Goal: Task Accomplishment & Management: Manage account settings

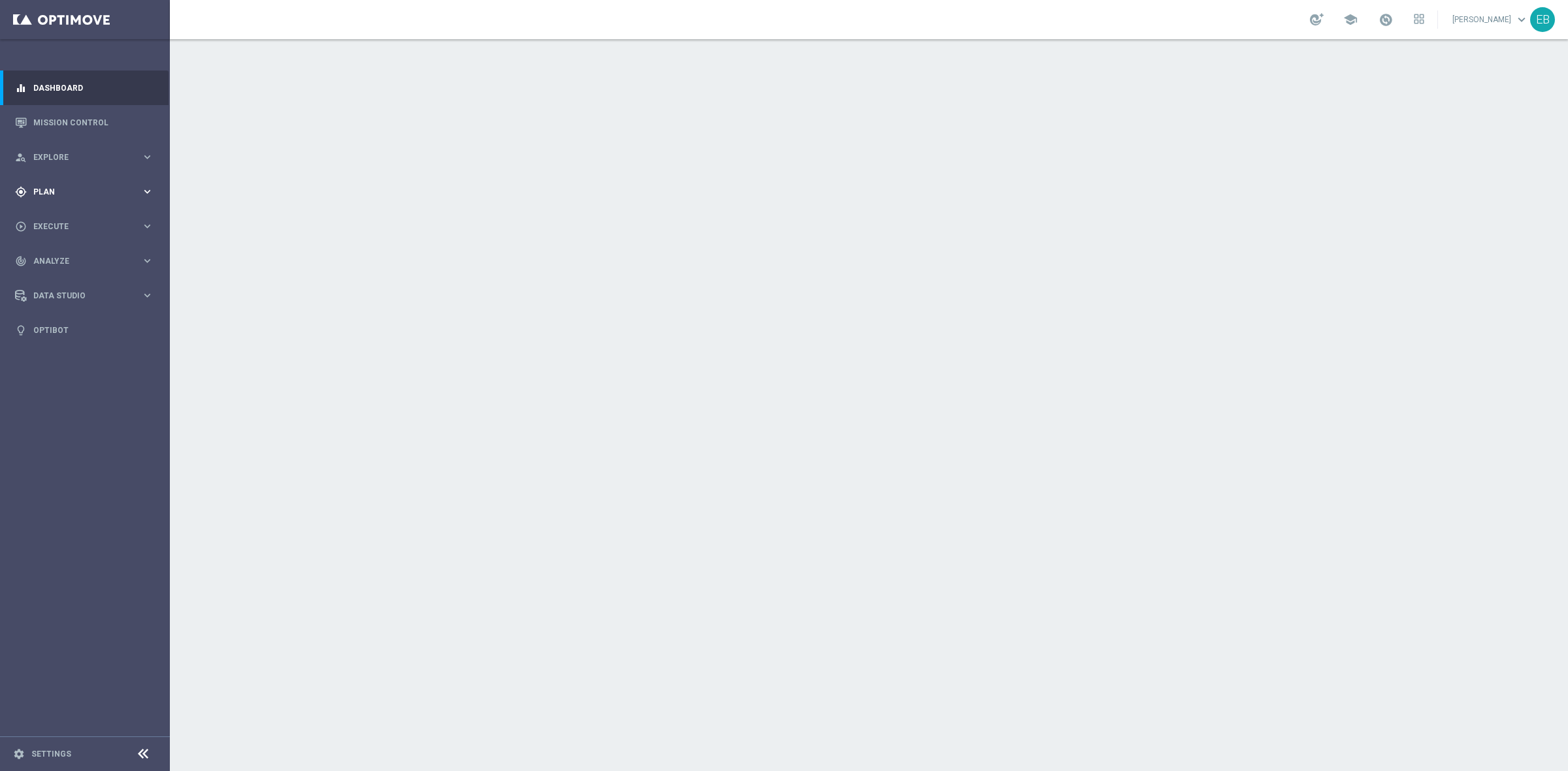
drag, startPoint x: 67, startPoint y: 197, endPoint x: 79, endPoint y: 229, distance: 34.2
click at [67, 197] on div "gps_fixed Plan keyboard_arrow_right" at bounding box center [84, 192] width 168 height 35
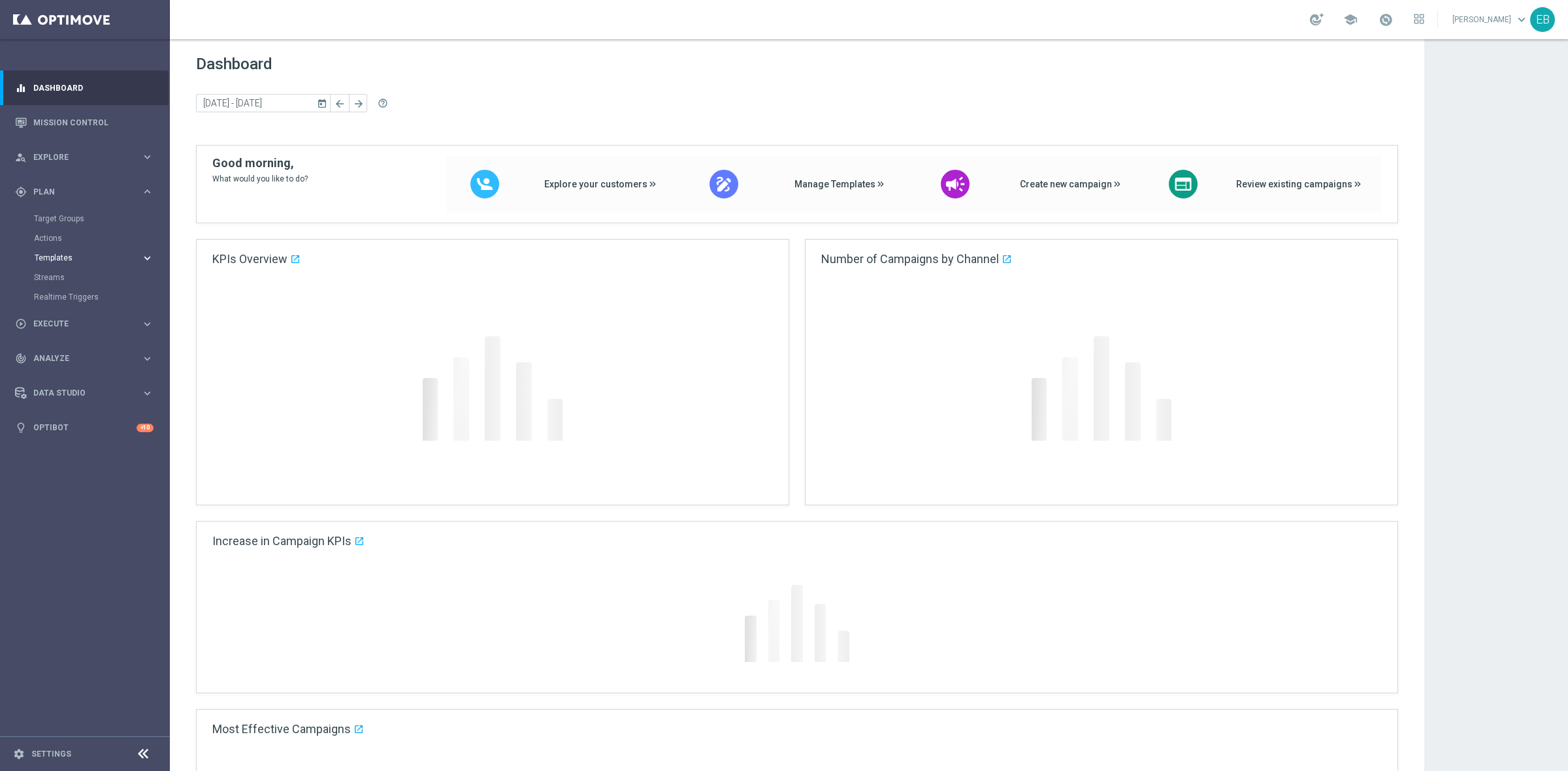
click at [76, 260] on span "Templates" at bounding box center [81, 257] width 93 height 8
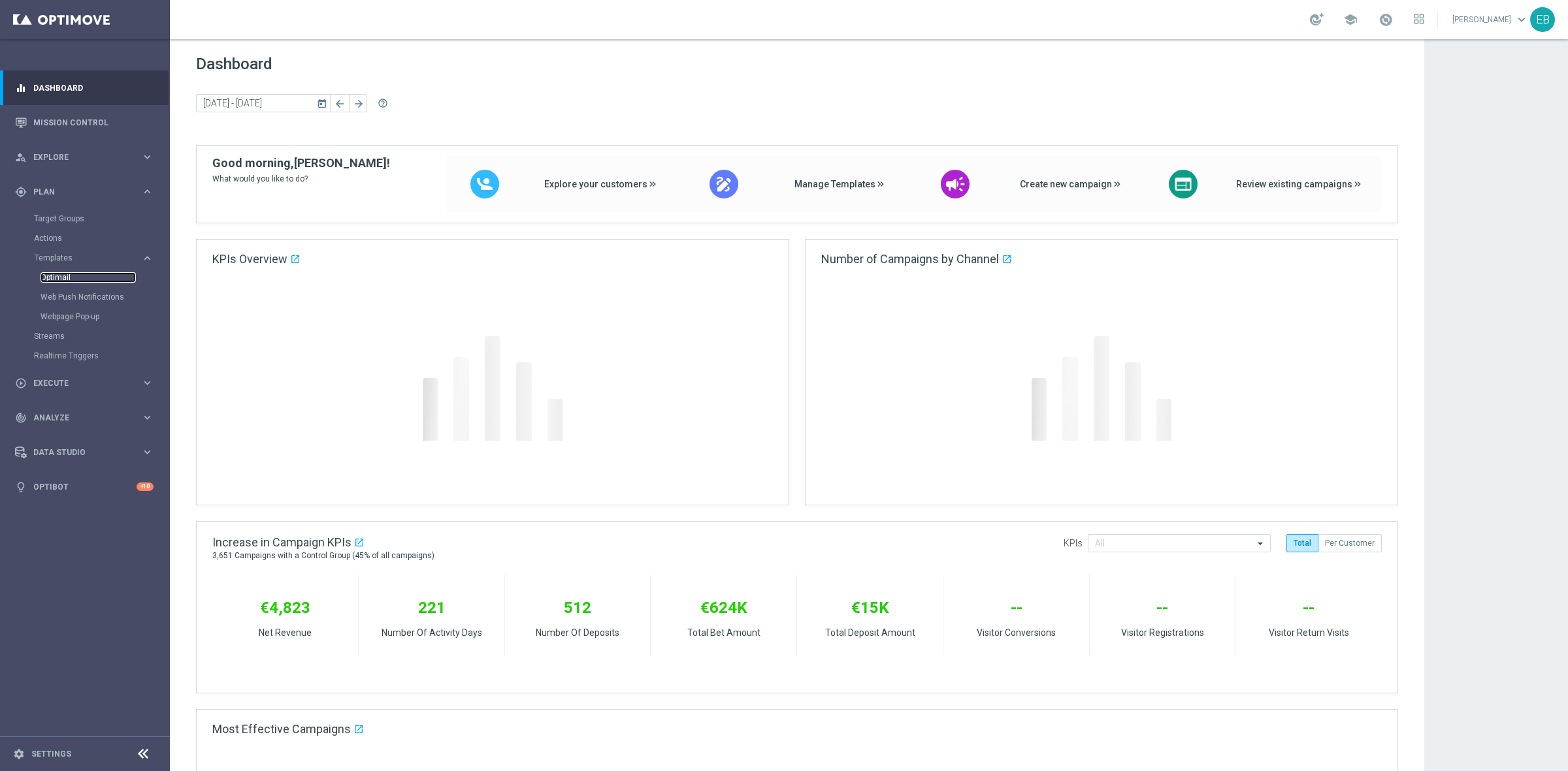
click at [67, 277] on link "Optimail" at bounding box center [88, 277] width 95 height 10
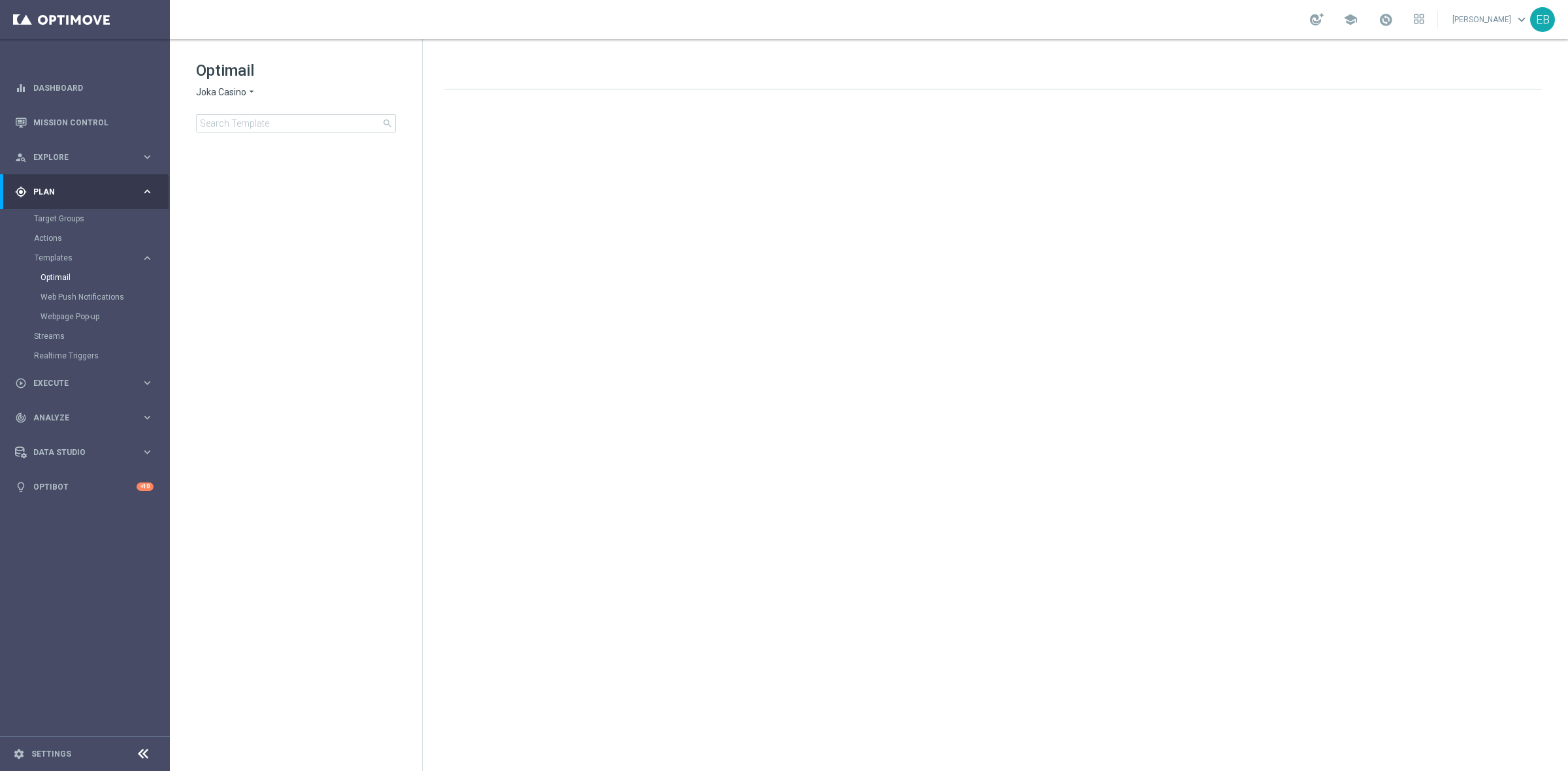
click at [237, 92] on span "Joka Casino" at bounding box center [221, 92] width 50 height 12
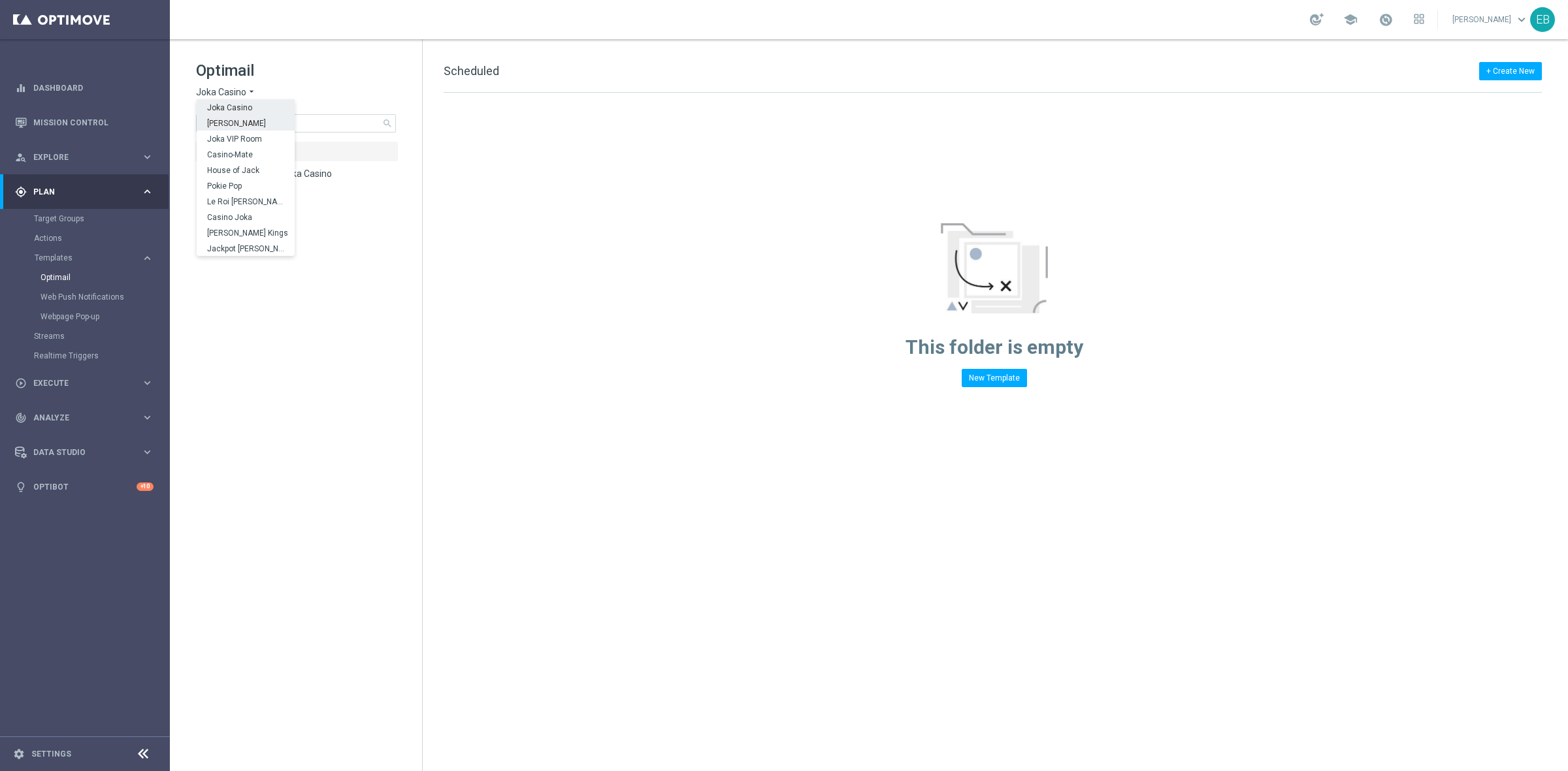
click at [390, 60] on h1 "Optimail" at bounding box center [295, 71] width 200 height 21
click at [299, 170] on span "0 Rebrand Joka Casino" at bounding box center [284, 174] width 95 height 12
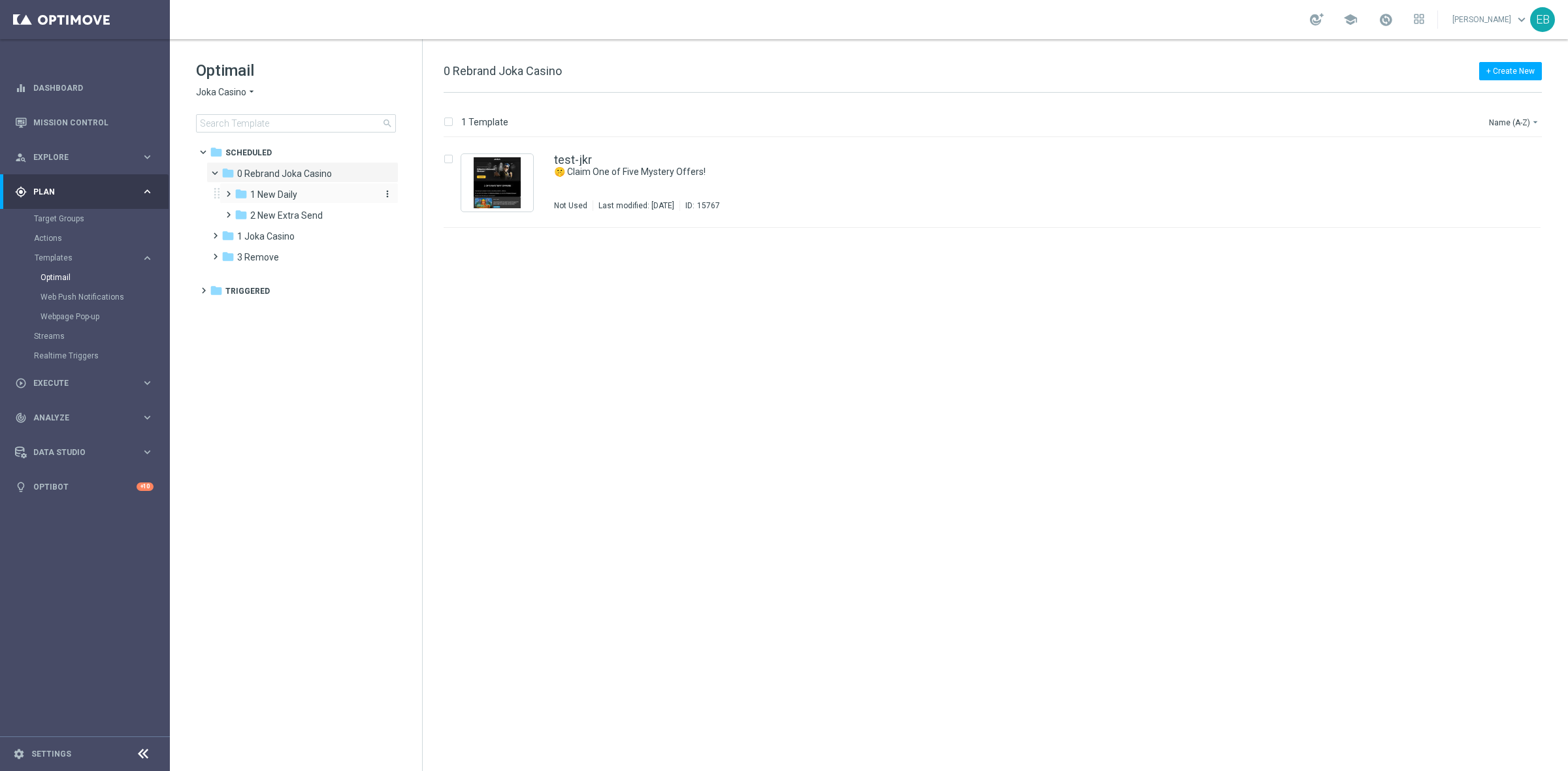
click at [308, 196] on div "folder 1 New Daily" at bounding box center [303, 194] width 139 height 15
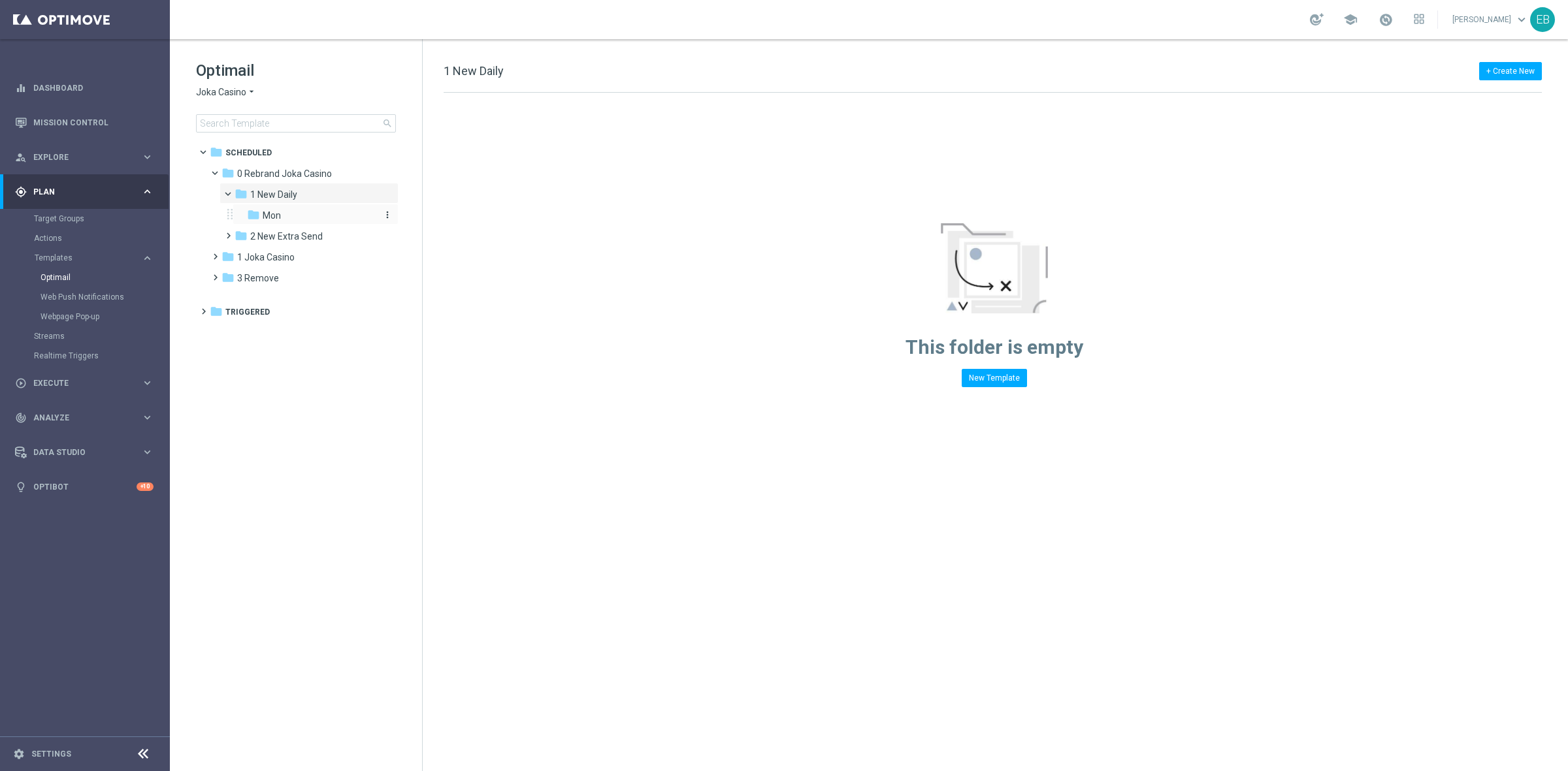
click at [309, 216] on div "folder Mon" at bounding box center [311, 215] width 129 height 15
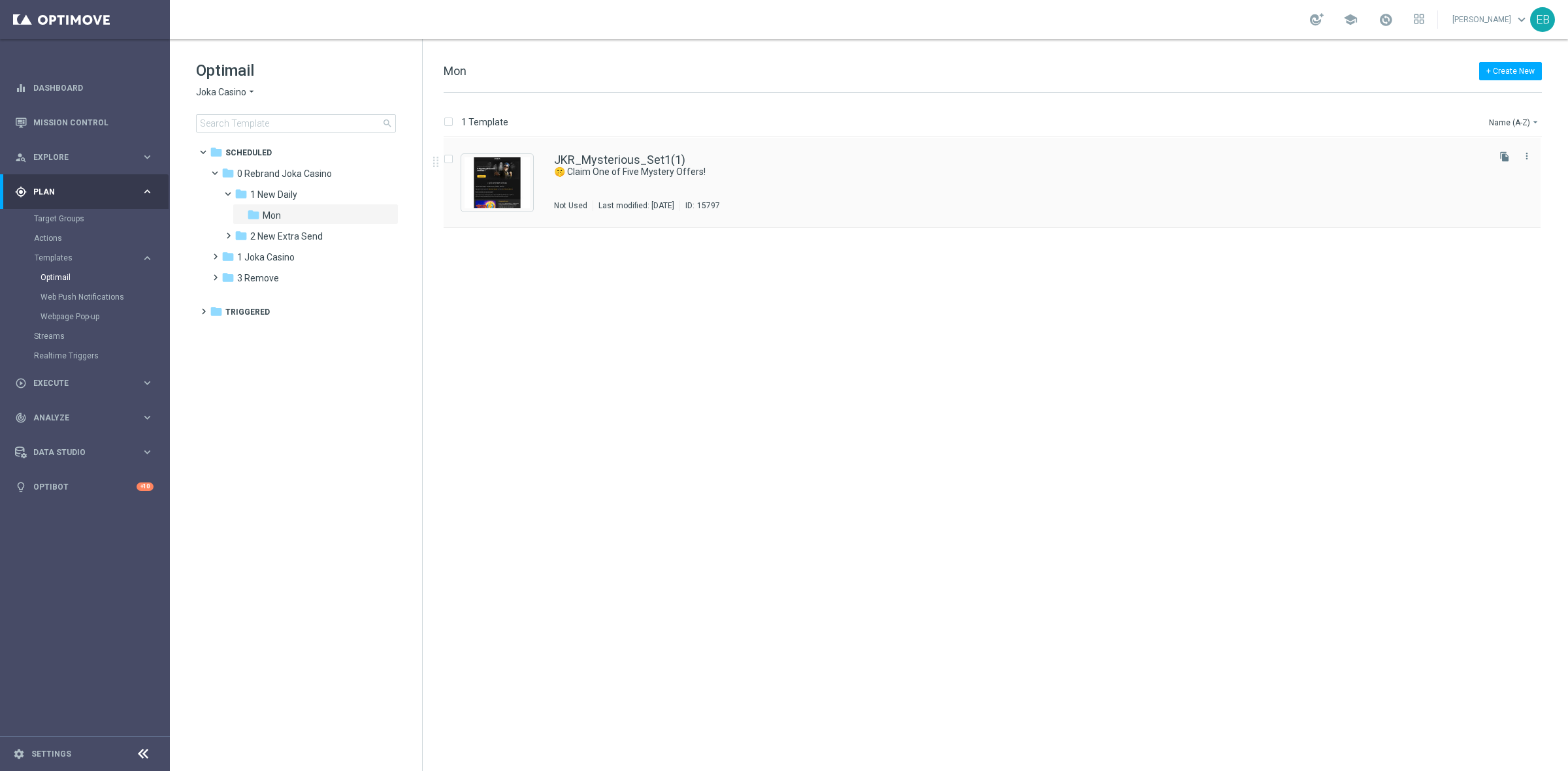
click at [728, 183] on div "JKR_Mysterious_Set1(1) 🤫 Claim One of Five Mystery Offers! Not Used Last modifi…" at bounding box center [1019, 182] width 931 height 57
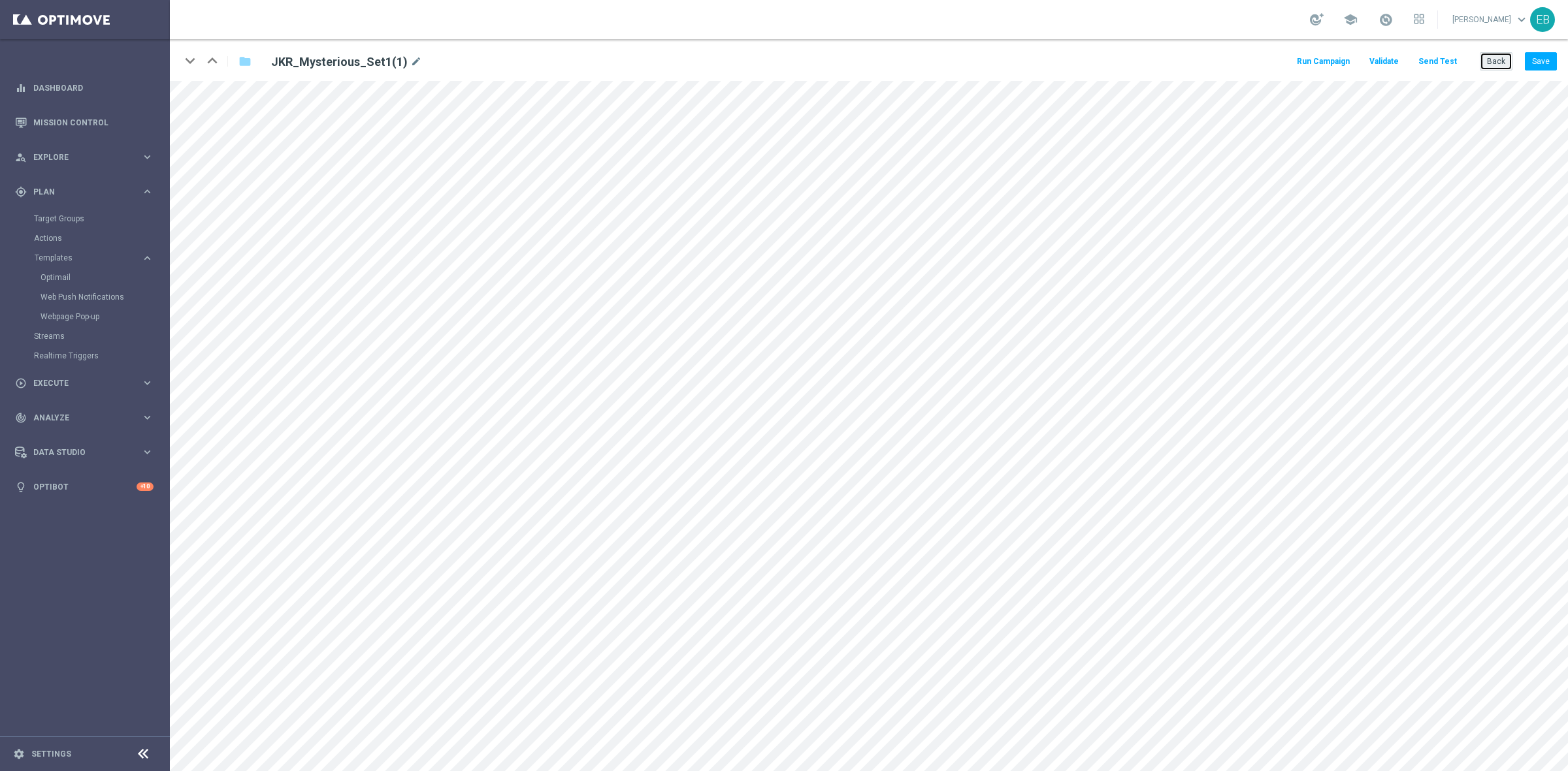
click at [1496, 56] on button "Back" at bounding box center [1495, 60] width 33 height 18
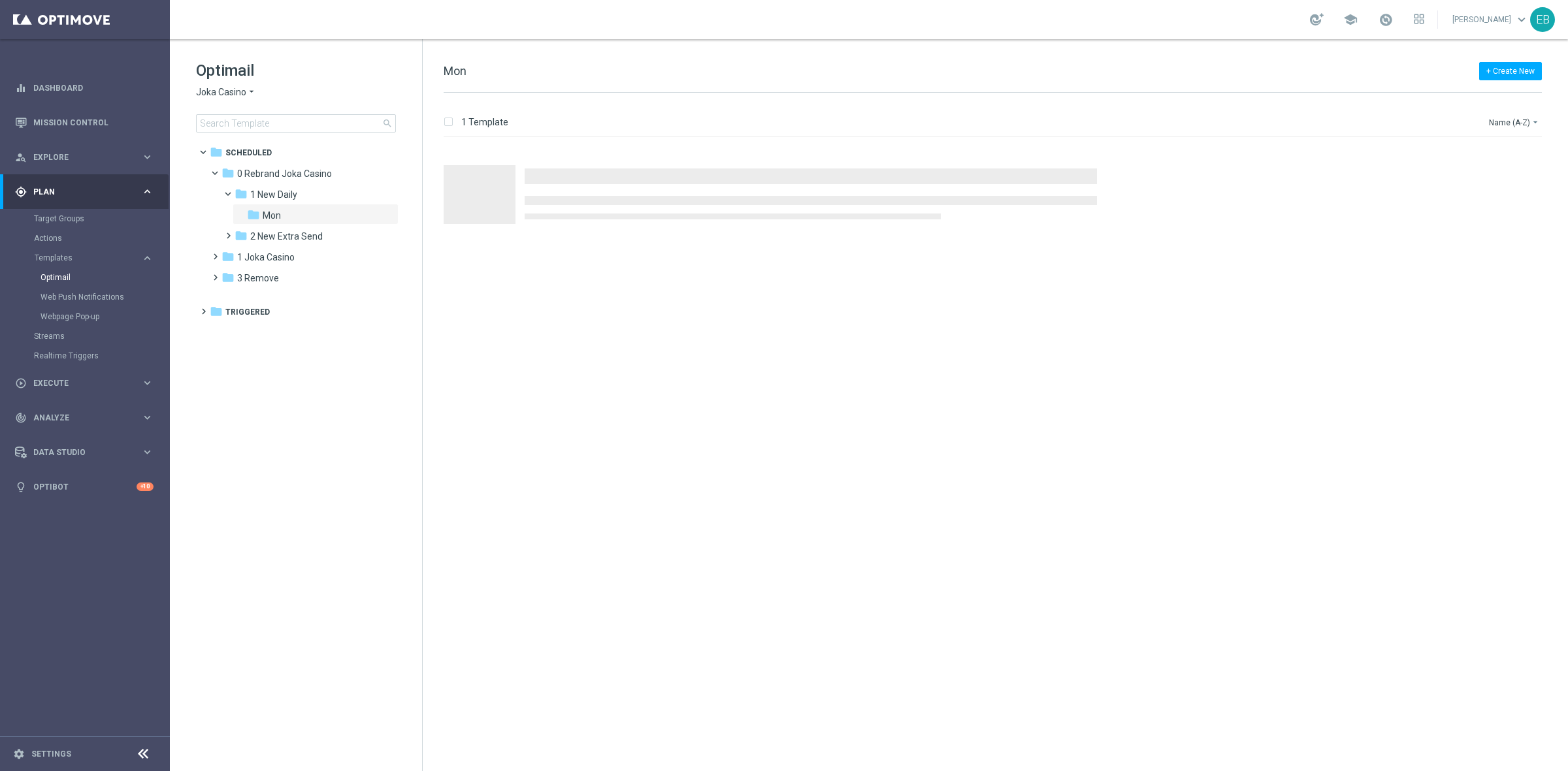
click at [224, 97] on span "Joka Casino" at bounding box center [221, 92] width 50 height 12
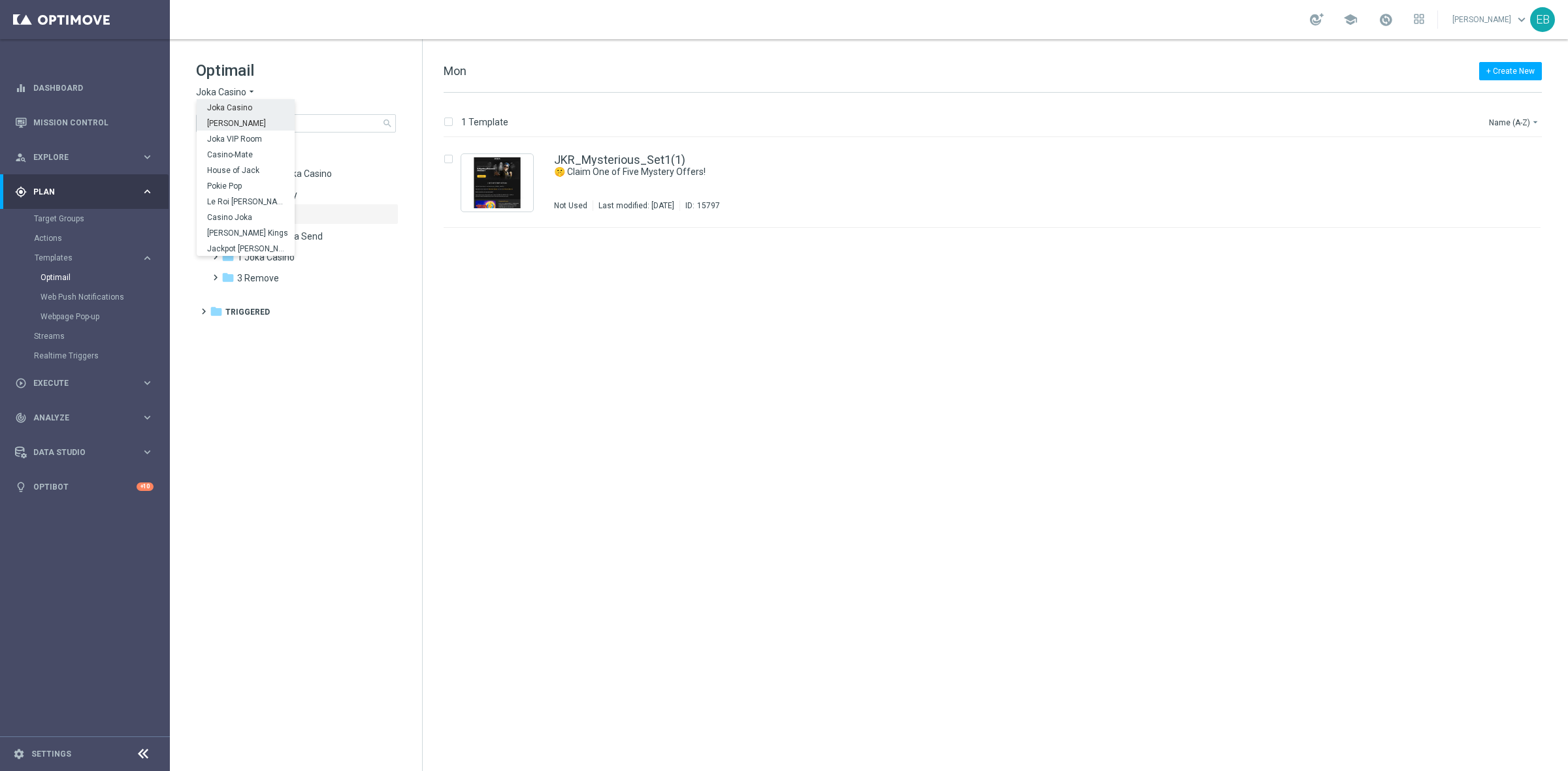
click at [252, 117] on div "[PERSON_NAME]" at bounding box center [245, 123] width 98 height 16
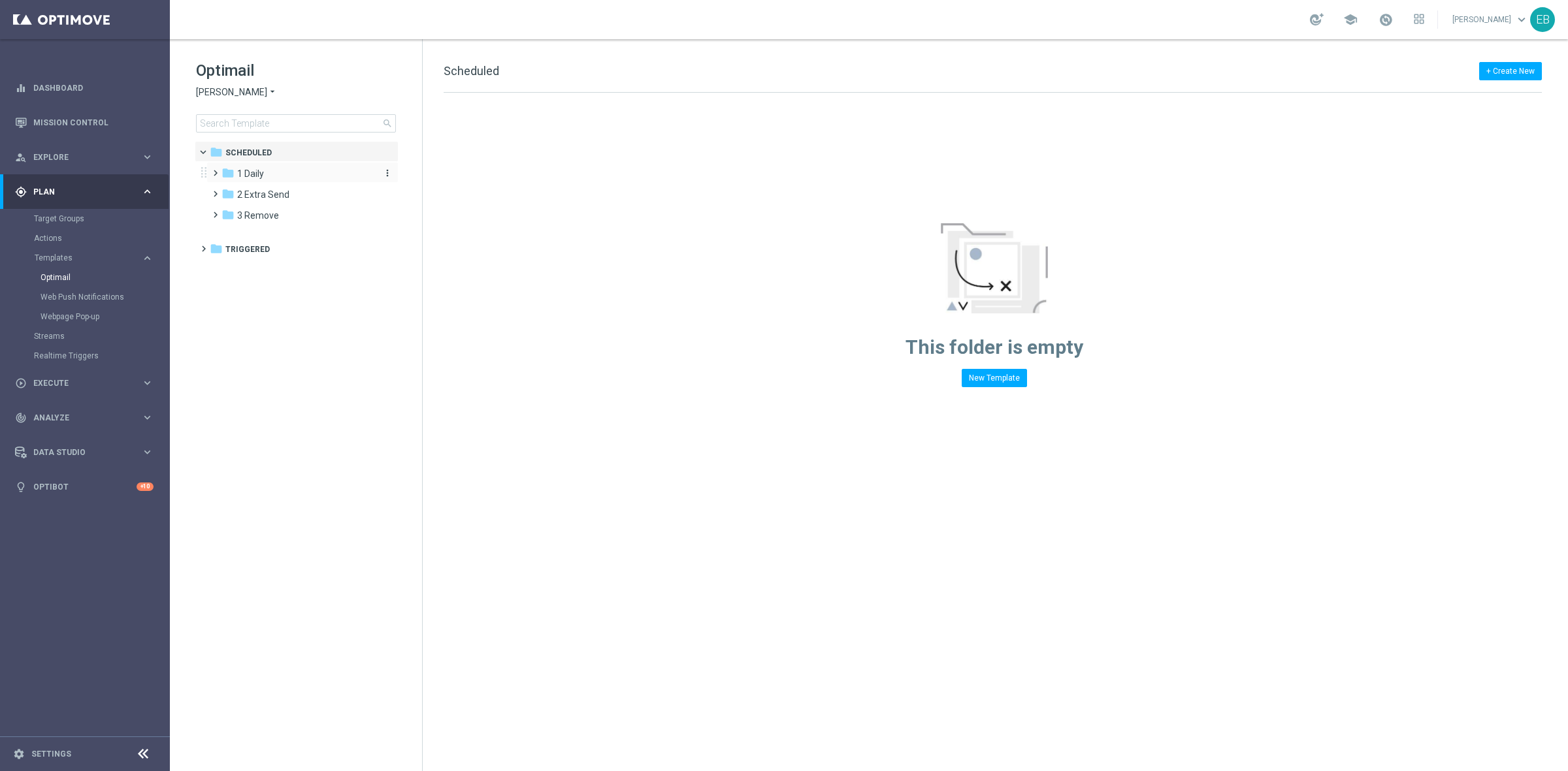
click at [266, 173] on div "folder 1 Daily" at bounding box center [296, 174] width 150 height 15
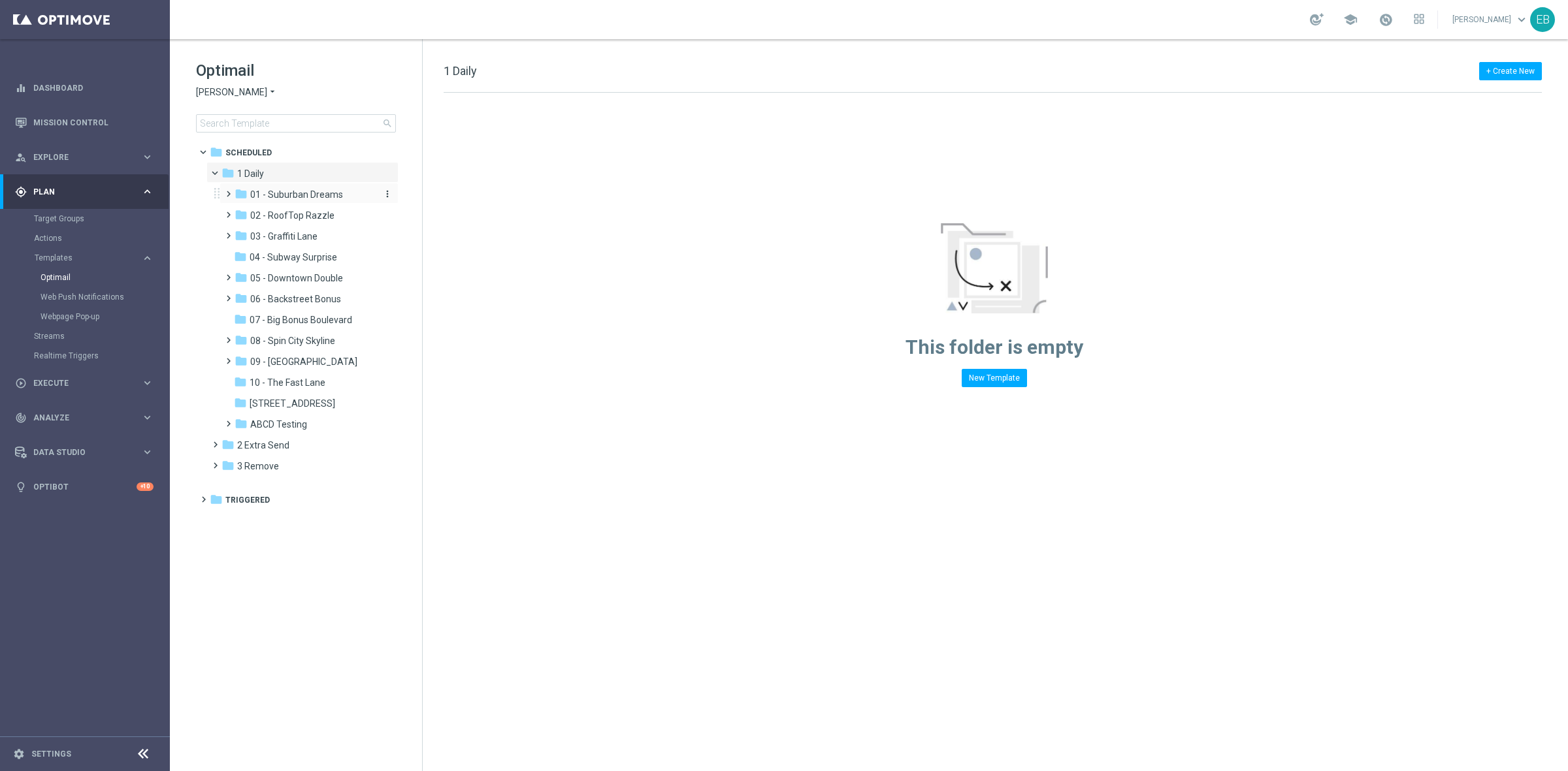
click at [314, 198] on span "01 - Suburban Dreams" at bounding box center [296, 195] width 92 height 12
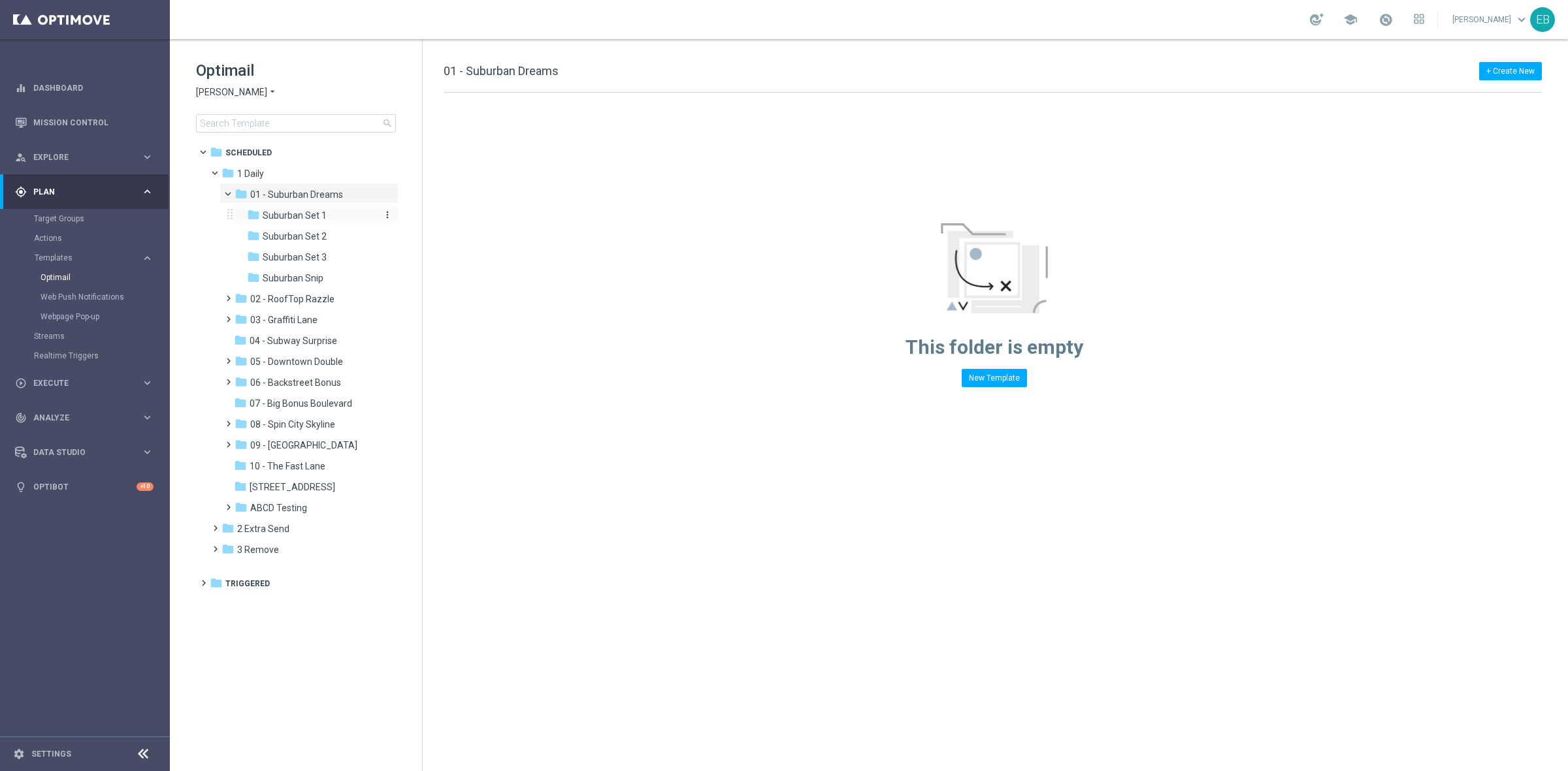
click at [341, 211] on div "folder Suburban Set 1" at bounding box center [311, 215] width 129 height 15
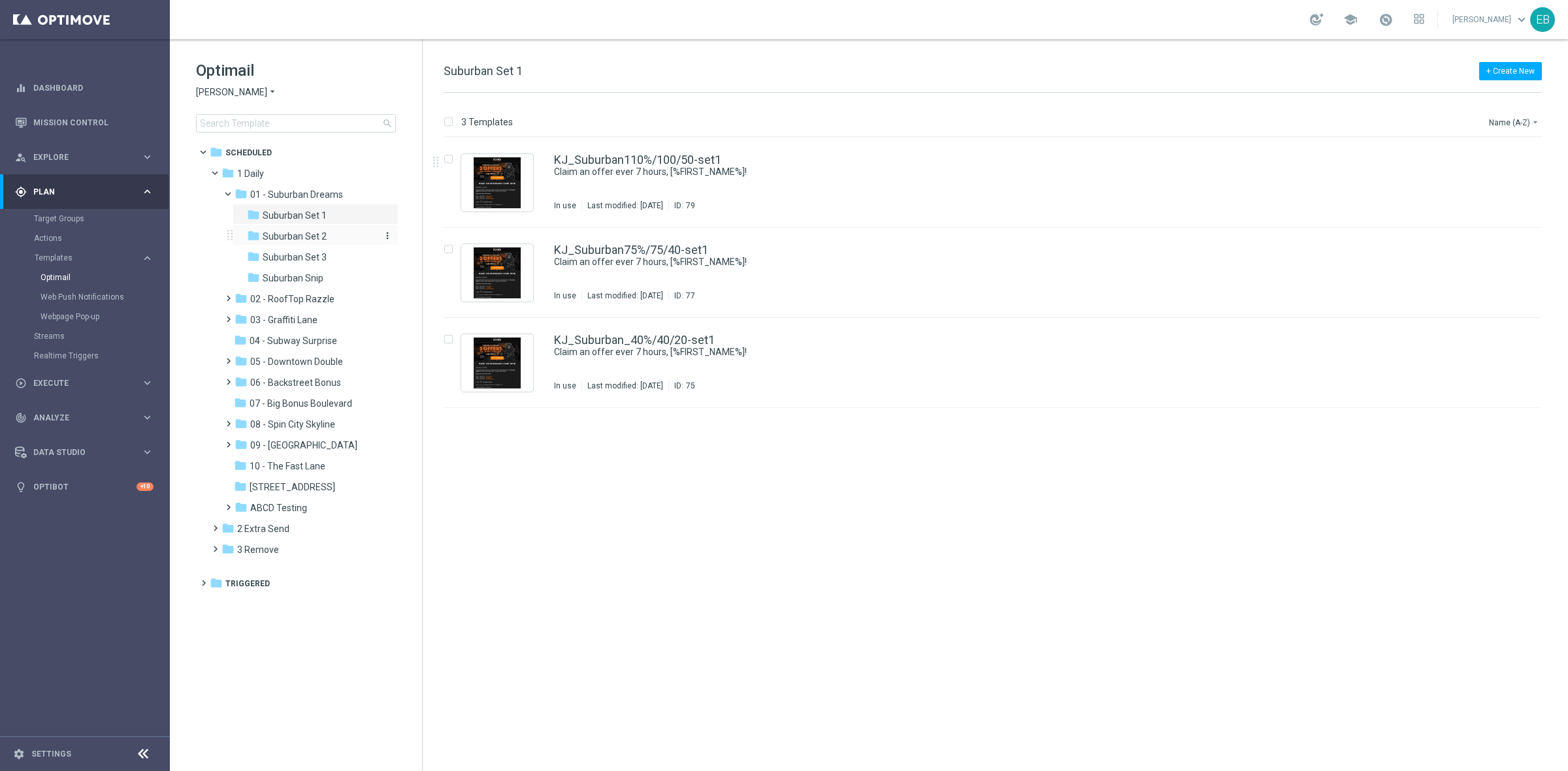
click at [314, 232] on span "Suburban Set 2" at bounding box center [295, 237] width 64 height 12
click at [295, 261] on span "Suburban Set 3" at bounding box center [295, 257] width 64 height 12
click at [302, 299] on span "02 - RoofTop Razzle" at bounding box center [293, 299] width 85 height 12
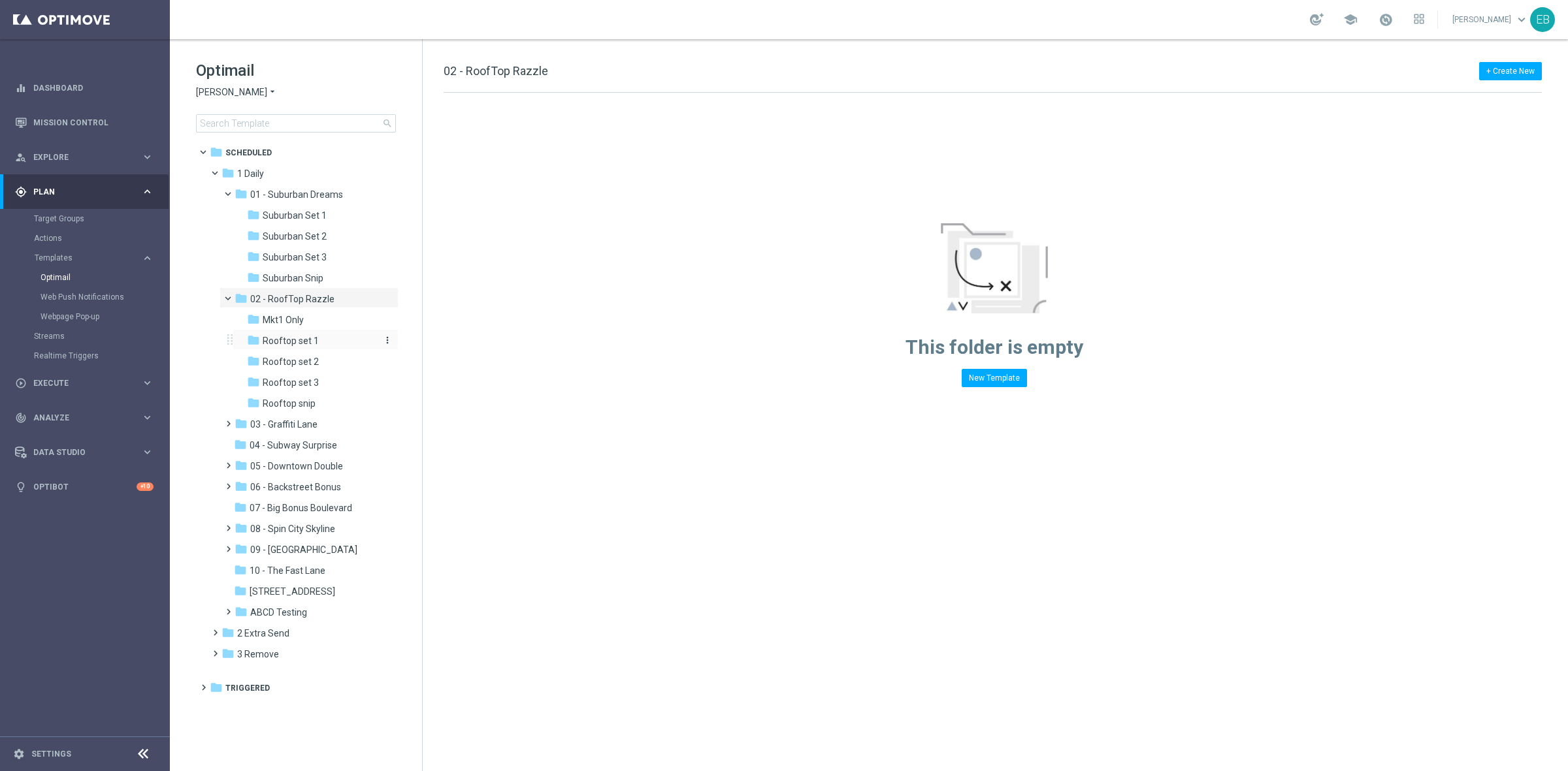
click at [308, 344] on span "Rooftop set 1" at bounding box center [290, 341] width 56 height 12
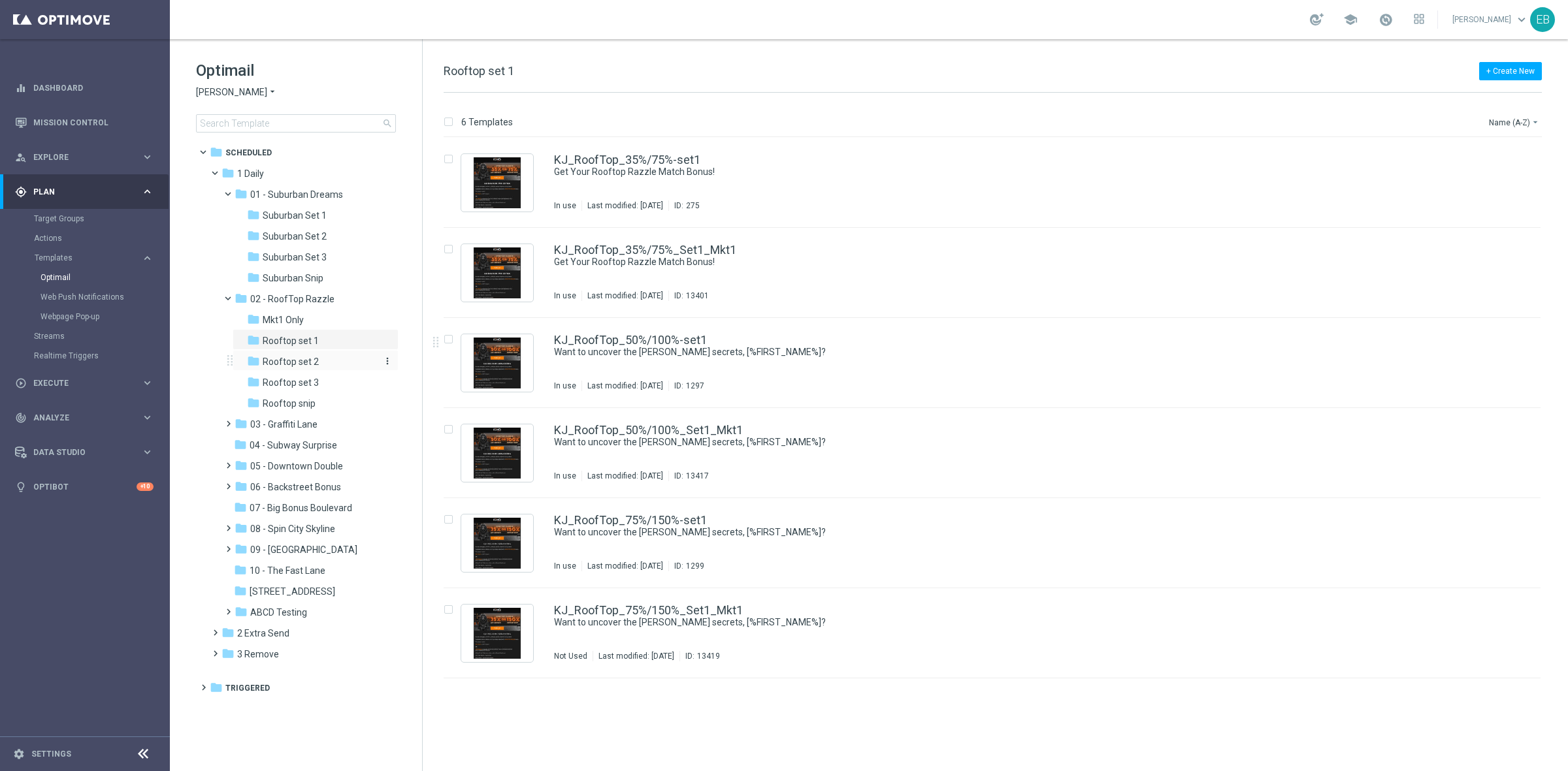
click at [315, 360] on span "Rooftop set 2" at bounding box center [290, 362] width 56 height 12
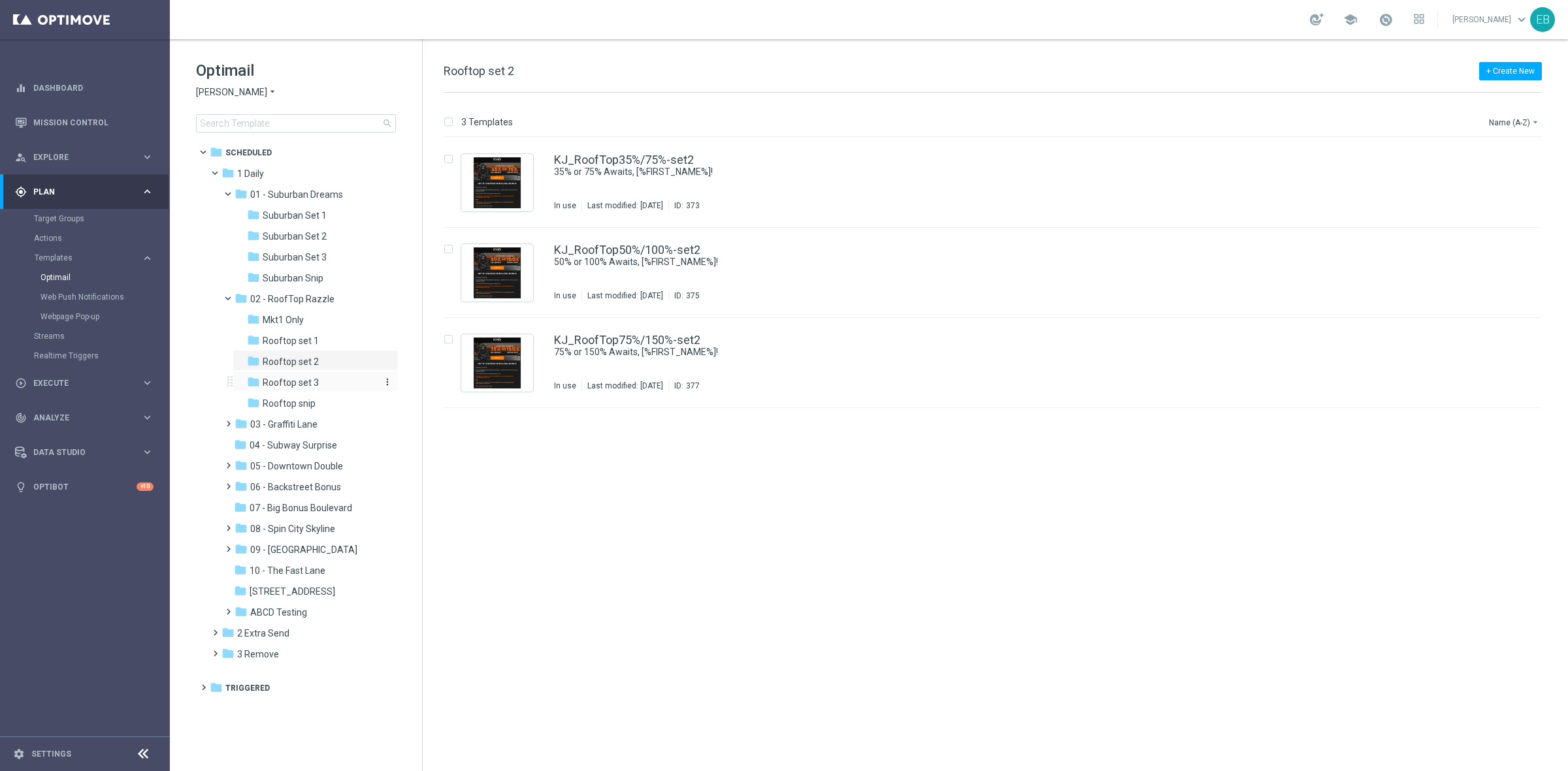
click at [317, 376] on div "folder Rooftop set 3" at bounding box center [311, 382] width 129 height 15
click at [295, 426] on span "03 - Graffiti Lane" at bounding box center [284, 425] width 67 height 12
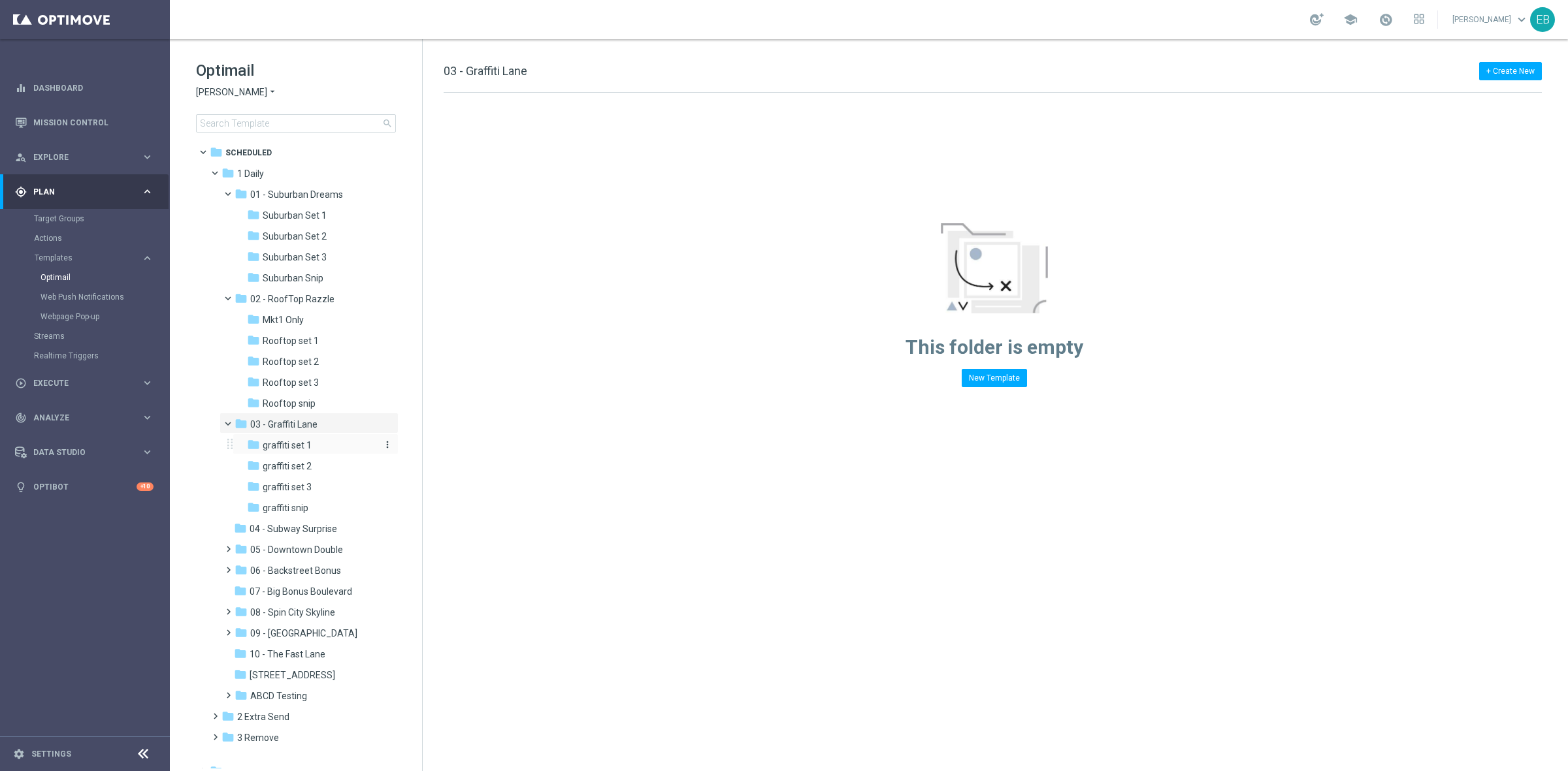
click at [298, 441] on span "graffiti set 1" at bounding box center [287, 446] width 49 height 12
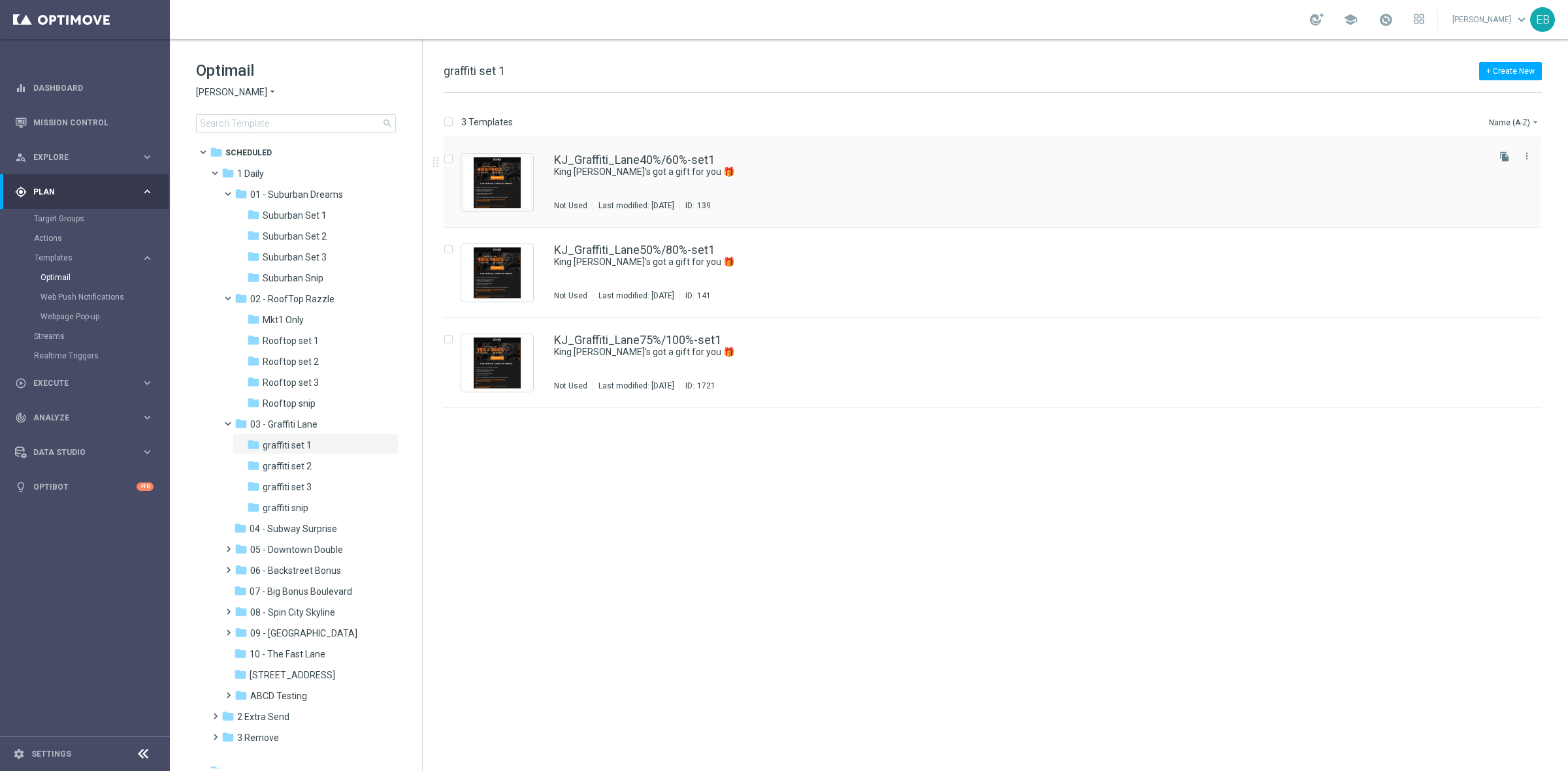
click at [783, 156] on div "KJ_Graffiti_Lane40%/60%-set1" at bounding box center [1019, 160] width 931 height 12
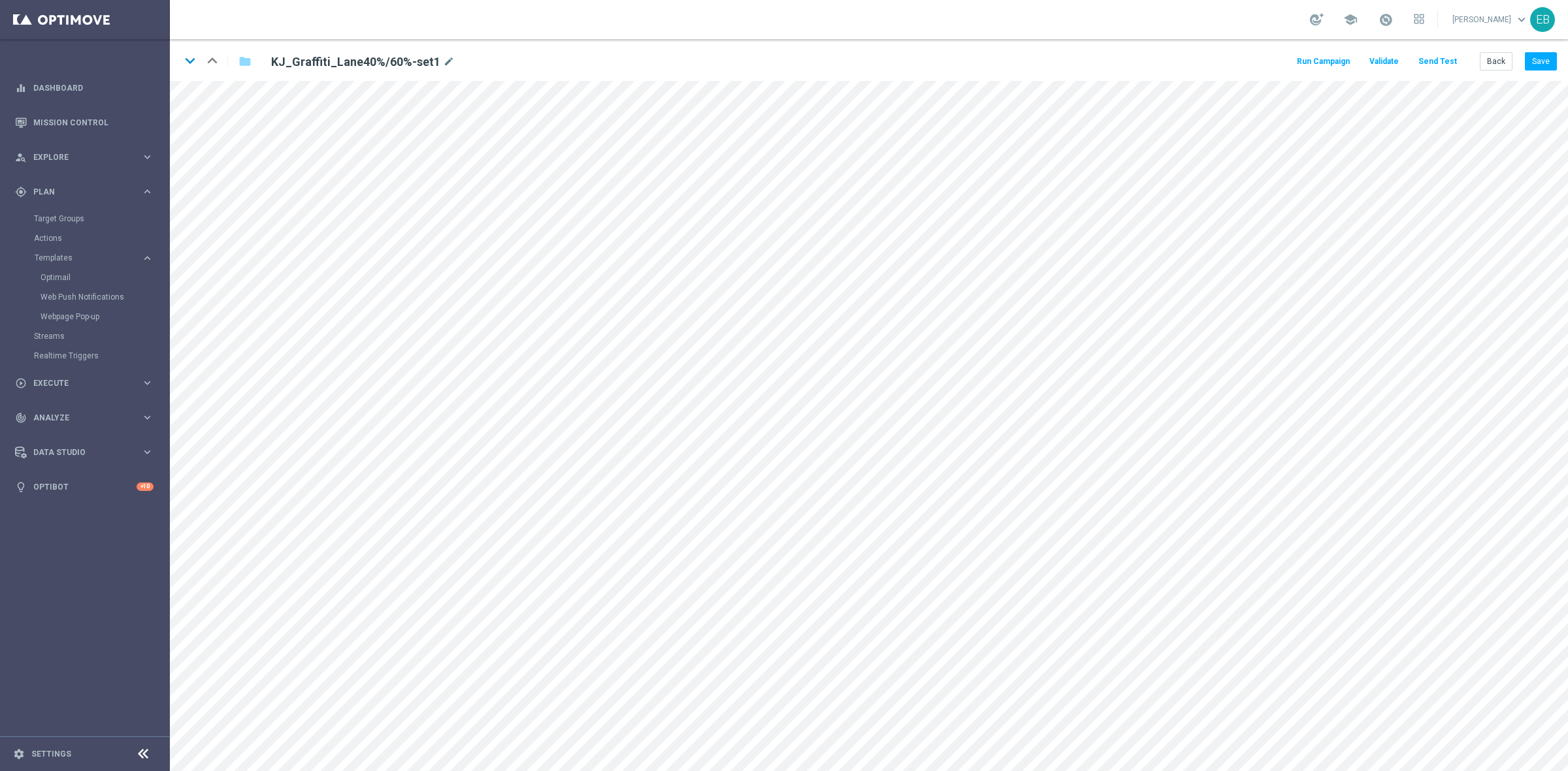
click at [189, 66] on icon "keyboard_arrow_down" at bounding box center [190, 60] width 20 height 20
click at [187, 56] on icon "keyboard_arrow_down" at bounding box center [190, 60] width 20 height 20
click at [1496, 56] on button "Back" at bounding box center [1495, 60] width 33 height 18
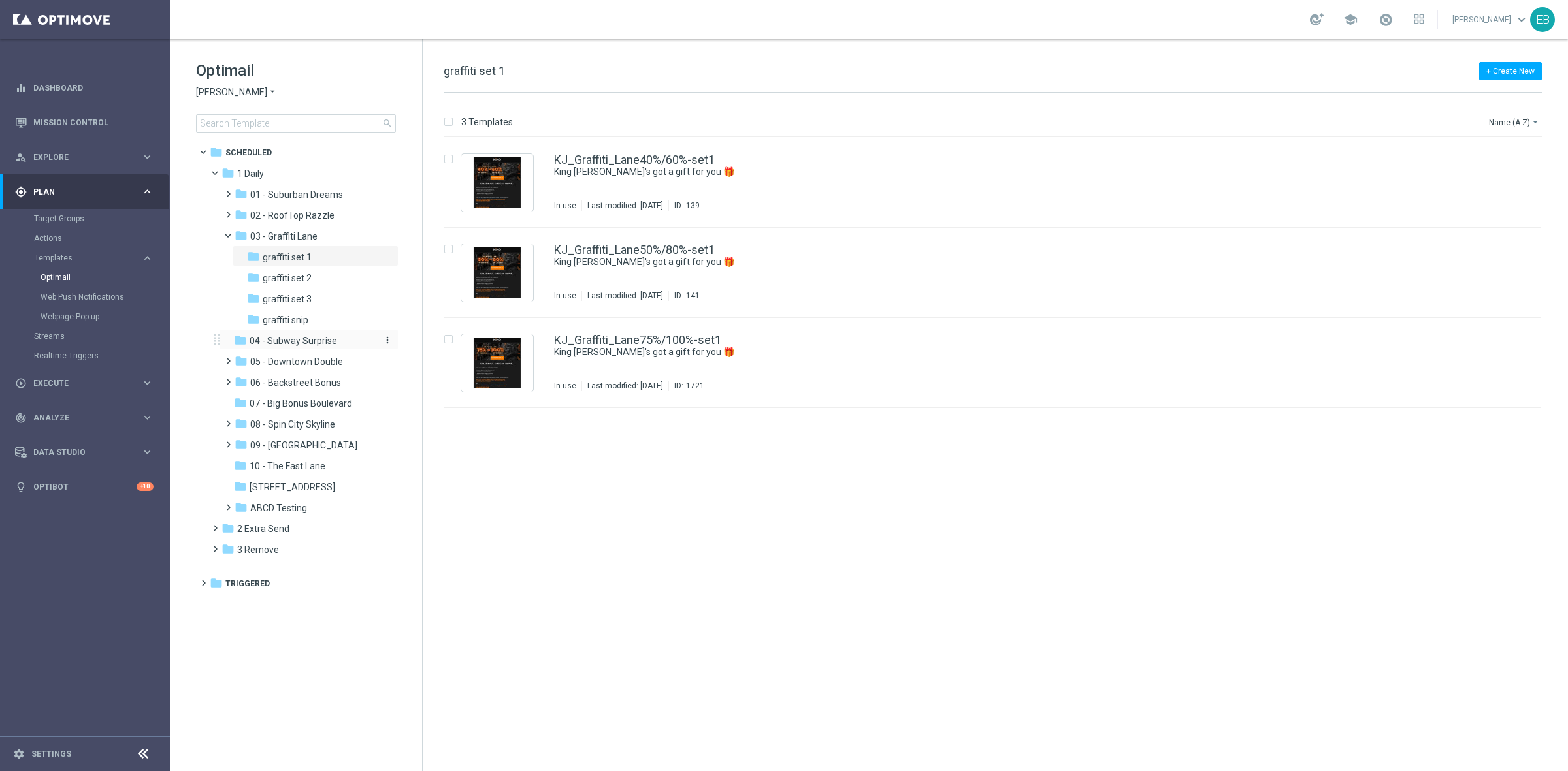
click at [284, 335] on span "04 - Subway Surprise" at bounding box center [293, 341] width 87 height 12
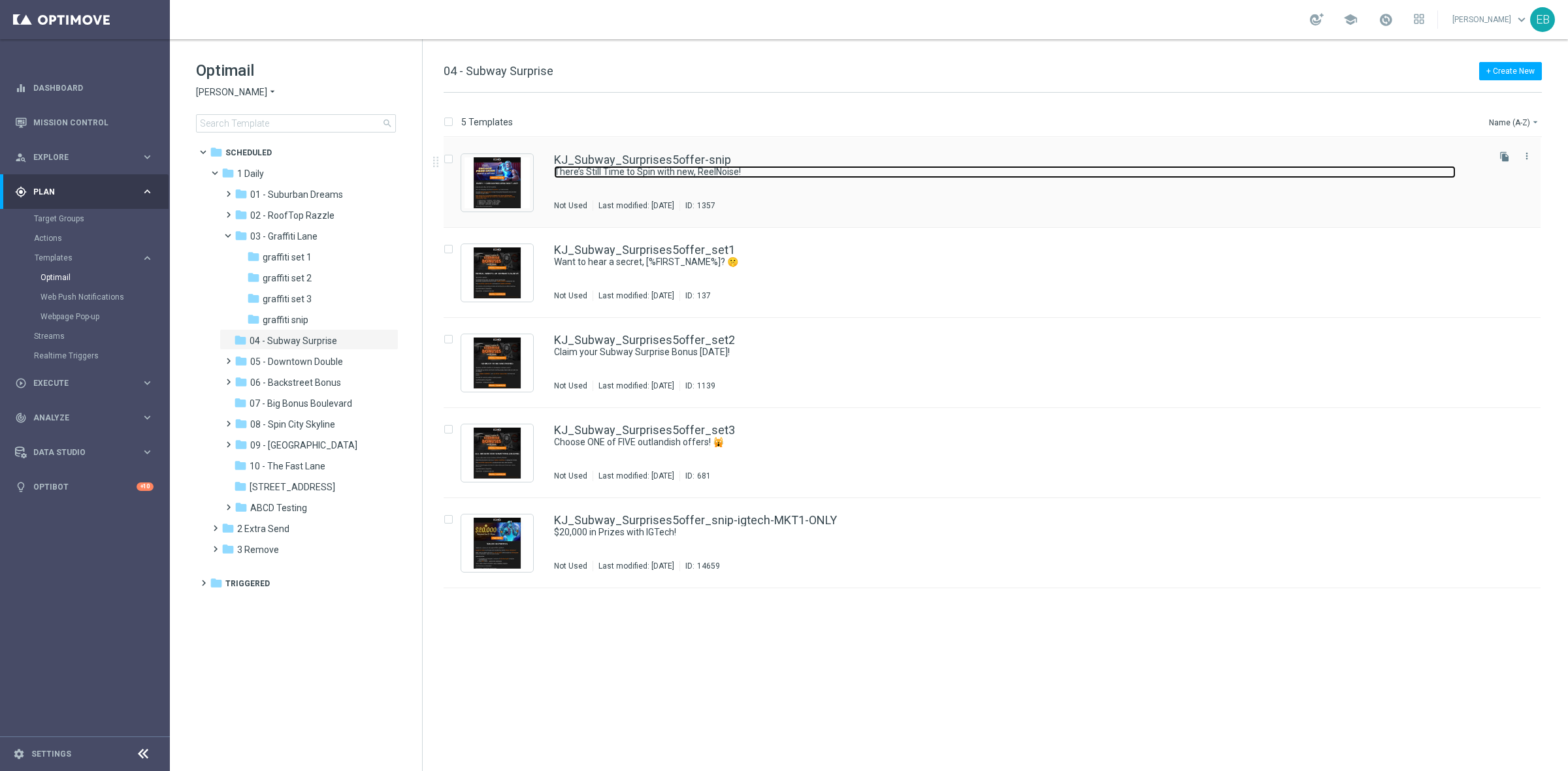
click at [657, 167] on link "There’s Still Time to Spin with new, ReelNoise!" at bounding box center [1004, 172] width 901 height 12
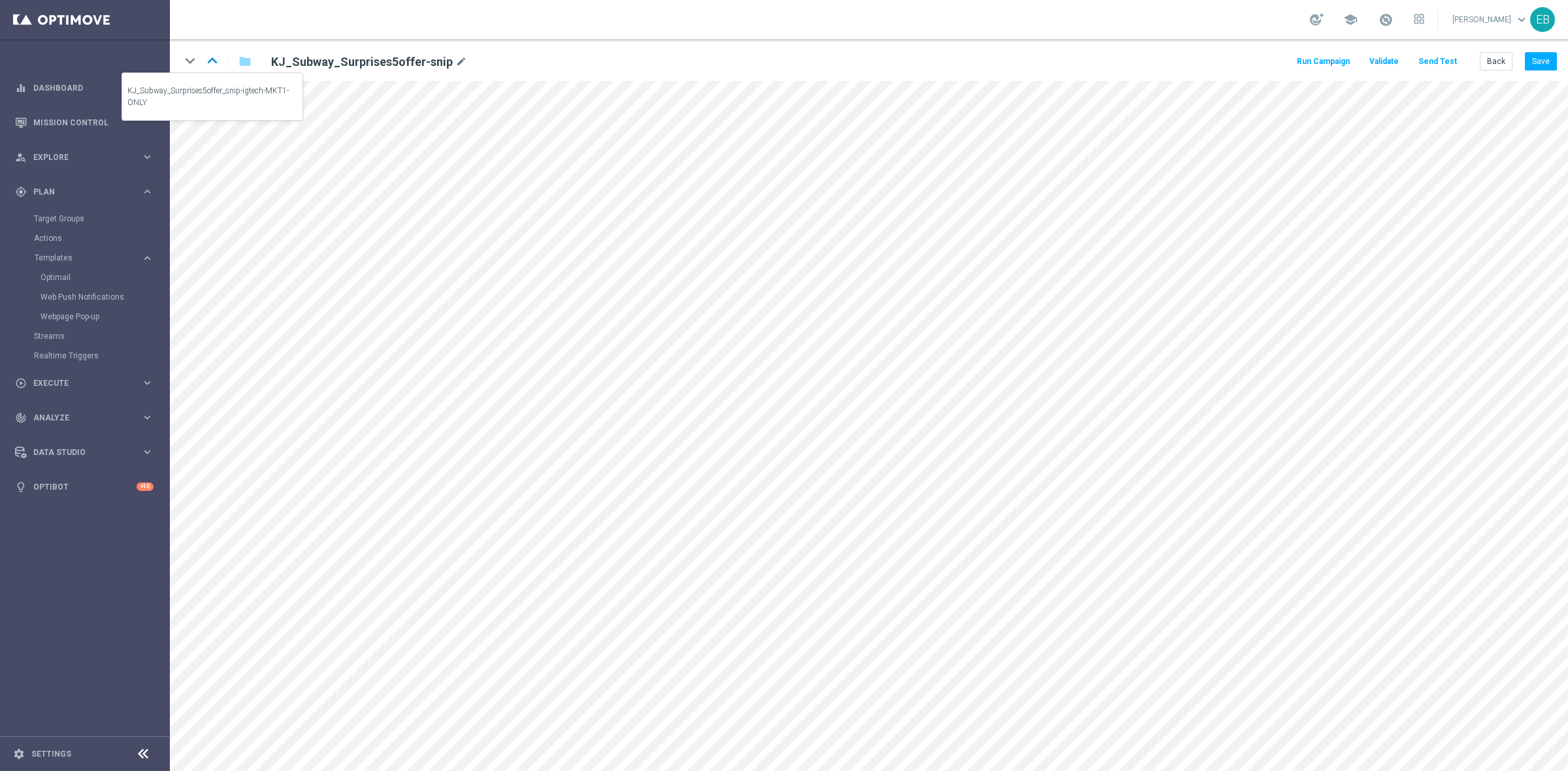
click at [216, 54] on icon "keyboard_arrow_up" at bounding box center [212, 60] width 20 height 20
drag, startPoint x: 1506, startPoint y: 58, endPoint x: 1533, endPoint y: 62, distance: 27.3
click at [1537, 59] on div "Back Save" at bounding box center [1517, 60] width 77 height 18
click at [1502, 66] on button "Back" at bounding box center [1495, 60] width 33 height 18
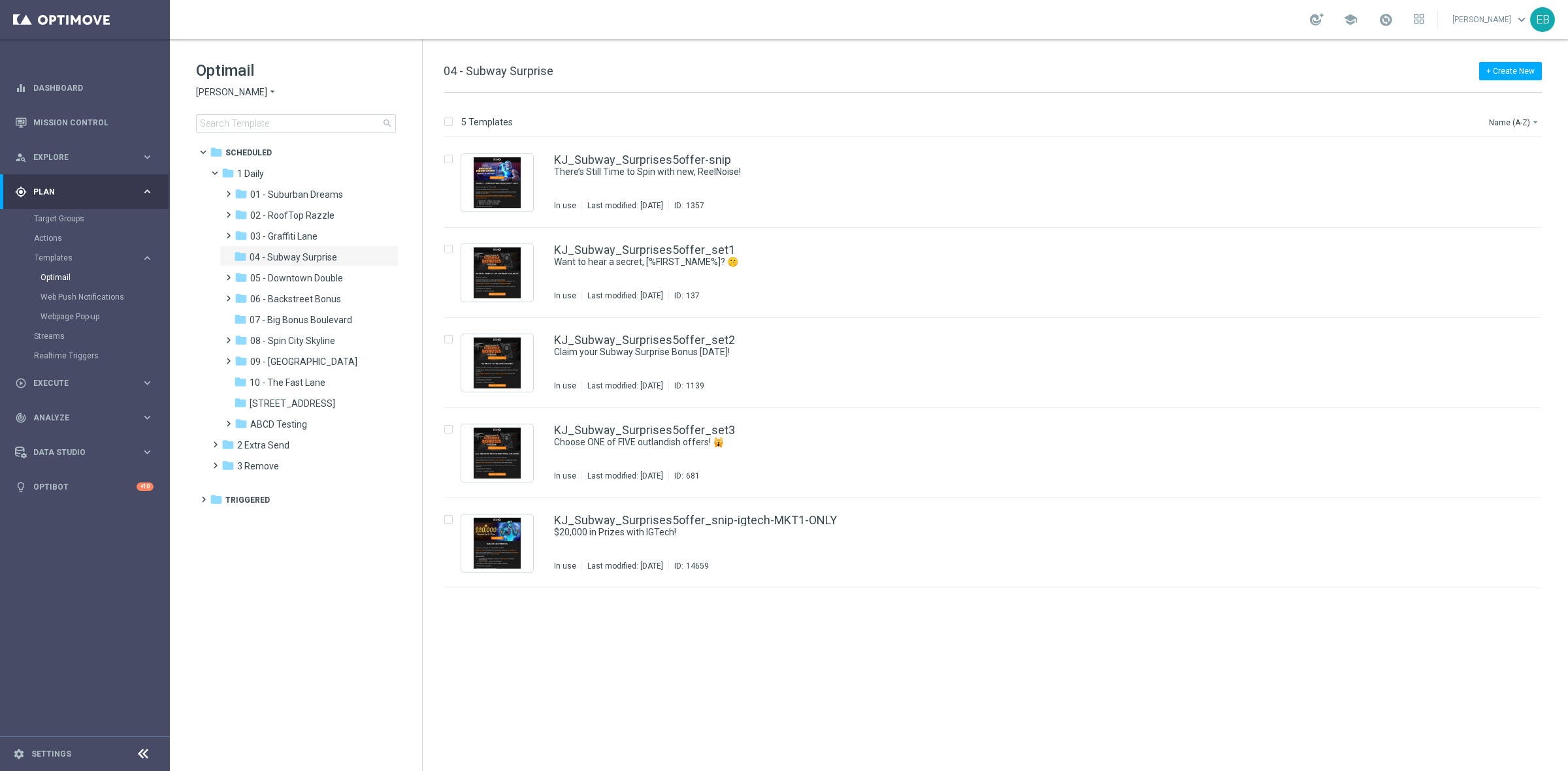
click at [223, 79] on h1 "Optimail" at bounding box center [295, 71] width 200 height 21
click at [224, 92] on span "[PERSON_NAME]" at bounding box center [232, 92] width 71 height 12
click at [237, 112] on div "Joka Casino" at bounding box center [245, 107] width 98 height 16
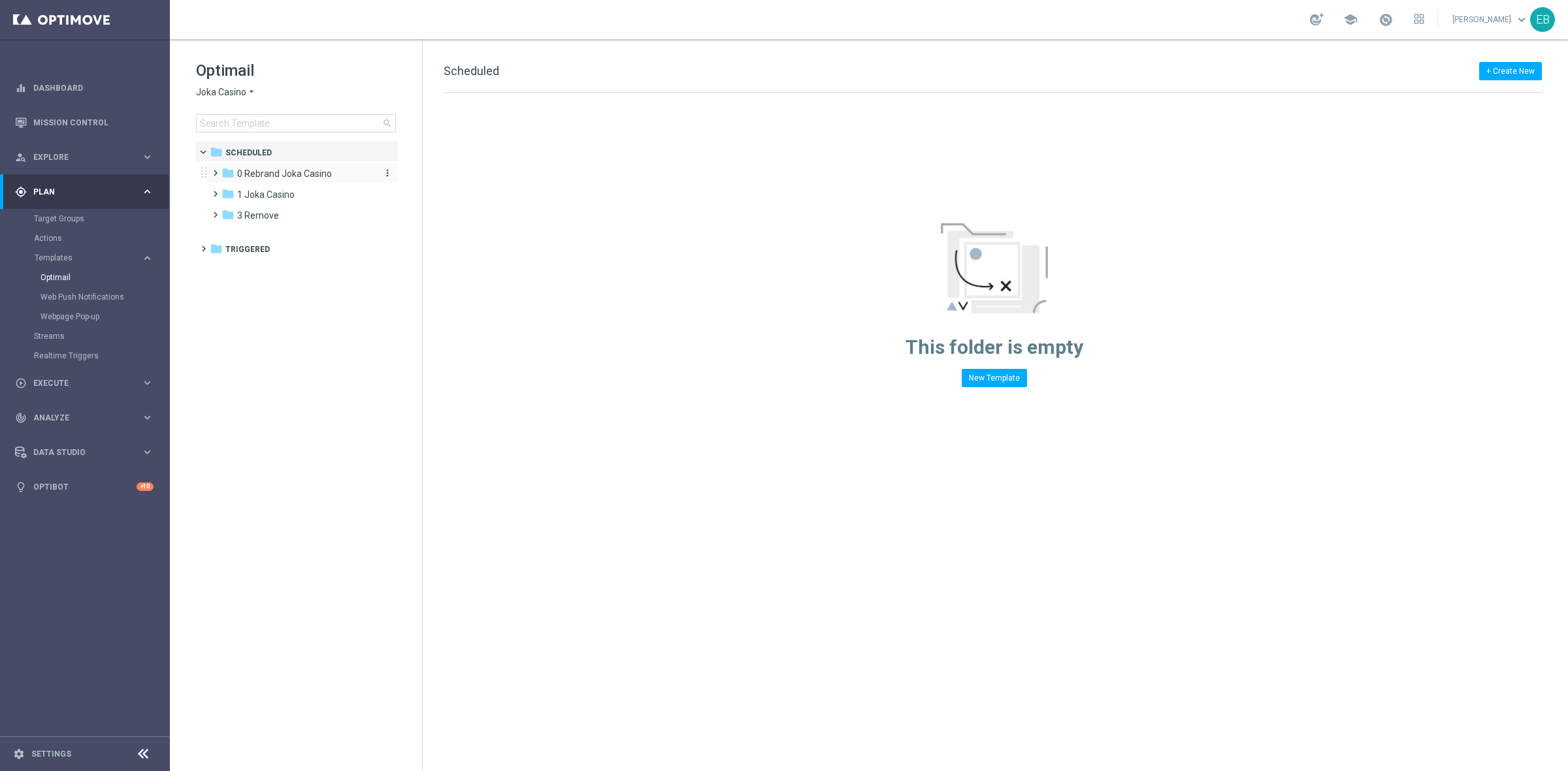
click at [261, 172] on span "0 Rebrand Joka Casino" at bounding box center [284, 174] width 95 height 12
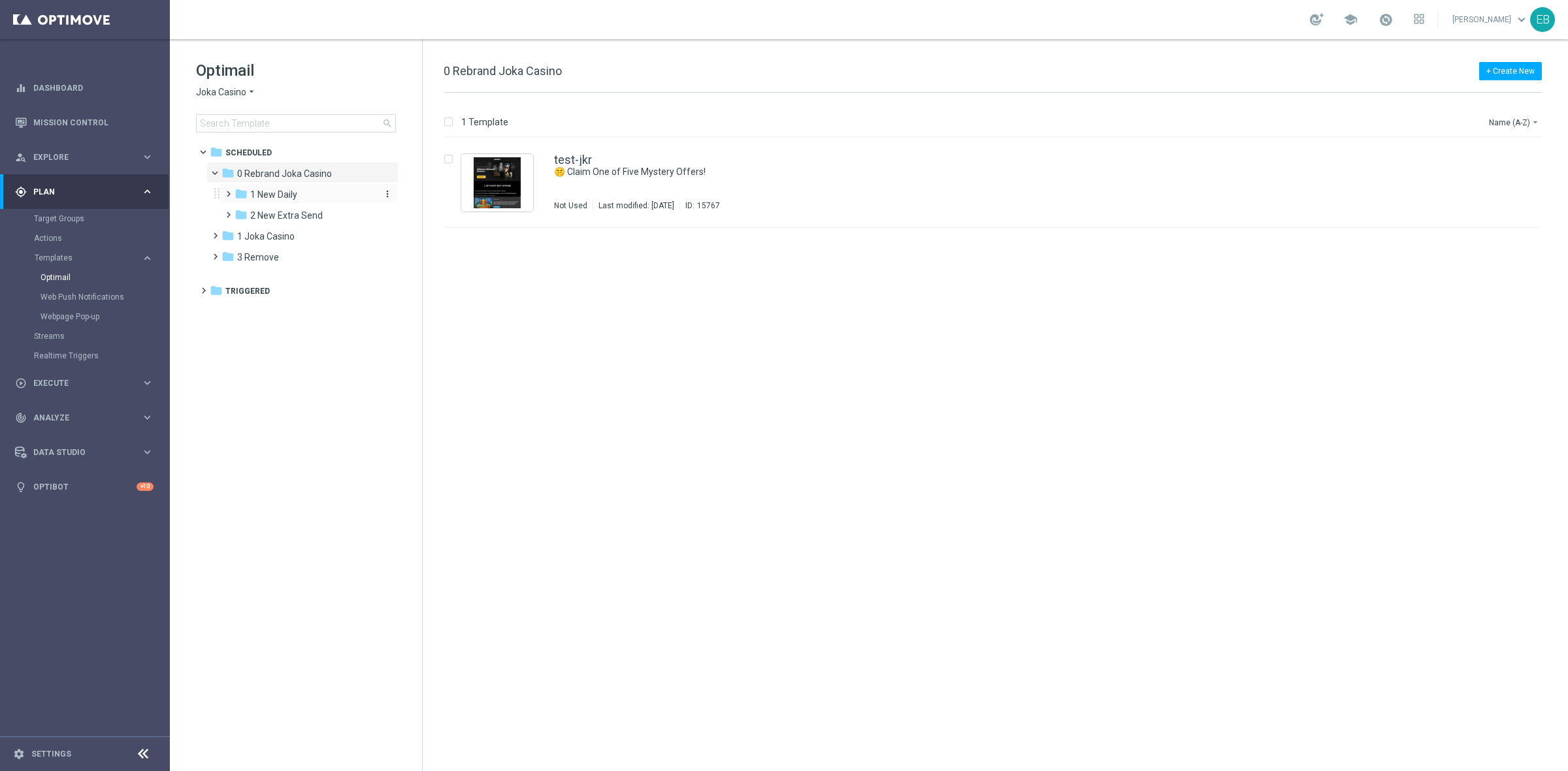
click at [339, 199] on div "folder 1 New Daily" at bounding box center [303, 194] width 139 height 15
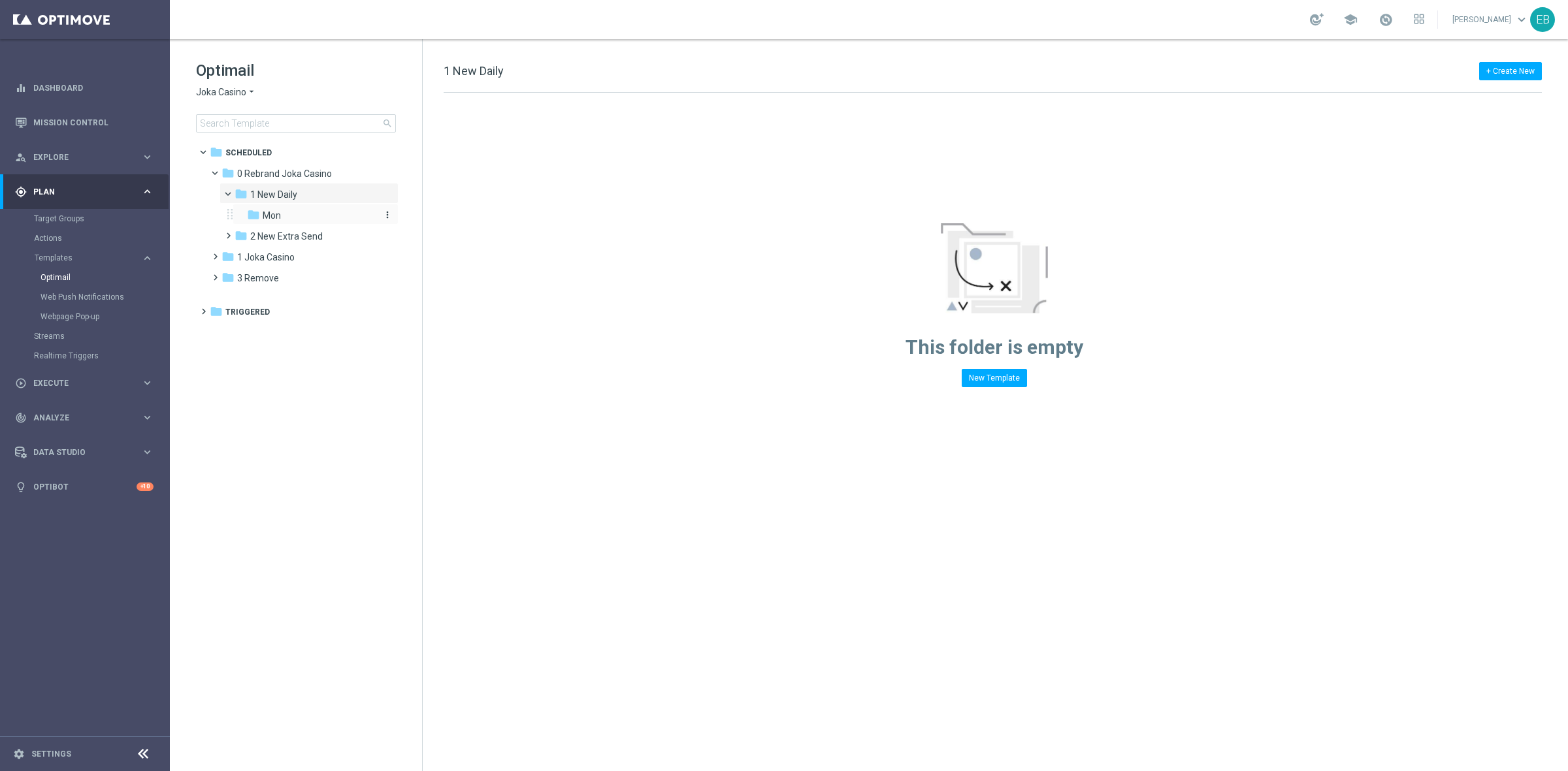
click at [332, 218] on div "folder Mon" at bounding box center [311, 215] width 129 height 15
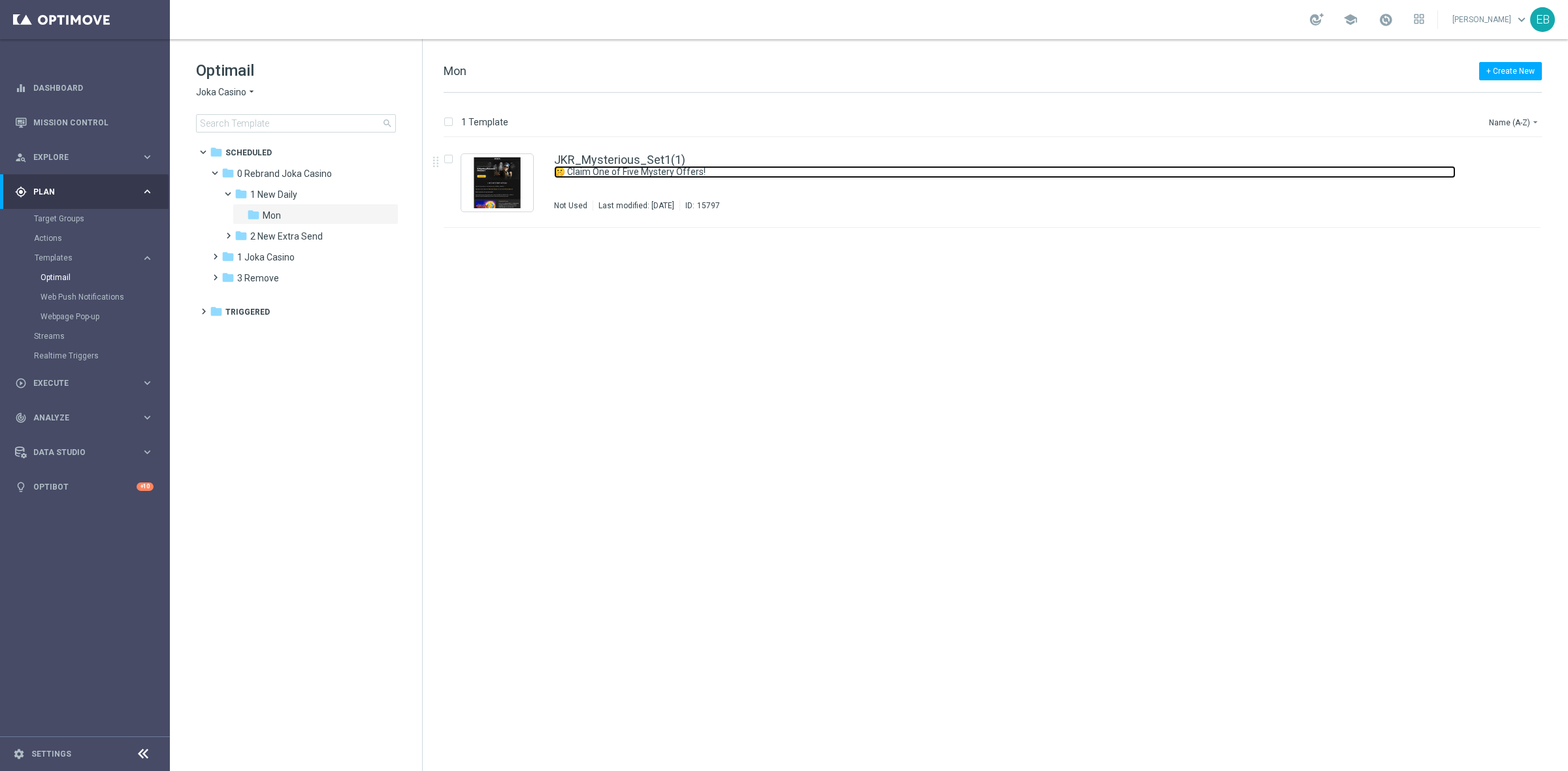
click at [775, 174] on link "🤫 Claim One of Five Mystery Offers!" at bounding box center [1004, 172] width 901 height 12
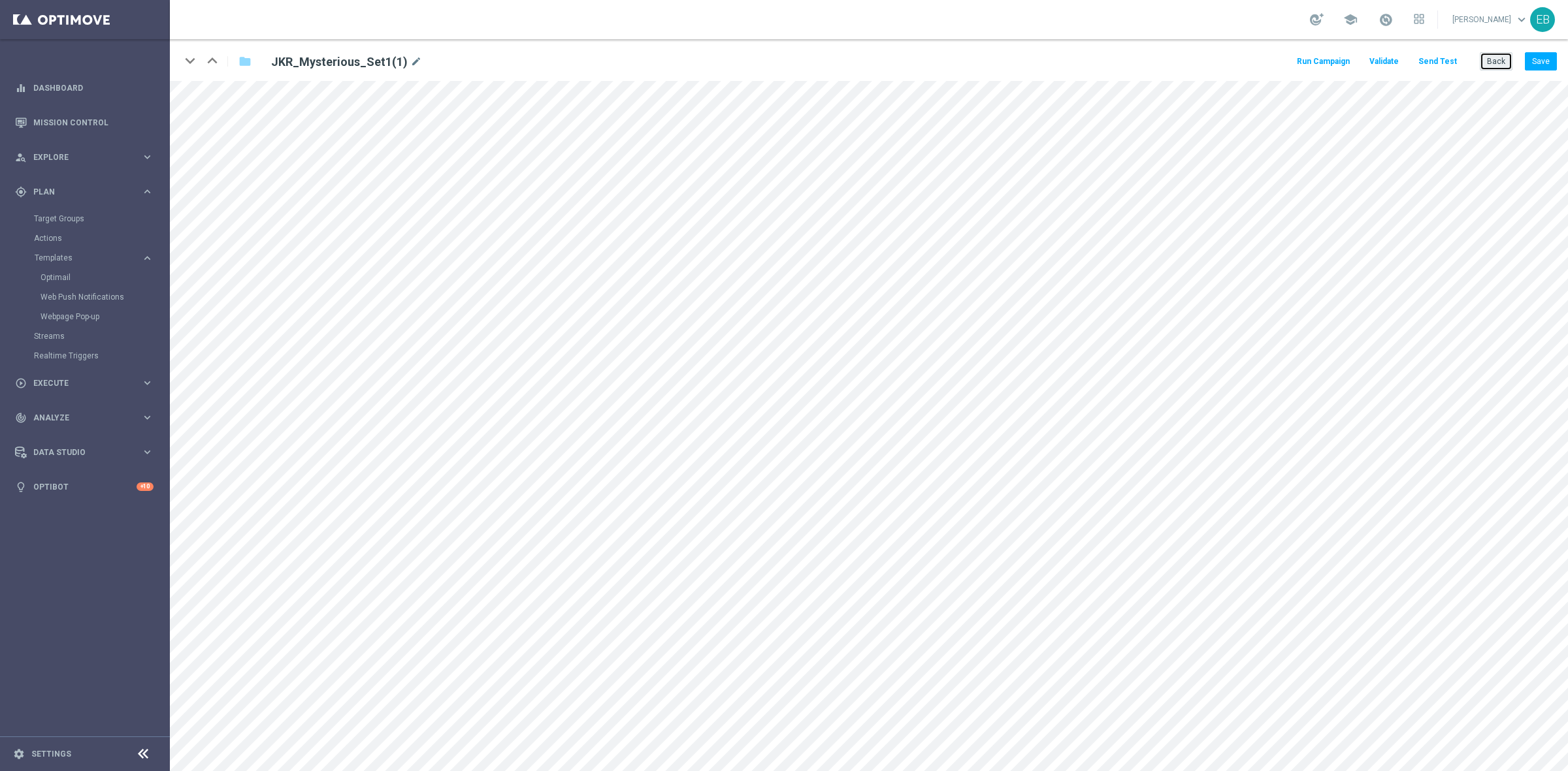
click at [1493, 63] on button "Back" at bounding box center [1495, 60] width 33 height 18
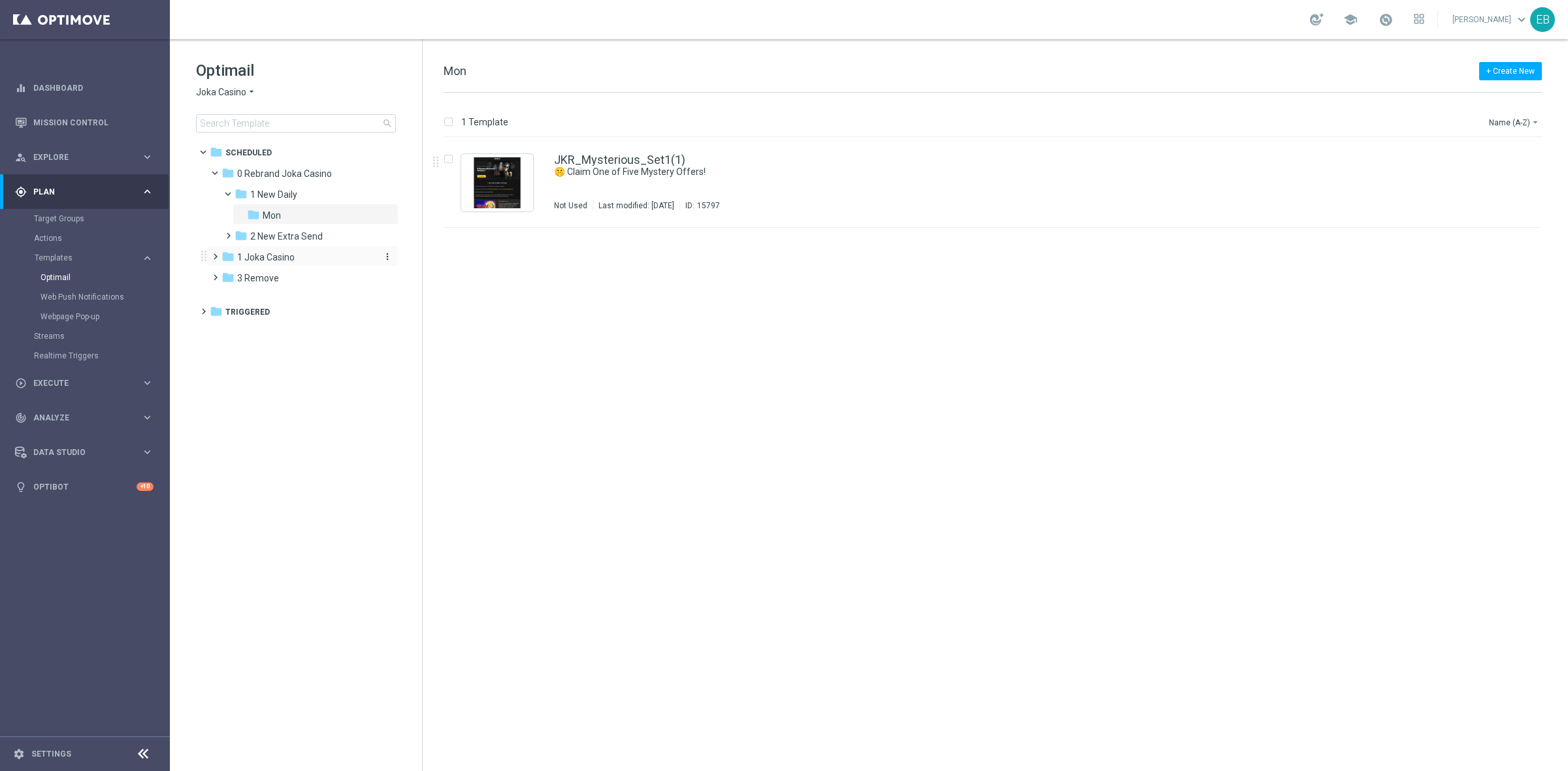
click at [286, 256] on span "1 Joka Casino" at bounding box center [265, 257] width 58 height 12
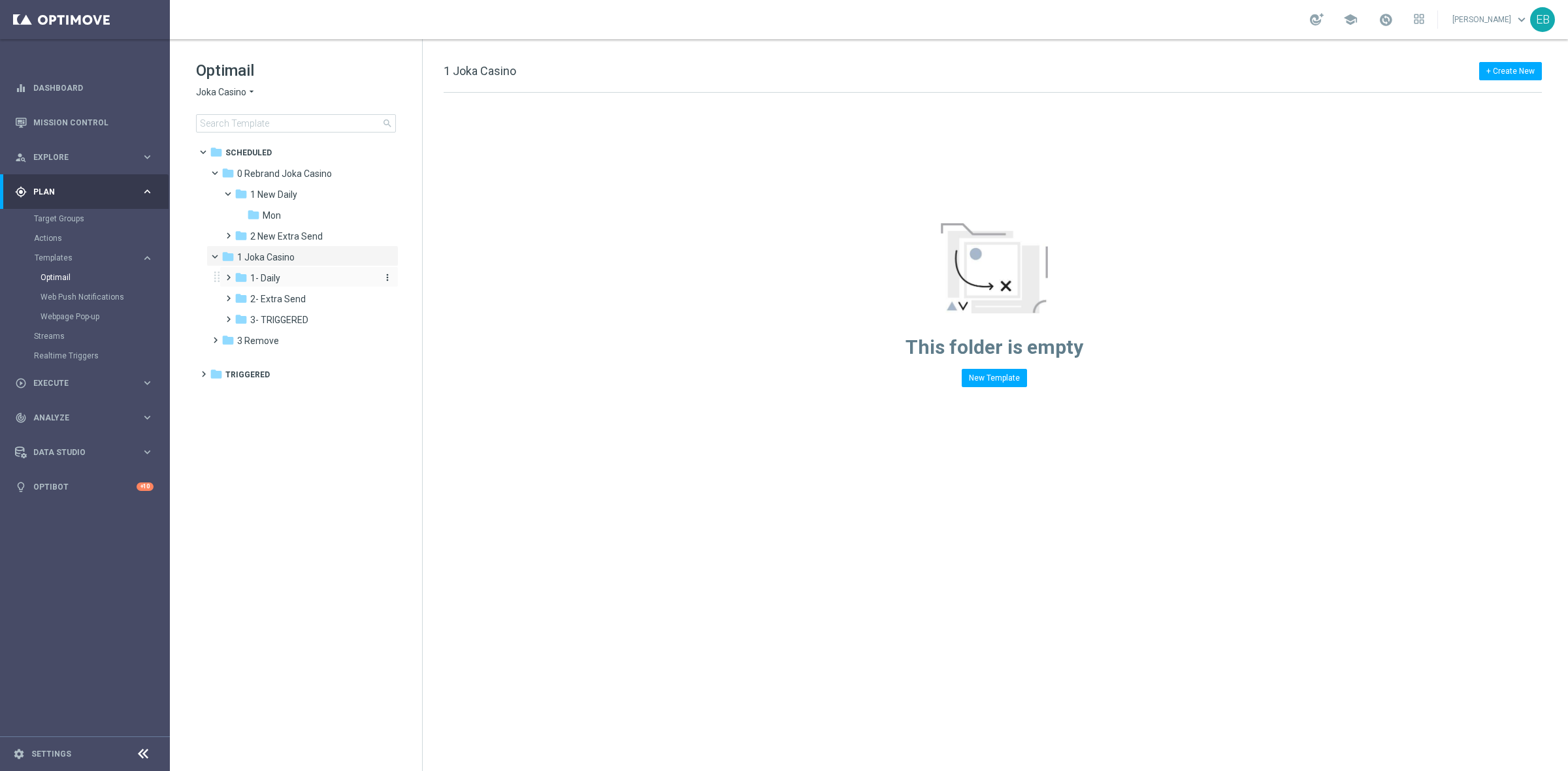
click at [311, 275] on div "folder 1- Daily" at bounding box center [303, 278] width 139 height 15
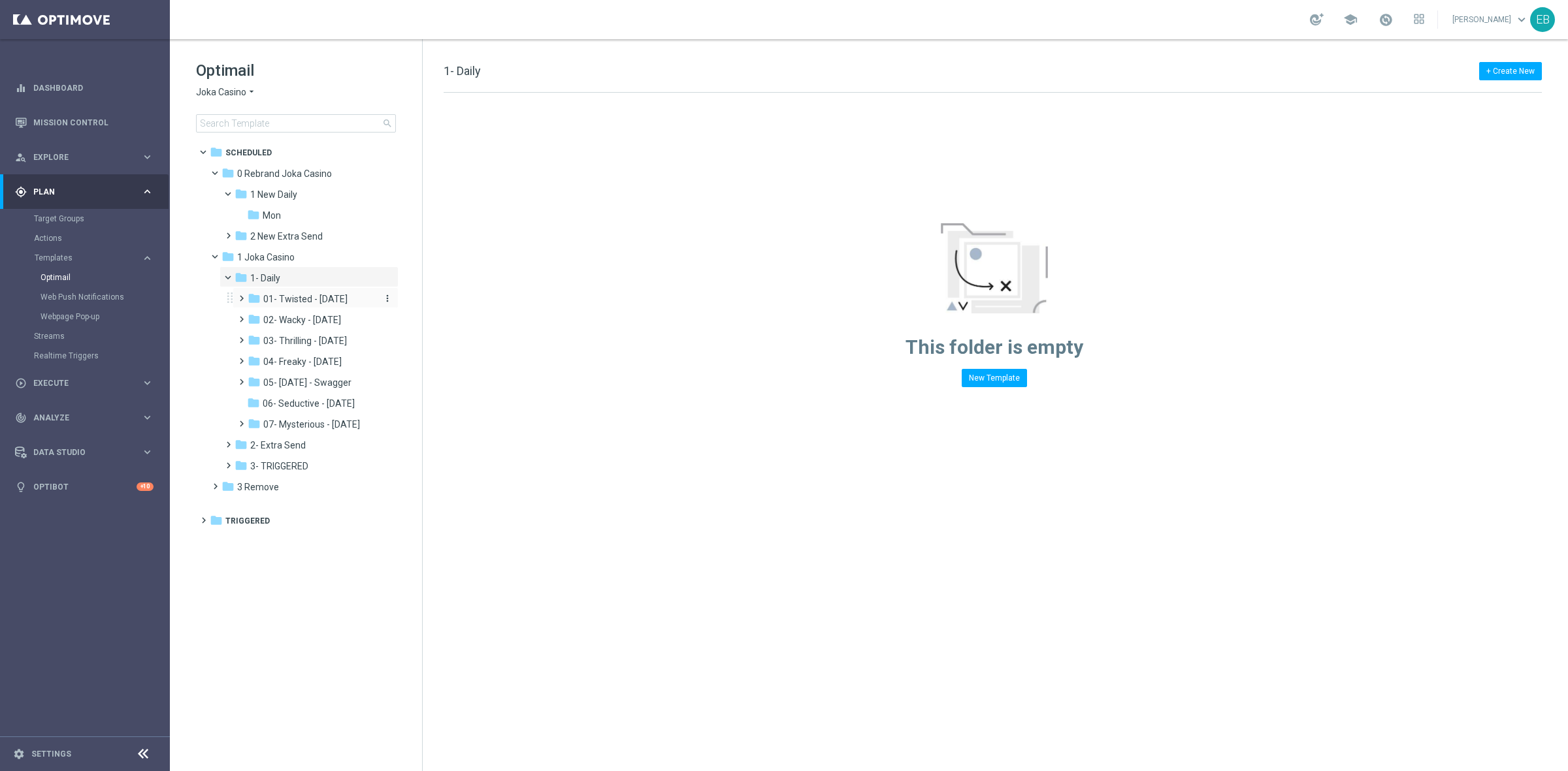
click at [327, 305] on div "folder 01- Twisted - [DATE]" at bounding box center [312, 299] width 128 height 15
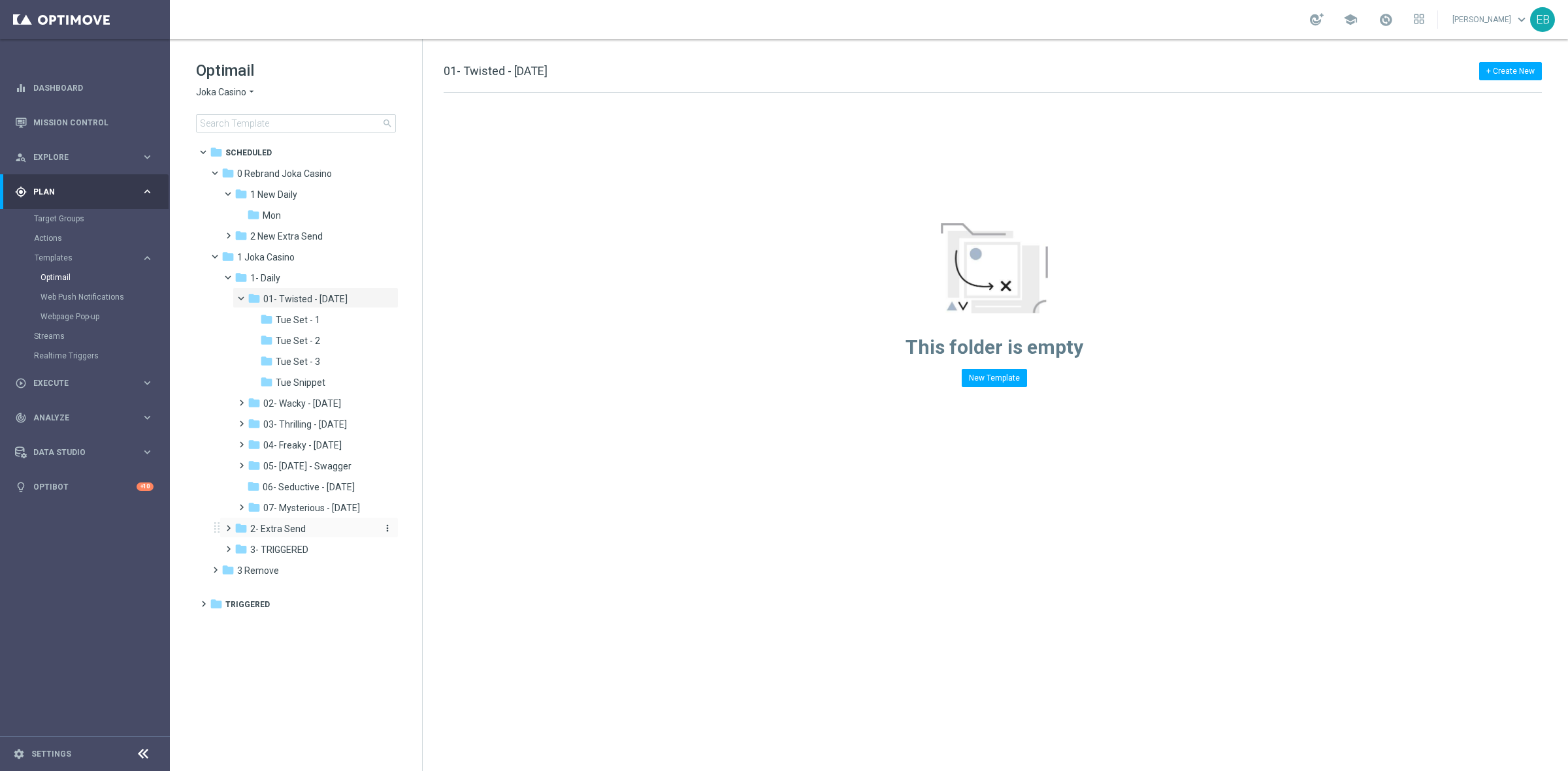
click at [320, 526] on div "folder 2- Extra Send" at bounding box center [303, 528] width 139 height 15
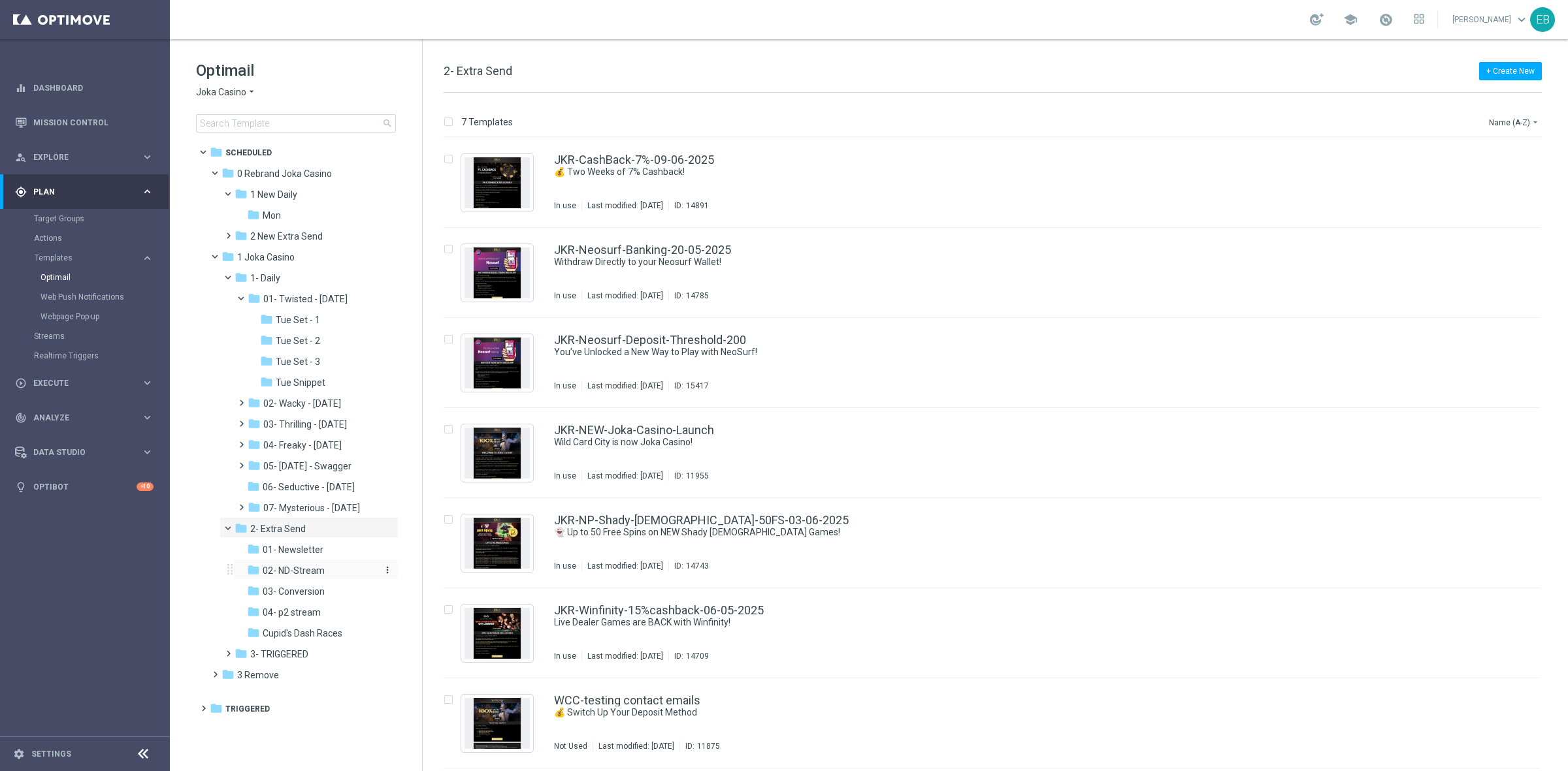
click at [308, 565] on span "02- ND-Stream" at bounding box center [294, 571] width 62 height 12
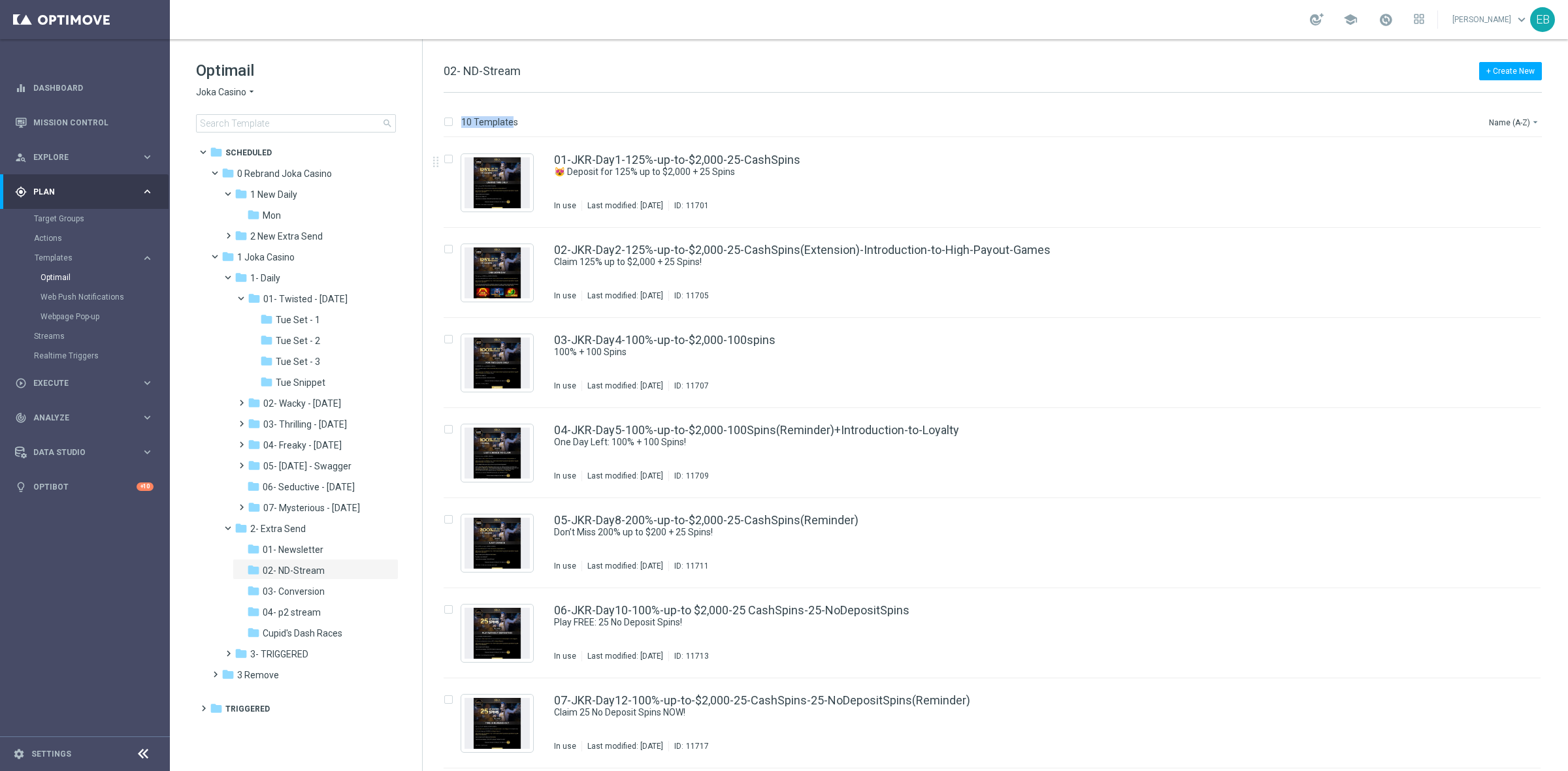
drag, startPoint x: 461, startPoint y: 113, endPoint x: 510, endPoint y: 109, distance: 49.2
click at [510, 109] on div "10 Templates Name (A-Z) arrow_drop_down Drag here to set row groups Drag here t…" at bounding box center [994, 432] width 1145 height 679
click at [297, 601] on div "folder 04- p2 stream more_vert" at bounding box center [315, 611] width 166 height 21
click at [299, 587] on span "03- Conversion" at bounding box center [294, 591] width 62 height 12
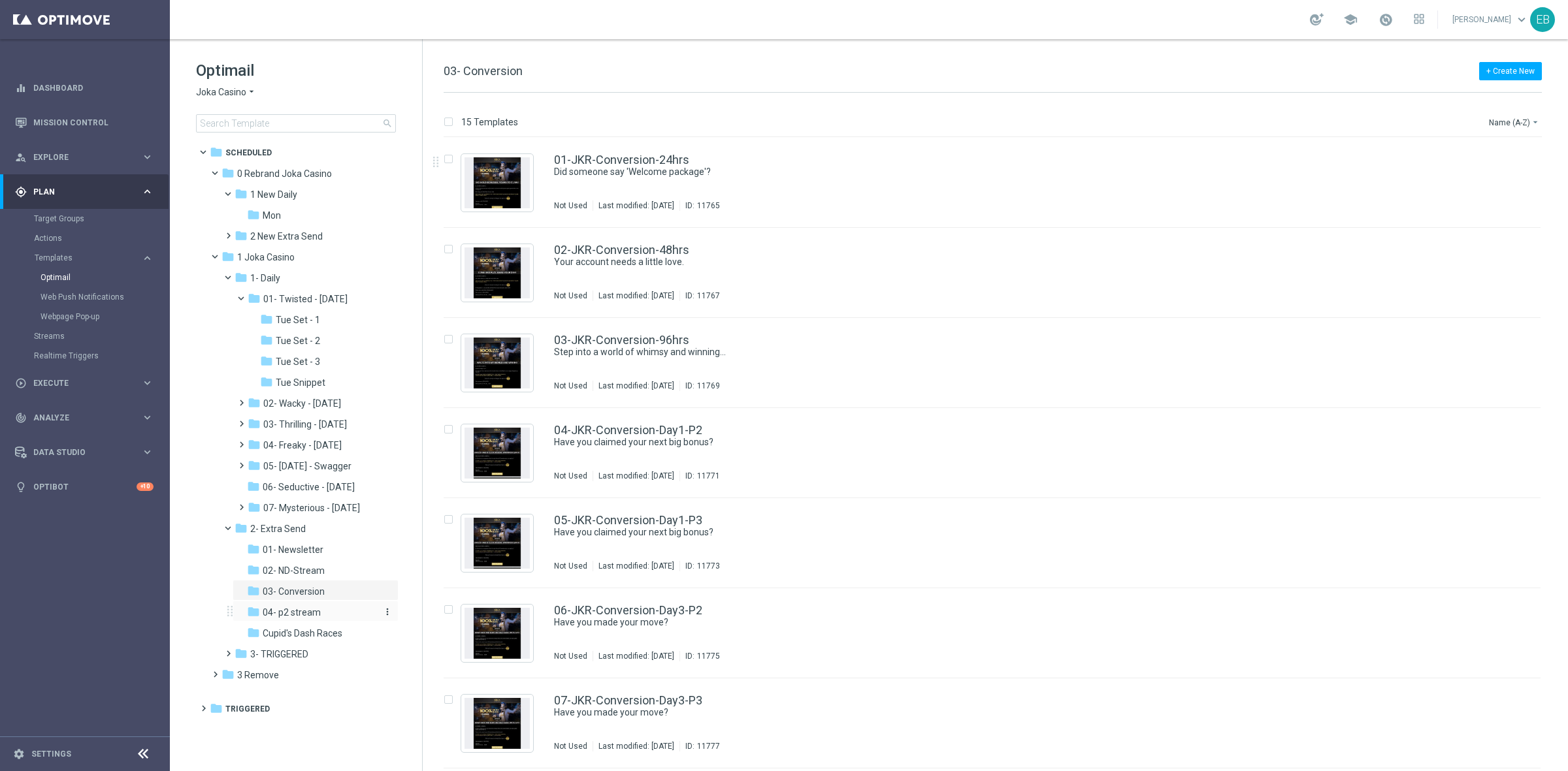
click at [277, 611] on span "04- p2 stream" at bounding box center [291, 612] width 58 height 12
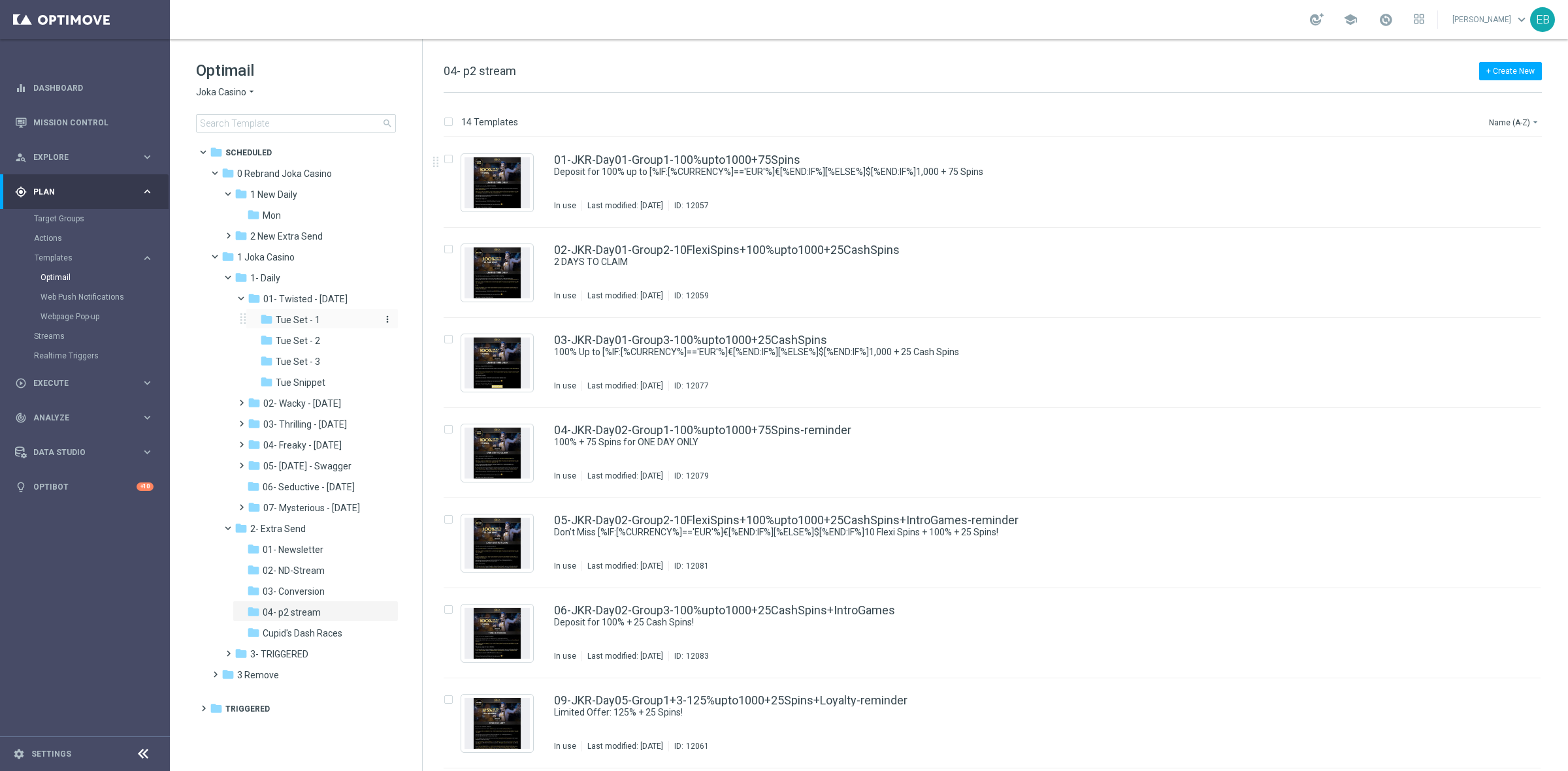
click at [309, 313] on div "folder Tue Set - 1" at bounding box center [319, 319] width 117 height 15
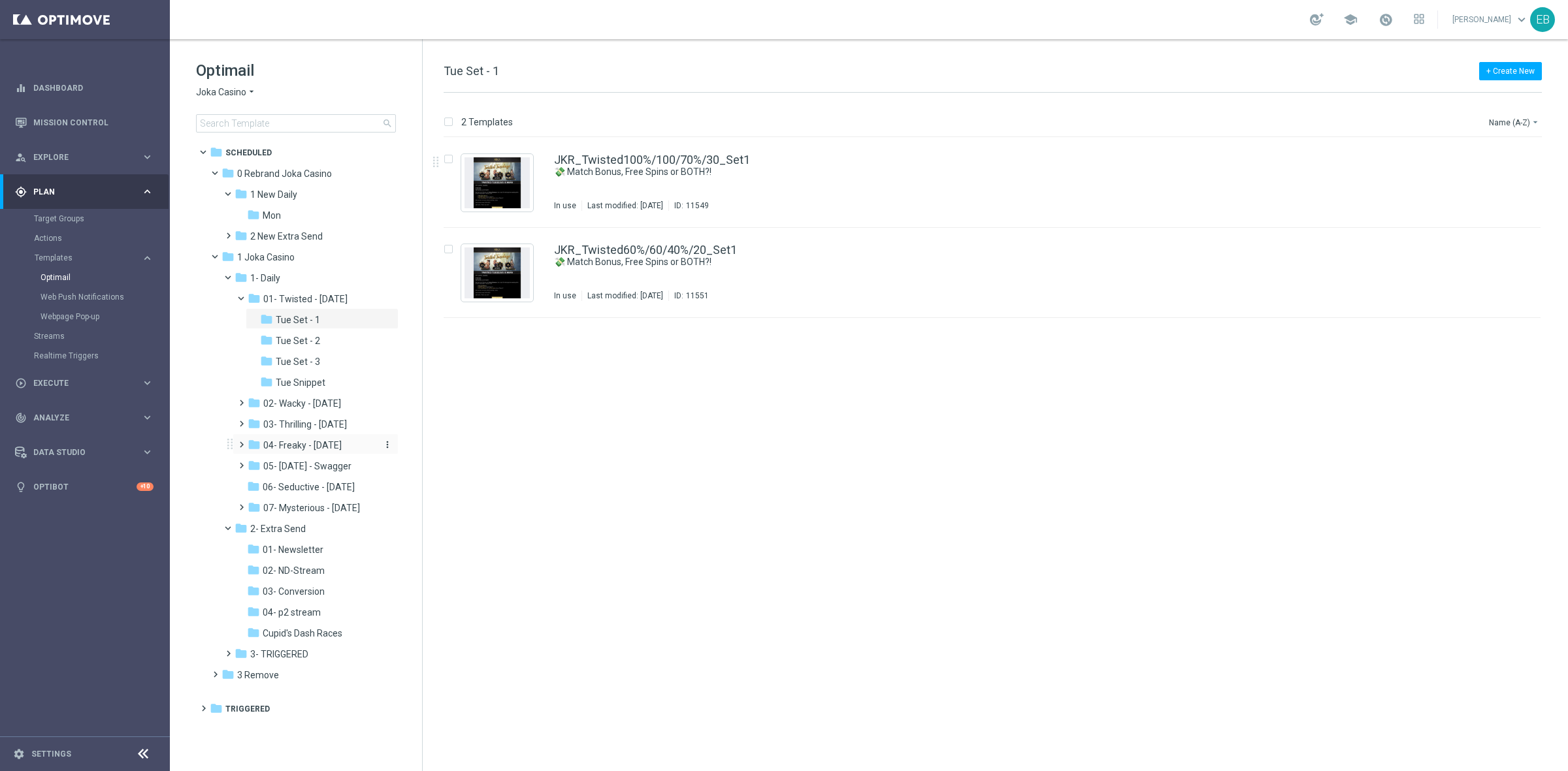
click at [282, 447] on span "04- Freaky - [DATE]" at bounding box center [302, 446] width 79 height 12
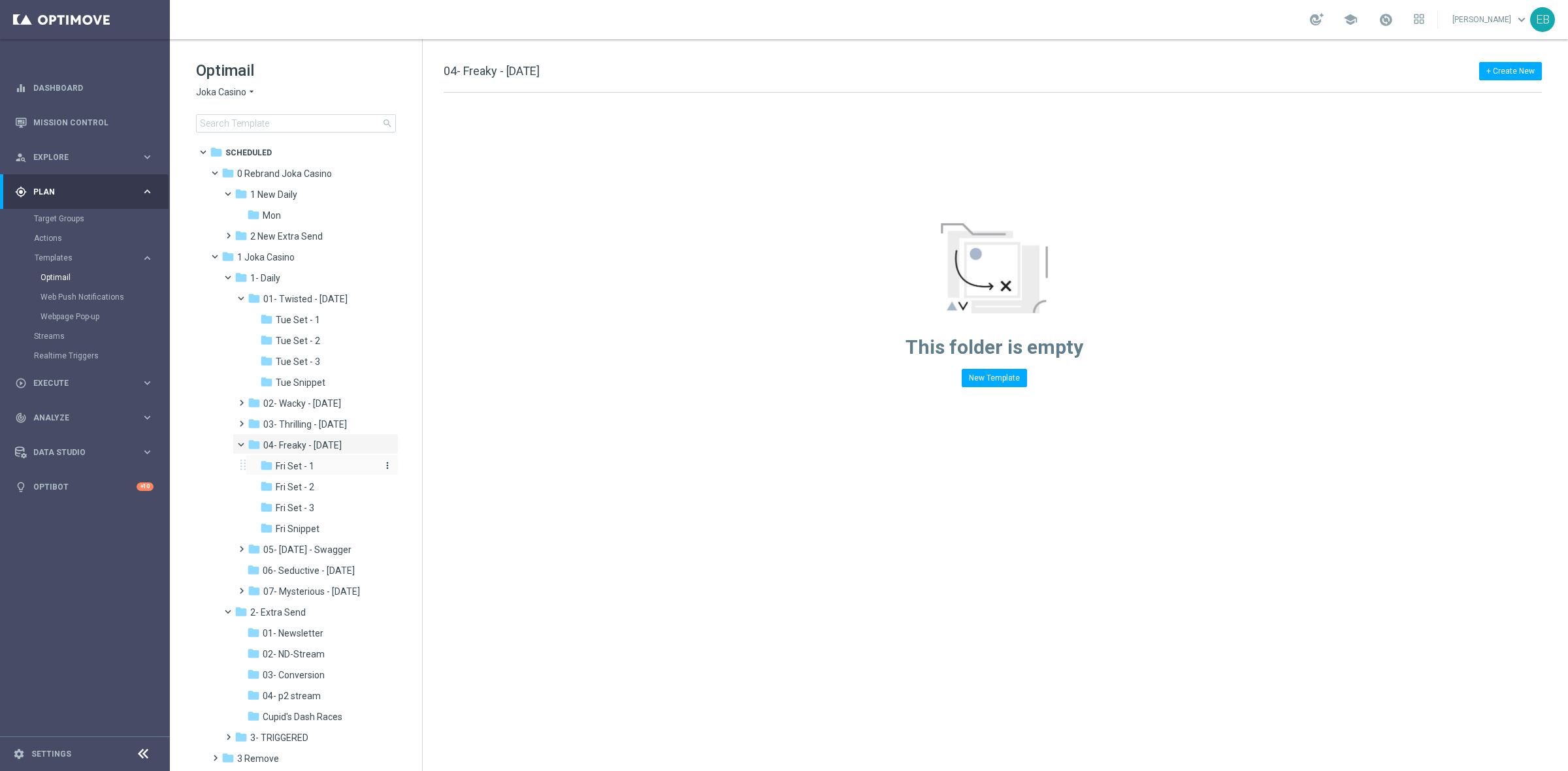
click at [299, 471] on span "Fri Set - 1" at bounding box center [295, 466] width 39 height 12
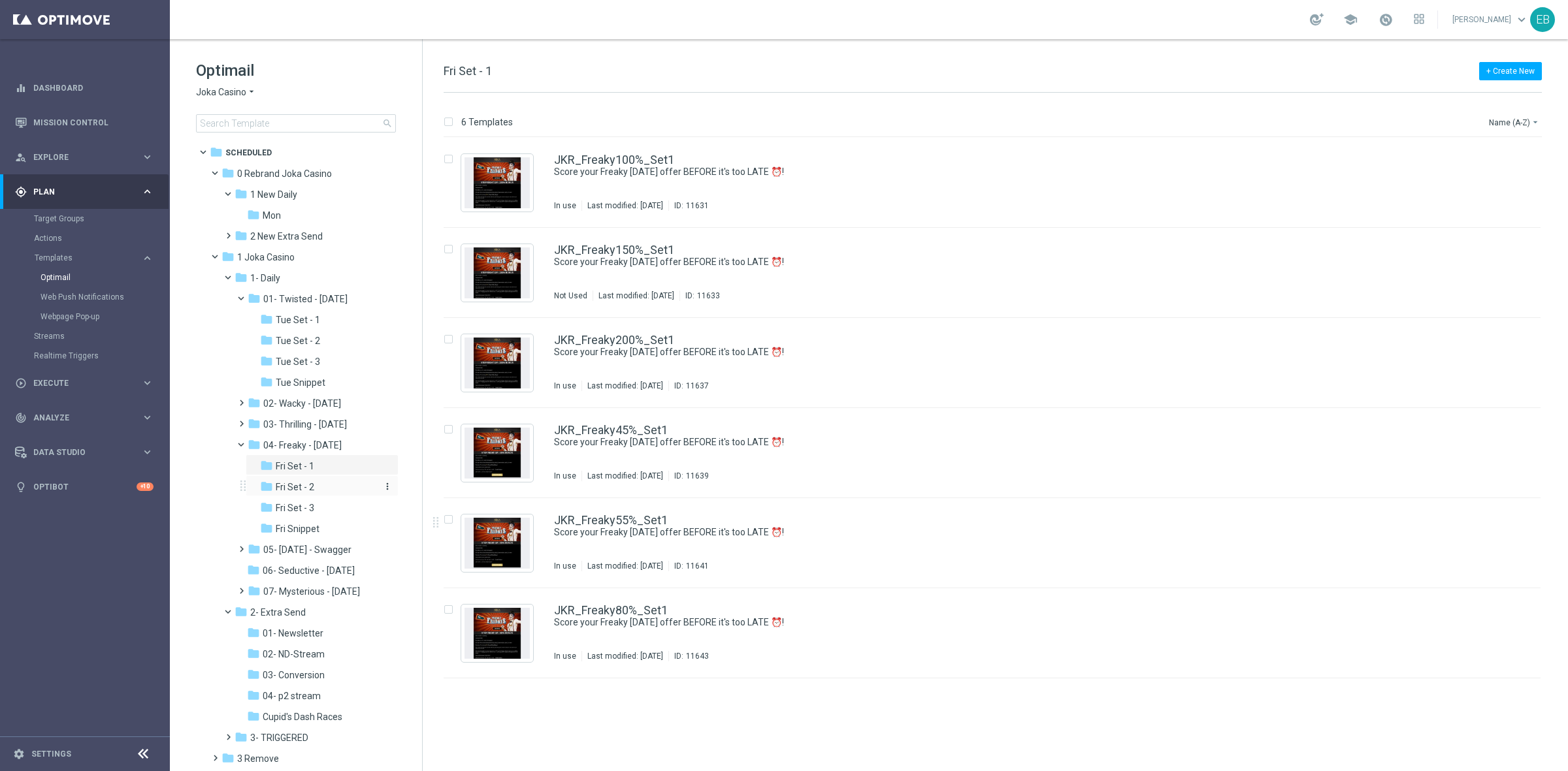
click at [308, 490] on span "Fri Set - 2" at bounding box center [295, 487] width 39 height 12
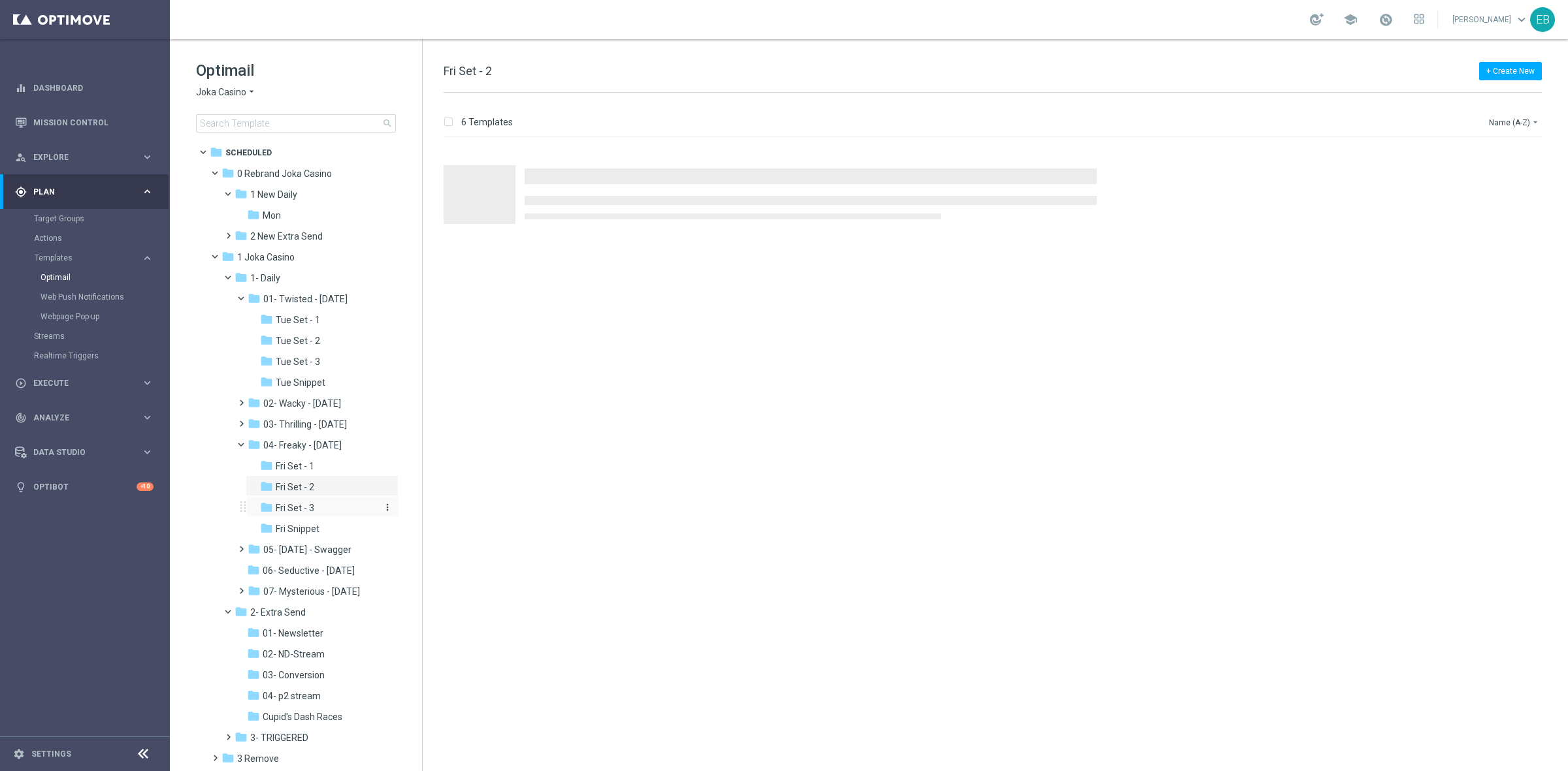
click at [327, 507] on div "folder Fri Set - 3" at bounding box center [319, 508] width 117 height 15
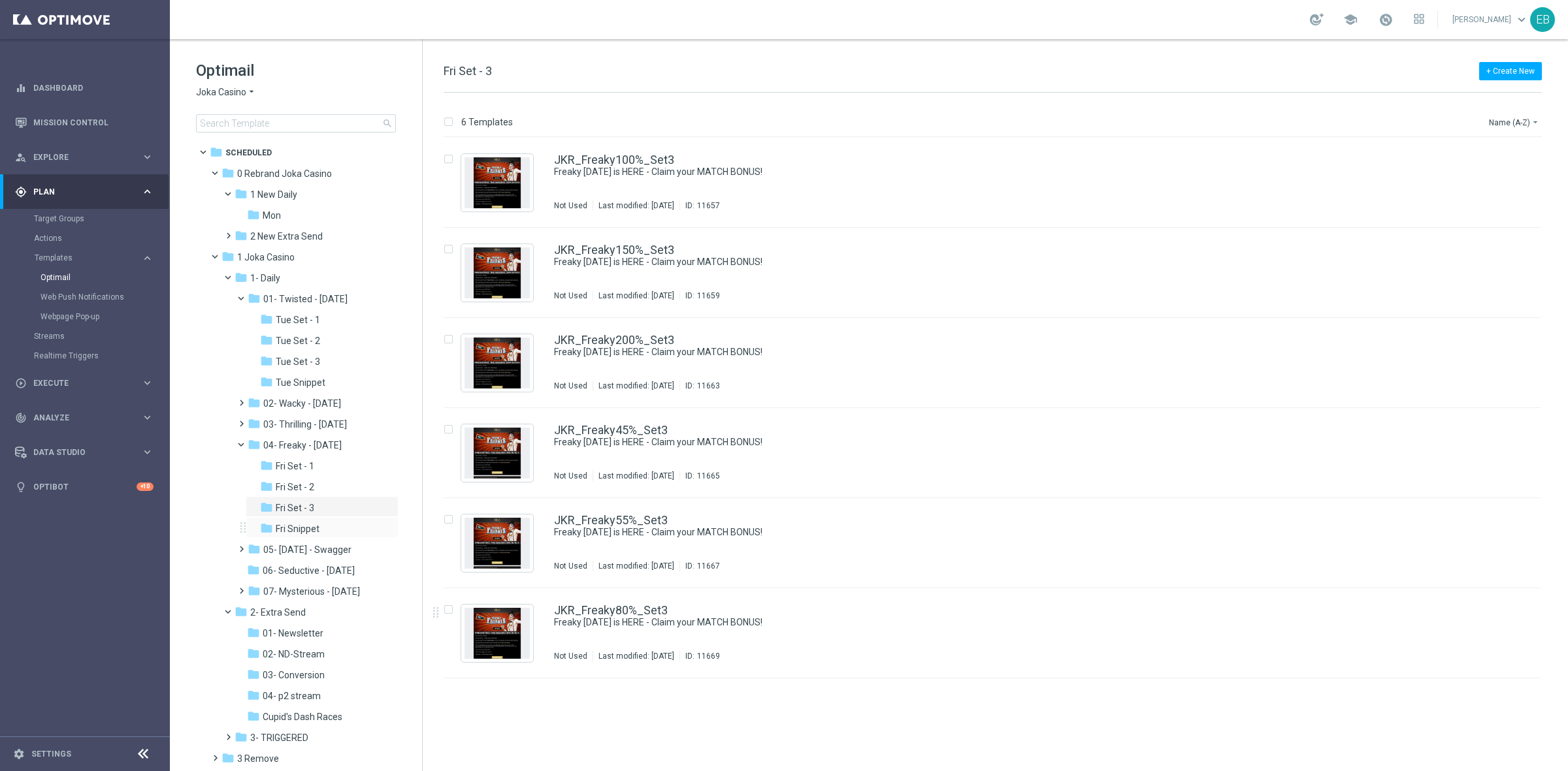
click at [331, 518] on div "folder Fri Snippet more_vert" at bounding box center [321, 528] width 153 height 21
click at [323, 532] on div "folder Fri Snippet" at bounding box center [319, 528] width 117 height 15
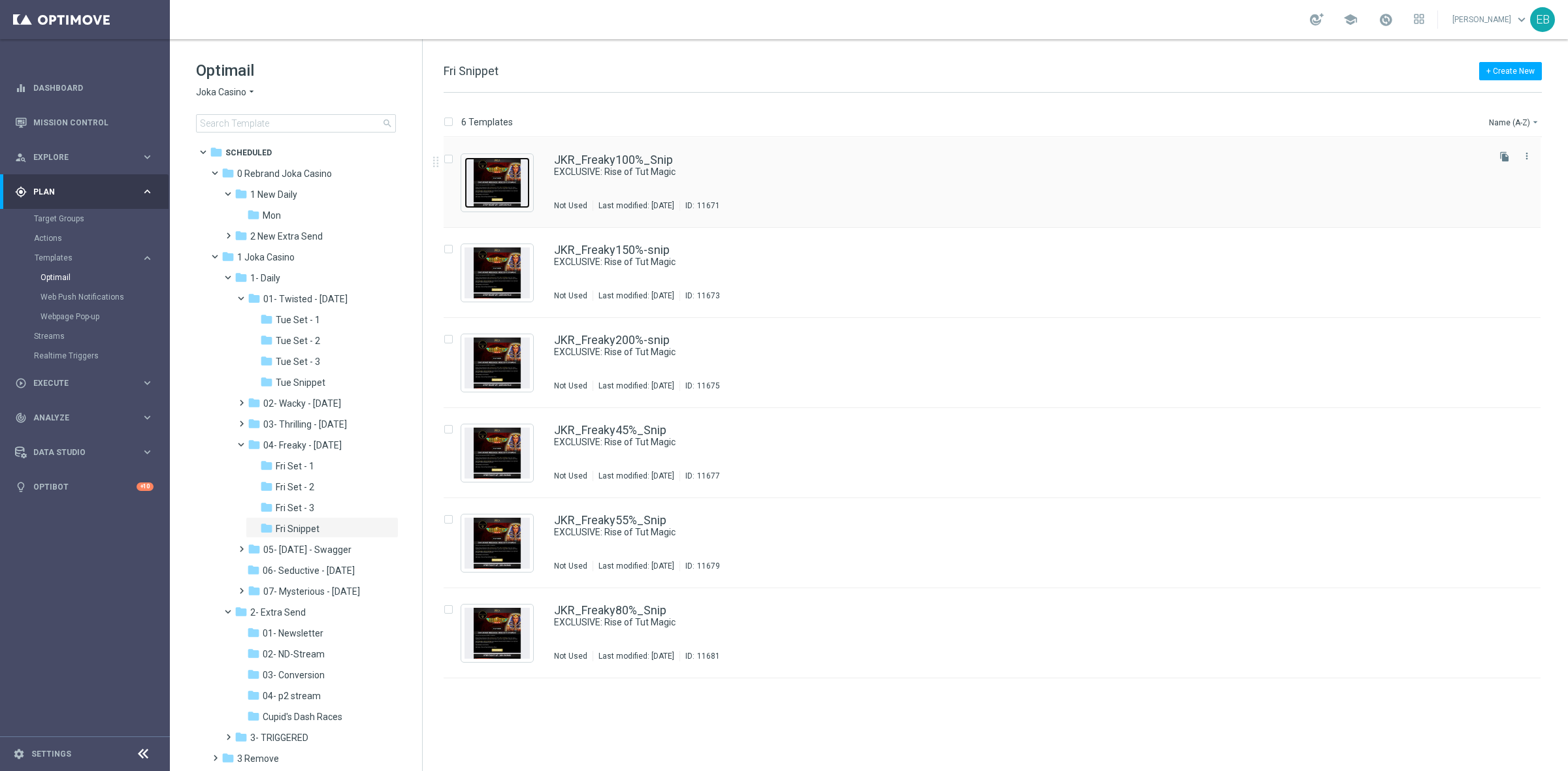
click at [499, 163] on img "Press SPACE to select this row." at bounding box center [498, 182] width 66 height 51
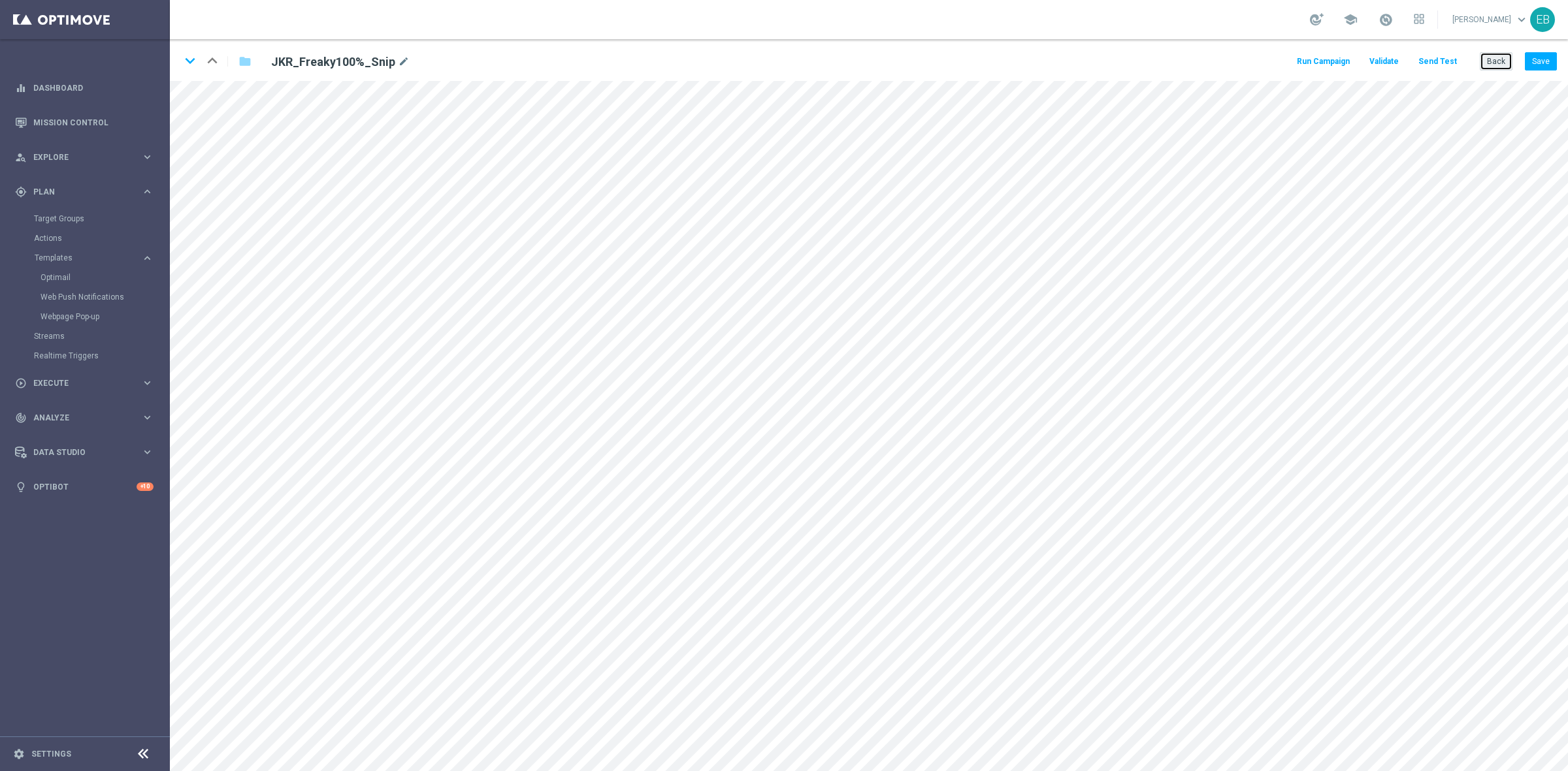
click at [1485, 60] on button "Back" at bounding box center [1495, 60] width 33 height 18
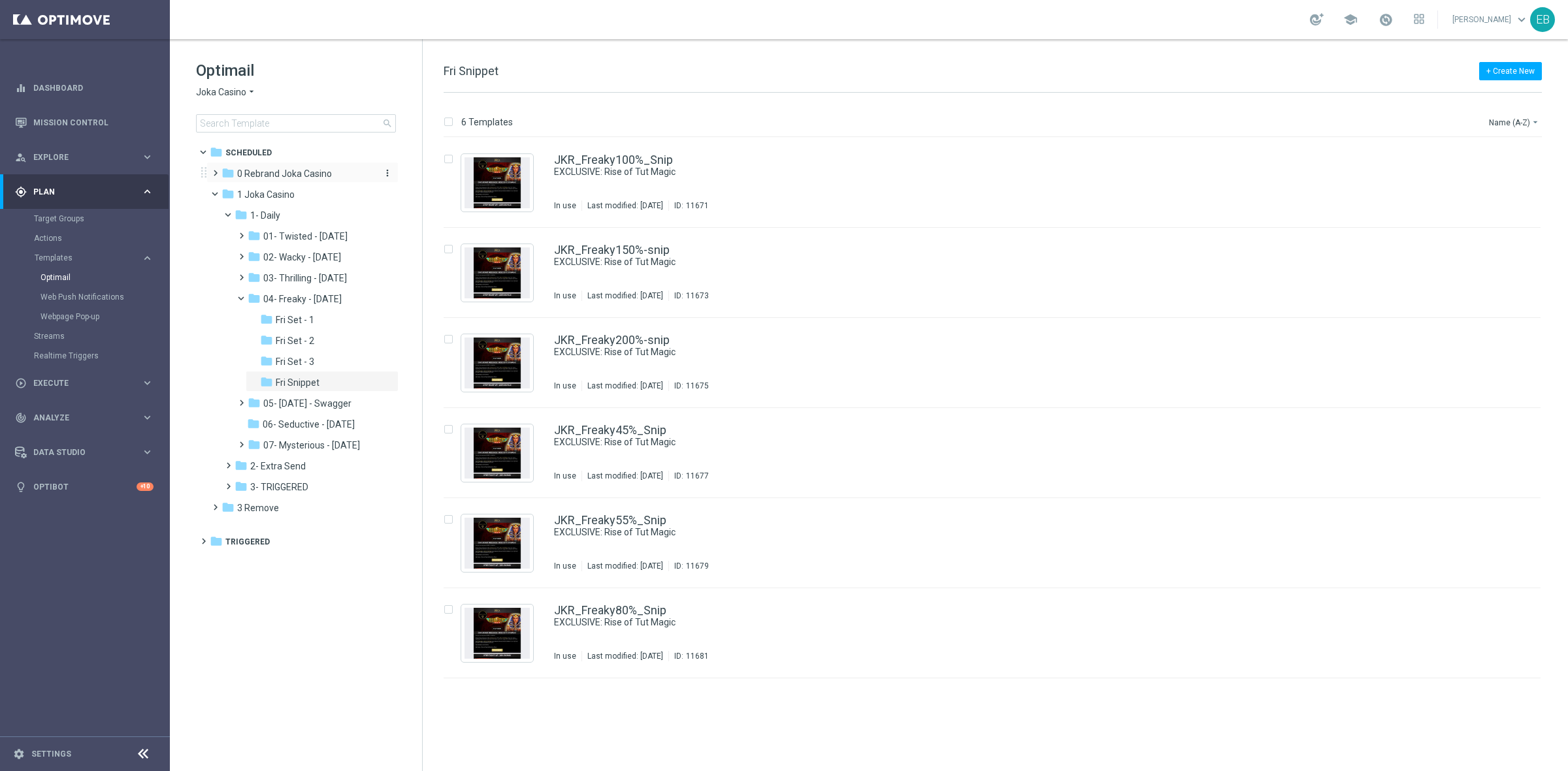
click at [275, 174] on span "0 Rebrand Joka Casino" at bounding box center [284, 174] width 95 height 12
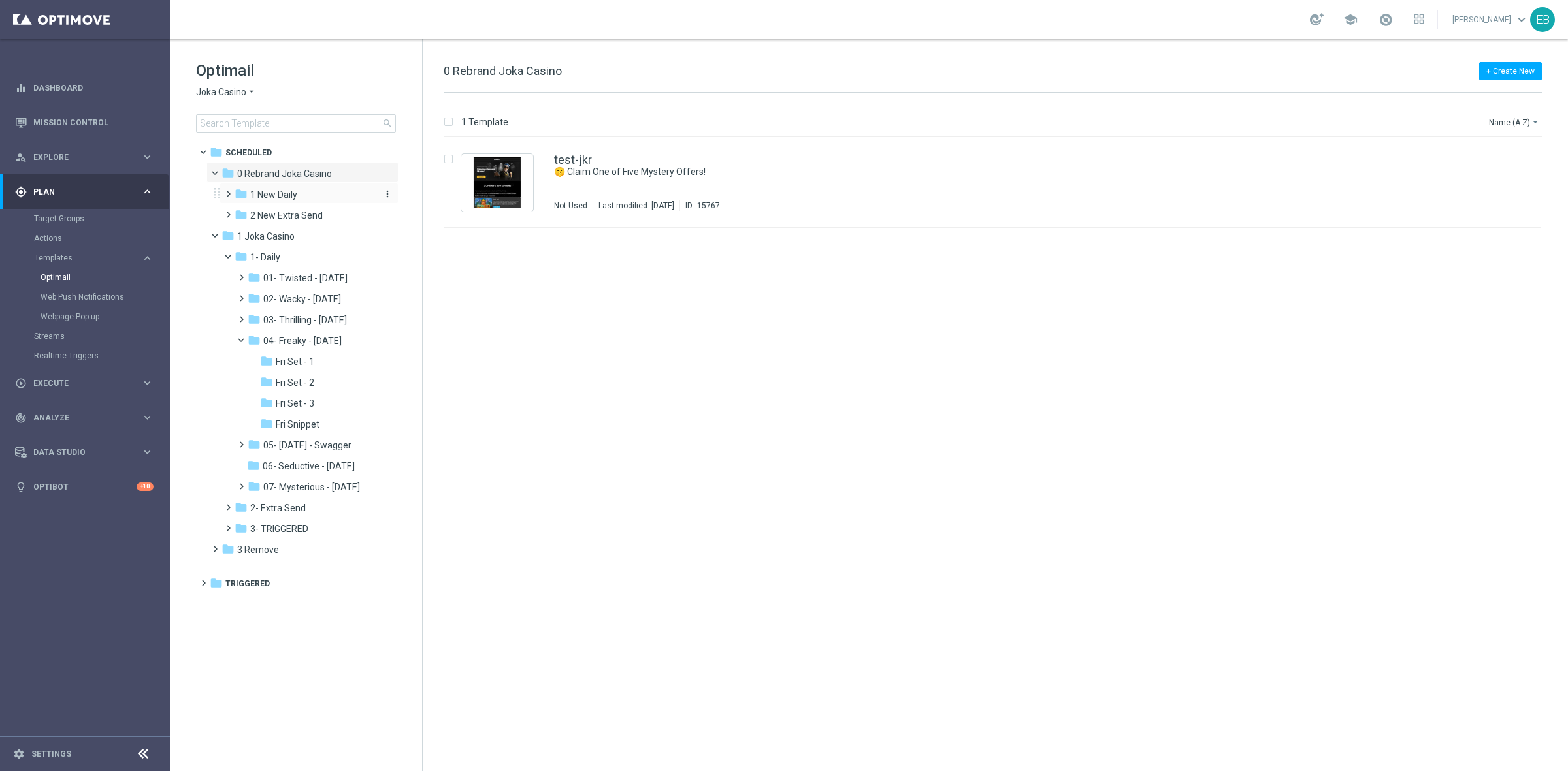
click at [295, 198] on span "1 New Daily" at bounding box center [274, 195] width 47 height 12
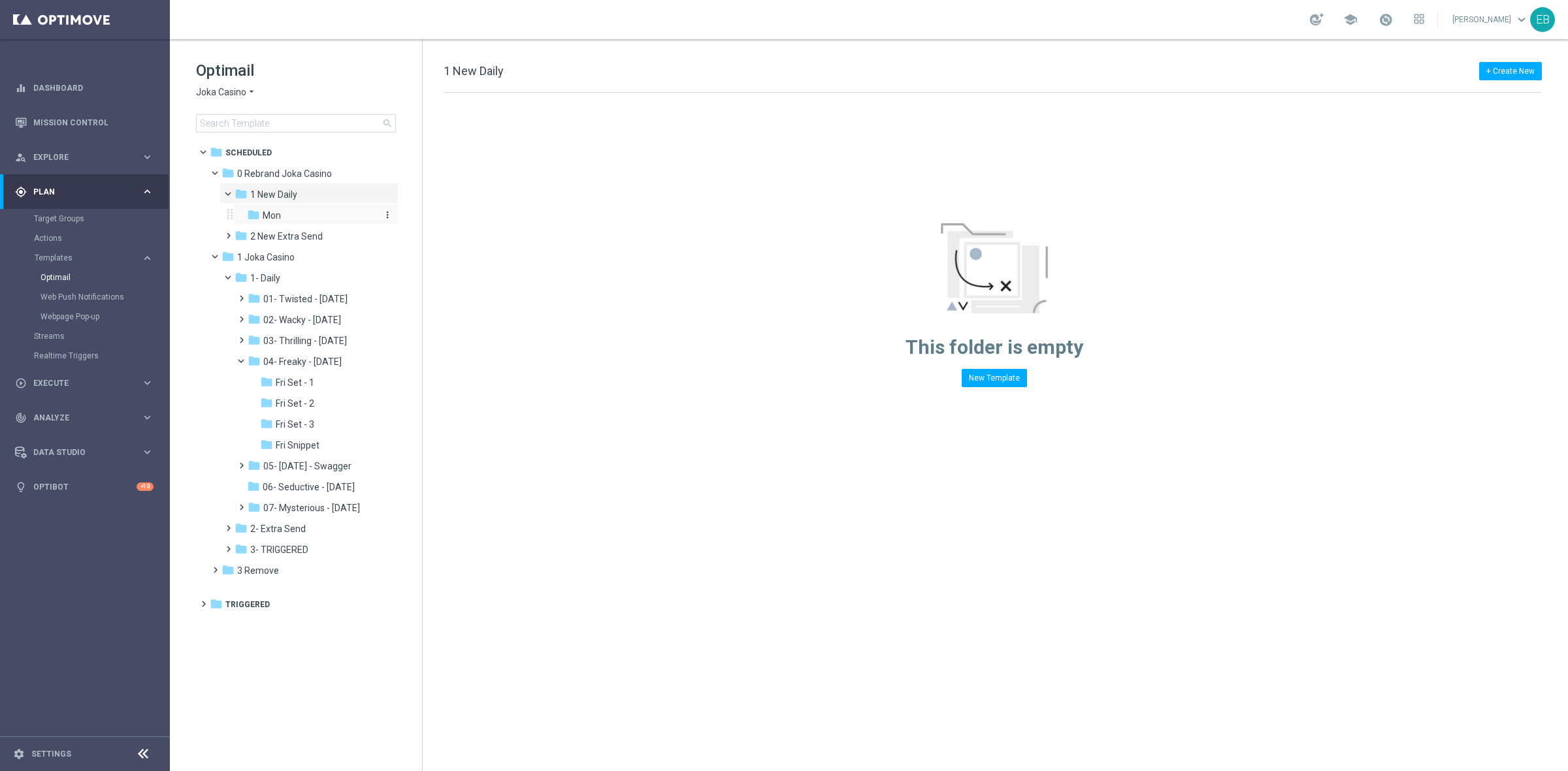
click at [317, 216] on div "folder Mon" at bounding box center [311, 215] width 129 height 15
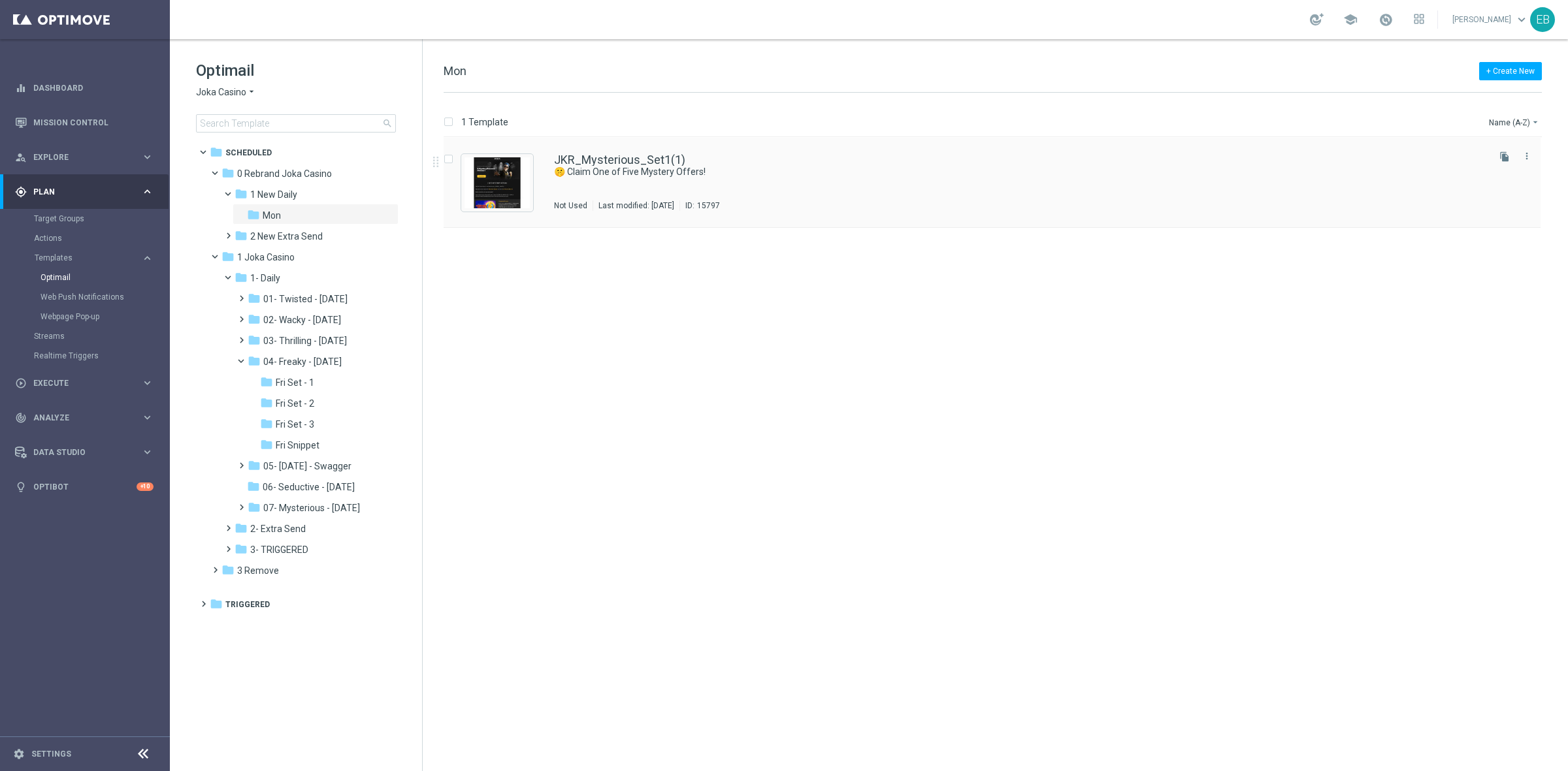
click at [827, 161] on div "JKR_Mysterious_Set1(1)" at bounding box center [1019, 160] width 931 height 12
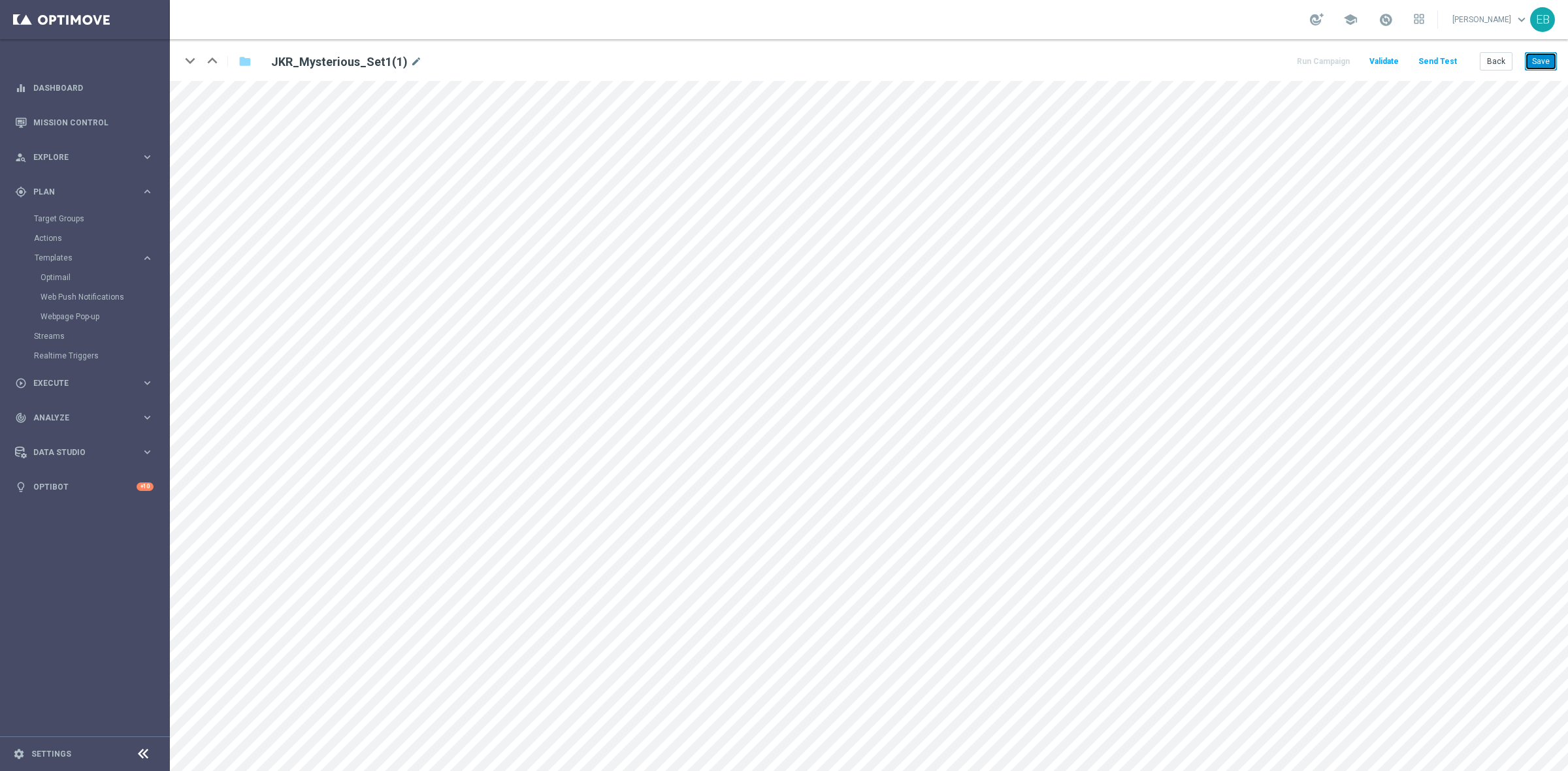
click at [1530, 54] on button "Save" at bounding box center [1540, 60] width 32 height 18
click at [1503, 60] on button "Back" at bounding box center [1495, 60] width 33 height 18
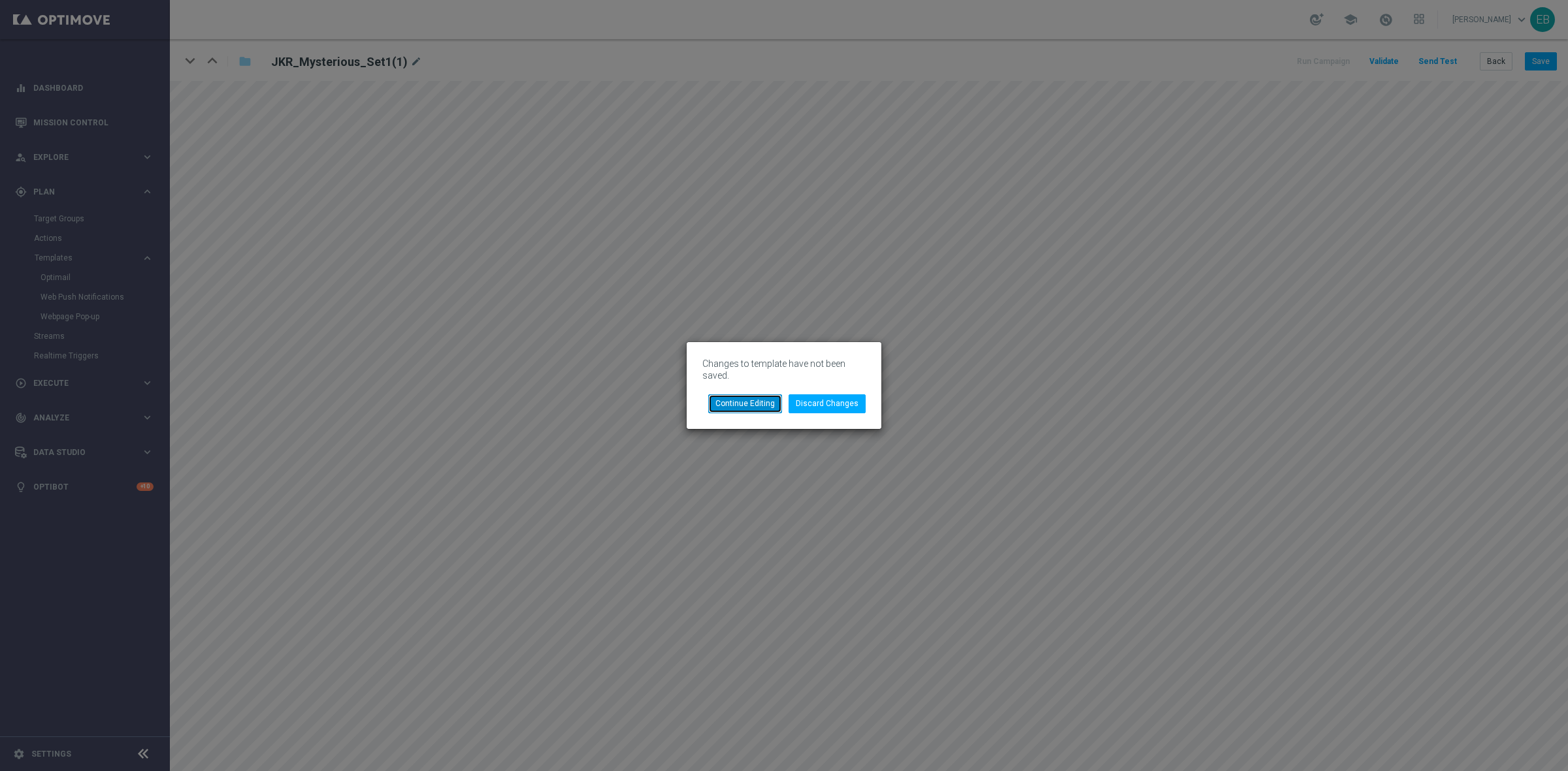
click at [755, 406] on button "Continue Editing" at bounding box center [745, 403] width 73 height 18
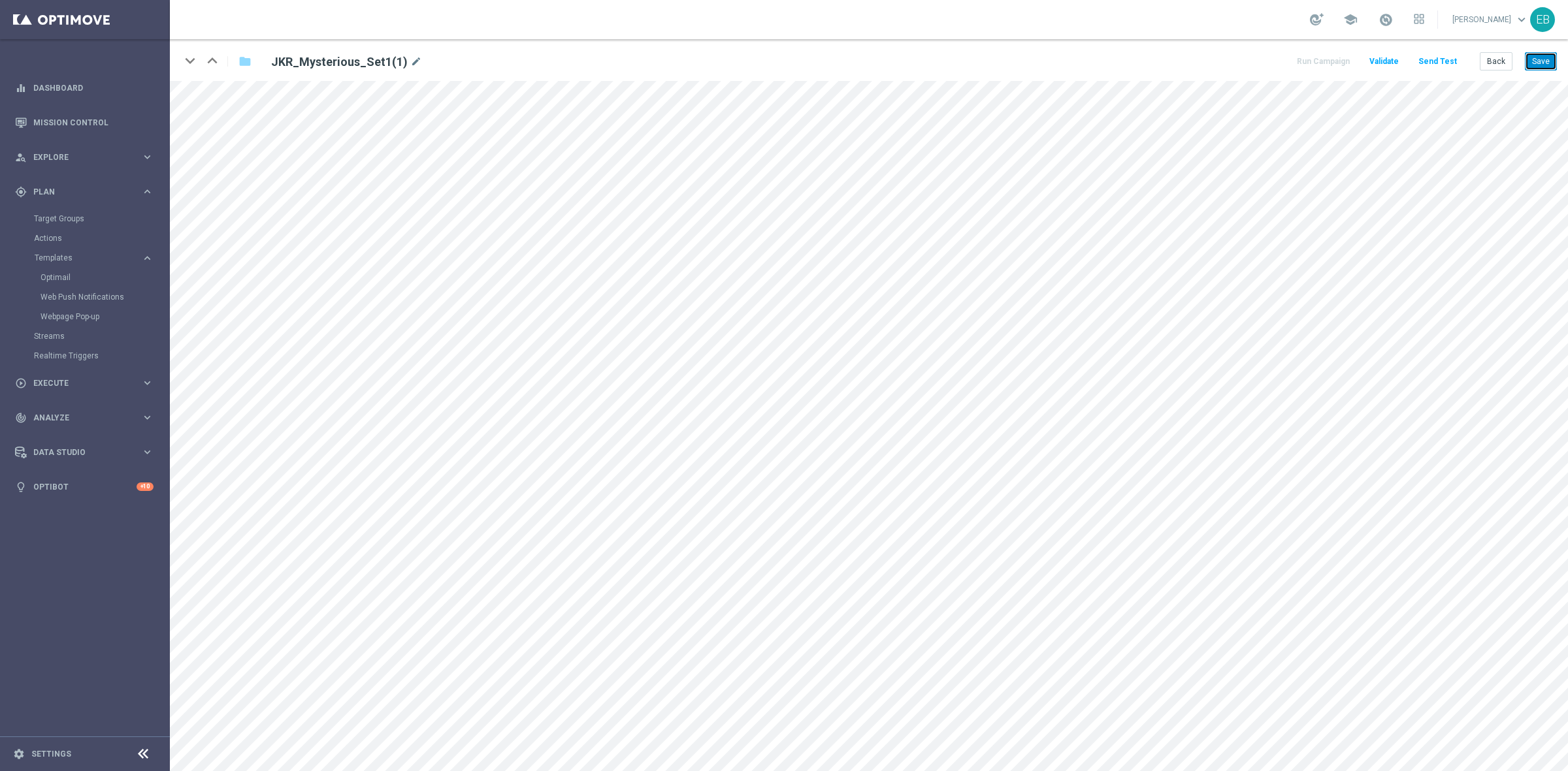
click at [1542, 63] on button "Save" at bounding box center [1540, 60] width 32 height 18
click at [1488, 68] on button "Back" at bounding box center [1495, 60] width 33 height 18
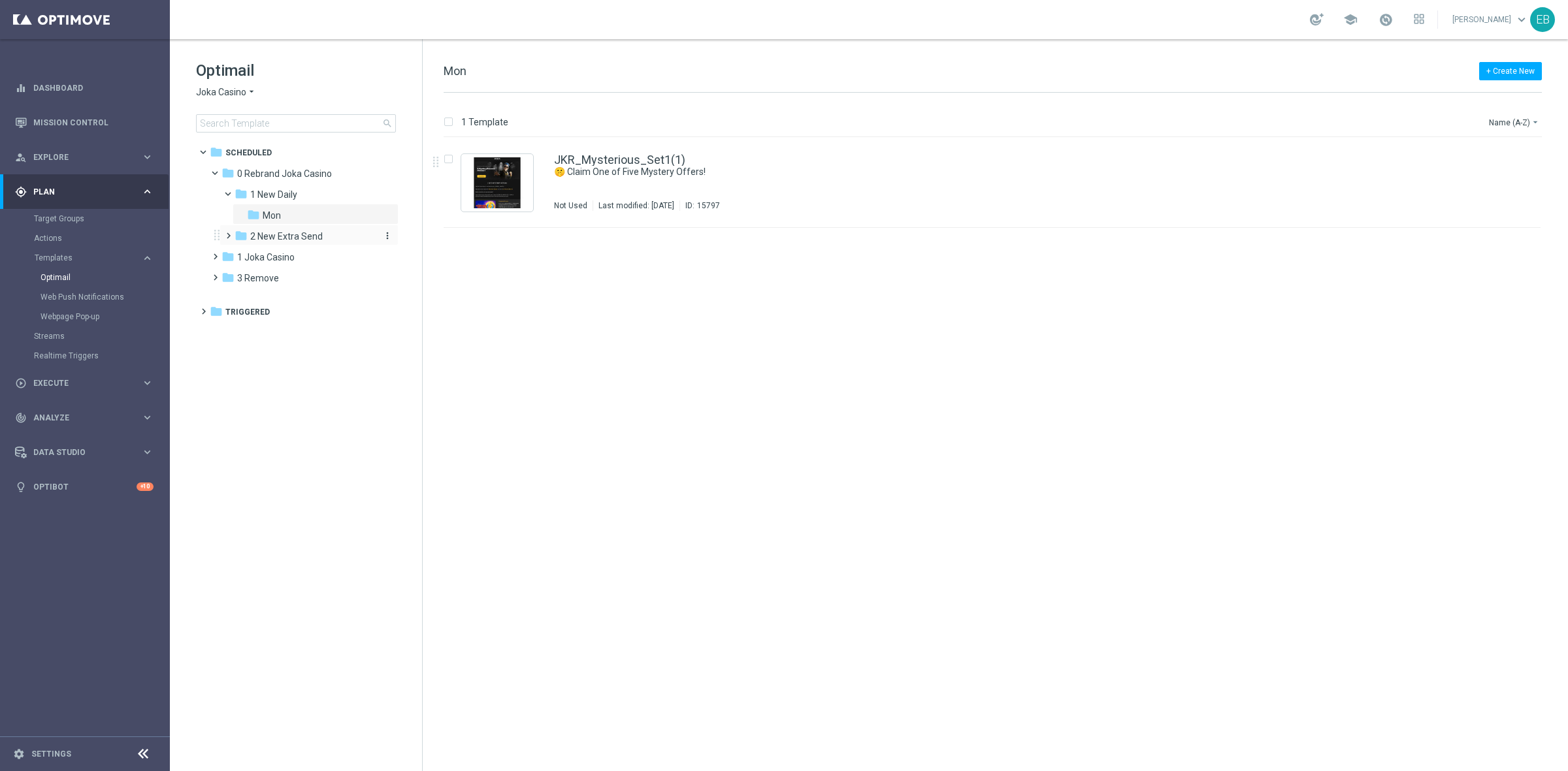
click at [302, 233] on span "2 New Extra Send" at bounding box center [287, 237] width 73 height 12
click at [288, 167] on div "folder 0 Rebrand Joka Casino" at bounding box center [296, 174] width 150 height 15
click at [289, 325] on span "1 Joka Casino" at bounding box center [265, 320] width 58 height 12
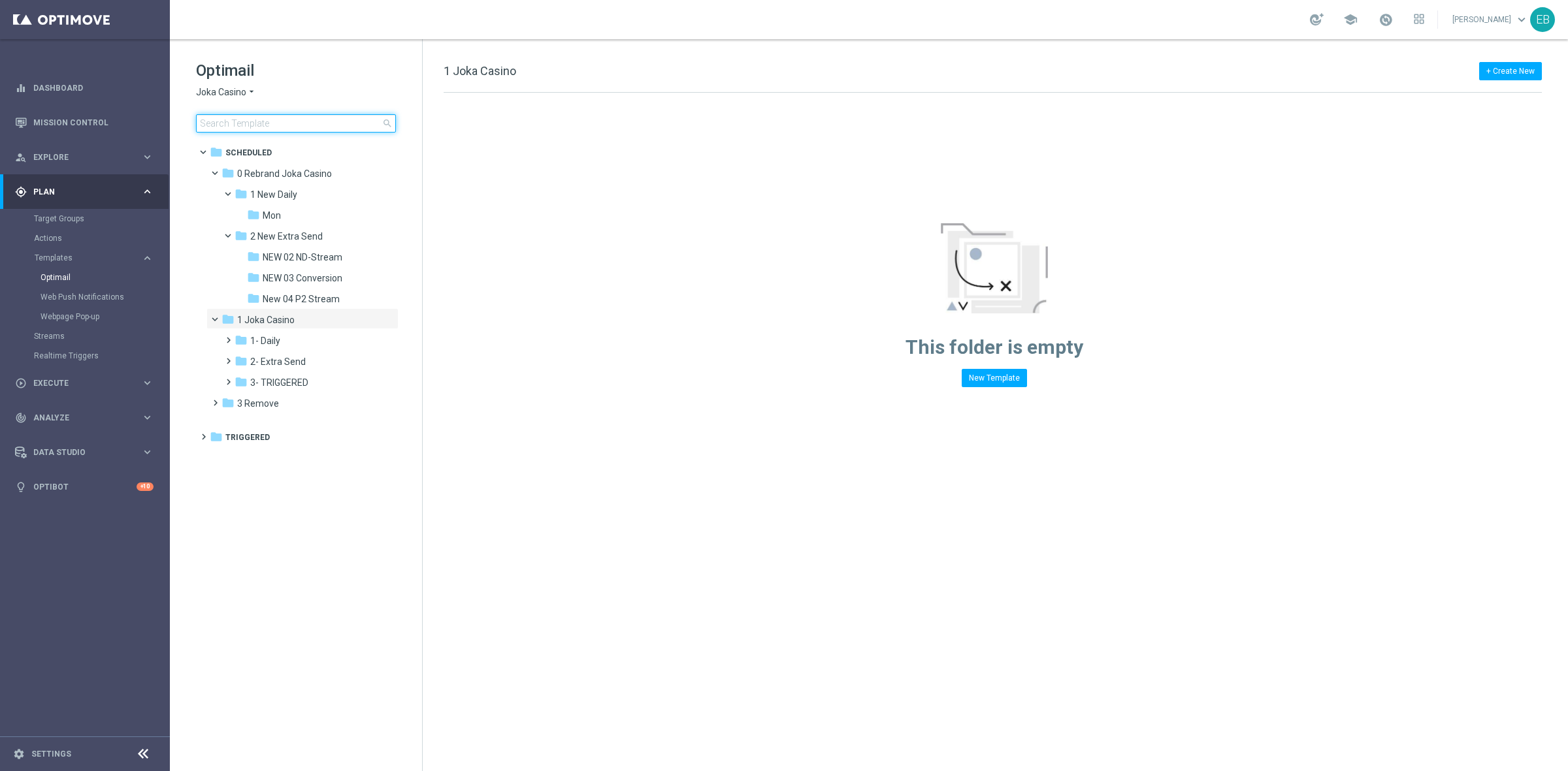
click at [261, 124] on input at bounding box center [295, 123] width 200 height 18
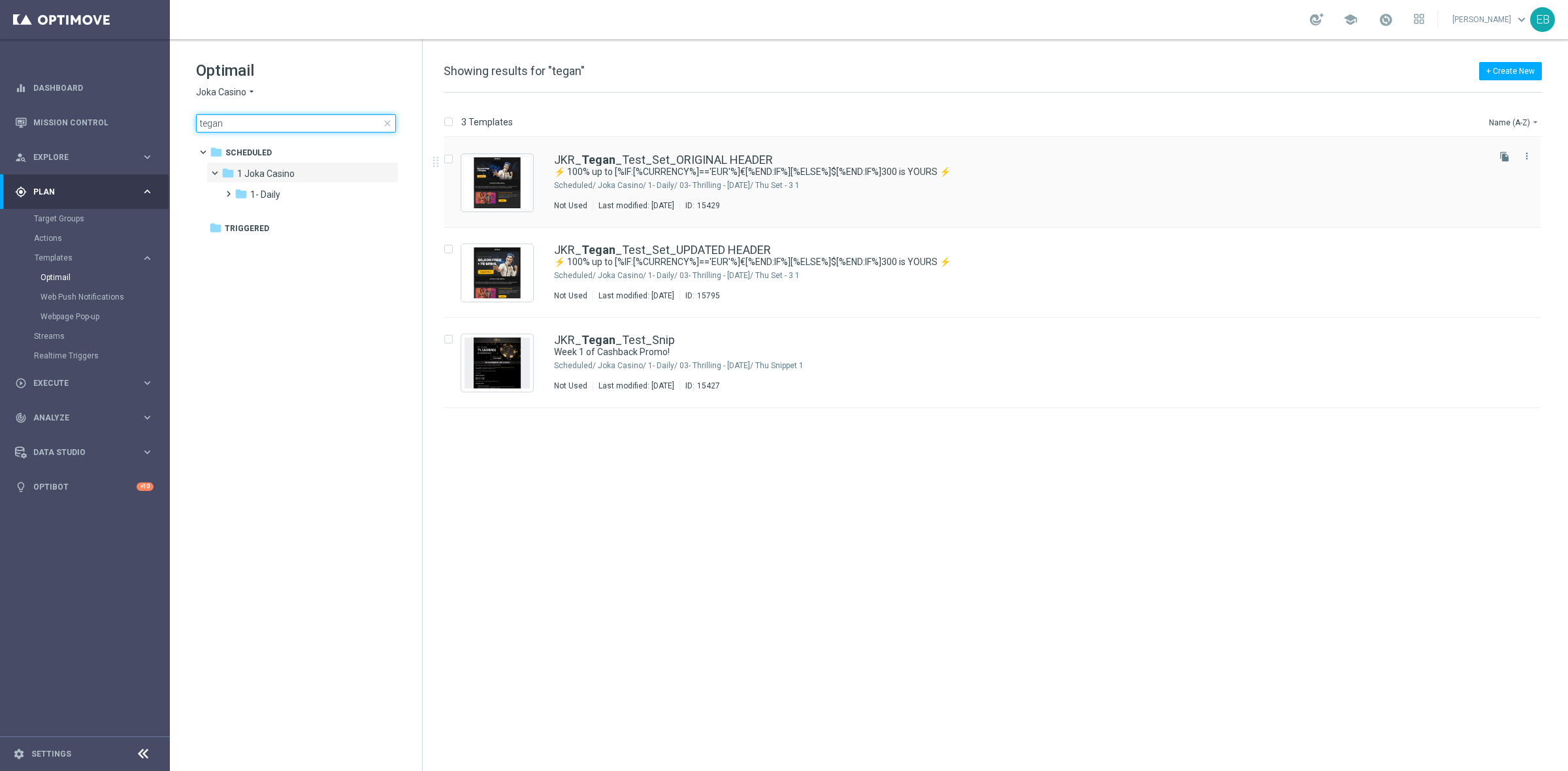
type input "tegan"
click at [810, 151] on div "JKR_ Tegan _Test_Set_ORIGINAL HEADER ⚡ 100% up to [%IF:[%CURRENCY%]=='EUR'%]€[%…" at bounding box center [991, 183] width 1096 height 90
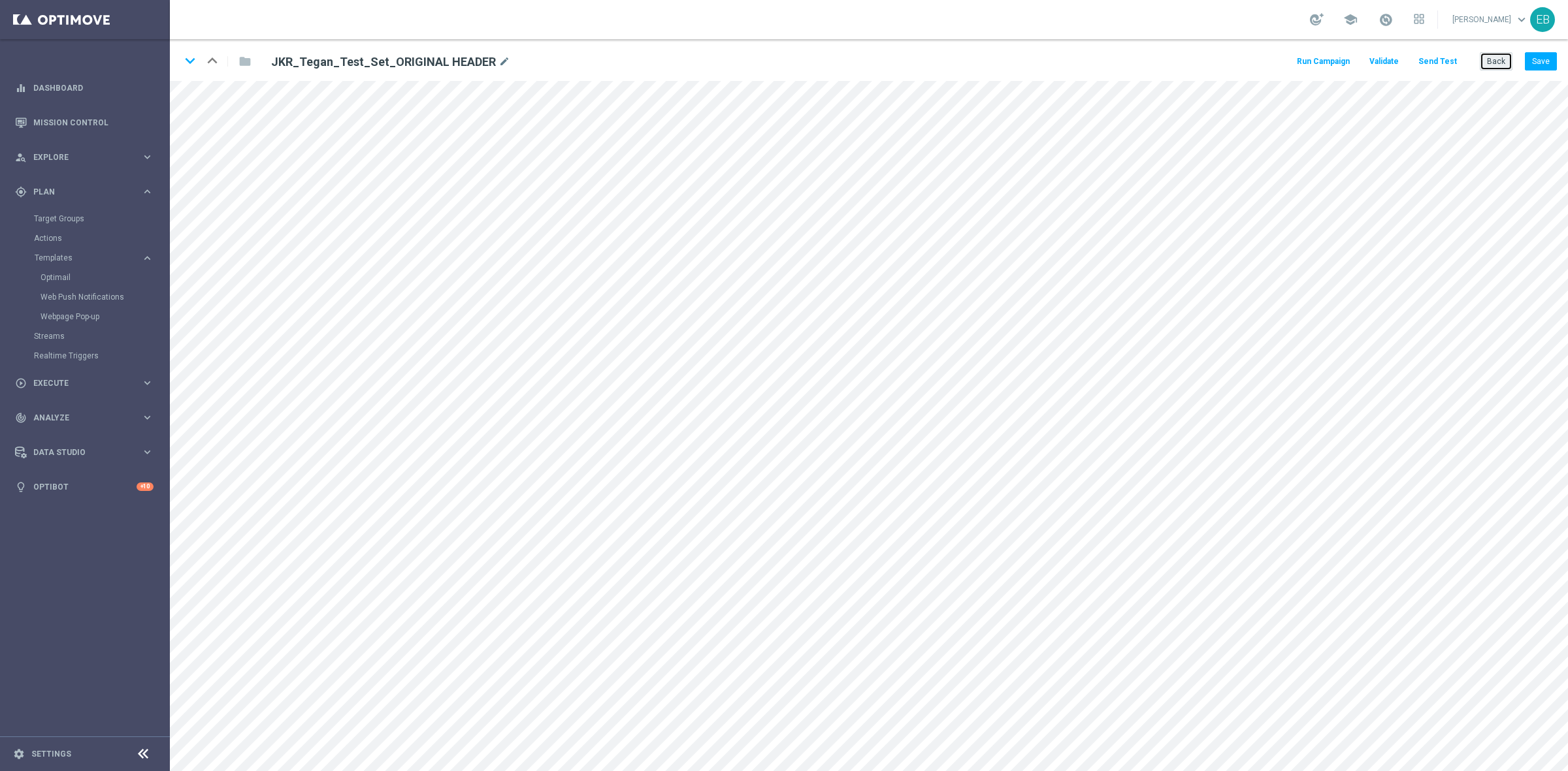
click at [1504, 63] on button "Back" at bounding box center [1495, 60] width 33 height 18
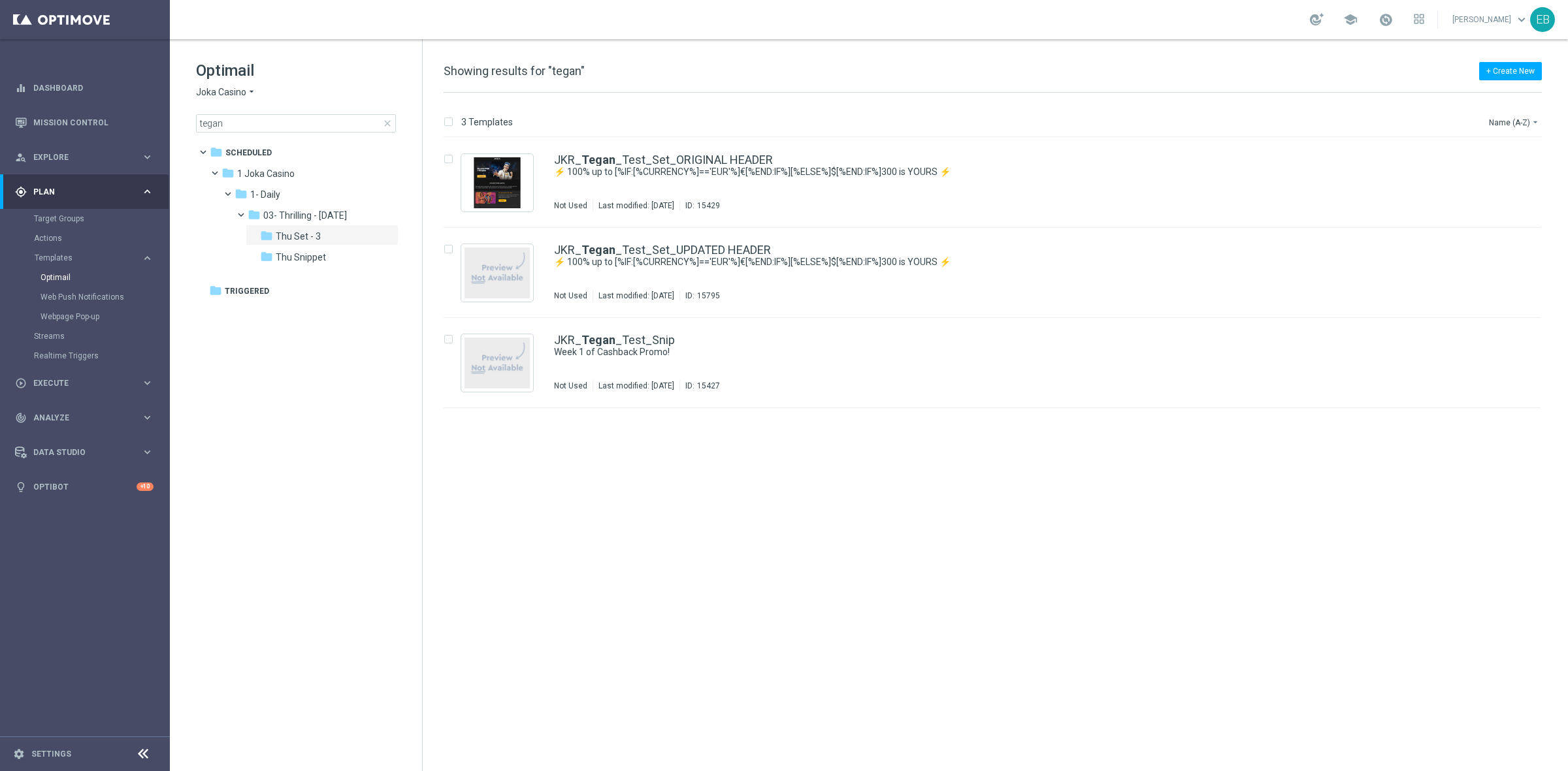
click at [390, 124] on span "close" at bounding box center [387, 123] width 10 height 10
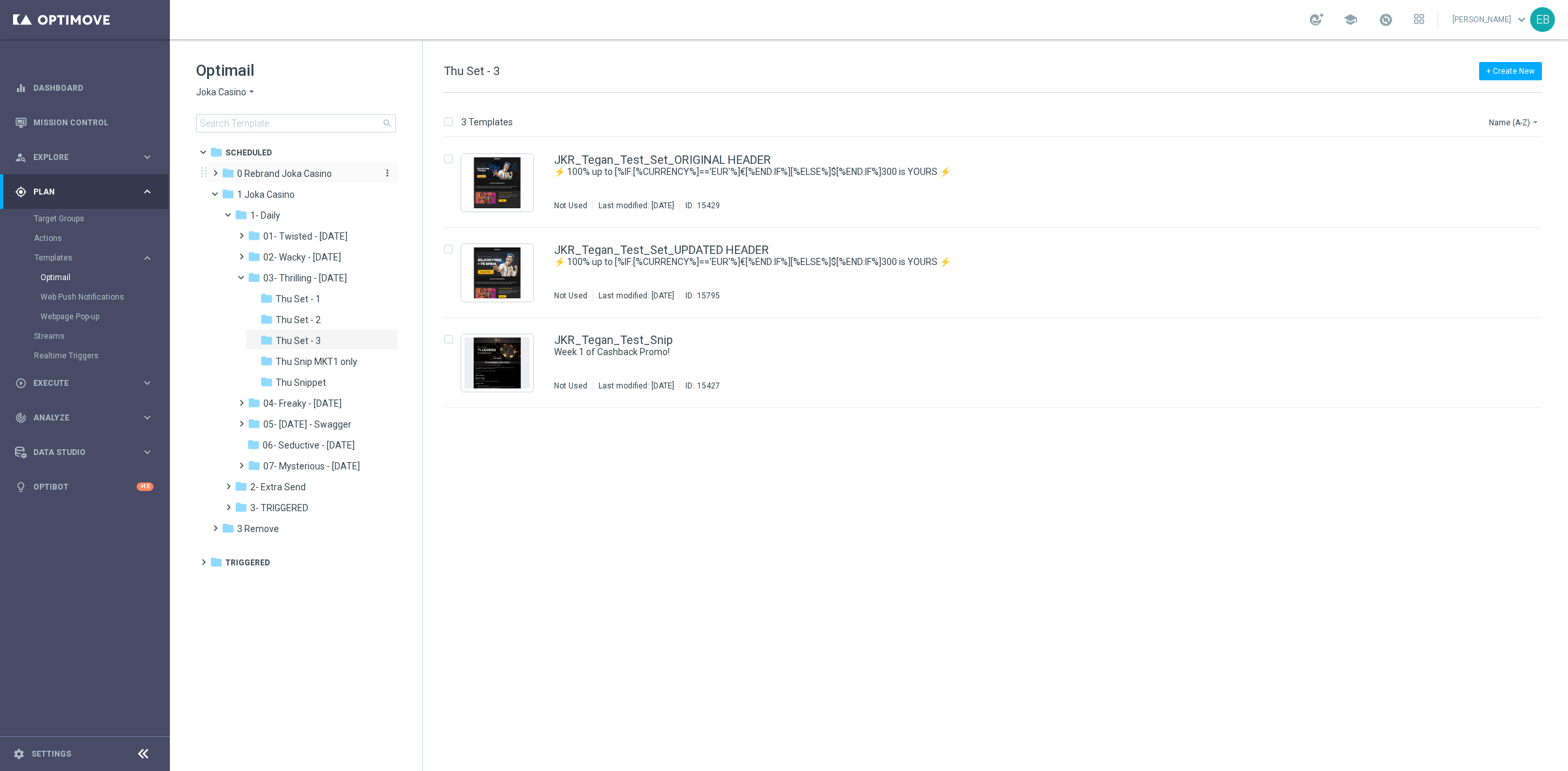
click at [259, 178] on span "0 Rebrand Joka Casino" at bounding box center [284, 174] width 95 height 12
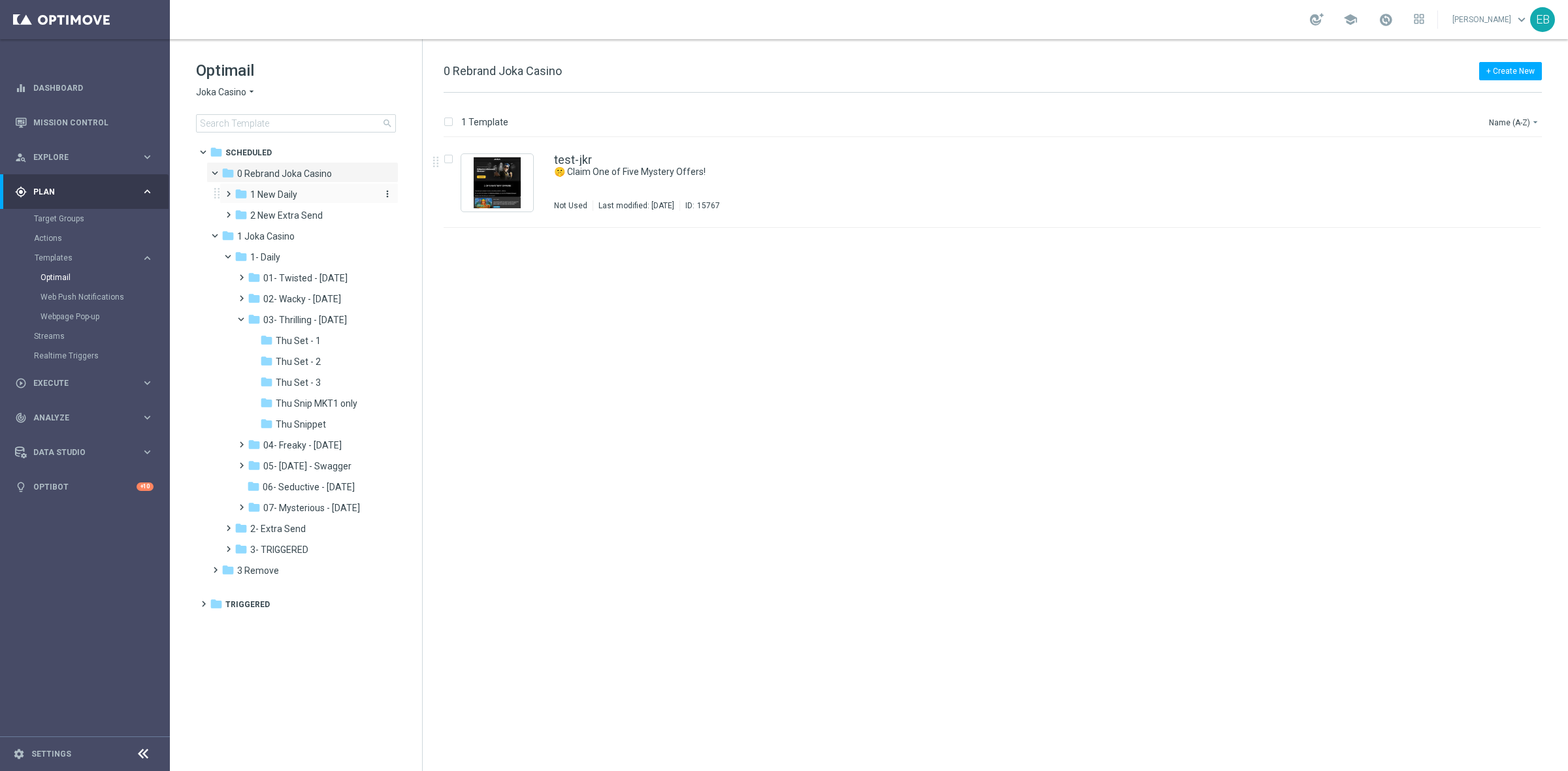
click at [315, 199] on div "folder 1 New Daily" at bounding box center [303, 194] width 139 height 15
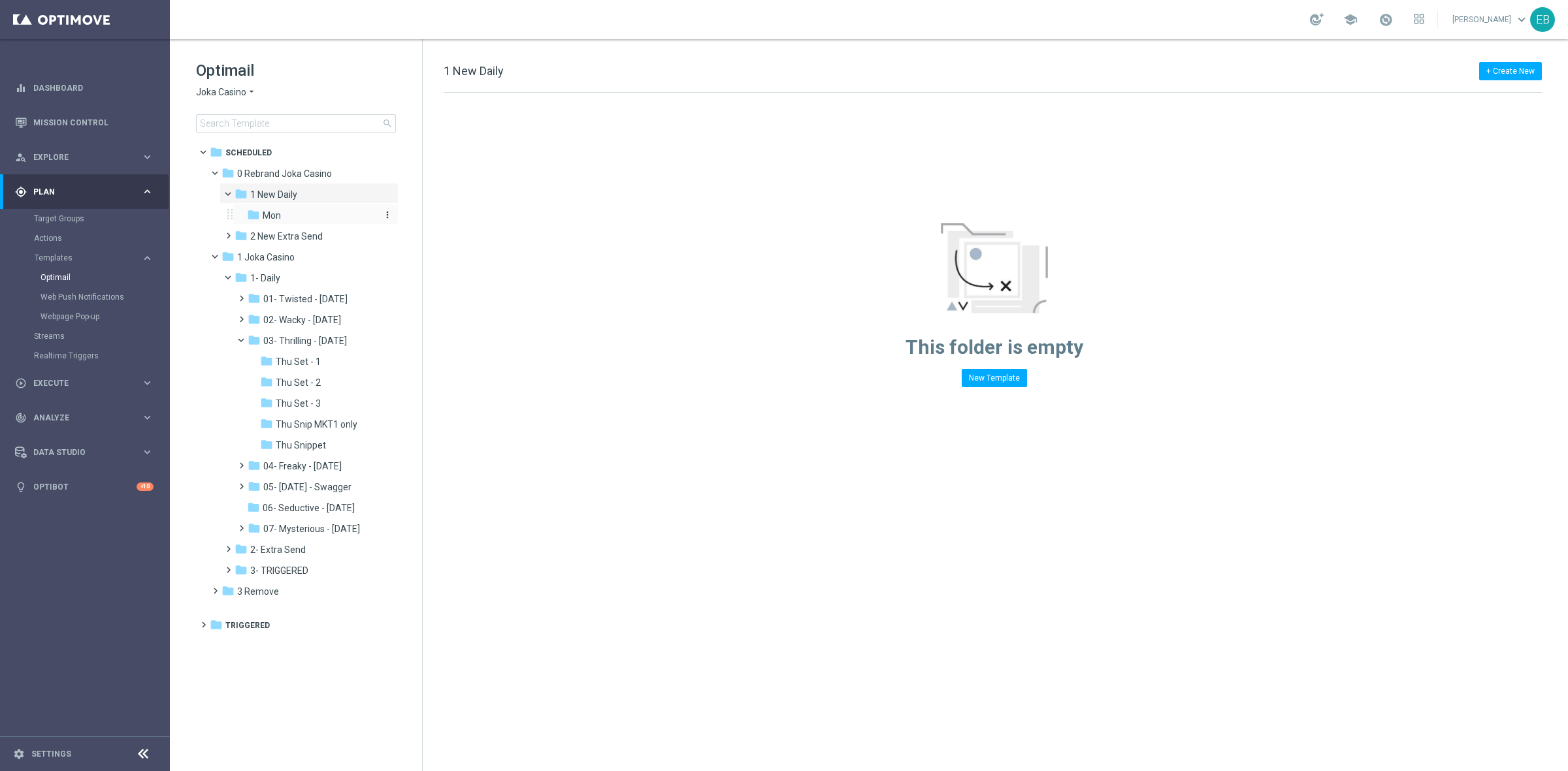
click at [266, 220] on span "Mon" at bounding box center [271, 216] width 18 height 12
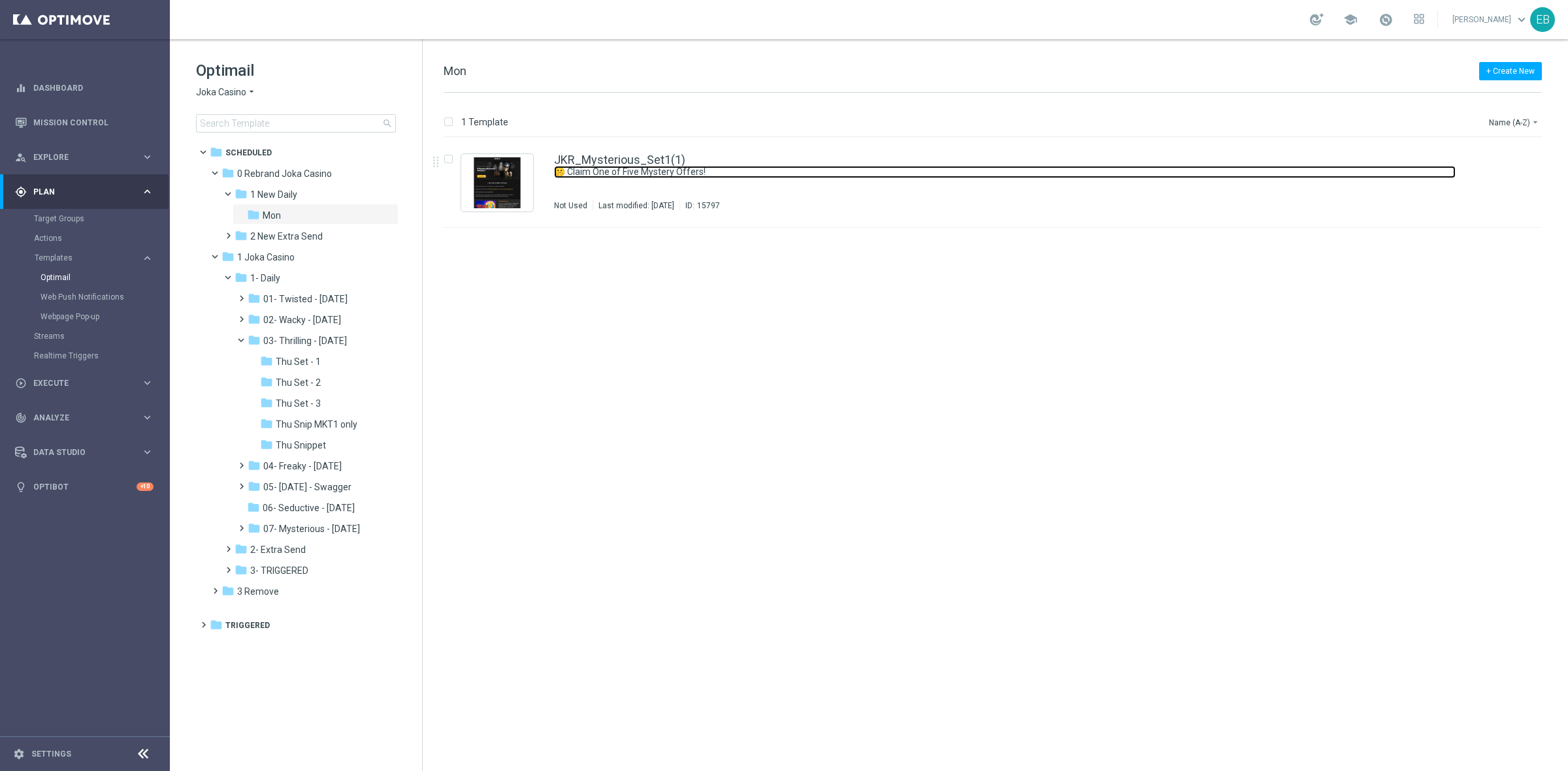
click at [722, 172] on link "🤫 Claim One of Five Mystery Offers!" at bounding box center [1004, 172] width 901 height 12
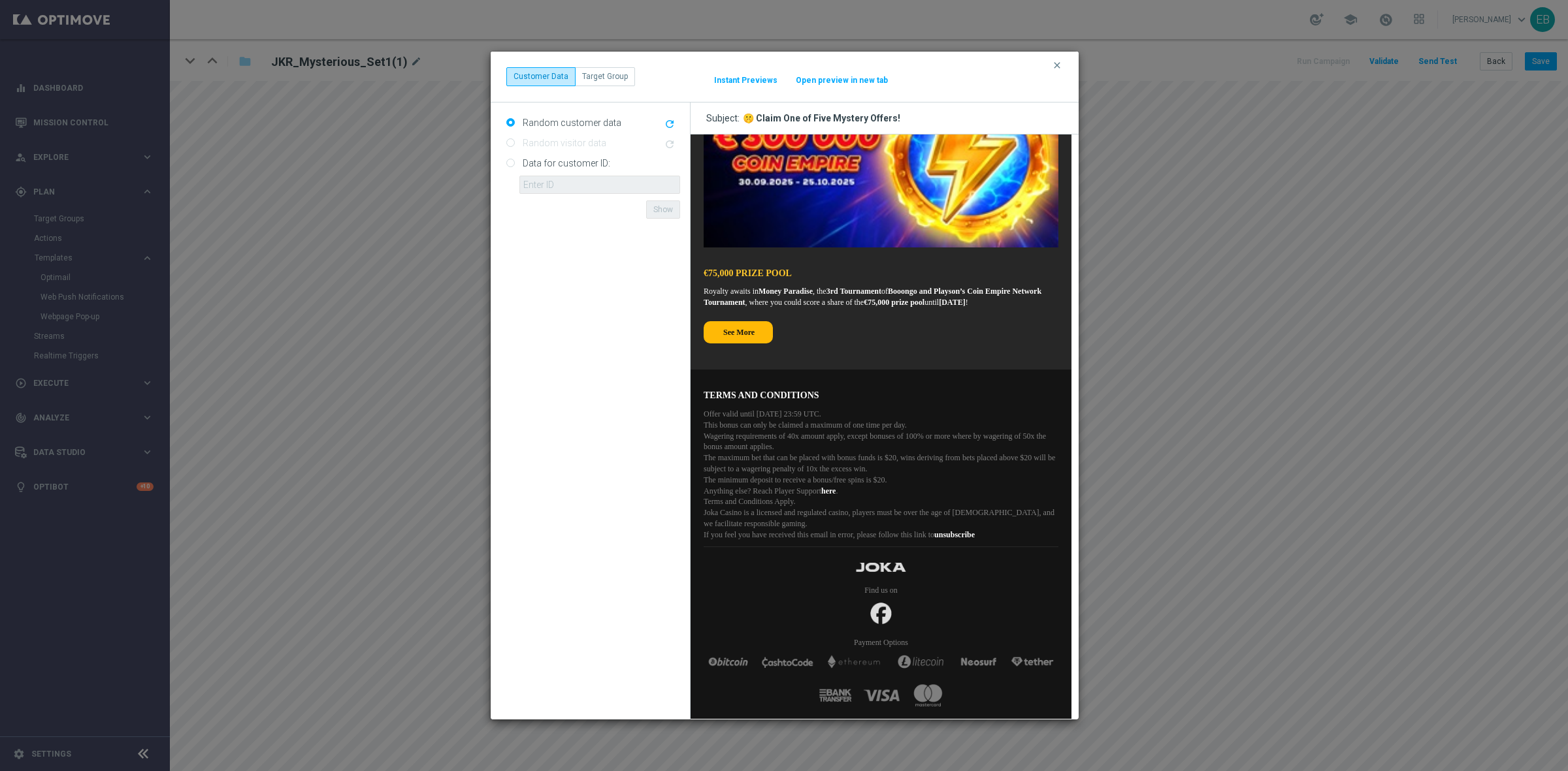
scroll to position [468, 0]
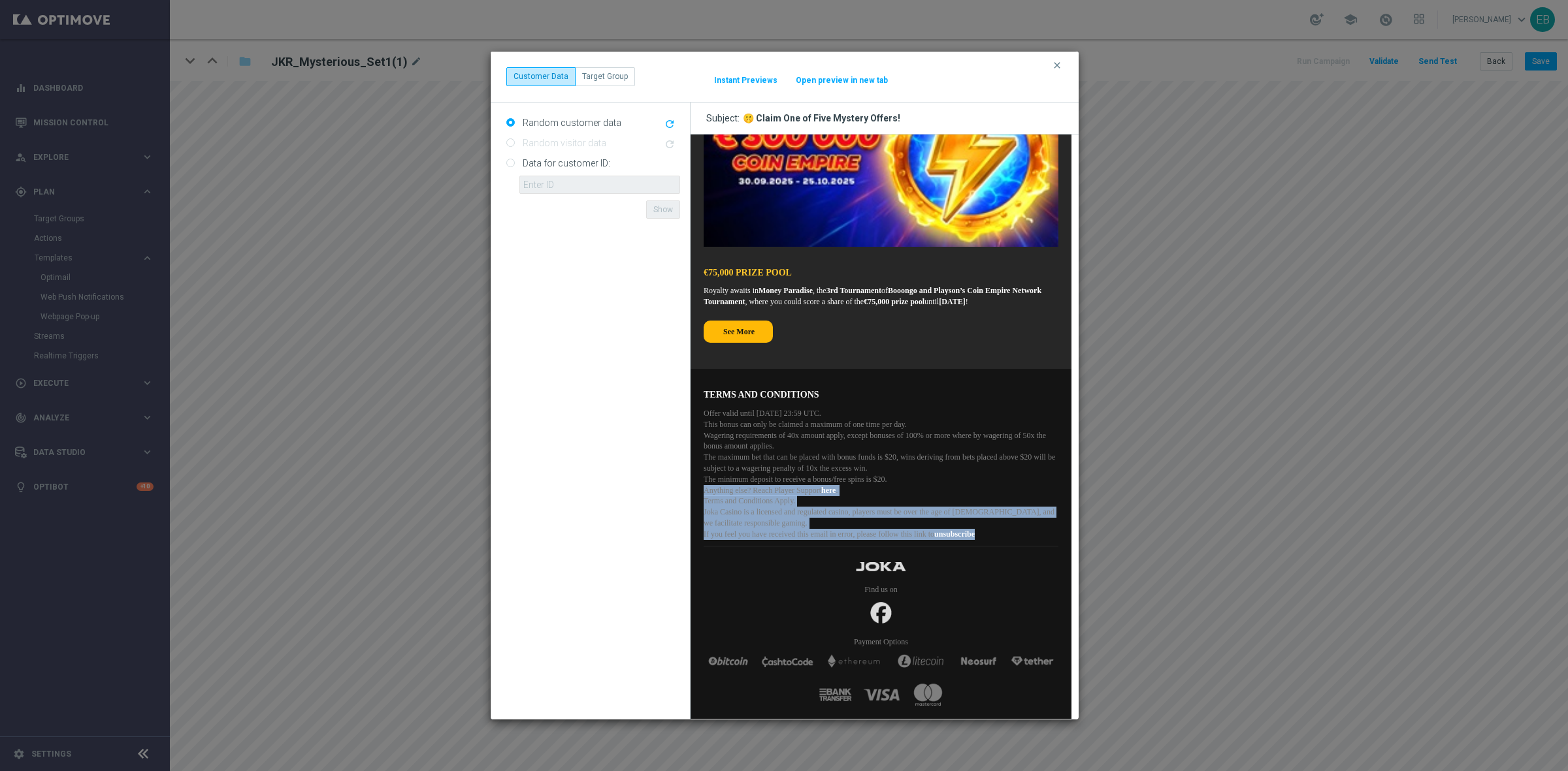
drag, startPoint x: 759, startPoint y: 529, endPoint x: 701, endPoint y: 486, distance: 72.2
click at [703, 484] on p "Offer valid until [DATE] 23:59 UTC. This bonus can only be claimed a maximum of…" at bounding box center [880, 473] width 355 height 132
click at [742, 524] on p "Offer valid until [DATE] 23:59 UTC. This bonus can only be claimed a maximum of…" at bounding box center [880, 473] width 355 height 132
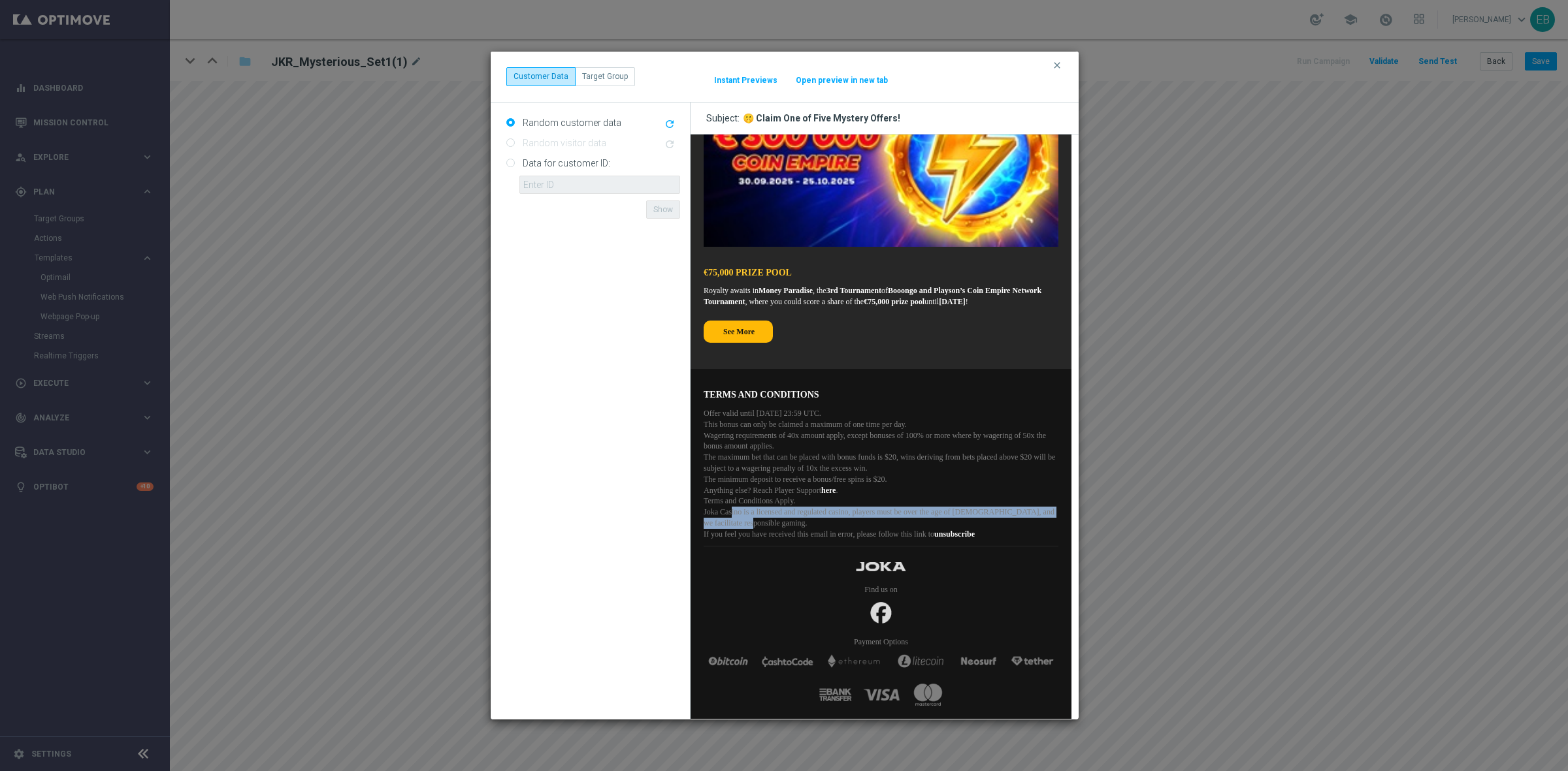
drag, startPoint x: 735, startPoint y: 502, endPoint x: 852, endPoint y: 514, distance: 117.6
click at [852, 514] on p "Offer valid until [DATE] 23:59 UTC. This bonus can only be claimed a maximum of…" at bounding box center [880, 473] width 355 height 132
click at [791, 534] on p "Offer valid until [DATE] 23:59 UTC. This bonus can only be claimed a maximum of…" at bounding box center [880, 473] width 355 height 132
click at [770, 528] on p "Offer valid until [DATE] 23:59 UTC. This bonus can only be claimed a maximum of…" at bounding box center [880, 473] width 355 height 132
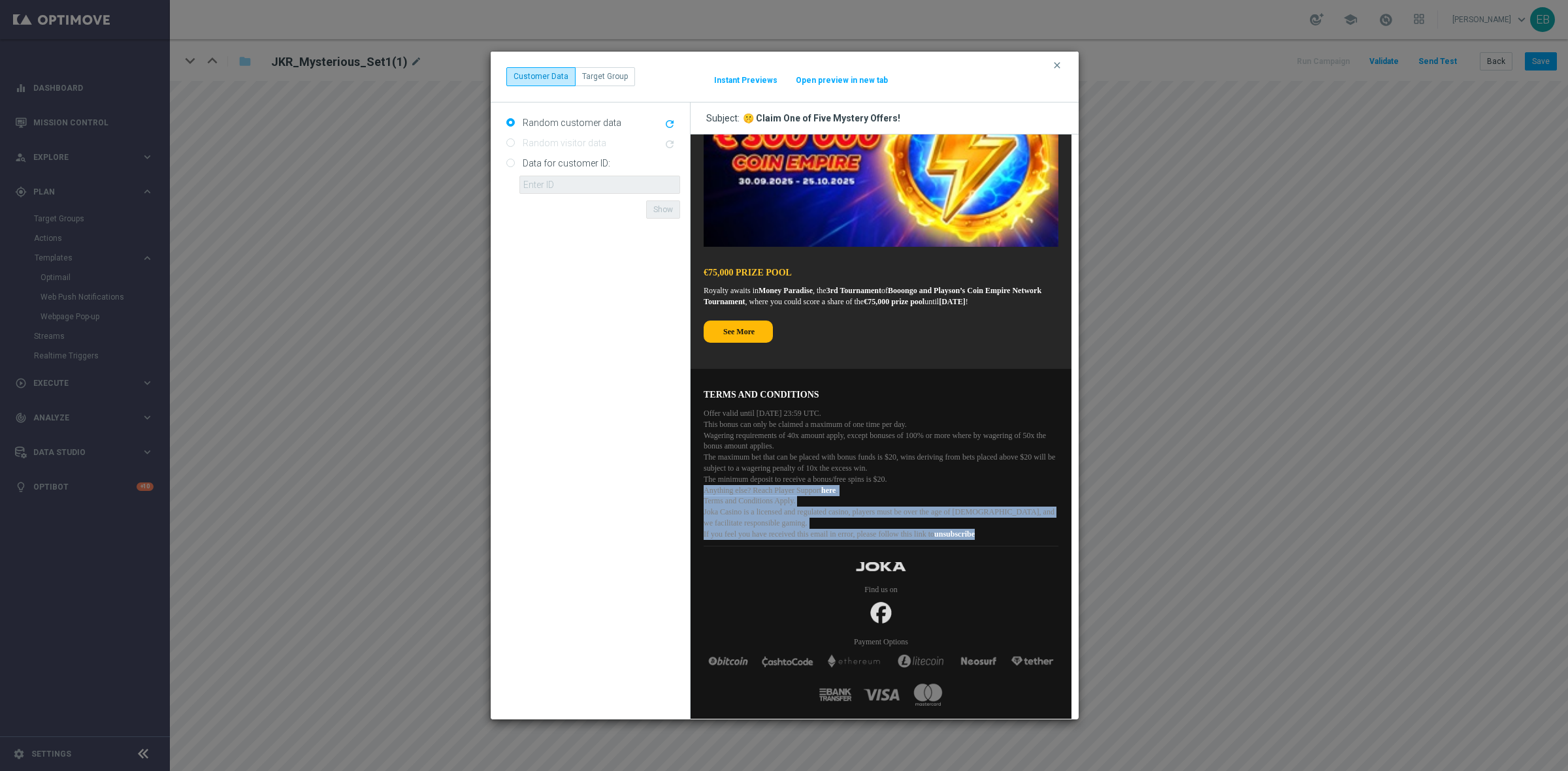
drag, startPoint x: 765, startPoint y: 530, endPoint x: 714, endPoint y: 482, distance: 70.0
click at [706, 481] on p "Offer valid until [DATE] 23:59 UTC. This bonus can only be claimed a maximum of…" at bounding box center [880, 473] width 355 height 132
click at [707, 486] on p "Offer valid until [DATE] 23:59 UTC. This bonus can only be claimed a maximum of…" at bounding box center [880, 473] width 355 height 132
drag, startPoint x: 703, startPoint y: 479, endPoint x: 760, endPoint y: 538, distance: 82.0
click at [760, 538] on p "Offer valid until [DATE] 23:59 UTC. This bonus can only be claimed a maximum of…" at bounding box center [880, 473] width 355 height 132
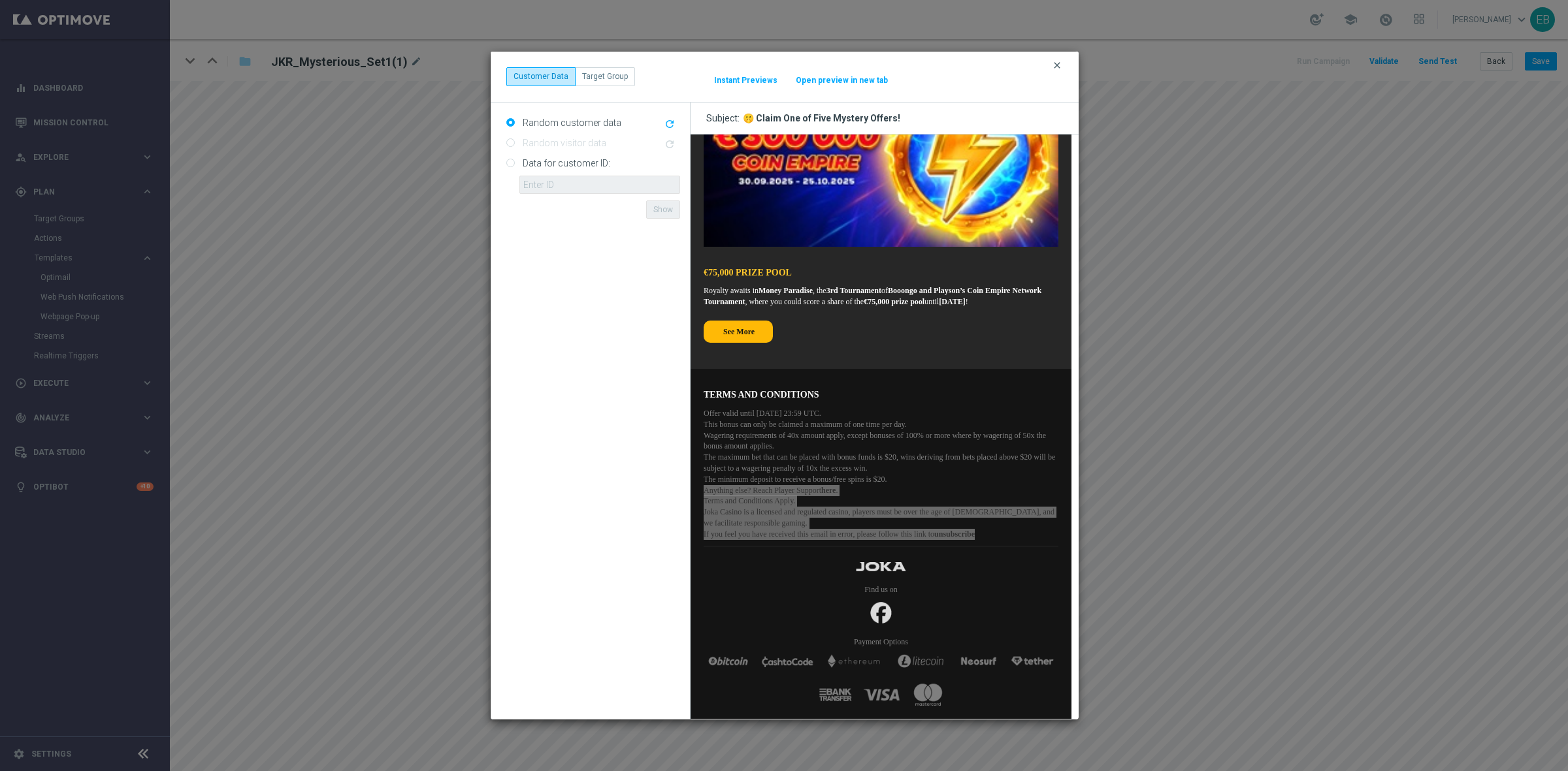
click at [1059, 66] on icon "clear" at bounding box center [1057, 66] width 10 height 10
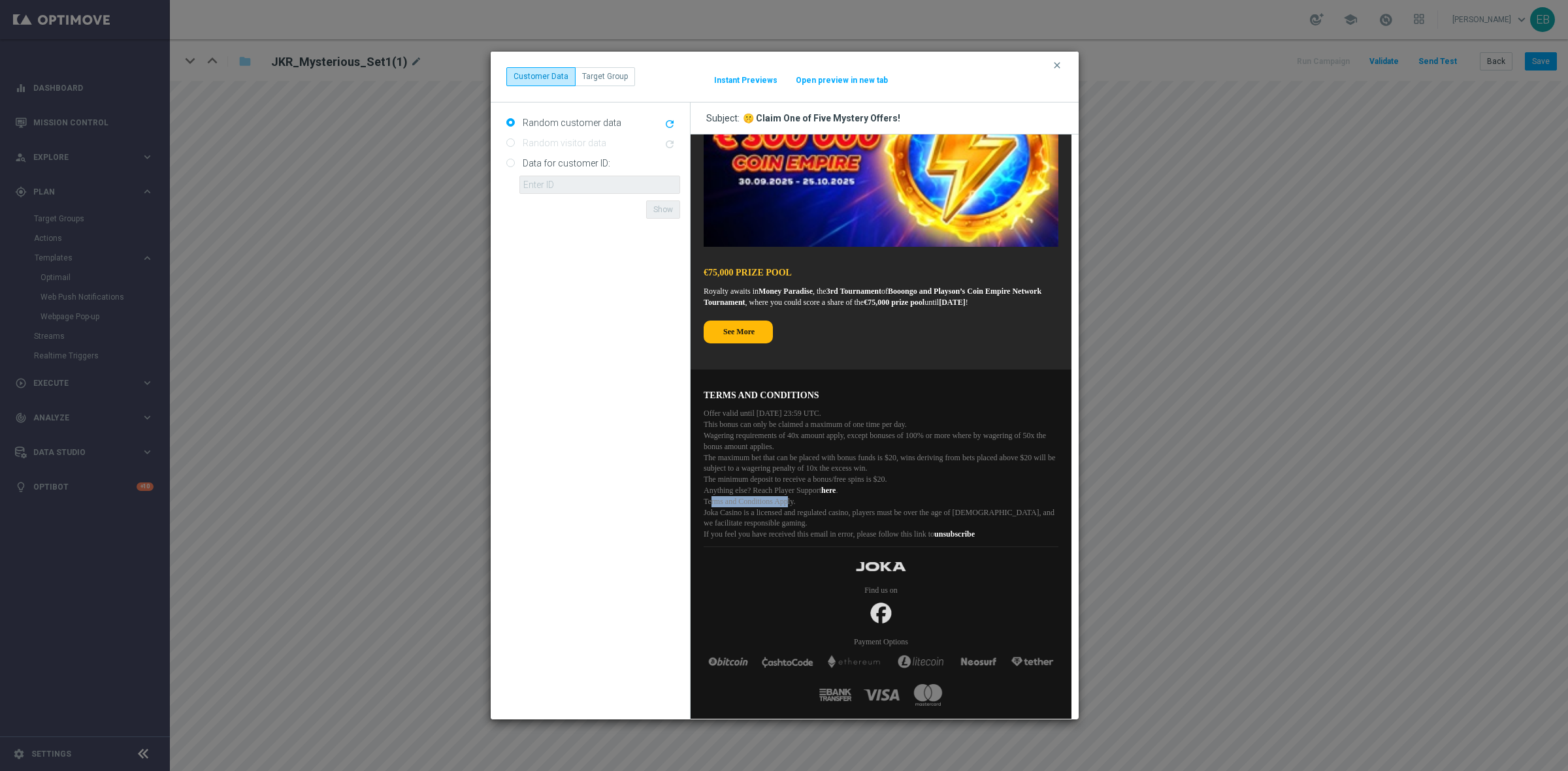
drag, startPoint x: 709, startPoint y: 491, endPoint x: 803, endPoint y: 489, distance: 94.0
click at [803, 489] on p "Offer valid until [DATE] 23:59 UTC. This bonus can only be claimed a maximum of…" at bounding box center [880, 473] width 355 height 132
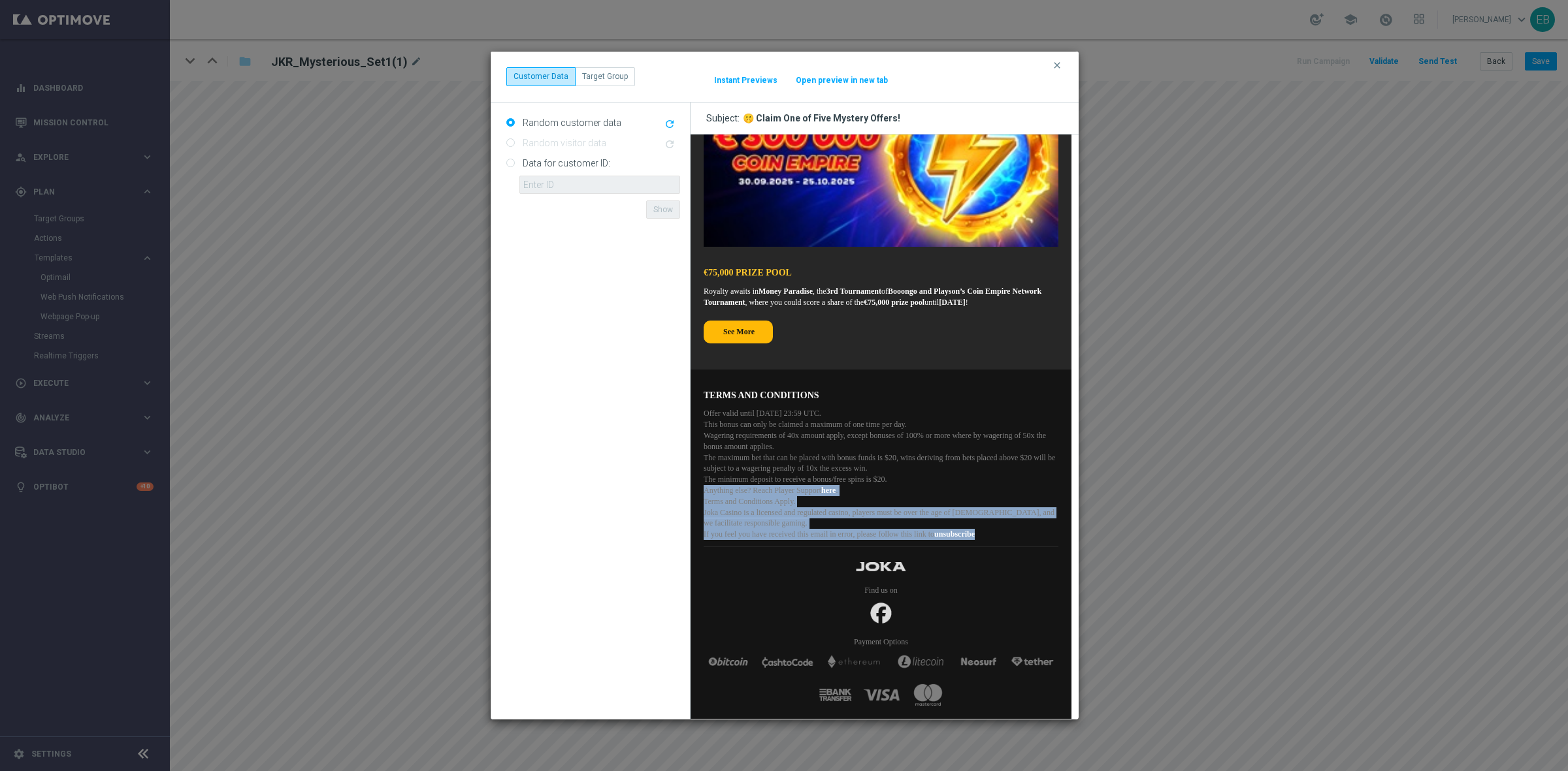
drag, startPoint x: 703, startPoint y: 476, endPoint x: 771, endPoint y: 537, distance: 91.4
click at [771, 537] on p "Offer valid until [DATE] 23:59 UTC. This bonus can only be claimed a maximum of…" at bounding box center [880, 473] width 355 height 132
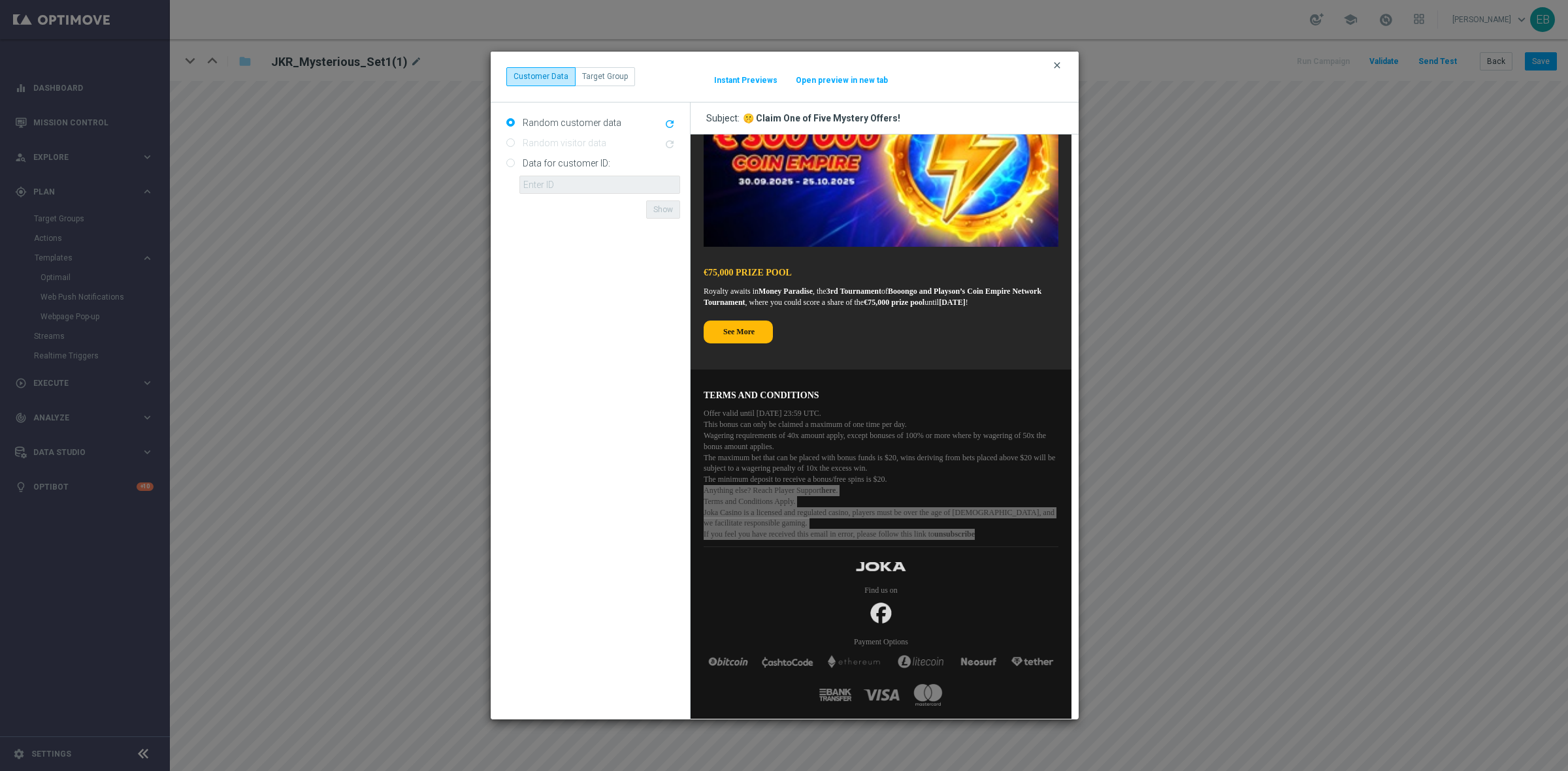
click at [1055, 60] on icon "clear" at bounding box center [1057, 66] width 10 height 10
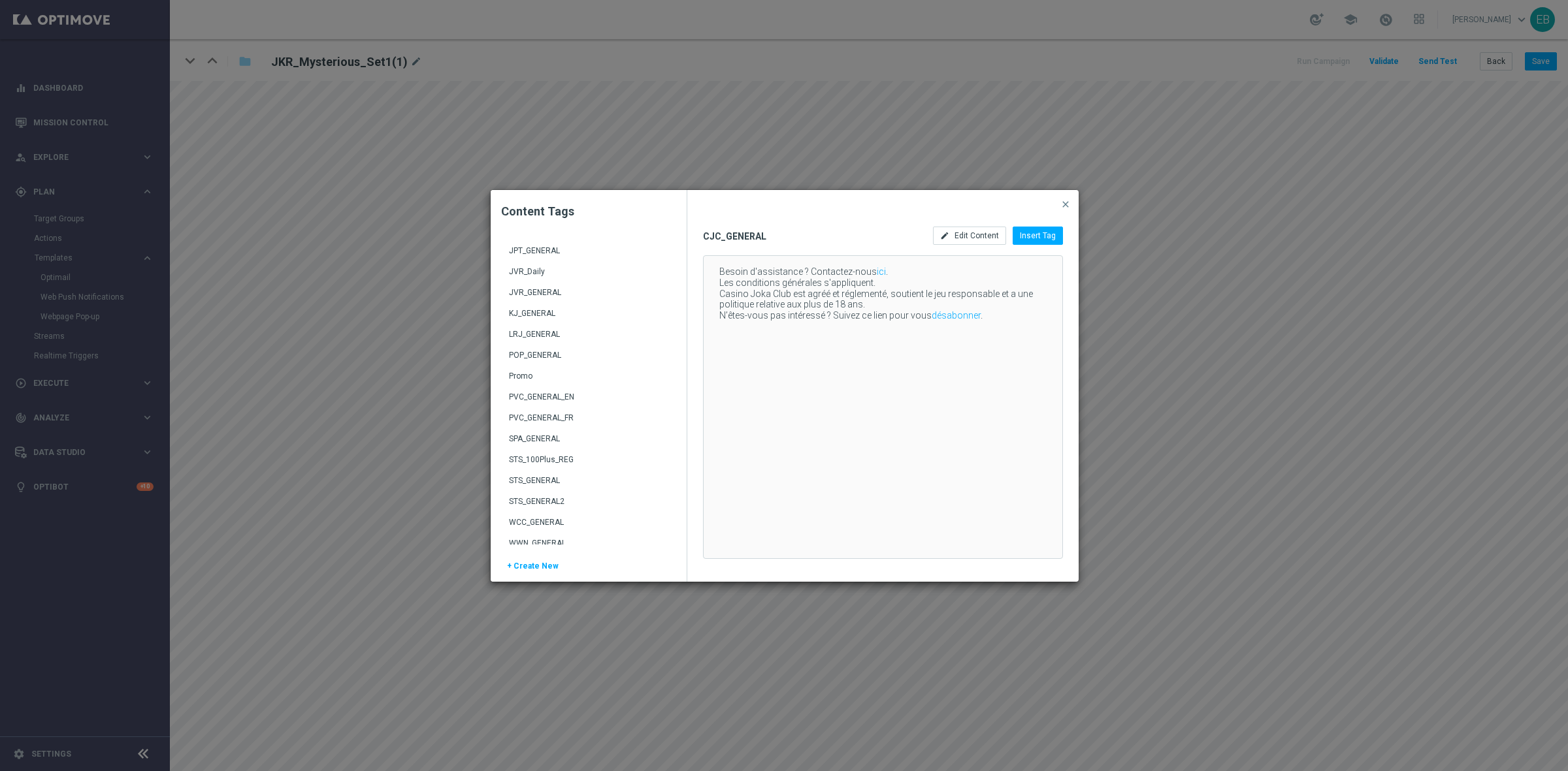
scroll to position [190, 0]
click at [557, 514] on div "WCC_GENERAL" at bounding box center [590, 519] width 162 height 21
click at [748, 344] on div "Anything else? Reach Player Support here . Terms and Conditions Apply. Joka Cas…" at bounding box center [881, 407] width 356 height 302
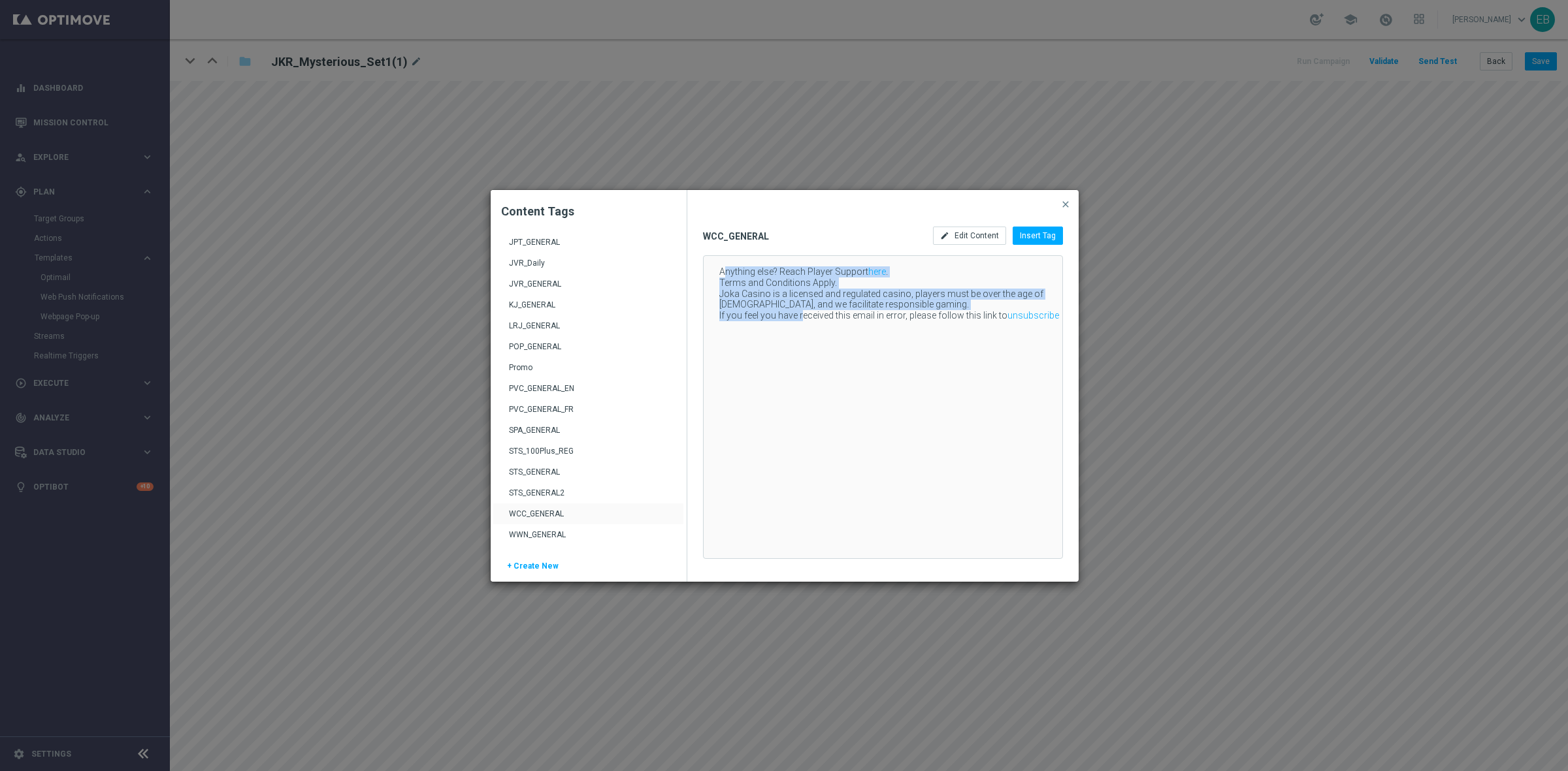
drag, startPoint x: 723, startPoint y: 264, endPoint x: 855, endPoint y: 337, distance: 150.8
click at [807, 325] on div "Anything else? Reach Player Support here . Terms and Conditions Apply. Joka Cas…" at bounding box center [881, 407] width 356 height 302
click at [873, 338] on div "Anything else? Reach Player Support here . Terms and Conditions Apply. Joka Cas…" at bounding box center [881, 407] width 356 height 302
drag, startPoint x: 736, startPoint y: 269, endPoint x: 815, endPoint y: 353, distance: 115.3
click at [815, 353] on div "Anything else? Reach Player Support here . Terms and Conditions Apply. Joka Cas…" at bounding box center [881, 407] width 356 height 302
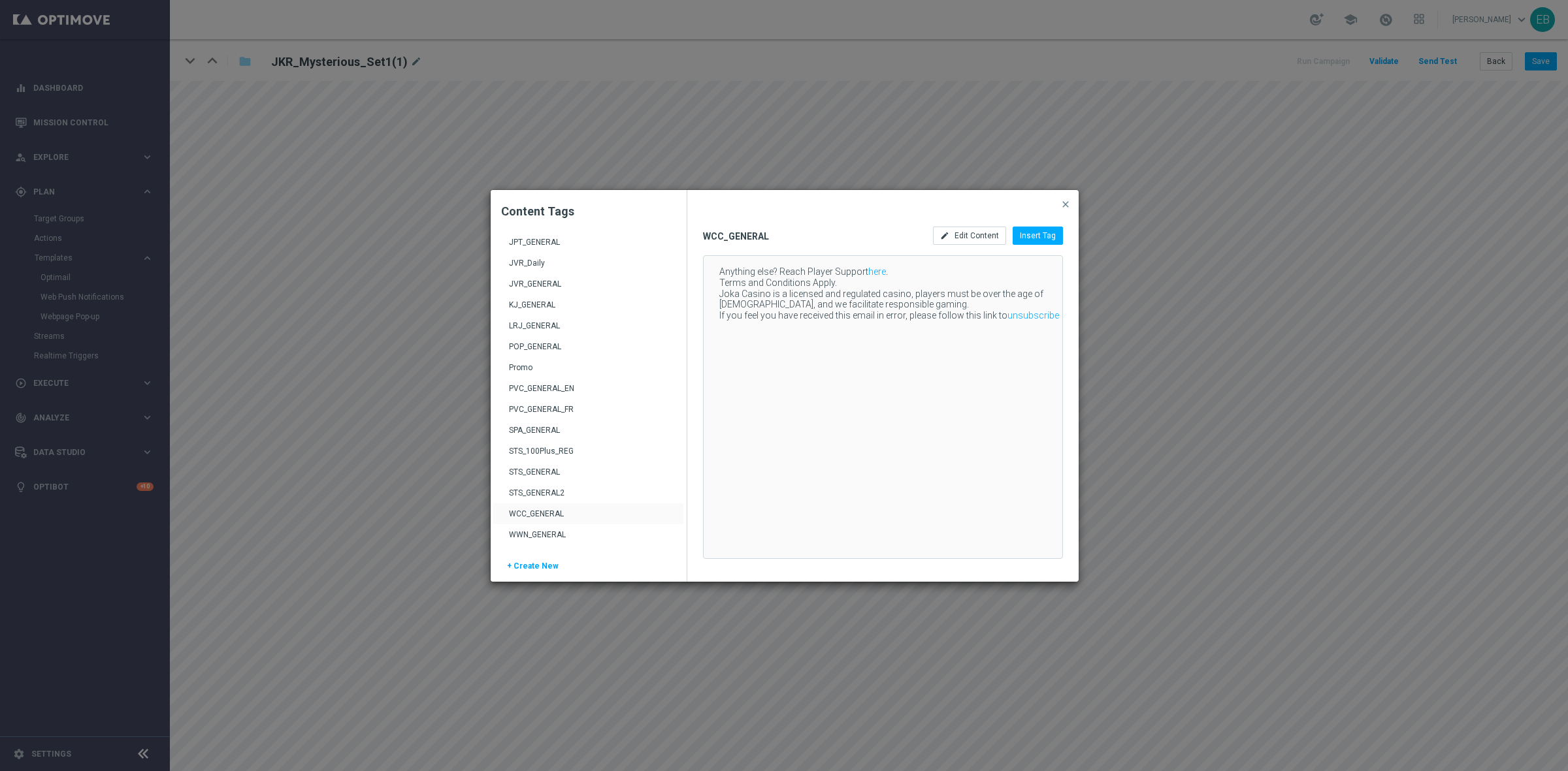
click at [818, 352] on div "Anything else? Reach Player Support here . Terms and Conditions Apply. Joka Cas…" at bounding box center [881, 407] width 356 height 302
drag, startPoint x: 835, startPoint y: 282, endPoint x: 792, endPoint y: 275, distance: 43.6
click at [719, 285] on div "Anything else? Reach Player Support here . Terms and Conditions Apply. Joka Cas…" at bounding box center [881, 407] width 356 height 302
click at [1066, 199] on span "close" at bounding box center [1065, 205] width 10 height 10
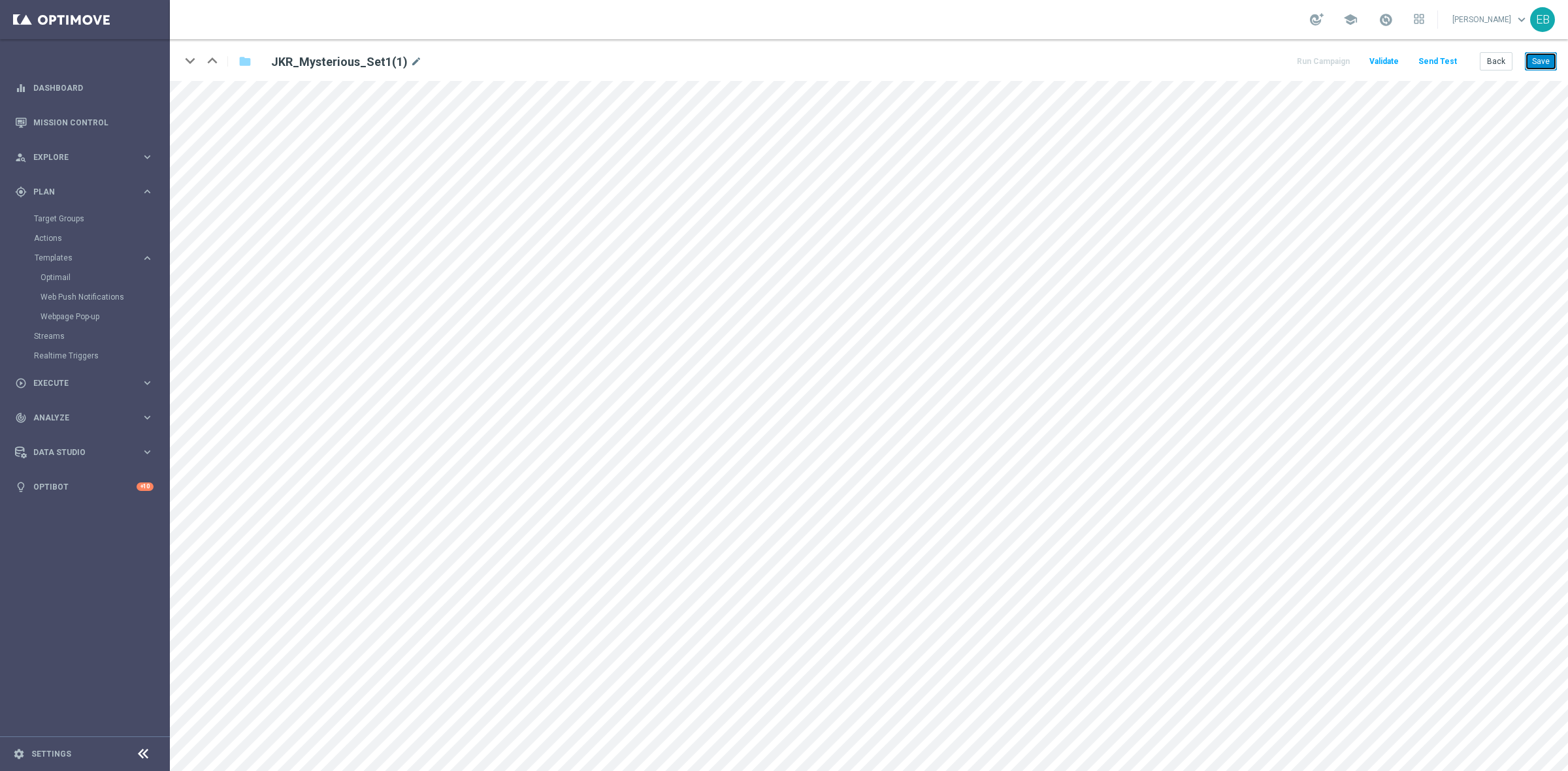
click at [1533, 66] on button "Save" at bounding box center [1540, 60] width 32 height 18
click at [1539, 60] on button "Save" at bounding box center [1540, 60] width 32 height 18
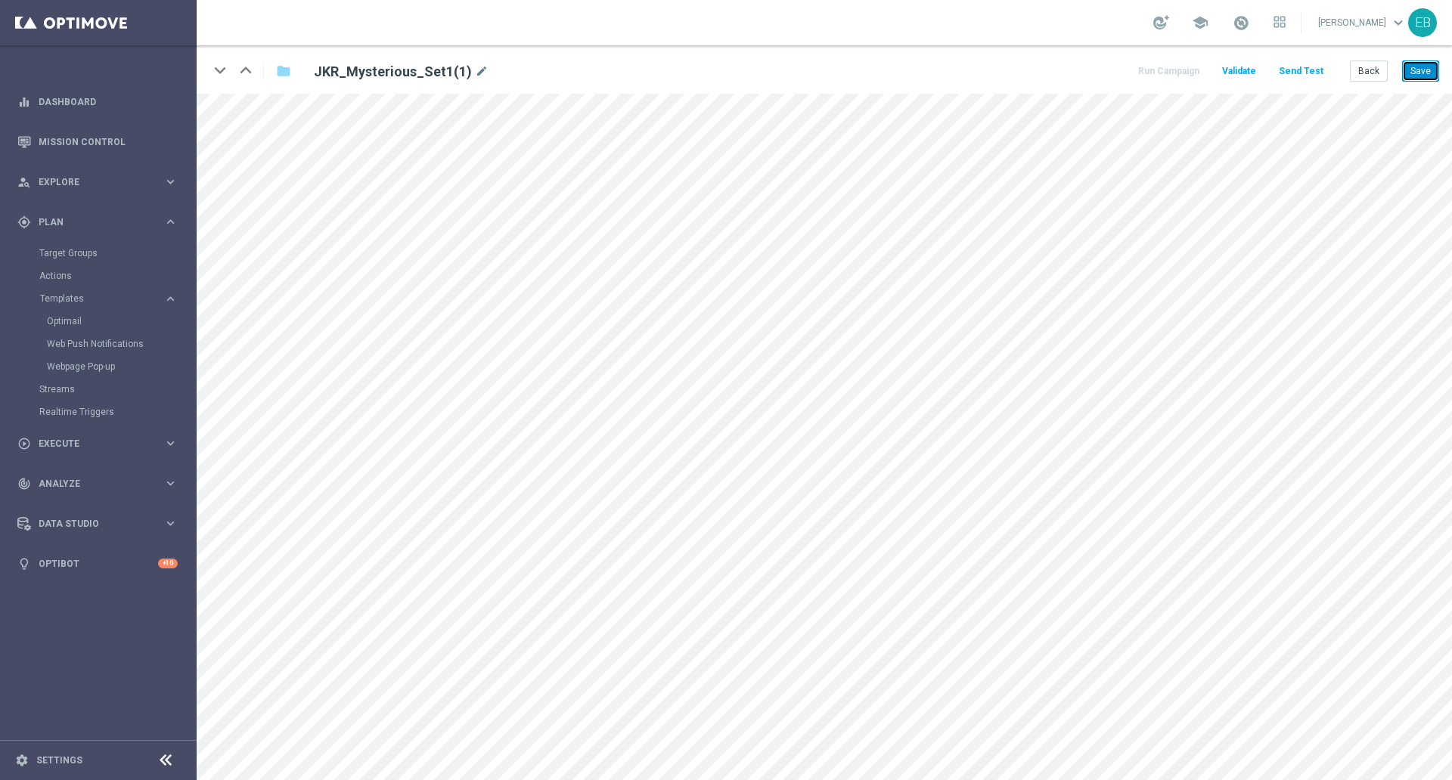
click at [1414, 73] on button "Save" at bounding box center [1420, 70] width 37 height 21
click at [1371, 74] on button "Back" at bounding box center [1369, 70] width 38 height 21
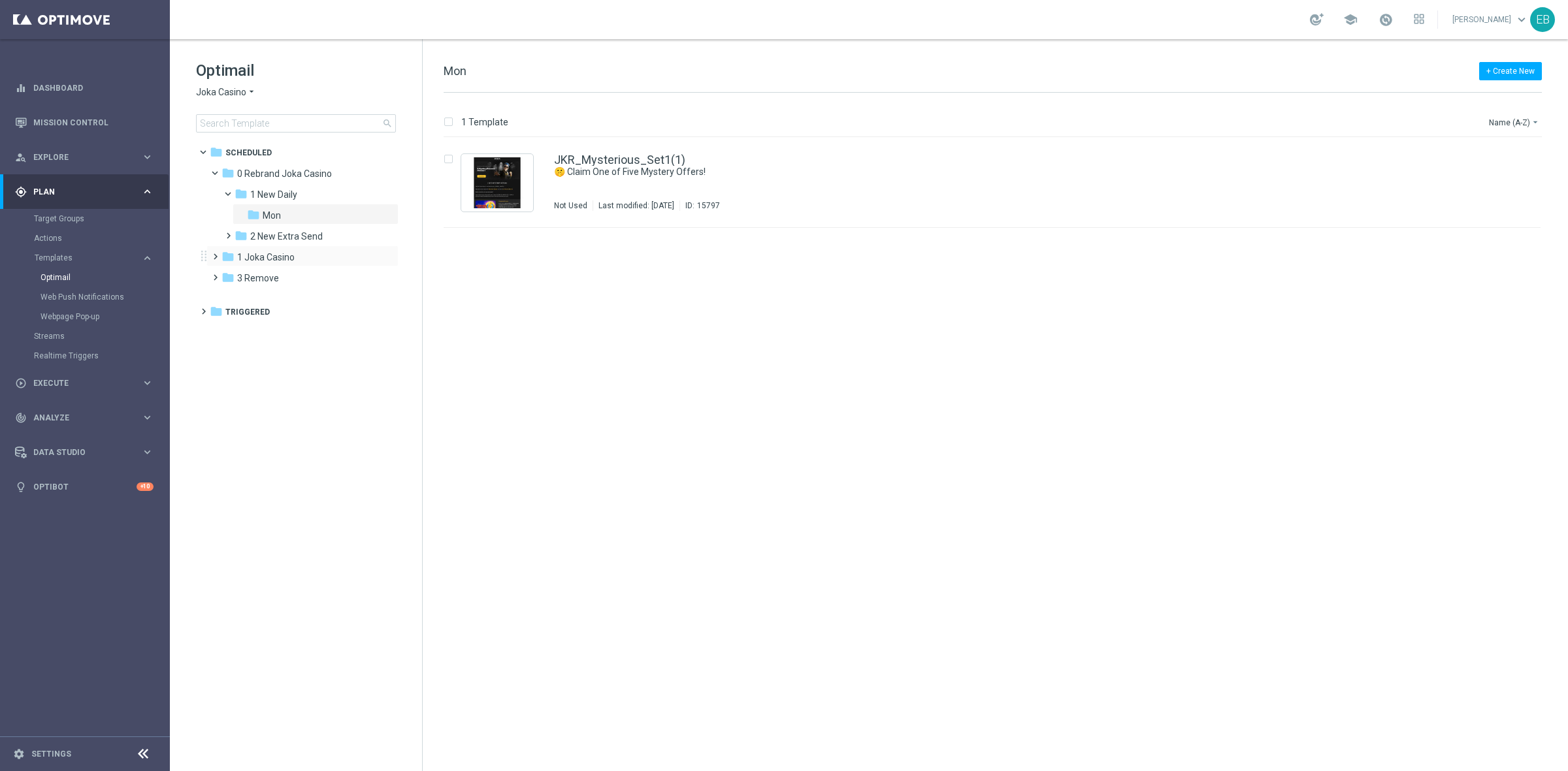
click at [301, 245] on div "folder 1 Joka Casino more_vert" at bounding box center [302, 256] width 192 height 21
click at [293, 262] on span "1 Joka Casino" at bounding box center [265, 257] width 58 height 12
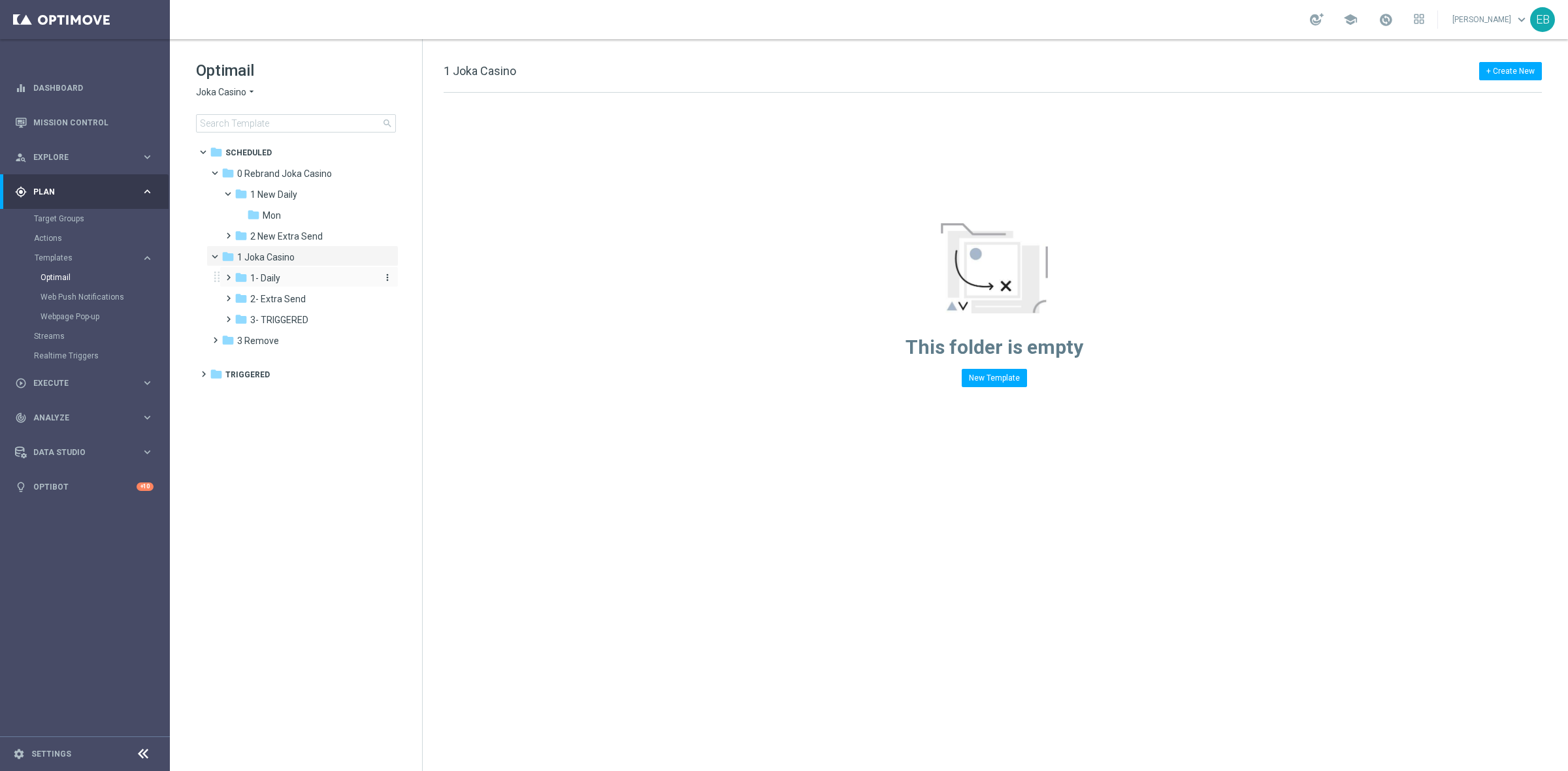
click at [289, 281] on div "folder 1- Daily" at bounding box center [303, 278] width 139 height 15
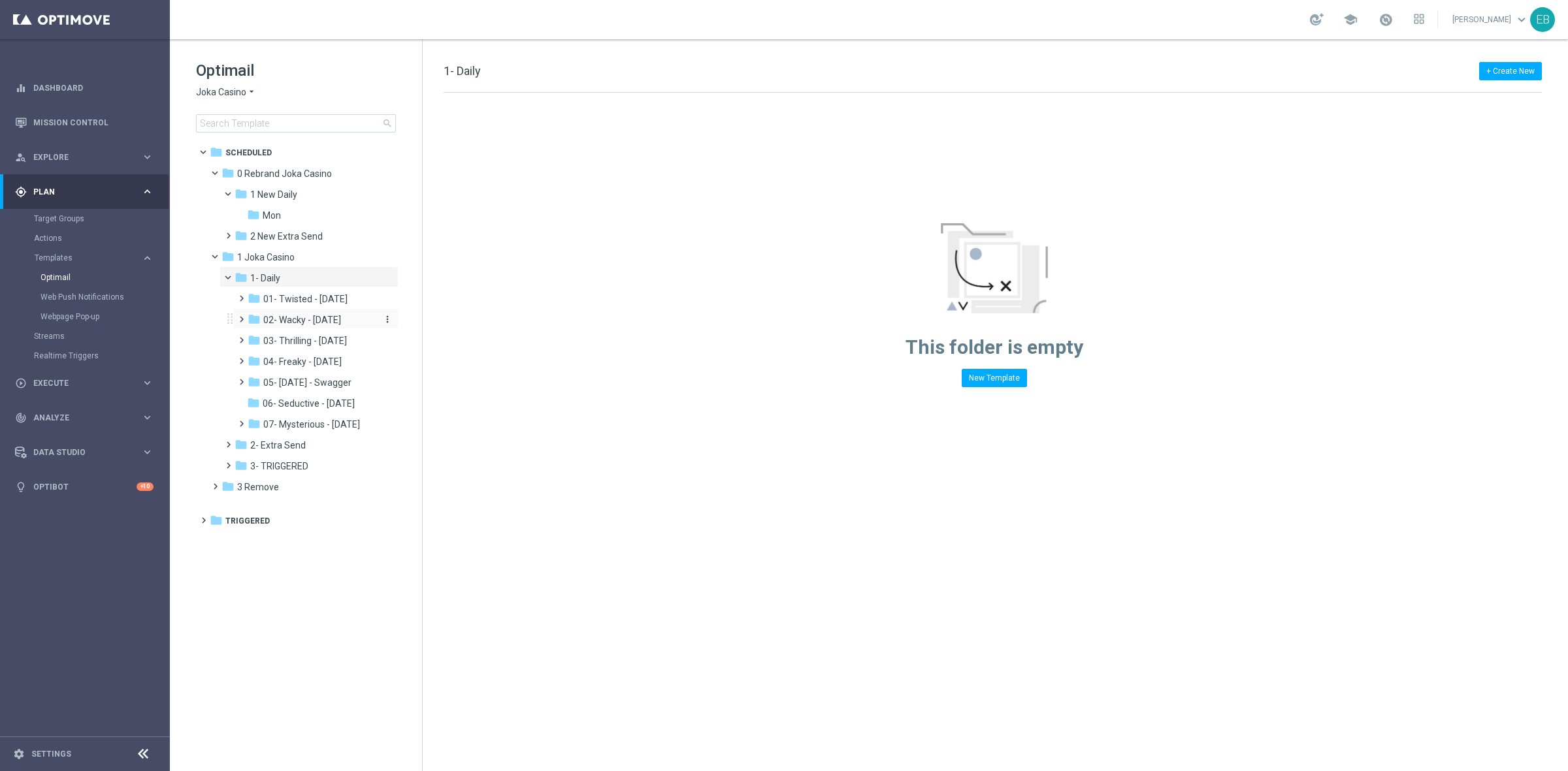
click at [322, 321] on span "02- Wacky - [DATE]" at bounding box center [302, 320] width 78 height 12
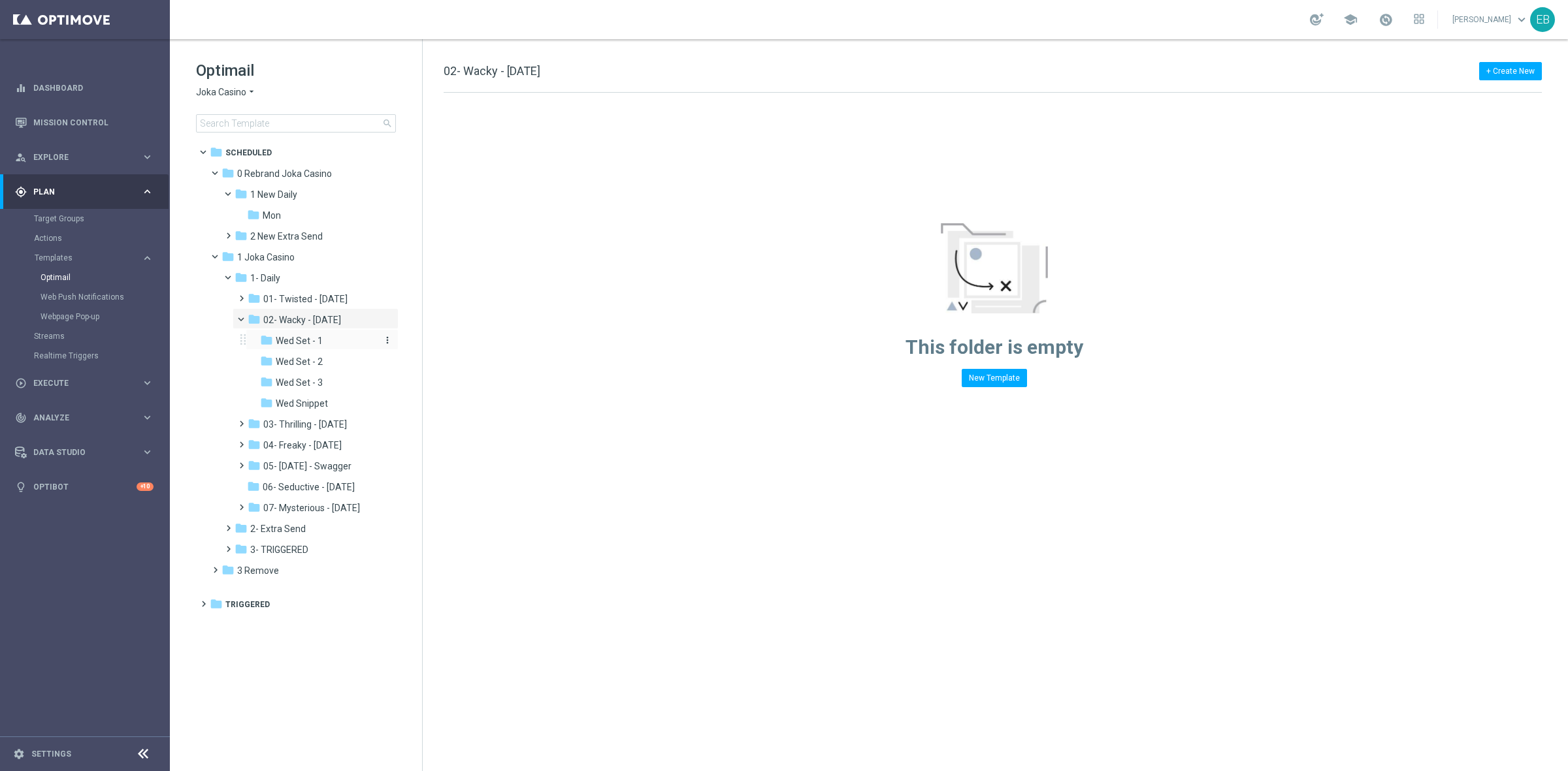
click at [323, 337] on div "folder Wed Set - 1" at bounding box center [319, 340] width 117 height 15
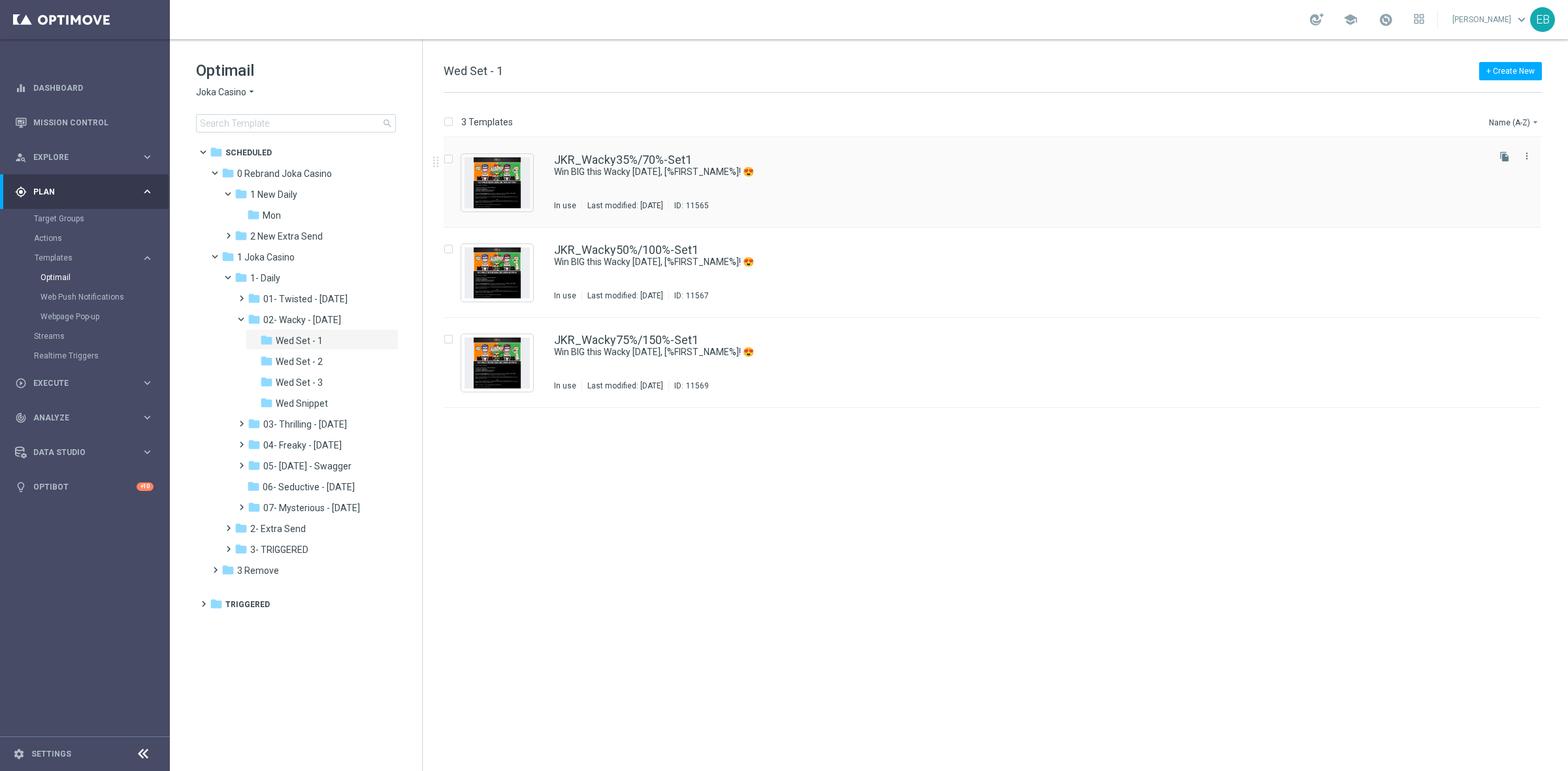
drag, startPoint x: 686, startPoint y: 376, endPoint x: 663, endPoint y: 137, distance: 240.1
click at [663, 155] on div "insert_drive_file JKR_Wacky35%/70%-Set1 Win BIG this Wacky [DATE], [%FIRST_NAME…" at bounding box center [997, 454] width 1134 height 633
click at [332, 361] on div "folder Wed Set - 2" at bounding box center [319, 362] width 117 height 15
click at [328, 384] on div "folder Wed Set - 3" at bounding box center [319, 382] width 117 height 15
click at [343, 402] on div "folder Wed Snippet" at bounding box center [319, 403] width 117 height 15
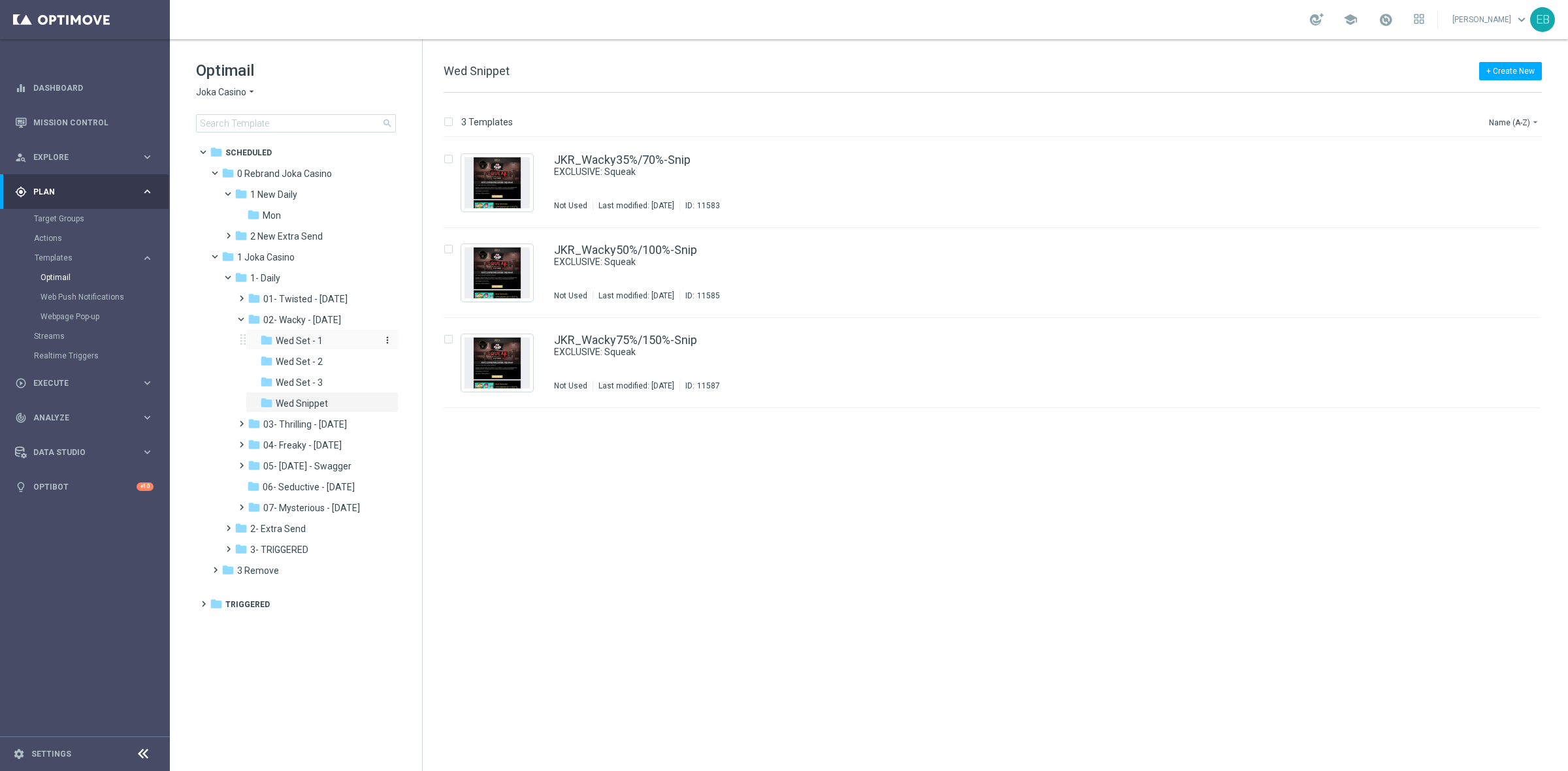
click at [323, 336] on div "folder Wed Set - 1" at bounding box center [319, 340] width 117 height 15
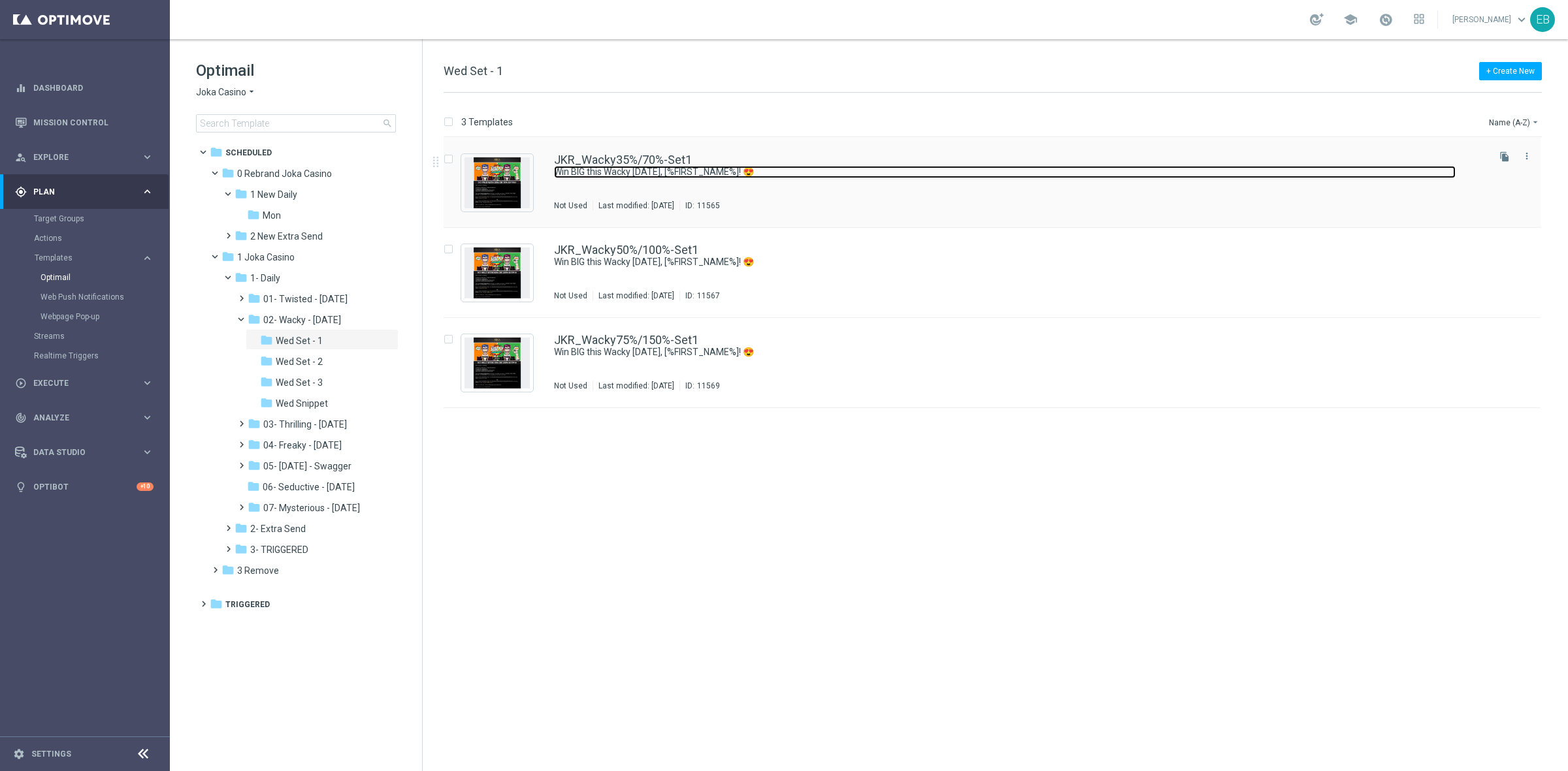
click at [836, 167] on link "Win BIG this Wacky [DATE], [%FIRST_NAME%]! 😍" at bounding box center [1004, 172] width 901 height 12
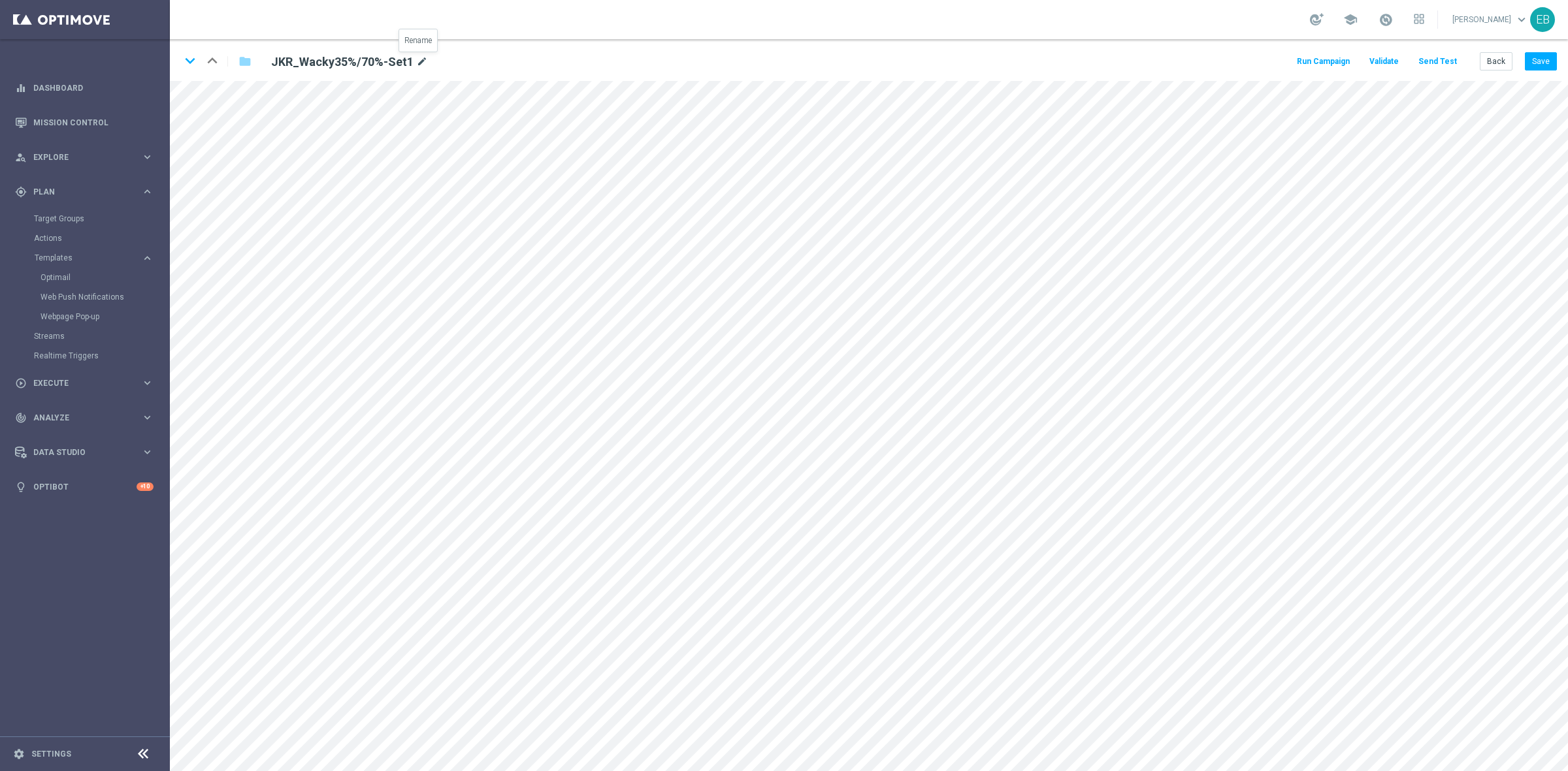
click at [416, 64] on icon "mode_edit" at bounding box center [422, 62] width 12 height 16
click at [192, 59] on icon "keyboard_arrow_down" at bounding box center [190, 60] width 20 height 20
click at [426, 59] on icon "mode_edit" at bounding box center [429, 62] width 12 height 16
click at [194, 58] on icon "keyboard_arrow_down" at bounding box center [190, 60] width 20 height 20
click at [427, 53] on div "JKR_Wacky75%/150%-Set1 mode_edit" at bounding box center [422, 60] width 324 height 17
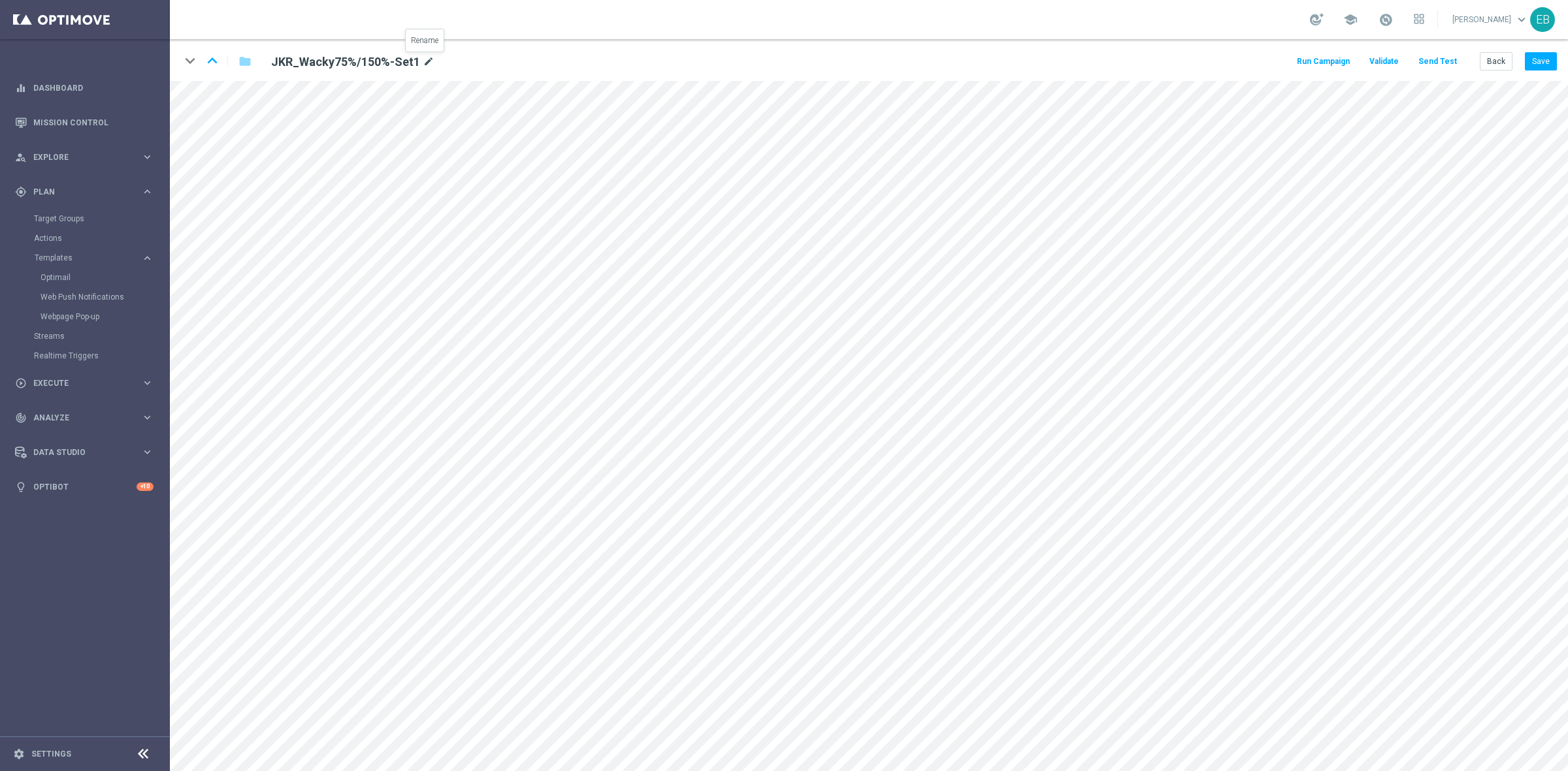
click at [424, 60] on icon "mode_edit" at bounding box center [429, 62] width 12 height 16
click at [1495, 63] on button "Back" at bounding box center [1495, 60] width 33 height 18
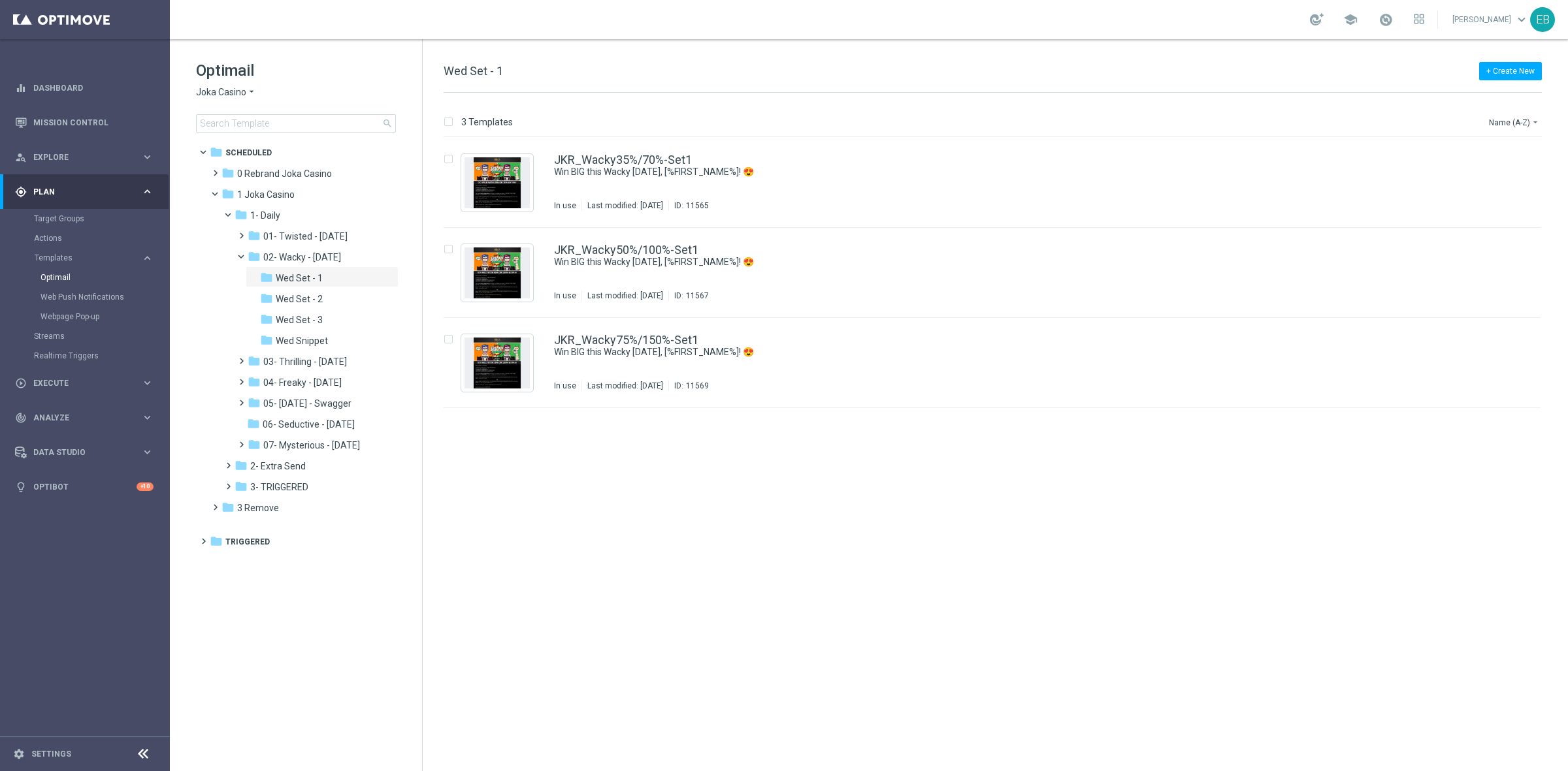
click at [213, 90] on span "Joka Casino" at bounding box center [221, 92] width 50 height 12
click at [243, 248] on div "IOM" at bounding box center [245, 249] width 98 height 16
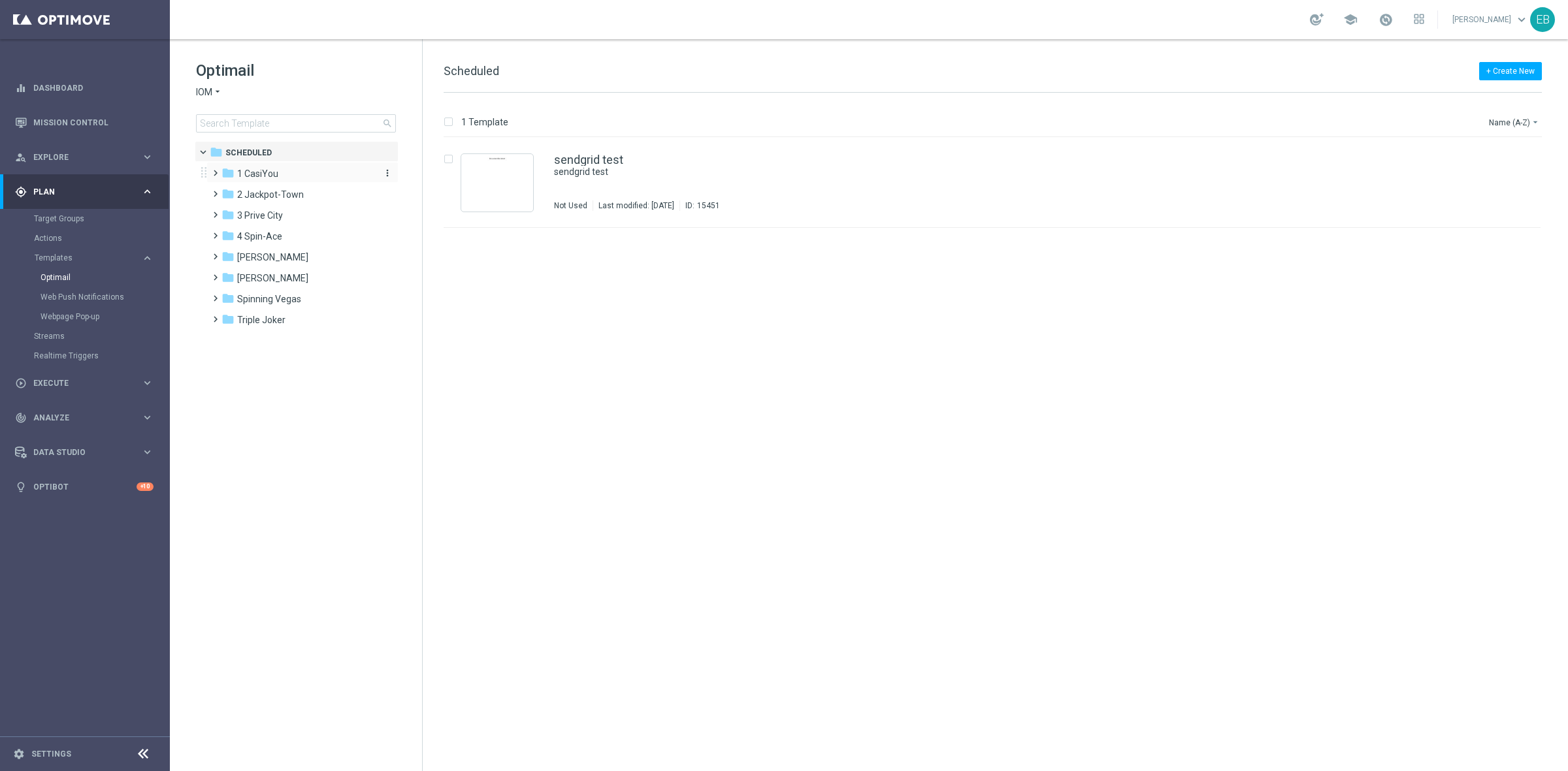
click at [301, 175] on div "folder 1 CasiYou" at bounding box center [296, 174] width 150 height 15
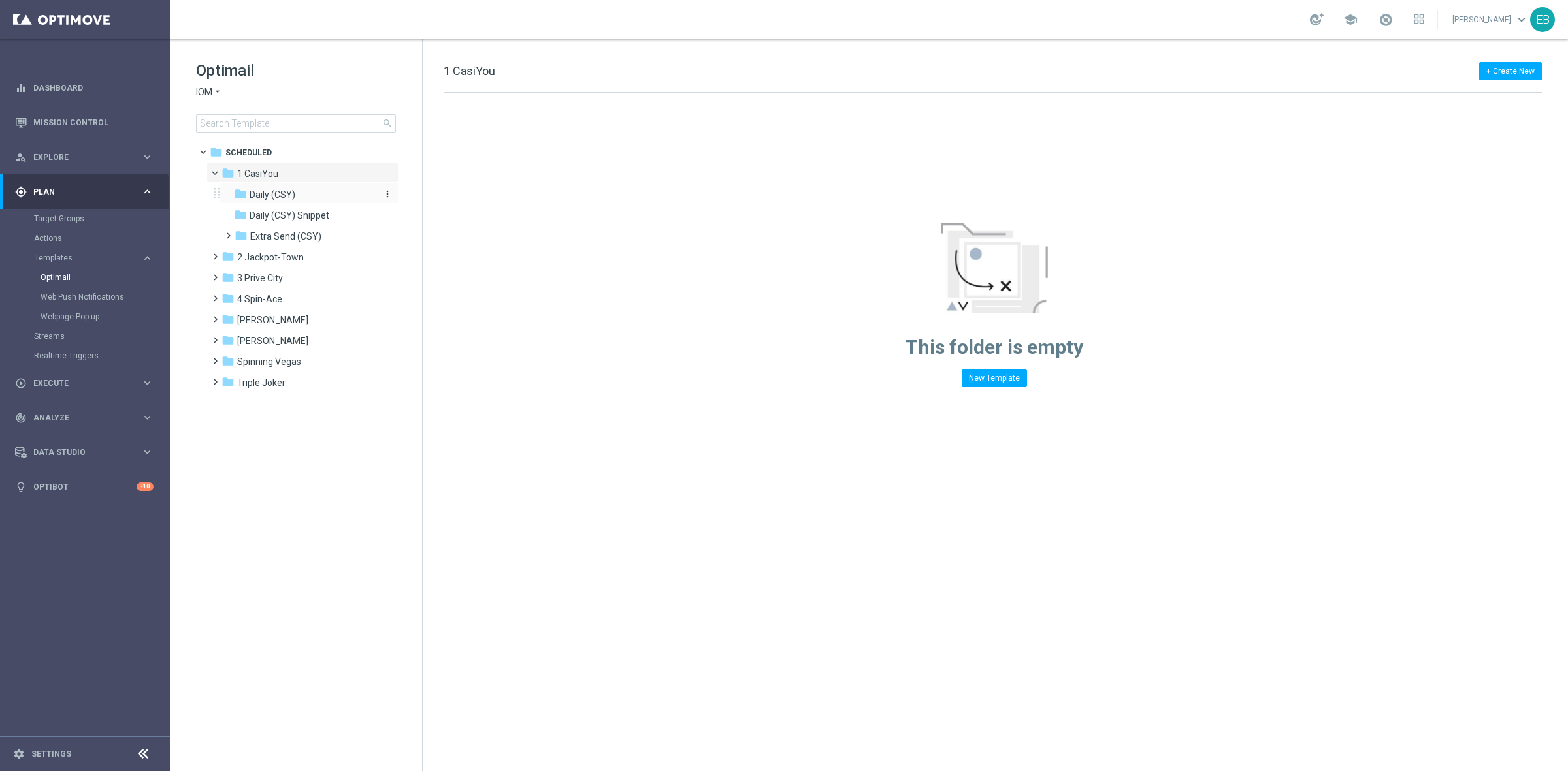
click at [326, 192] on div "folder Daily (CSY)" at bounding box center [303, 194] width 139 height 15
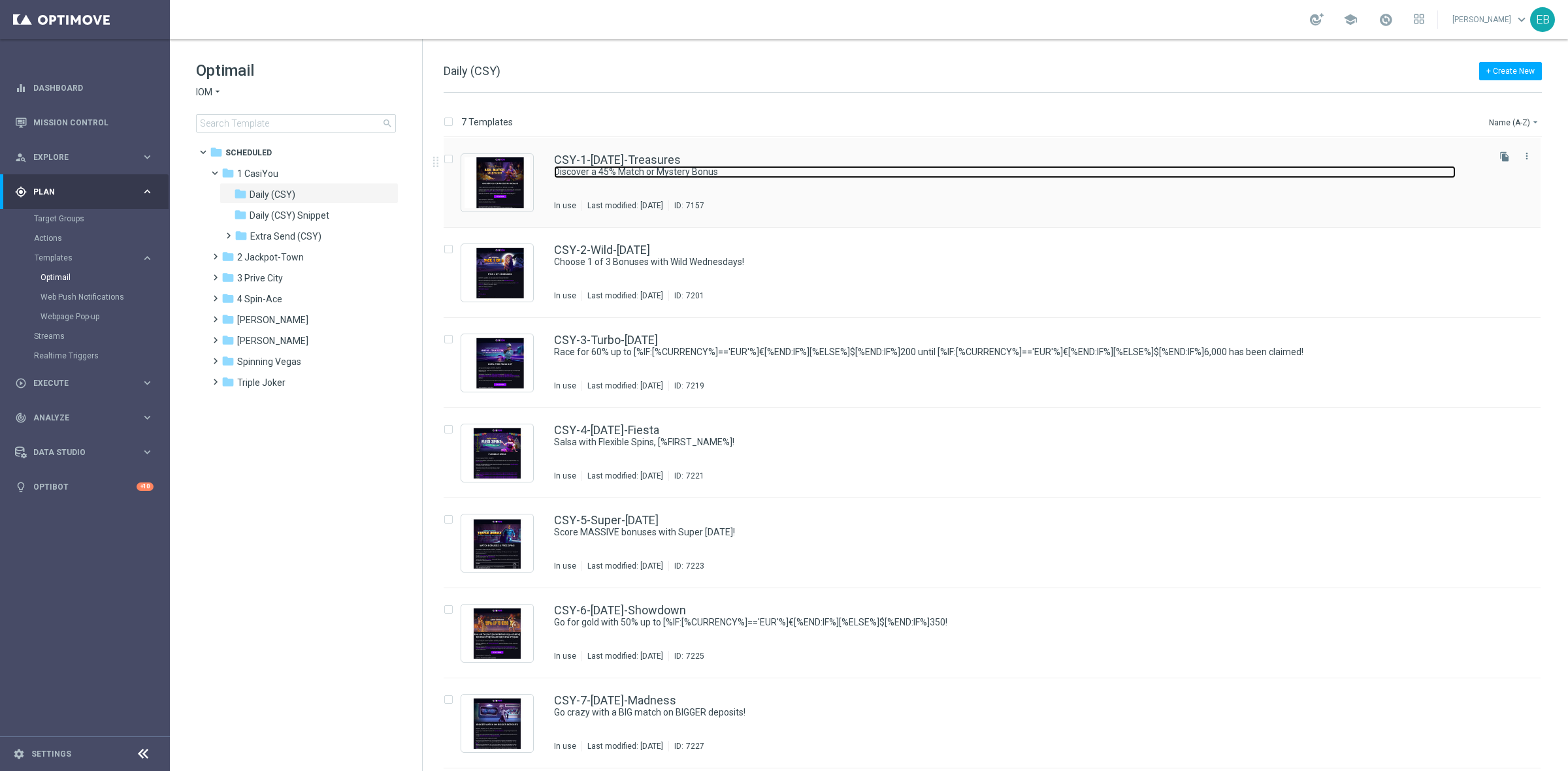
click at [845, 167] on link "Discover a 45% Match or Mystery Bonus" at bounding box center [1004, 172] width 901 height 12
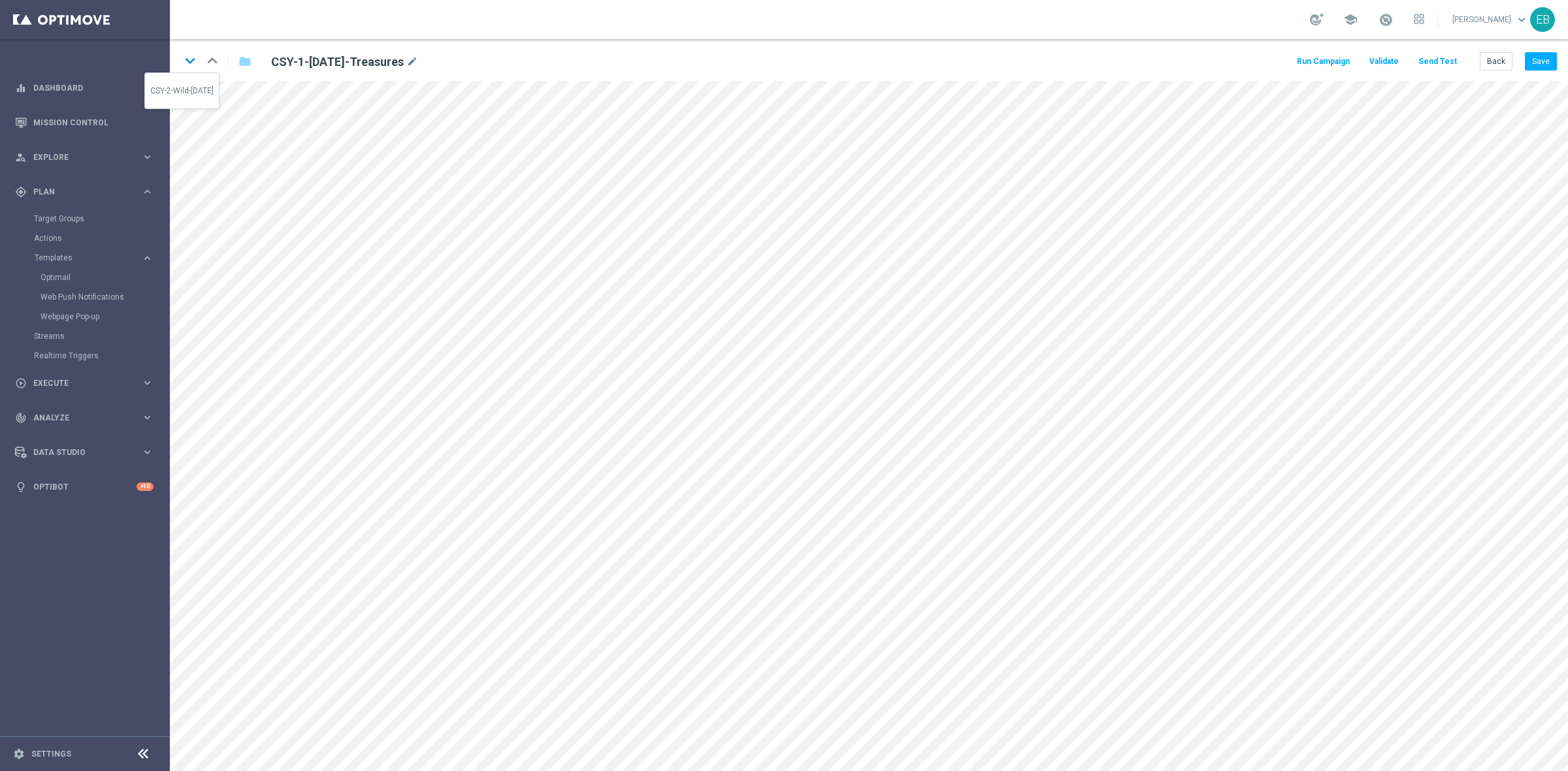
click at [191, 60] on icon "keyboard_arrow_down" at bounding box center [190, 60] width 20 height 20
drag, startPoint x: 194, startPoint y: 60, endPoint x: 247, endPoint y: 73, distance: 54.6
click at [200, 60] on div "keyboard_arrow_down keyboard_arrow_up" at bounding box center [190, 60] width 20 height 20
click at [194, 63] on icon "keyboard_arrow_down" at bounding box center [190, 60] width 20 height 20
click at [1530, 64] on button "Save" at bounding box center [1540, 60] width 32 height 18
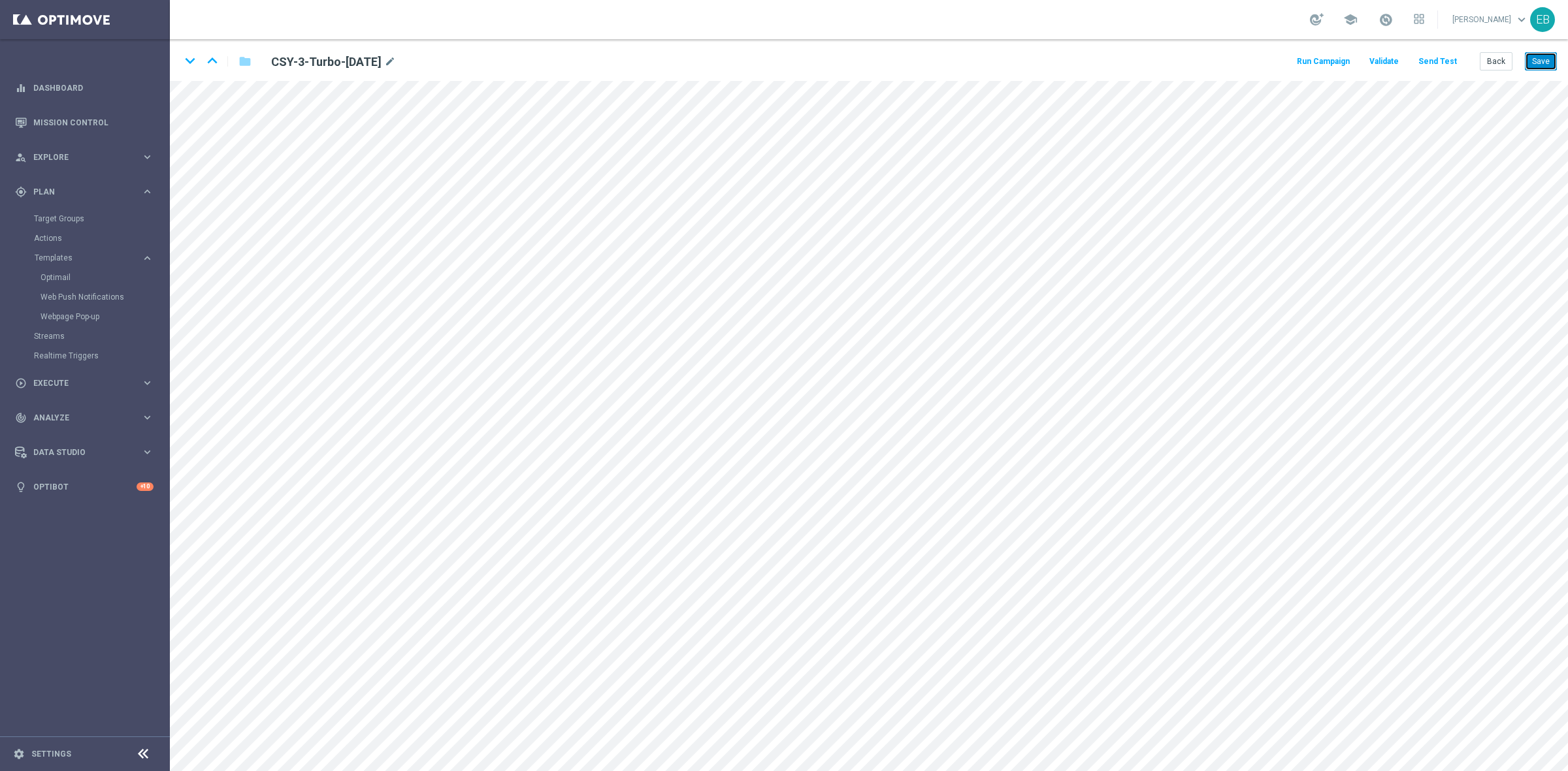
click at [1533, 60] on button "Save" at bounding box center [1540, 60] width 32 height 18
click at [192, 64] on icon "keyboard_arrow_down" at bounding box center [190, 60] width 20 height 20
click at [194, 66] on icon "keyboard_arrow_down" at bounding box center [190, 60] width 20 height 20
click at [194, 60] on icon "keyboard_arrow_down" at bounding box center [190, 60] width 20 height 20
click at [194, 54] on icon "keyboard_arrow_down" at bounding box center [190, 60] width 20 height 20
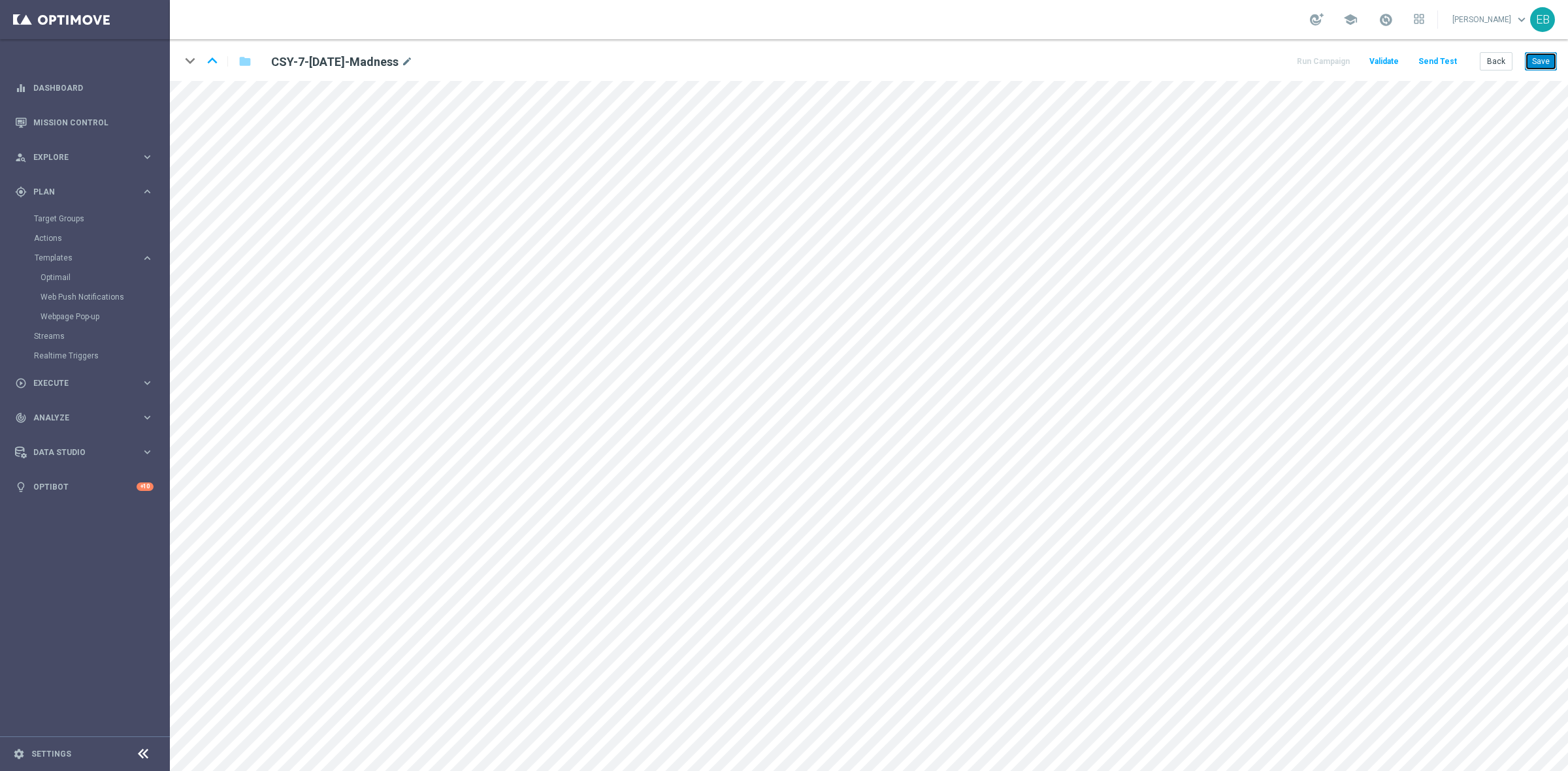
click at [1539, 60] on button "Save" at bounding box center [1540, 60] width 32 height 18
click at [1530, 57] on button "Save" at bounding box center [1540, 60] width 32 height 18
click at [1496, 66] on button "Back" at bounding box center [1495, 60] width 33 height 18
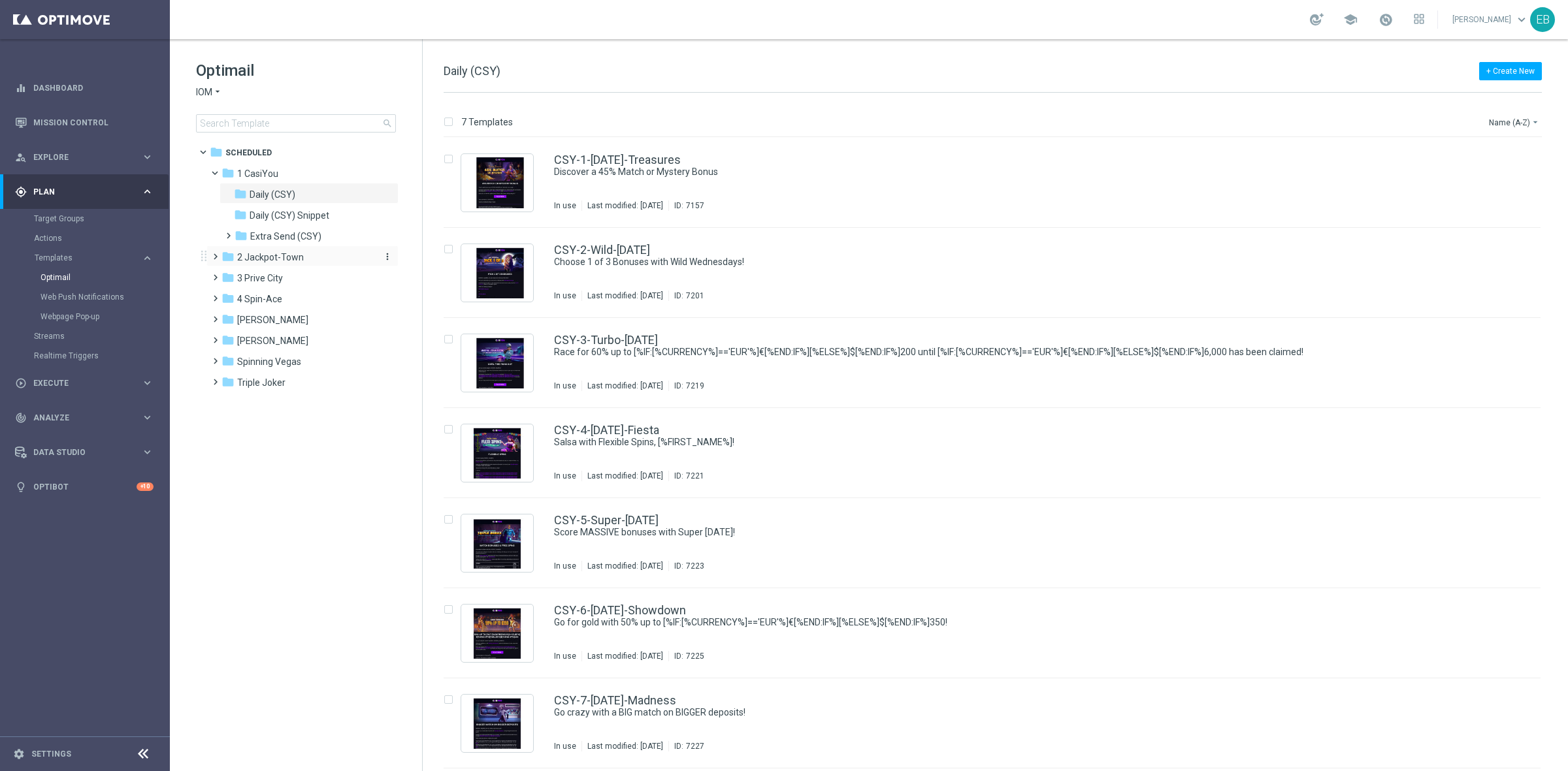
click at [291, 253] on span "2 Jackpot-Town" at bounding box center [270, 257] width 67 height 12
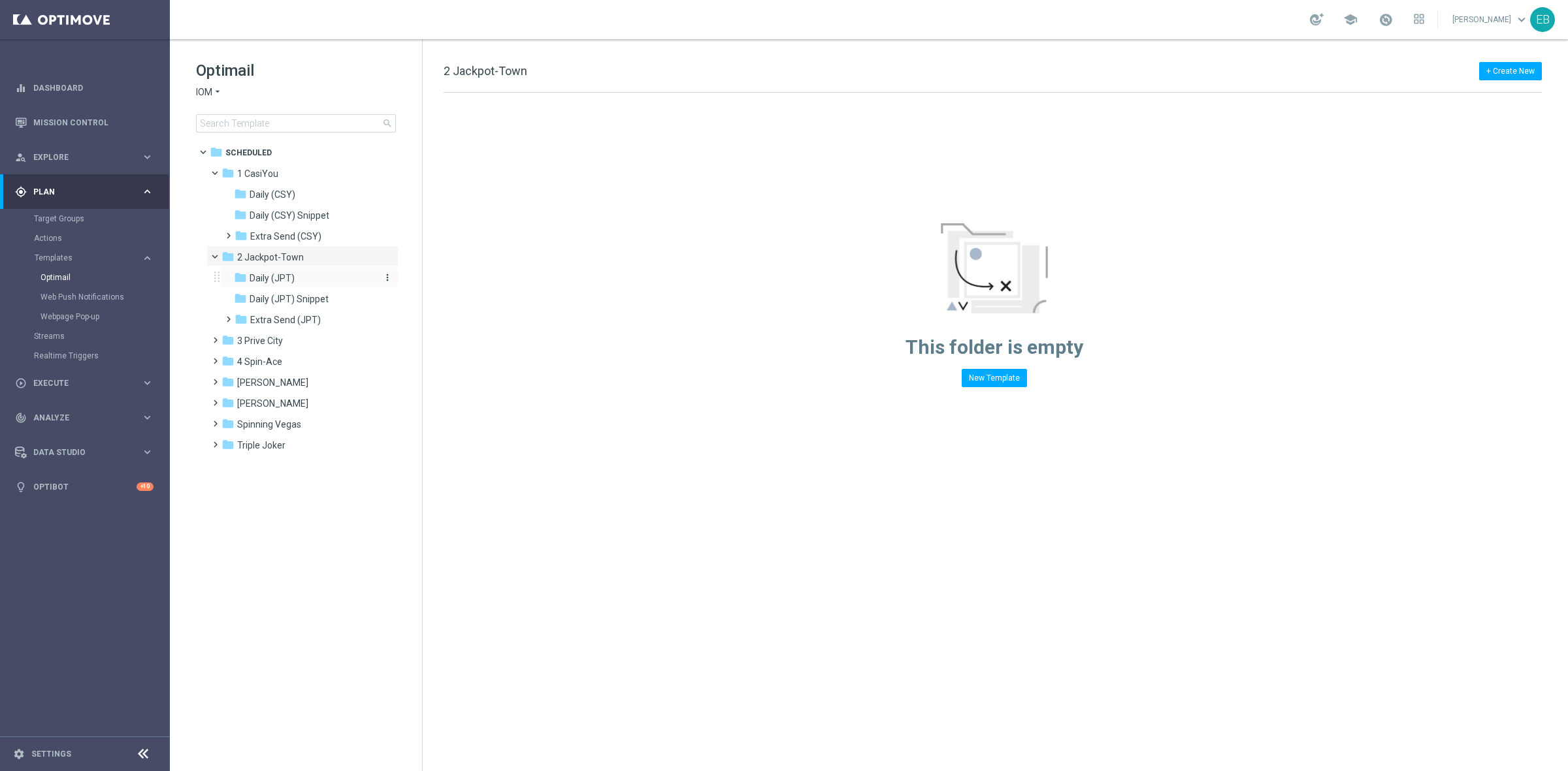
click at [314, 277] on div "folder Daily (JPT)" at bounding box center [303, 278] width 139 height 15
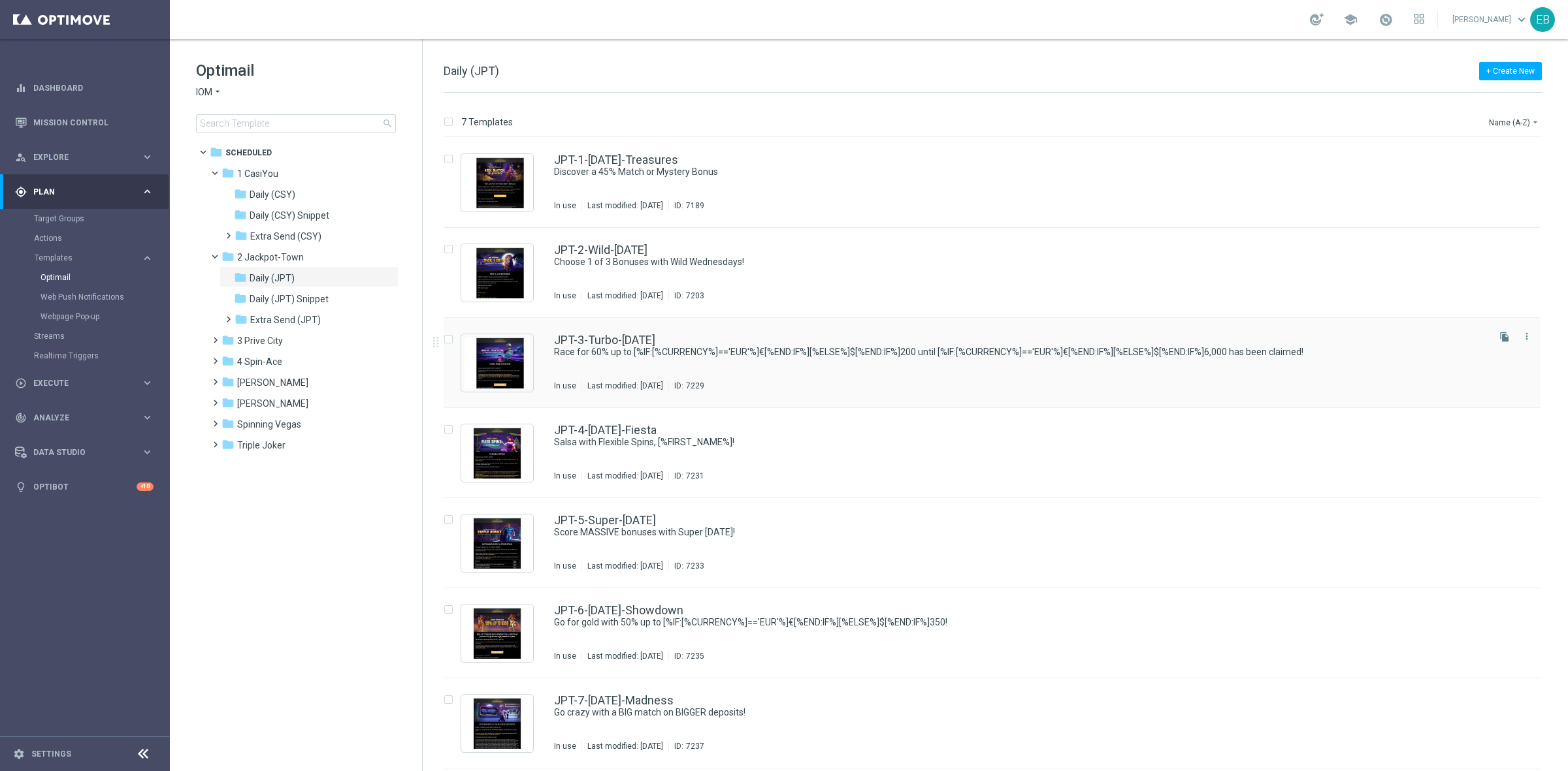
click at [897, 381] on div "In use Last modified: [DATE] ID: 7229" at bounding box center [1019, 386] width 931 height 10
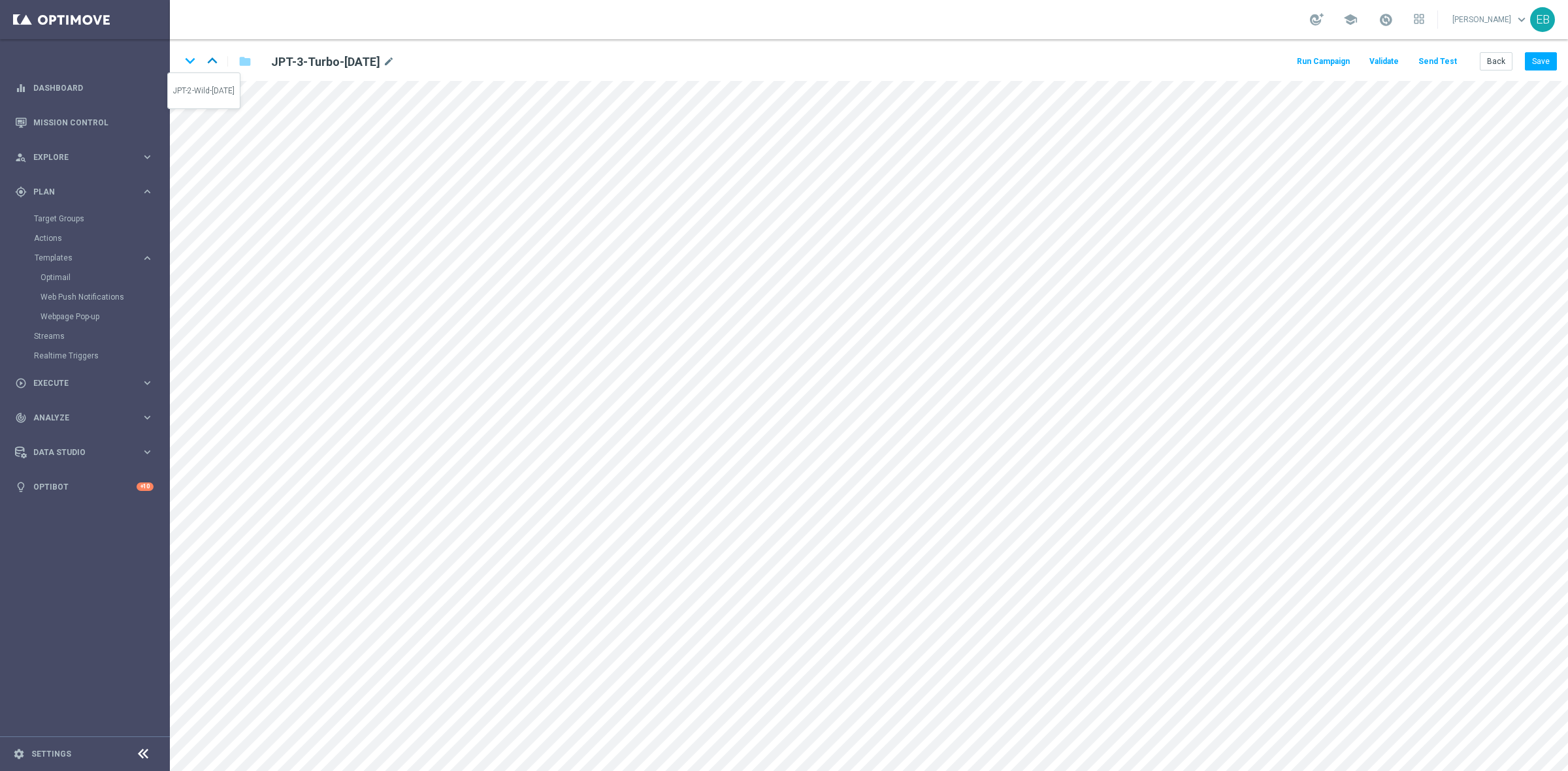
click at [217, 63] on icon "keyboard_arrow_up" at bounding box center [212, 60] width 20 height 20
click at [181, 60] on icon "keyboard_arrow_down" at bounding box center [190, 60] width 20 height 20
click at [188, 59] on icon "keyboard_arrow_down" at bounding box center [190, 60] width 20 height 20
click at [222, 76] on div "keyboard_arrow_down keyboard_arrow_up folder JPT-4-[DATE]-Fiesta mode_edit Run …" at bounding box center [869, 60] width 1398 height 41
click at [1552, 56] on button "Save" at bounding box center [1540, 60] width 32 height 18
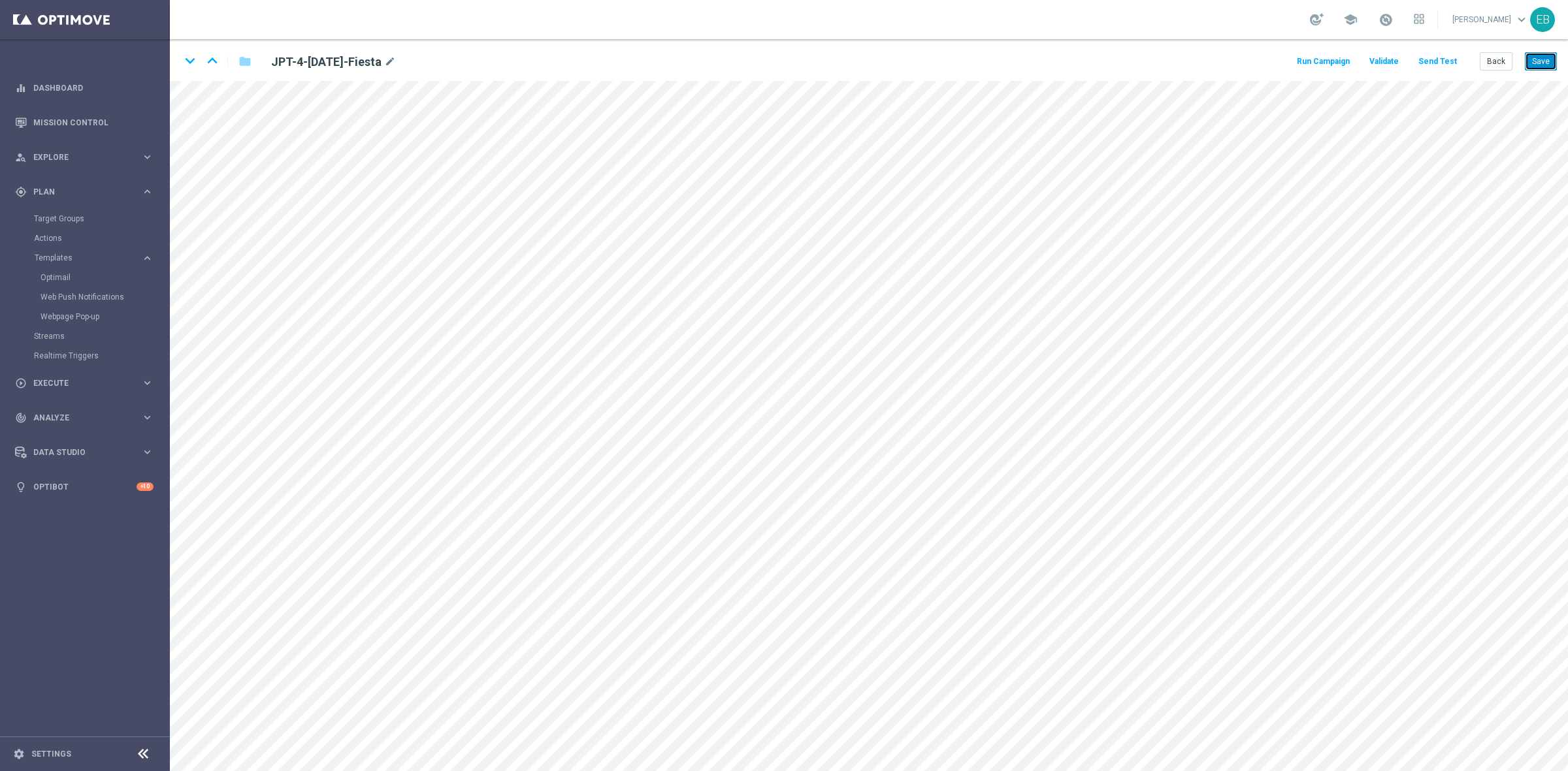
click at [1543, 60] on button "Save" at bounding box center [1540, 60] width 32 height 18
click at [187, 60] on icon "keyboard_arrow_down" at bounding box center [190, 60] width 20 height 20
click at [181, 54] on icon "keyboard_arrow_down" at bounding box center [190, 60] width 20 height 20
click at [189, 63] on icon "keyboard_arrow_down" at bounding box center [190, 60] width 20 height 20
click at [1536, 55] on button "Save" at bounding box center [1540, 60] width 32 height 18
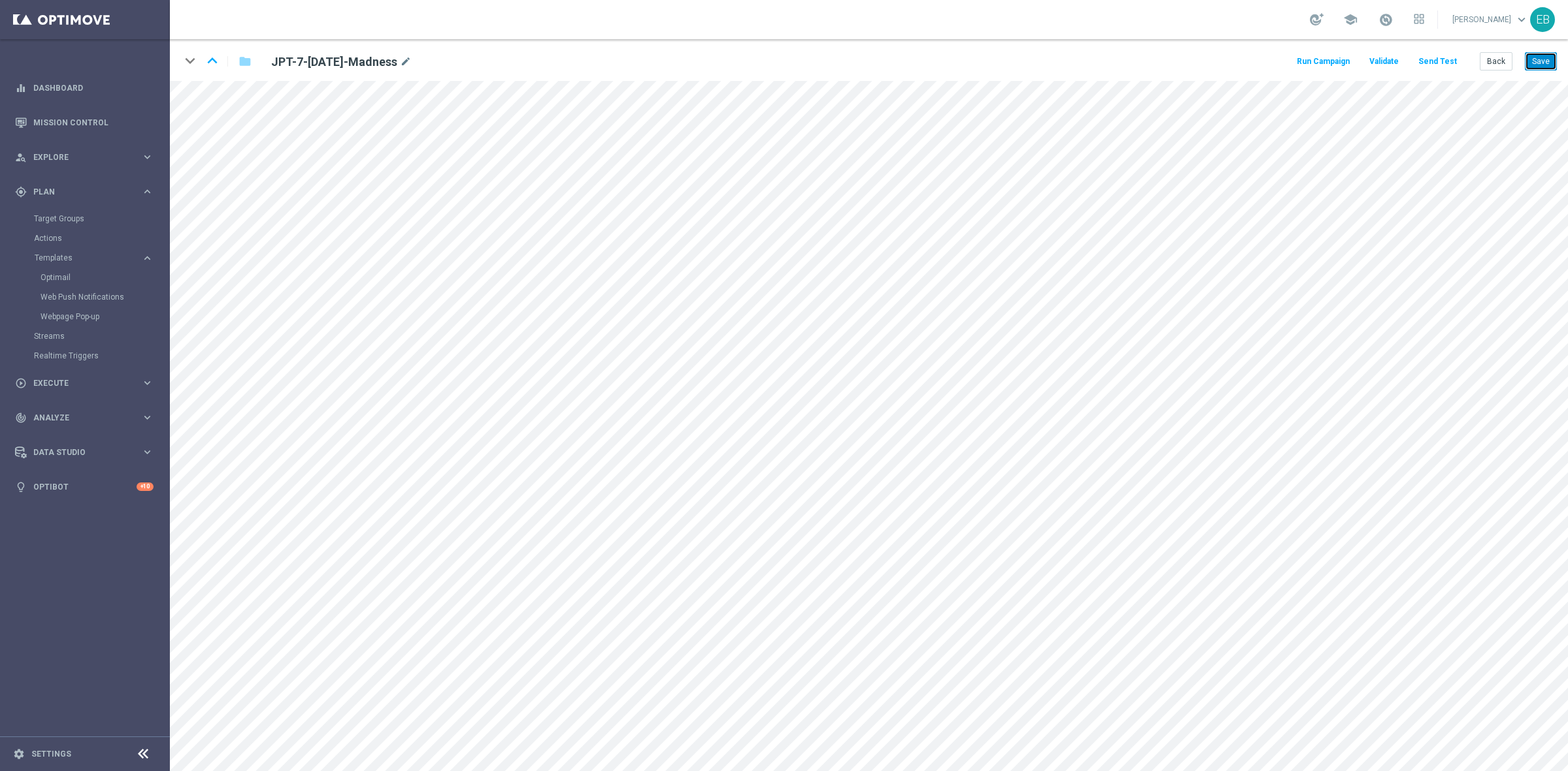
click at [1533, 64] on button "Save" at bounding box center [1540, 60] width 32 height 18
click at [1502, 62] on button "Back" at bounding box center [1495, 60] width 33 height 18
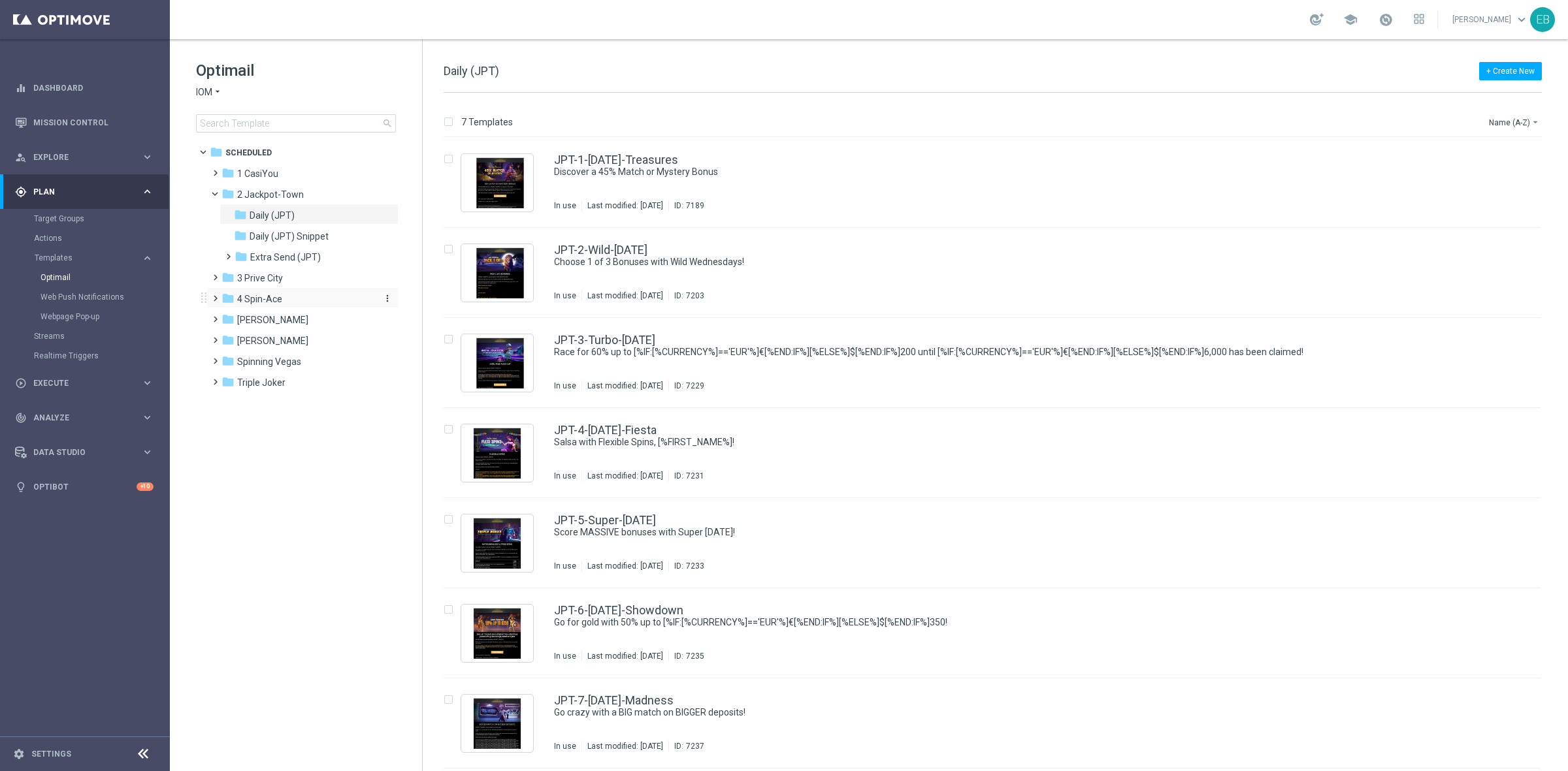
click at [297, 295] on div "folder 4 Spin-Ace" at bounding box center [296, 299] width 150 height 15
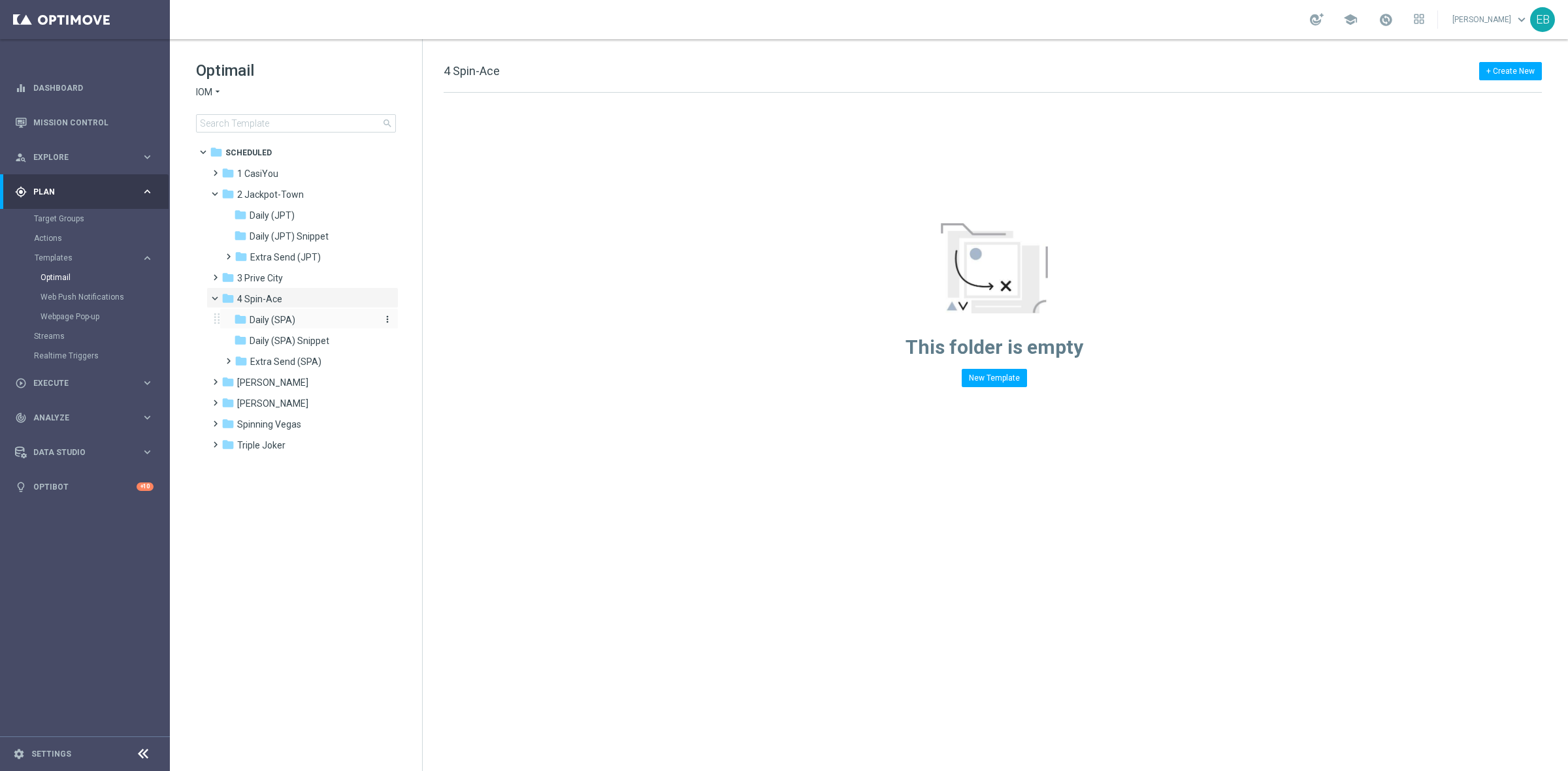
click at [308, 324] on div "folder Daily (SPA)" at bounding box center [303, 319] width 139 height 15
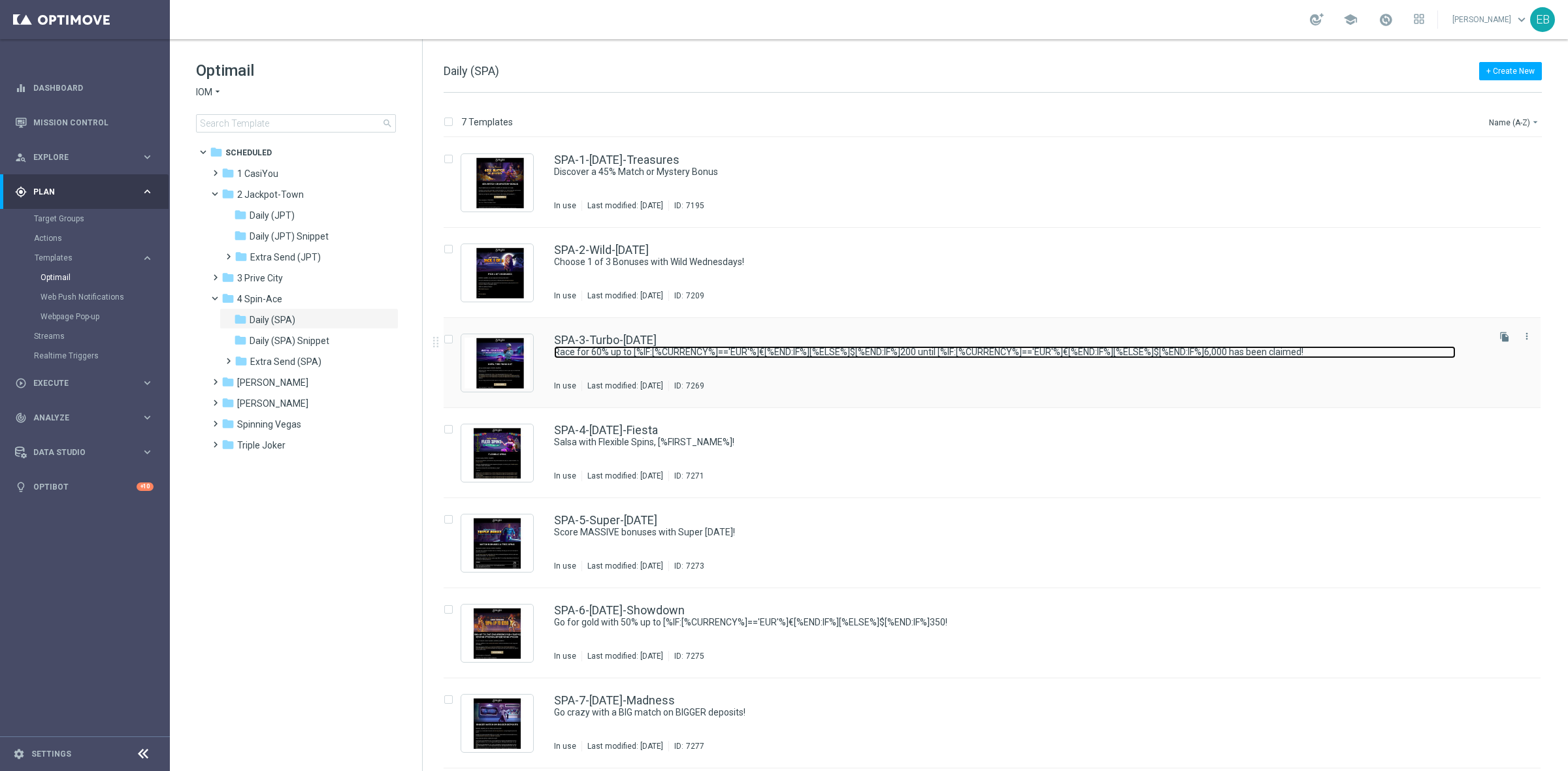
click at [860, 353] on link "Race for 60% up to [%IF:[%CURRENCY%]=='EUR'%]€[%END:IF%][%ELSE%]$[%END:IF%]200 …" at bounding box center [1004, 352] width 901 height 12
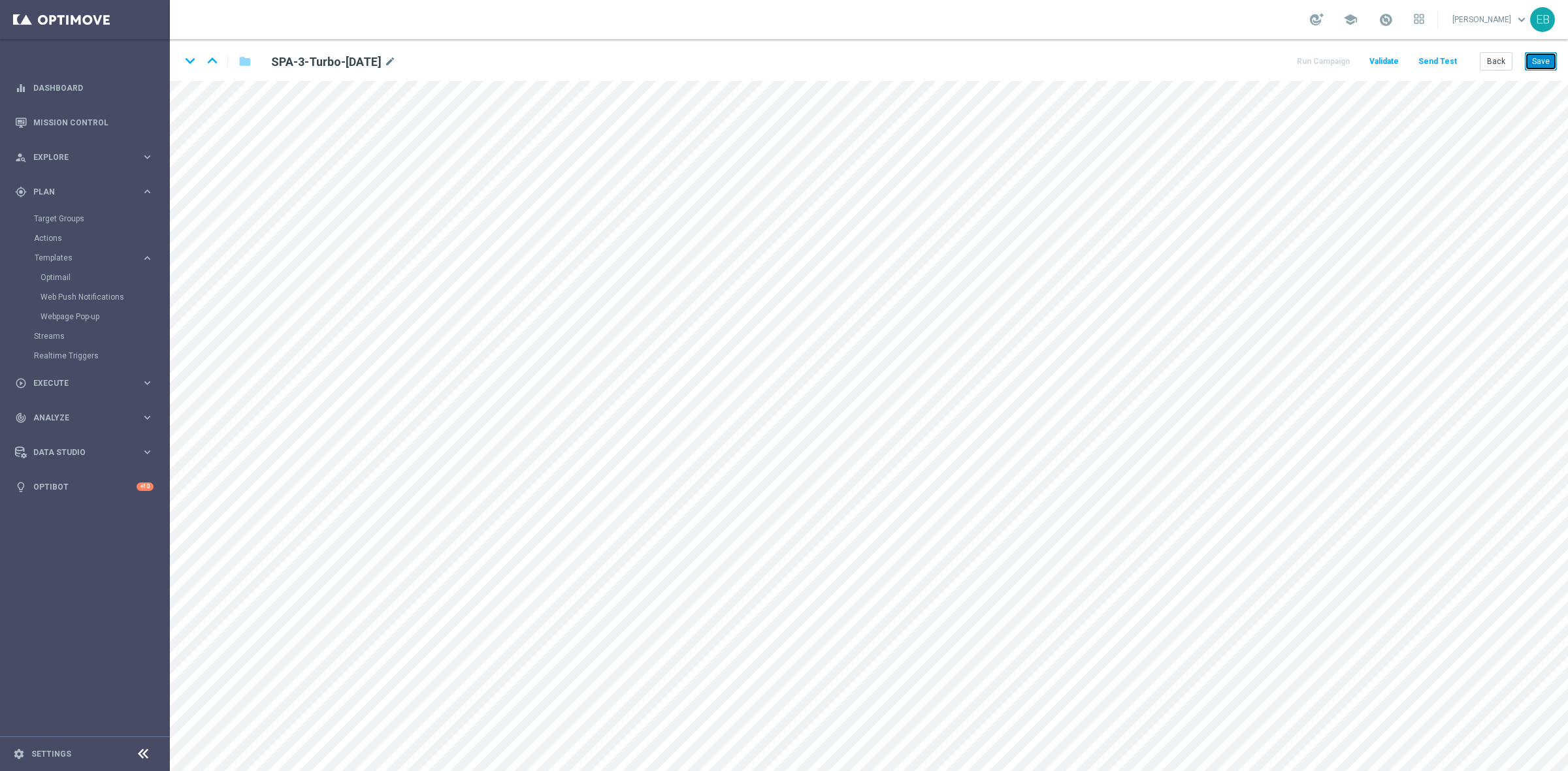
click at [1533, 58] on button "Save" at bounding box center [1540, 60] width 32 height 18
click at [187, 59] on icon "keyboard_arrow_down" at bounding box center [190, 60] width 20 height 20
click at [210, 59] on icon "keyboard_arrow_up" at bounding box center [212, 60] width 20 height 20
click at [185, 60] on icon "keyboard_arrow_down" at bounding box center [190, 60] width 20 height 20
click at [189, 63] on icon "keyboard_arrow_down" at bounding box center [190, 60] width 20 height 20
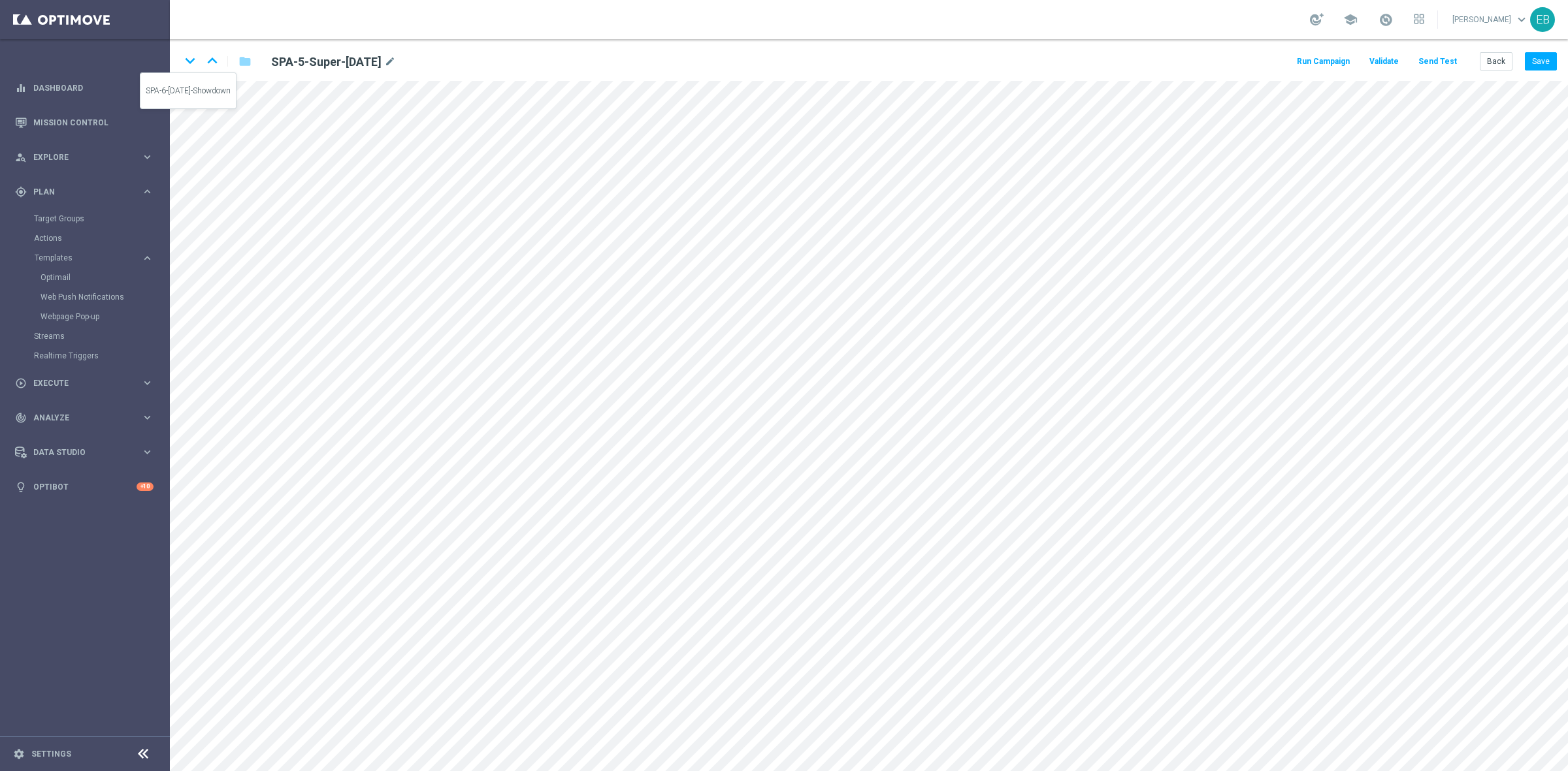
click at [189, 60] on icon "keyboard_arrow_down" at bounding box center [190, 60] width 20 height 20
click at [187, 54] on icon "keyboard_arrow_down" at bounding box center [190, 60] width 20 height 20
click at [1539, 66] on button "Save" at bounding box center [1540, 60] width 32 height 18
click at [1539, 55] on button "Save" at bounding box center [1540, 60] width 32 height 18
click at [1533, 60] on button "Save" at bounding box center [1540, 60] width 32 height 18
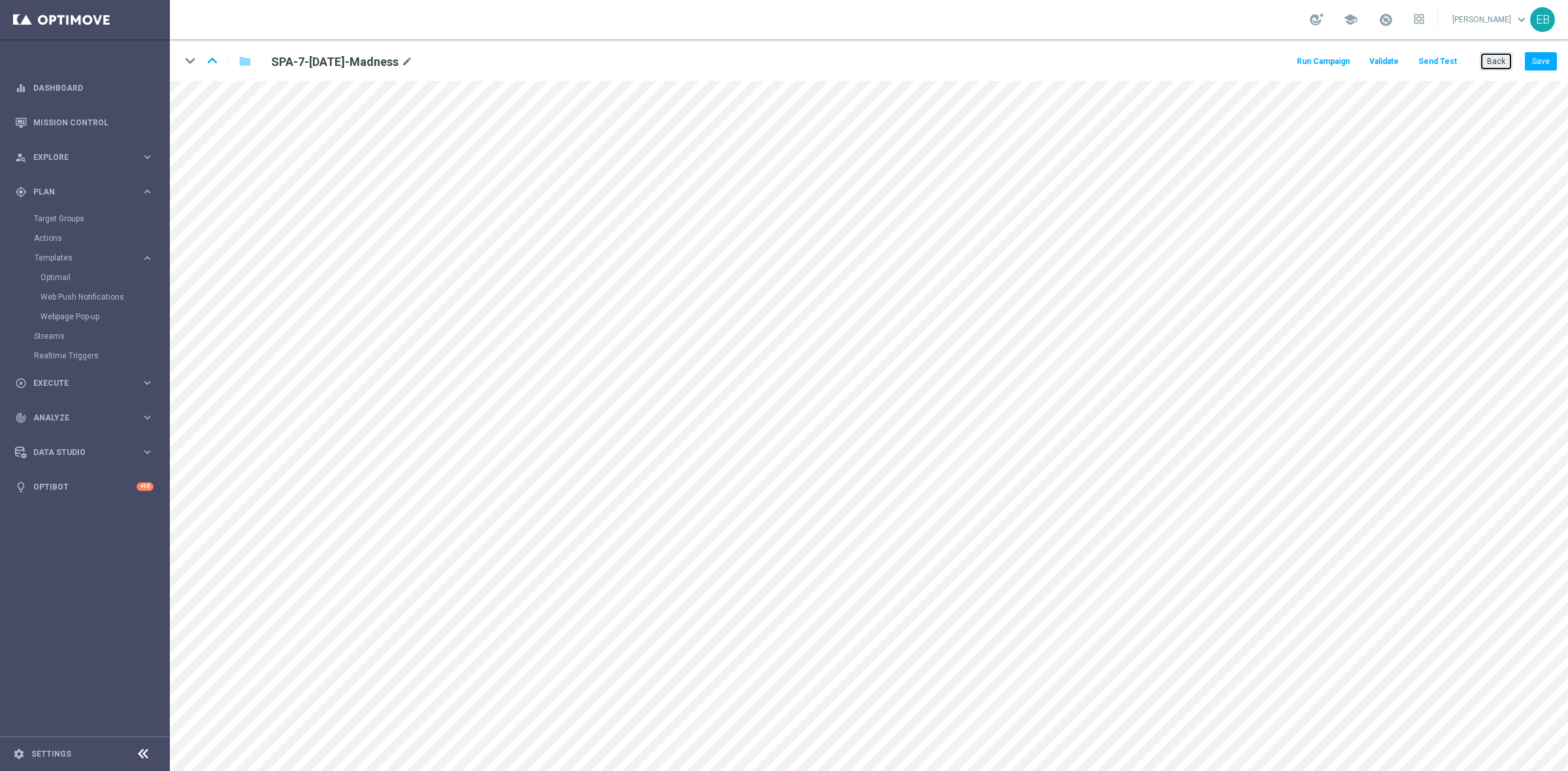
click at [1487, 58] on button "Back" at bounding box center [1495, 60] width 33 height 18
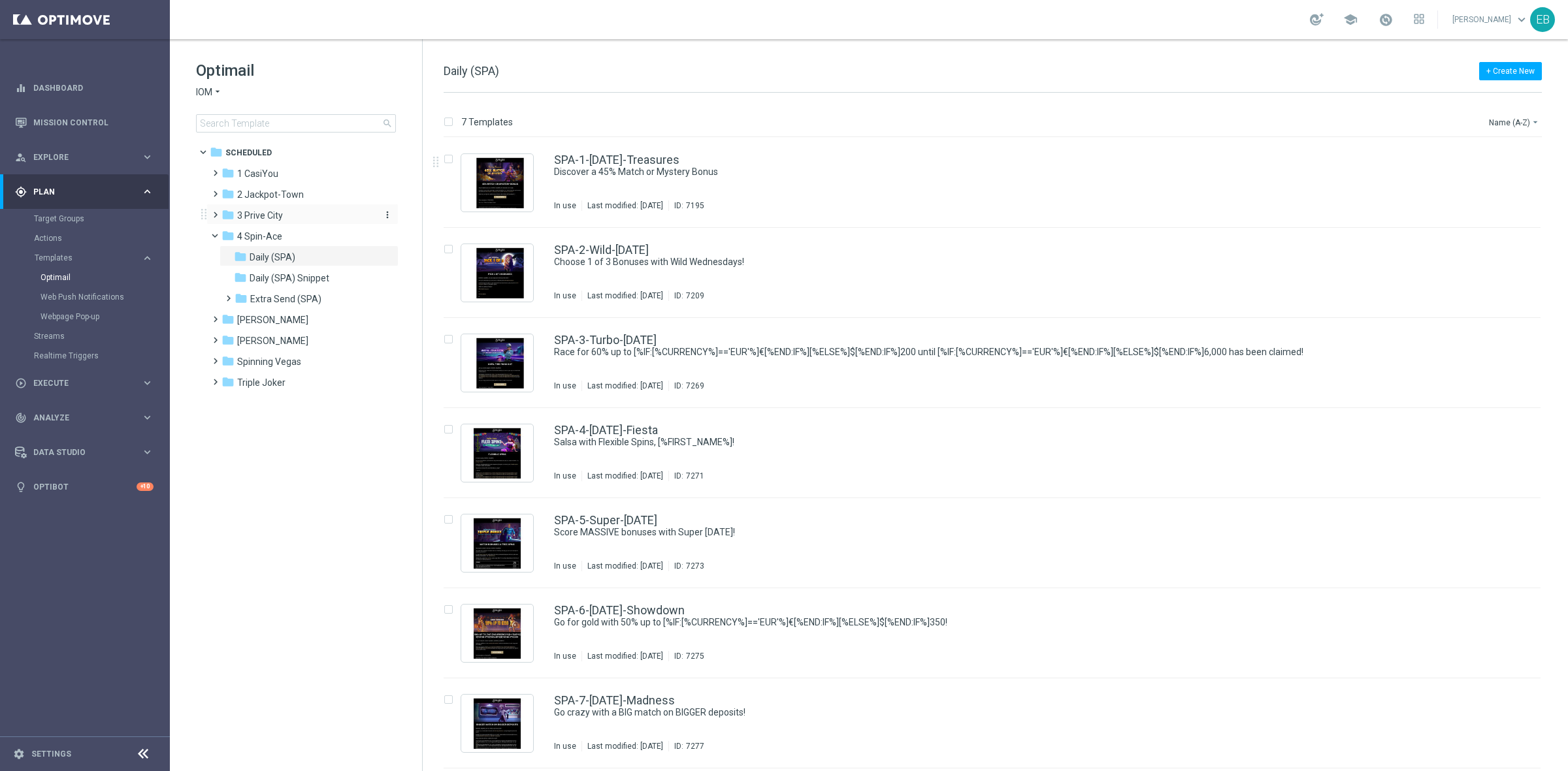
click at [312, 220] on div "folder 3 [GEOGRAPHIC_DATA]" at bounding box center [296, 215] width 150 height 15
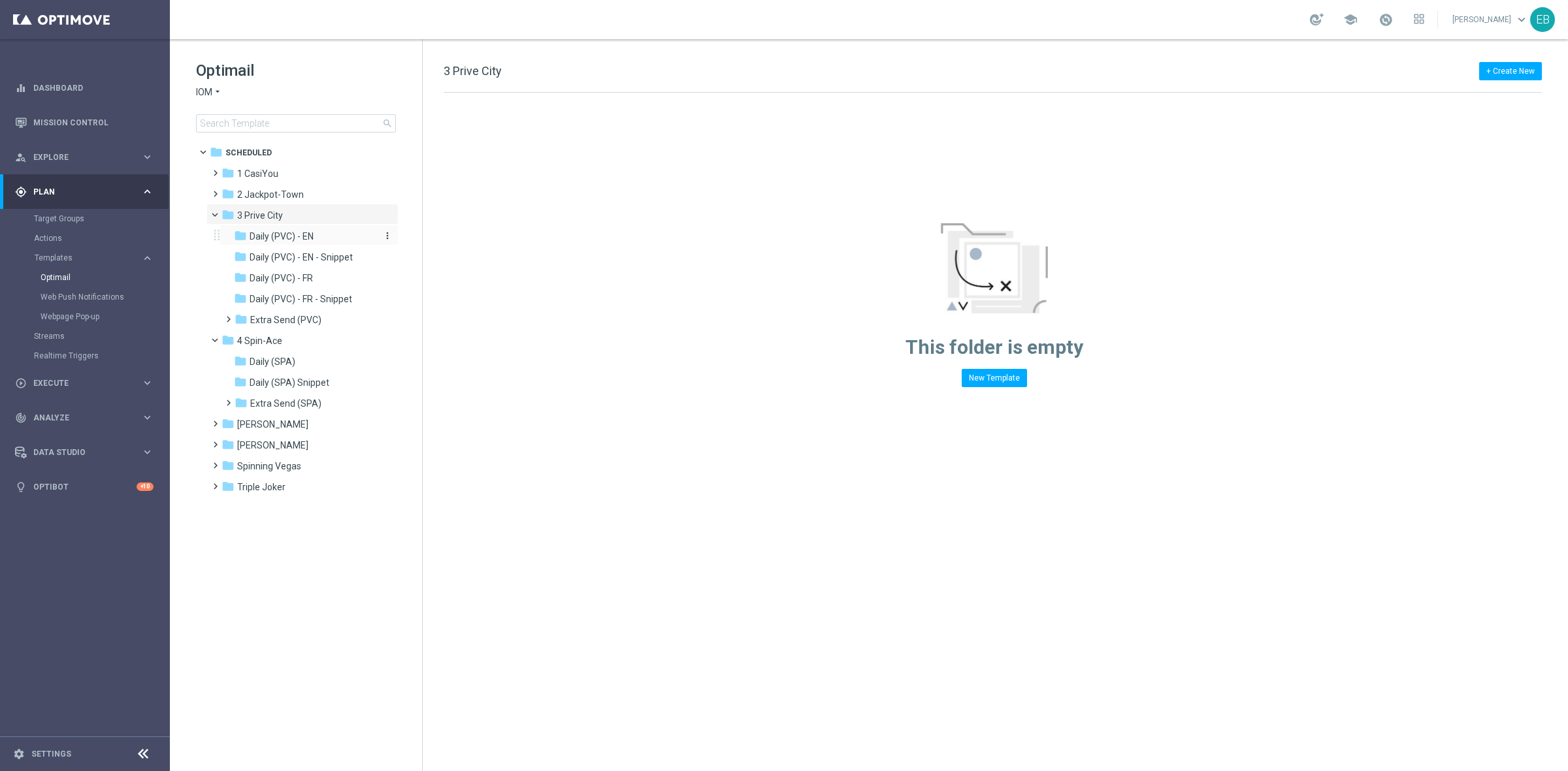
click at [338, 235] on div "folder Daily (PVC) - EN" at bounding box center [303, 236] width 139 height 15
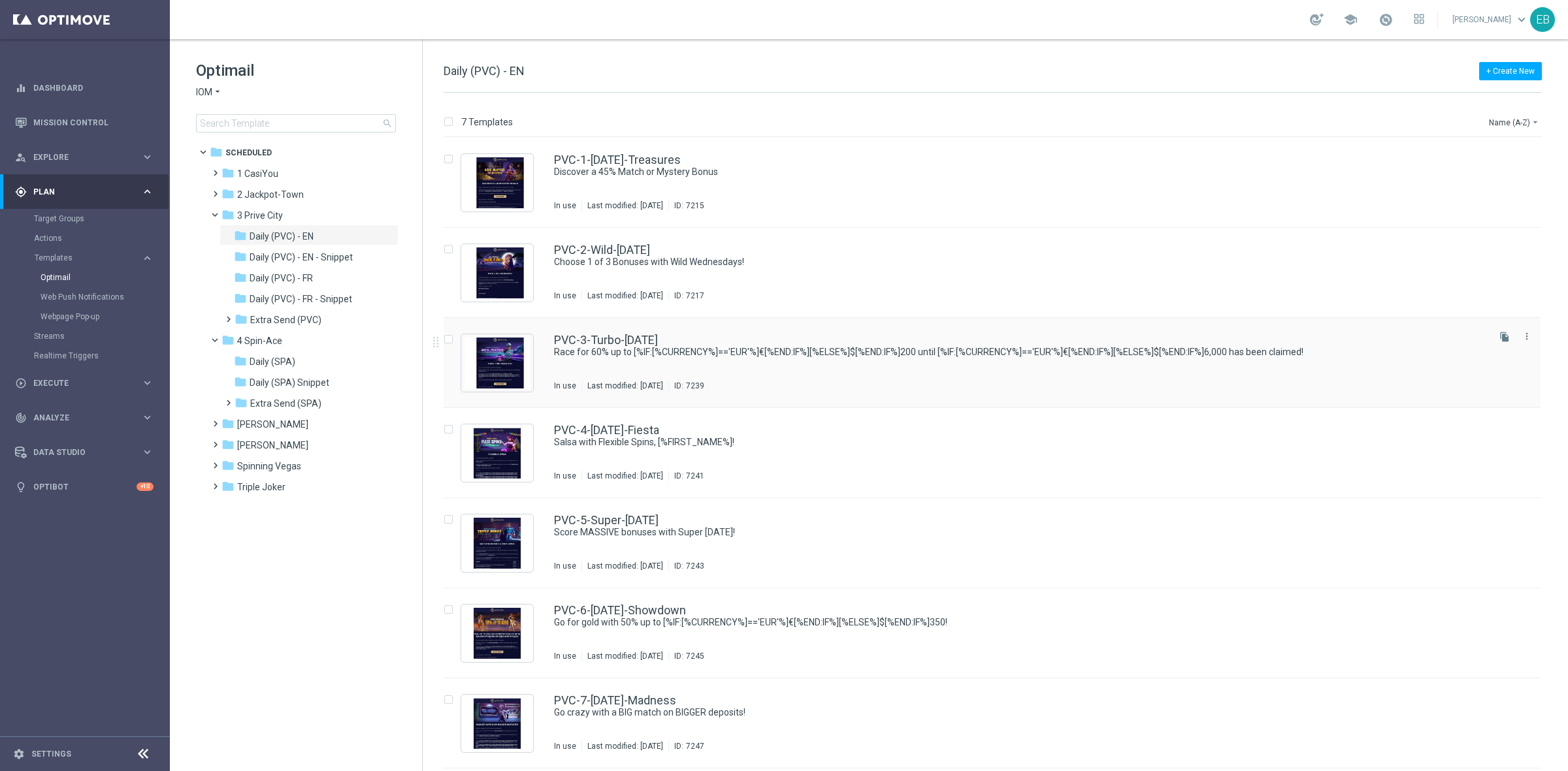
click at [952, 341] on div "PVC-3-Turbo-[DATE]" at bounding box center [1019, 340] width 931 height 12
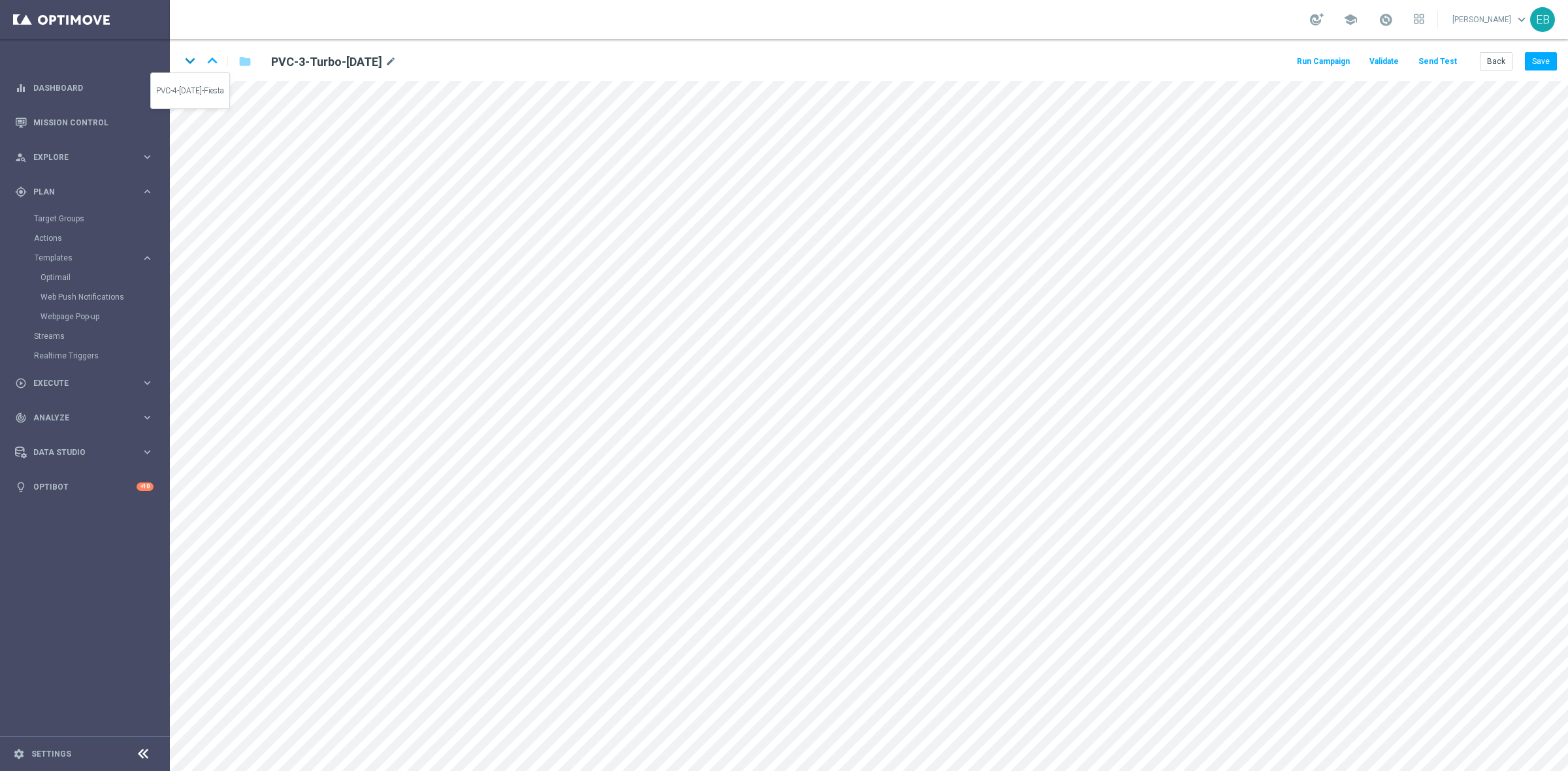
click at [190, 60] on icon "keyboard_arrow_down" at bounding box center [190, 60] width 20 height 20
click at [1552, 57] on button "Save" at bounding box center [1540, 60] width 32 height 18
click at [187, 60] on icon "keyboard_arrow_down" at bounding box center [190, 60] width 20 height 20
click at [189, 60] on icon "keyboard_arrow_down" at bounding box center [190, 60] width 20 height 20
click at [187, 63] on icon "keyboard_arrow_down" at bounding box center [190, 60] width 20 height 20
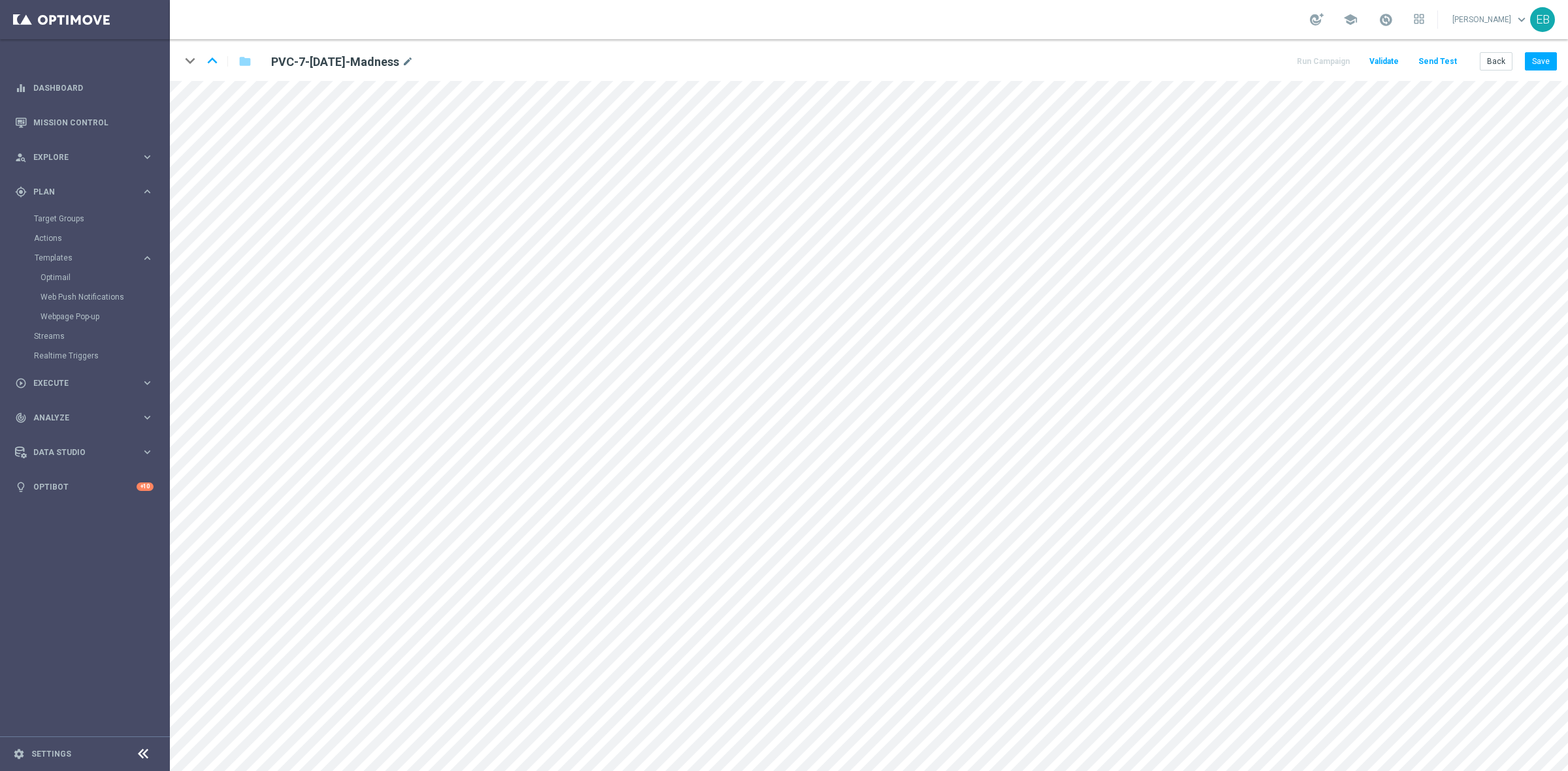
click at [1552, 49] on div "keyboard_arrow_down keyboard_arrow_up folder PVC-7-[DATE]-Madness mode_edit Run…" at bounding box center [869, 60] width 1398 height 41
click at [1546, 54] on button "Save" at bounding box center [1540, 60] width 32 height 18
click at [1549, 69] on button "Save" at bounding box center [1540, 60] width 32 height 18
click at [1502, 60] on button "Back" at bounding box center [1495, 60] width 33 height 18
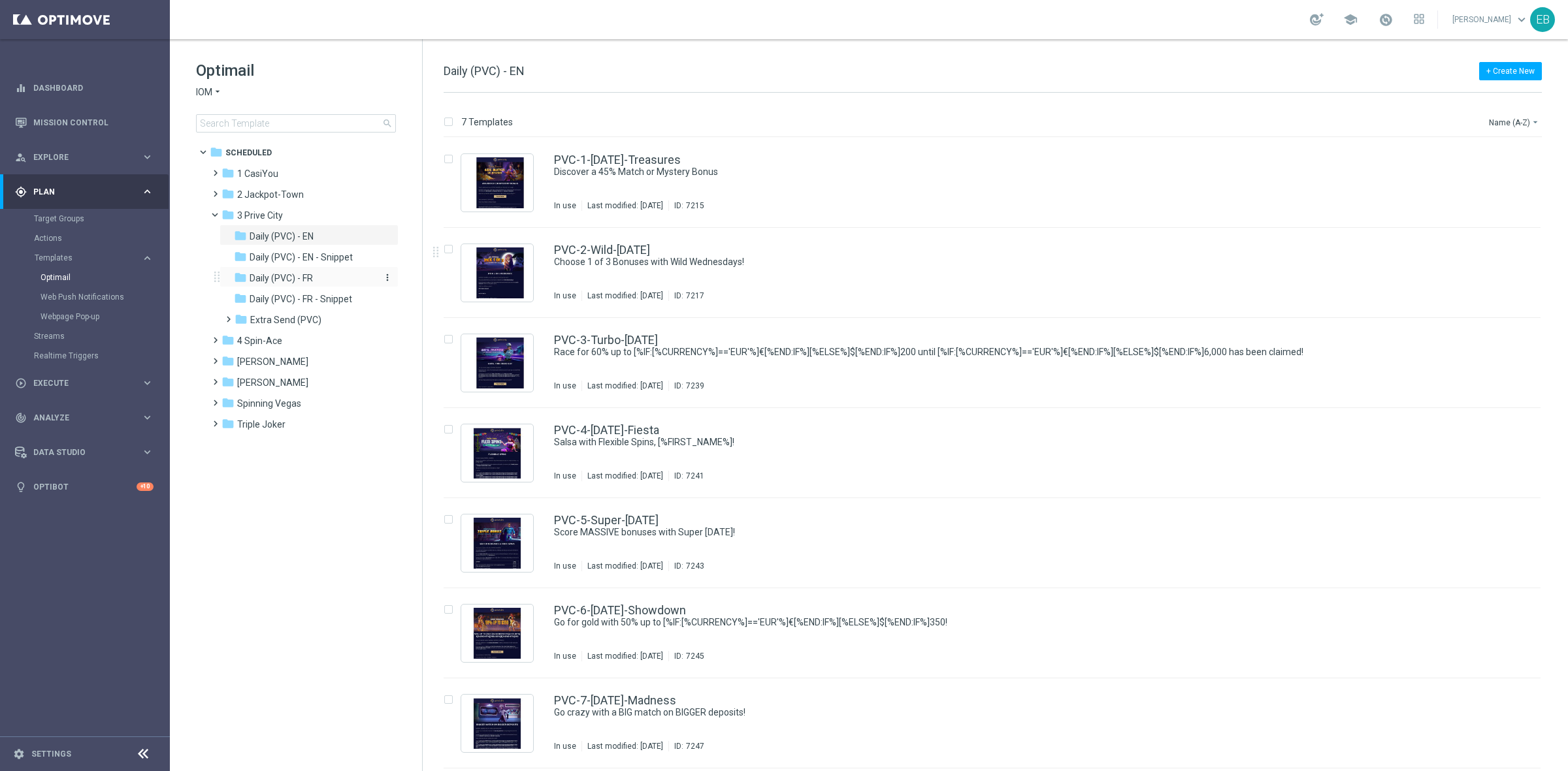
click at [323, 276] on div "folder Daily (PVC) - FR" at bounding box center [303, 278] width 139 height 15
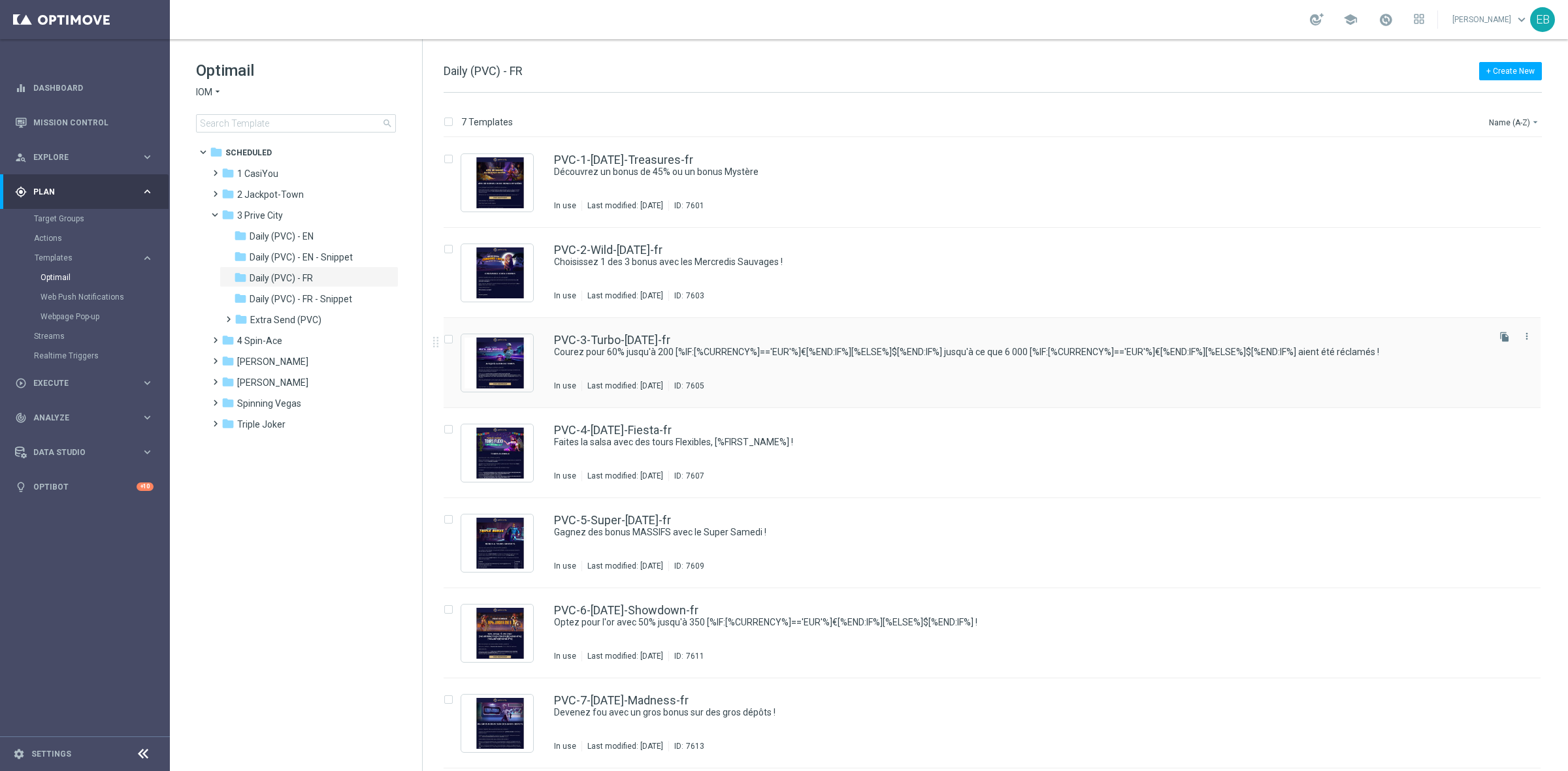
click at [942, 370] on div "PVC-3-Turbo-[DATE]-fr Courez pour 60% jusqu'à 200 [%IF:[%CURRENCY%]=='EUR'%]€[%…" at bounding box center [1019, 363] width 931 height 57
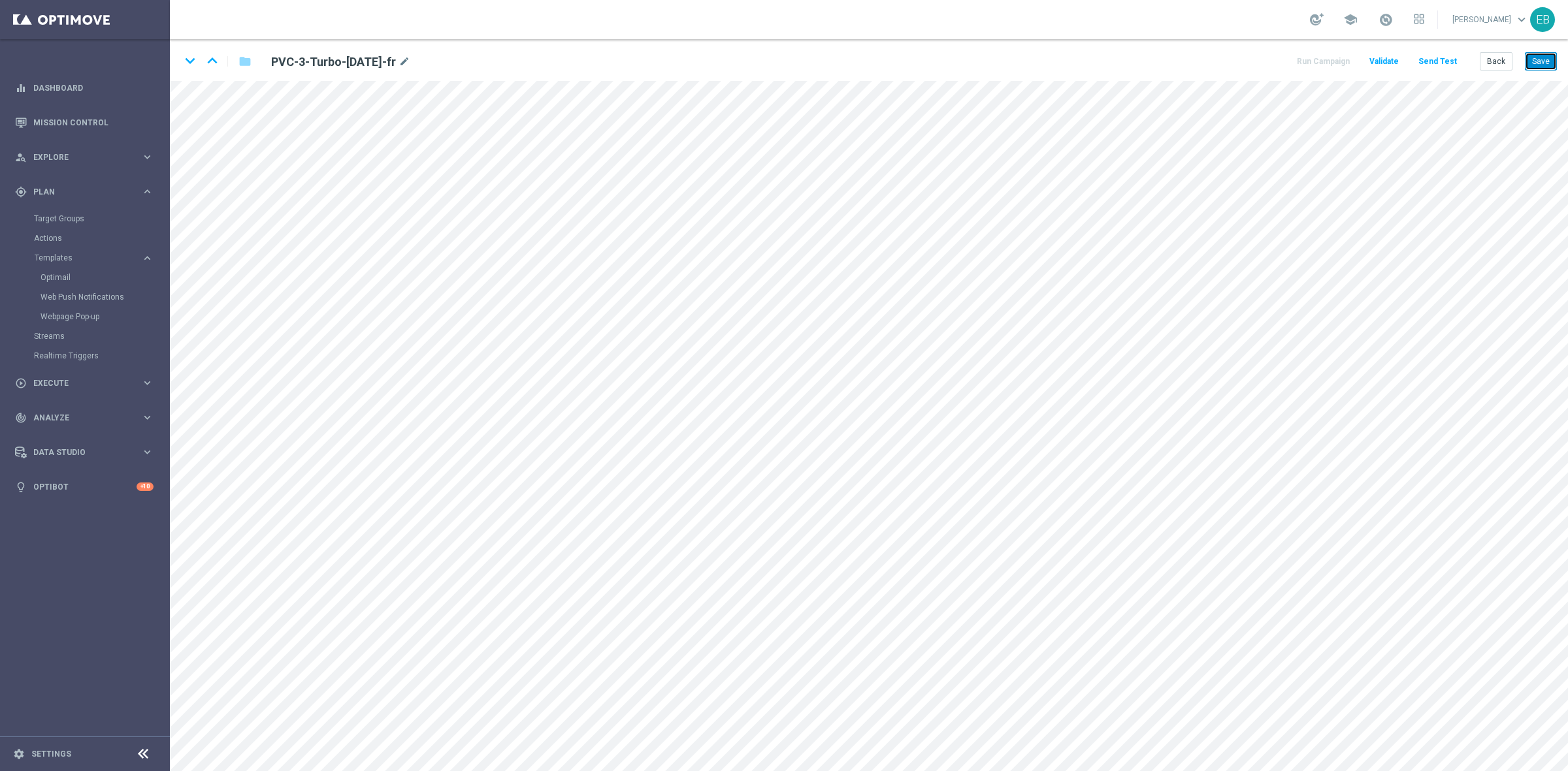
click at [1539, 62] on button "Save" at bounding box center [1540, 60] width 32 height 18
click at [1536, 56] on button "Save" at bounding box center [1540, 60] width 32 height 18
click at [1529, 66] on button "Save" at bounding box center [1540, 60] width 32 height 18
click at [1533, 62] on button "Save" at bounding box center [1540, 60] width 32 height 18
click at [184, 63] on icon "keyboard_arrow_down" at bounding box center [190, 60] width 20 height 20
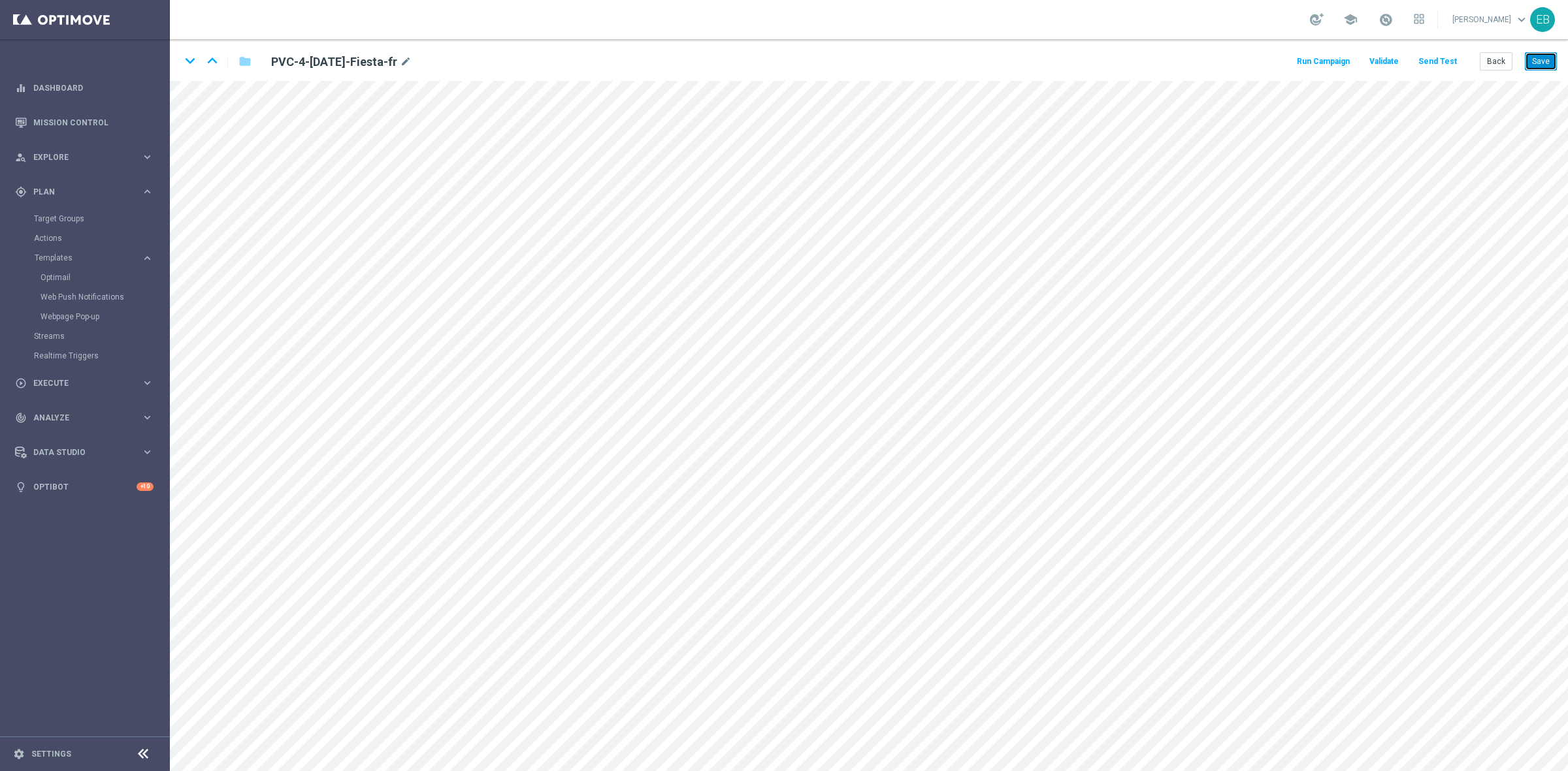
click at [1546, 55] on button "Save" at bounding box center [1540, 60] width 32 height 18
click at [190, 63] on icon "keyboard_arrow_down" at bounding box center [190, 60] width 20 height 20
click at [192, 60] on icon "keyboard_arrow_down" at bounding box center [190, 60] width 20 height 20
click at [188, 57] on icon "keyboard_arrow_down" at bounding box center [190, 60] width 20 height 20
click at [1543, 70] on button "Save" at bounding box center [1540, 60] width 32 height 18
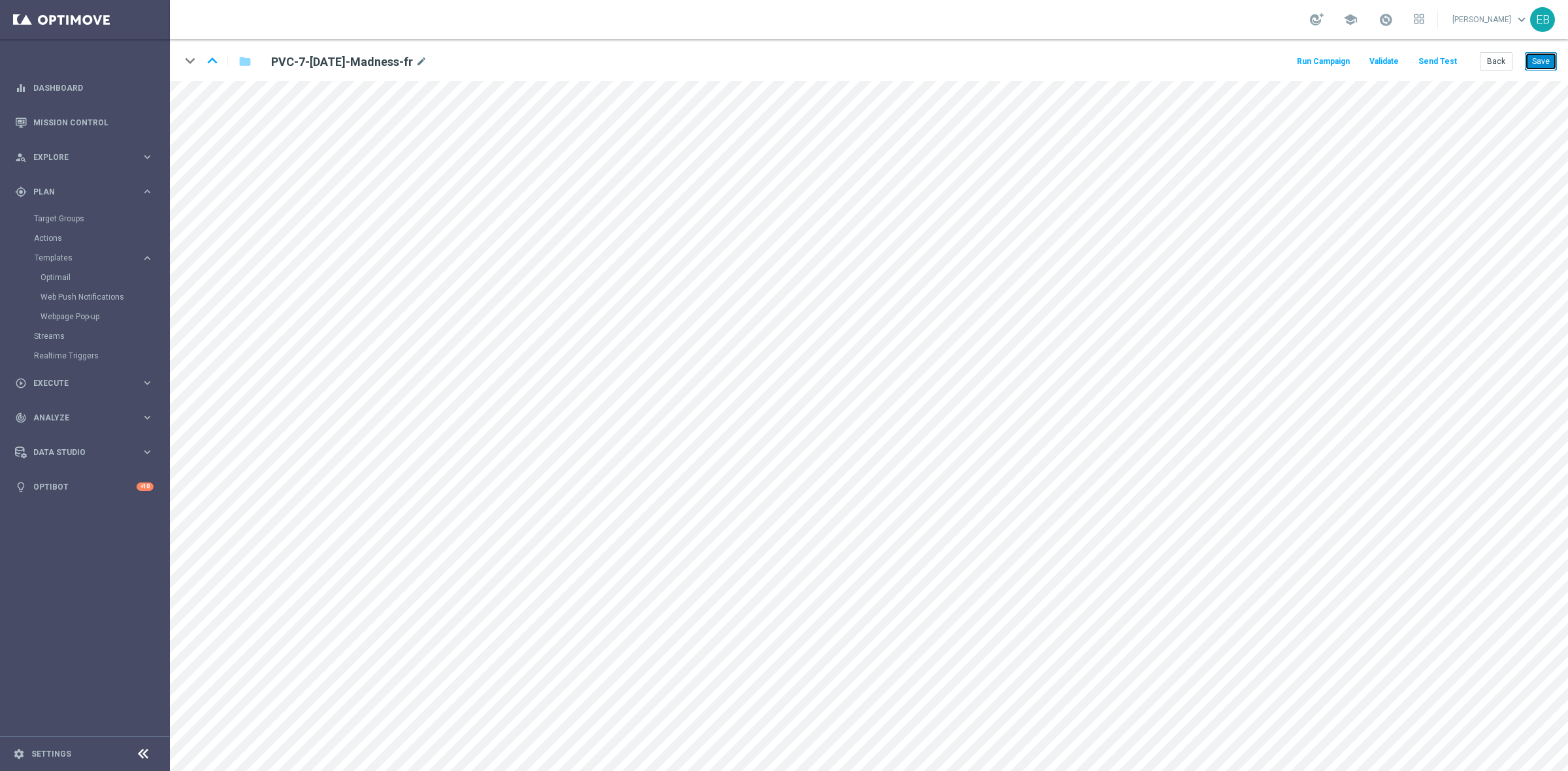
click at [1539, 56] on button "Save" at bounding box center [1540, 60] width 32 height 18
click at [1541, 64] on button "Save" at bounding box center [1540, 60] width 32 height 18
click at [1501, 62] on button "Back" at bounding box center [1495, 60] width 33 height 18
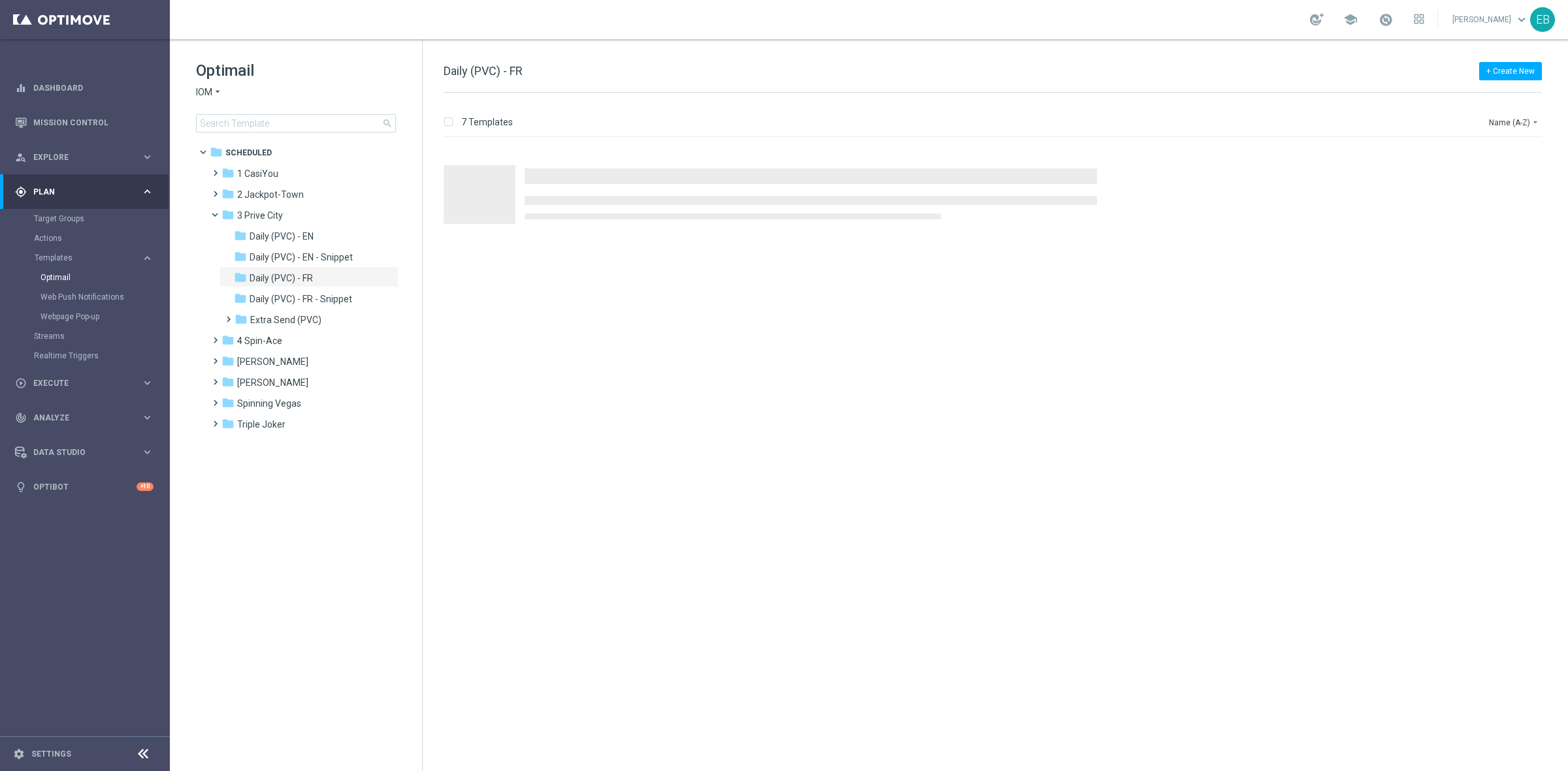
click at [218, 90] on icon "arrow_drop_down" at bounding box center [218, 92] width 10 height 12
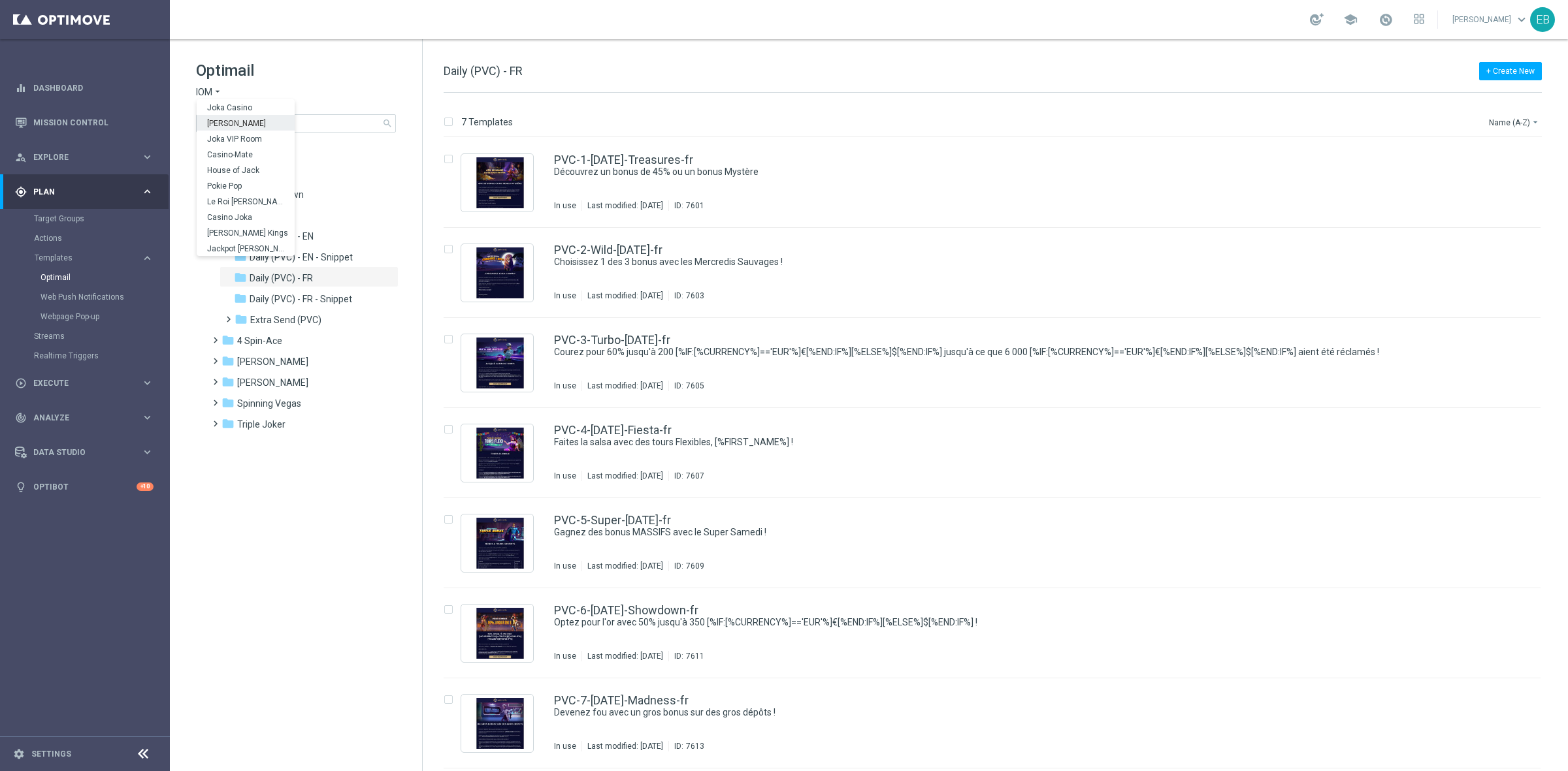
click at [239, 117] on div "[PERSON_NAME]" at bounding box center [245, 123] width 98 height 16
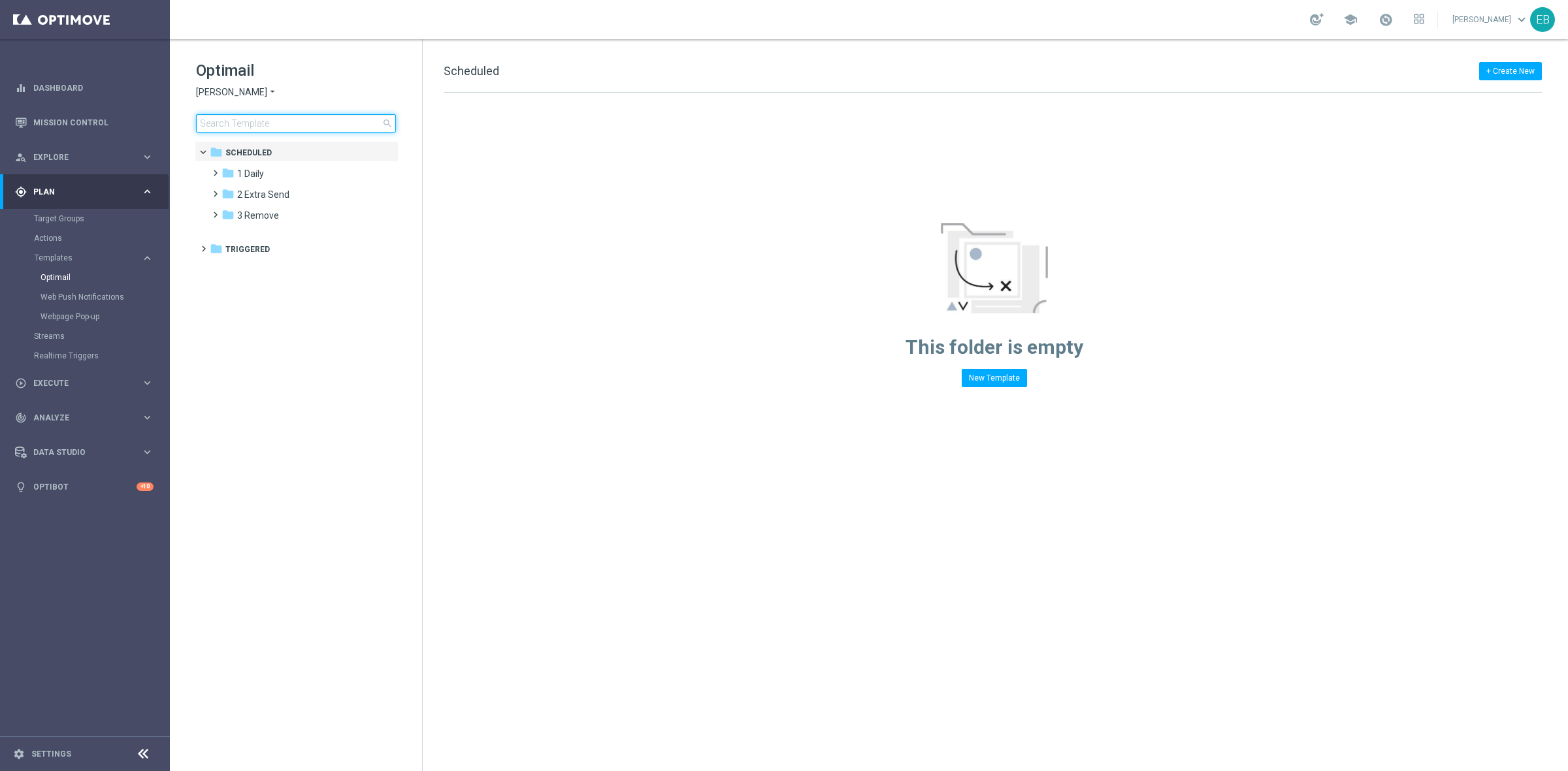
click at [250, 124] on input at bounding box center [295, 123] width 200 height 18
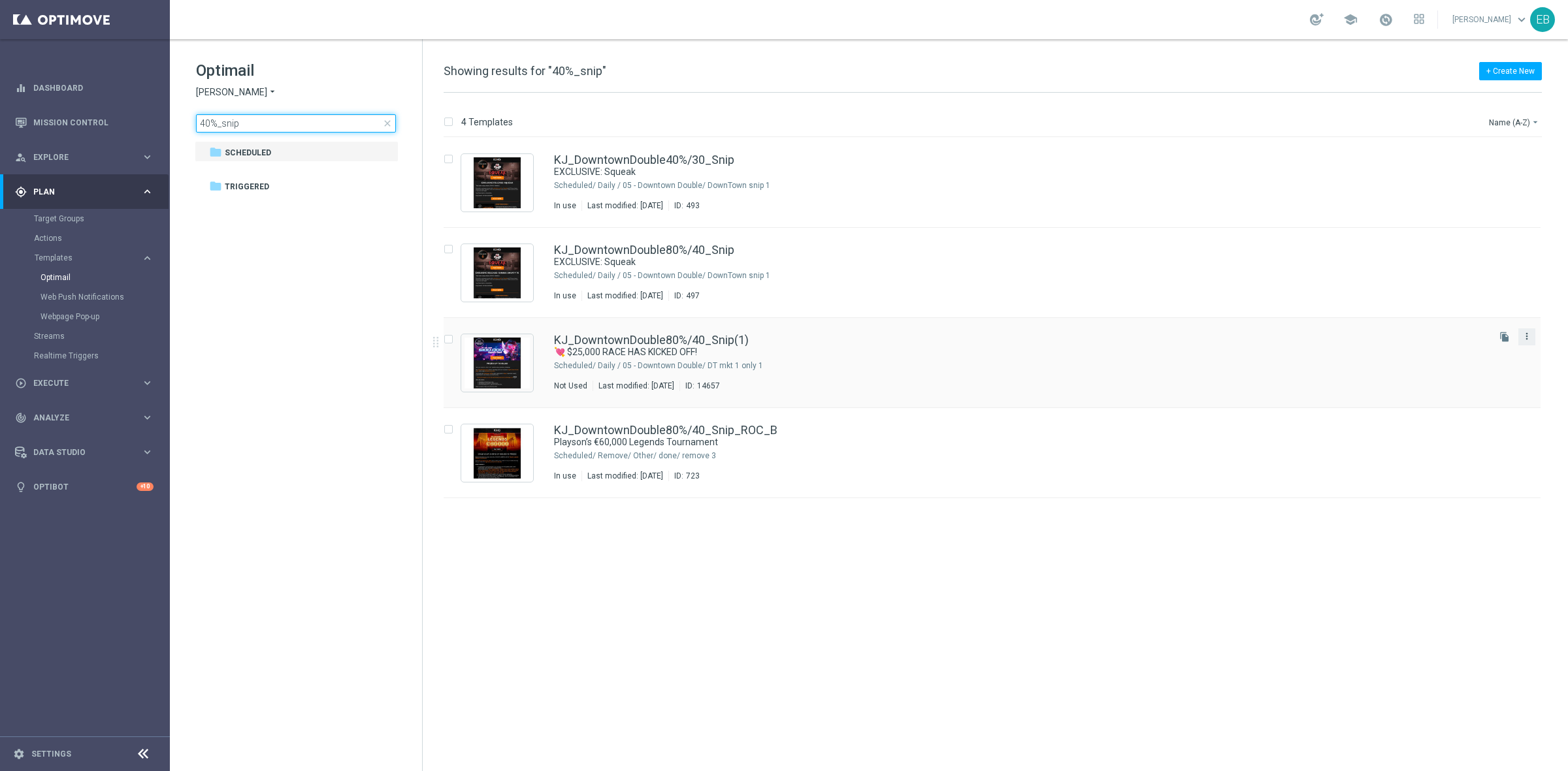
type input "40%_snip"
click at [1524, 332] on icon "more_vert" at bounding box center [1527, 336] width 10 height 10
click at [1451, 389] on span "Delete" at bounding box center [1447, 387] width 24 height 9
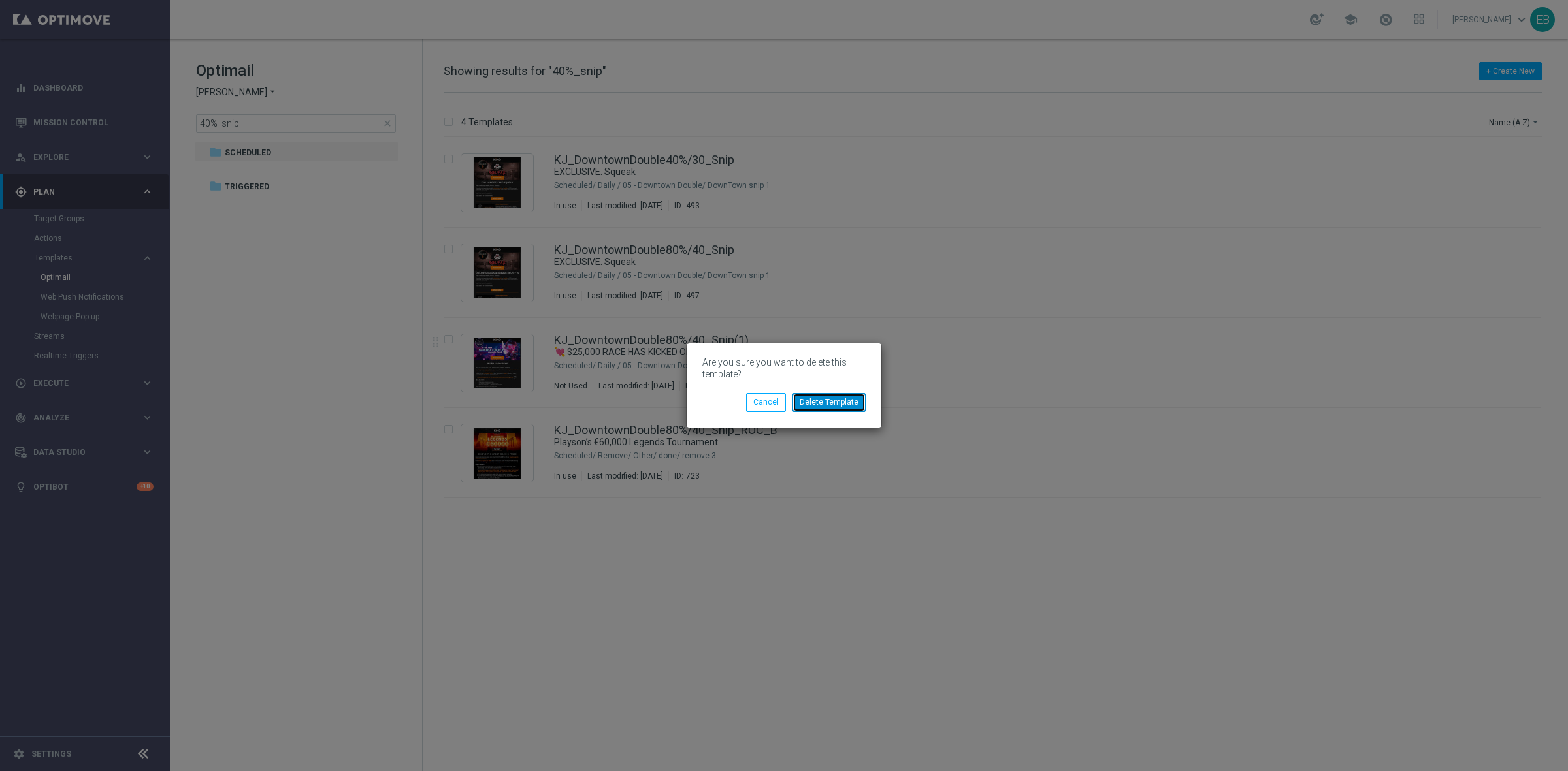
click at [838, 402] on button "Delete Template" at bounding box center [828, 401] width 73 height 18
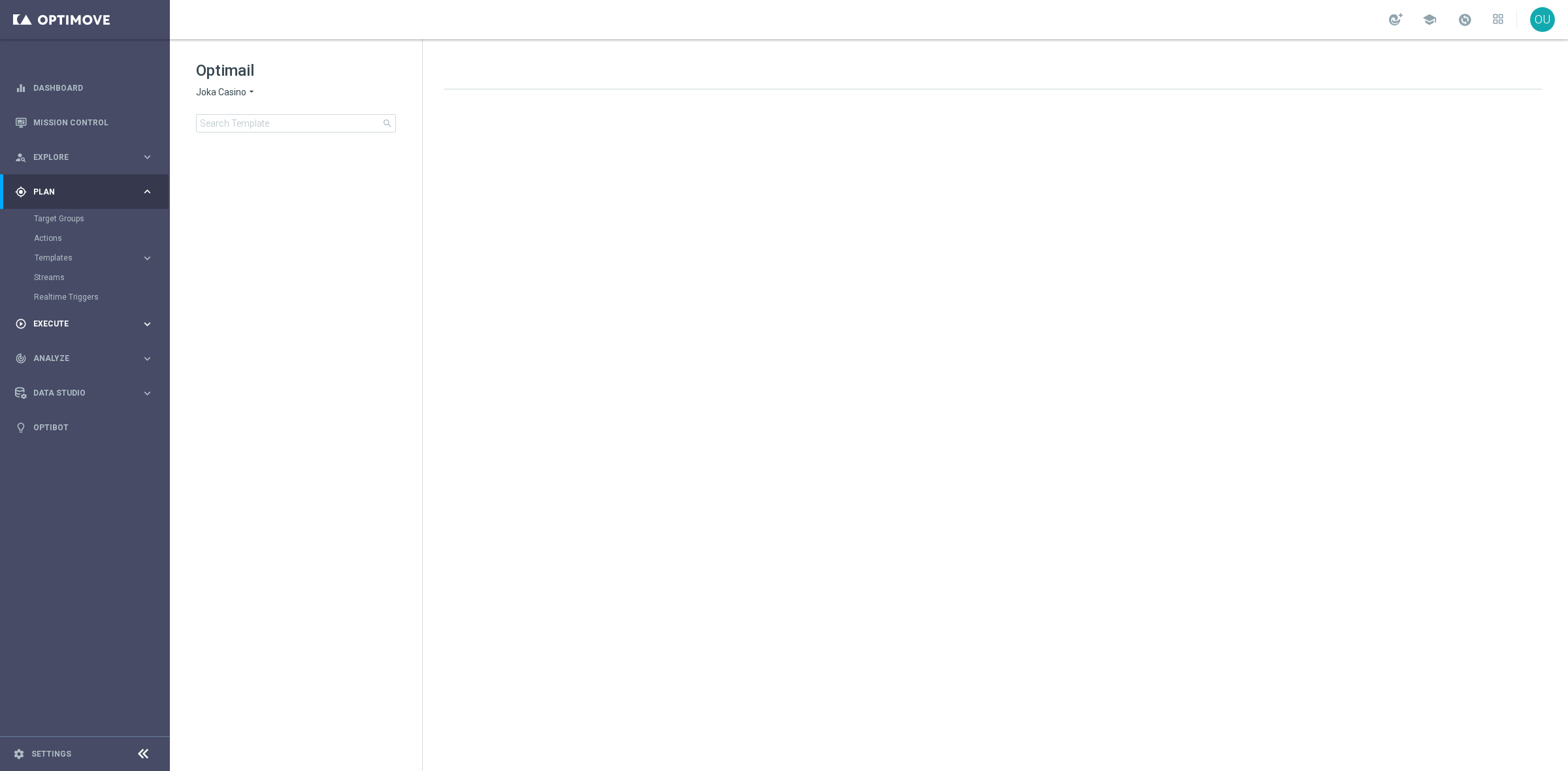
click at [93, 226] on accordion "equalizer Dashboard Mission Control" at bounding box center [84, 258] width 168 height 375
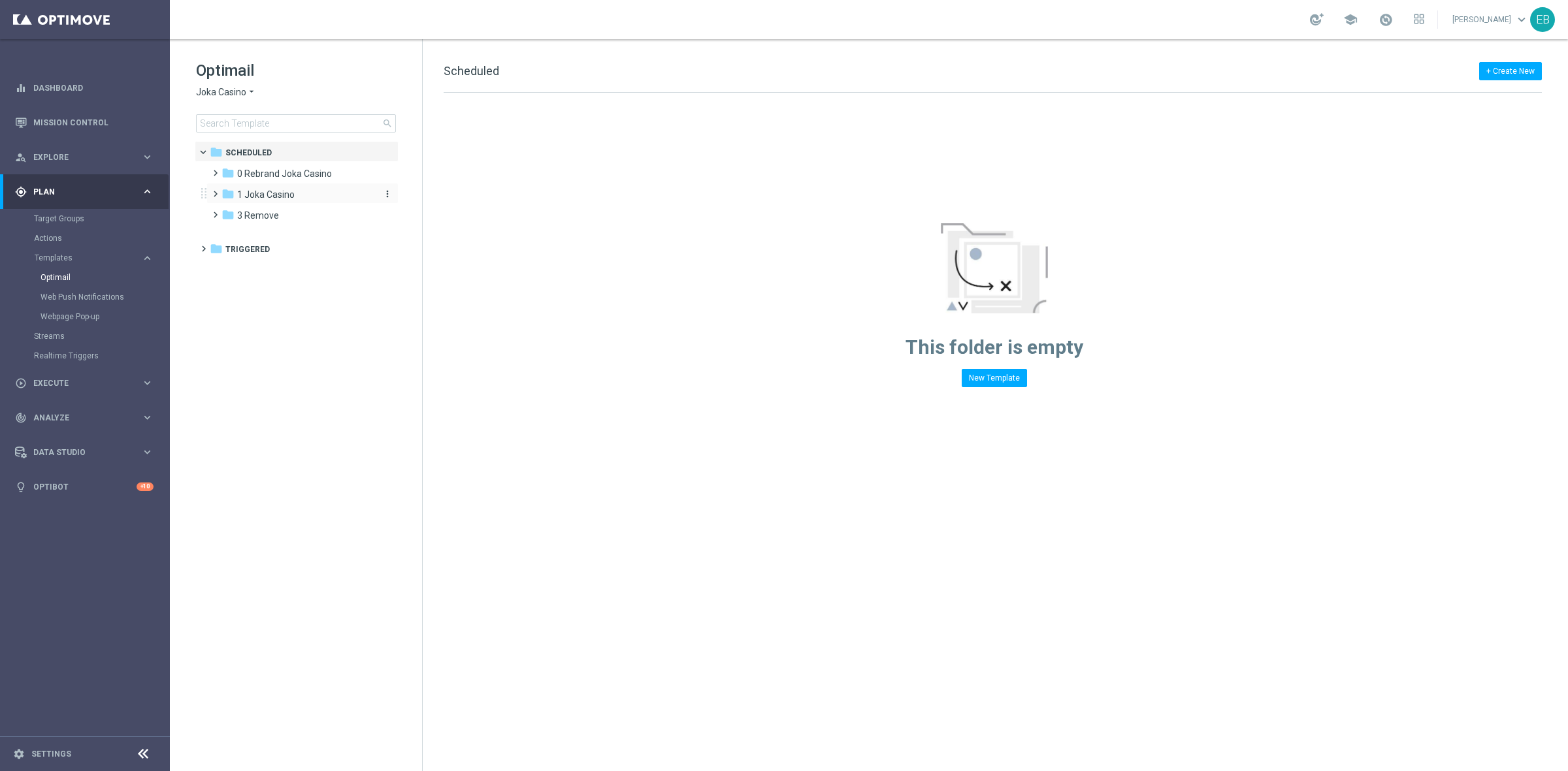
click at [295, 197] on div "folder 1 Joka Casino" at bounding box center [296, 194] width 150 height 15
click at [295, 218] on div "folder 1- Daily" at bounding box center [303, 215] width 139 height 15
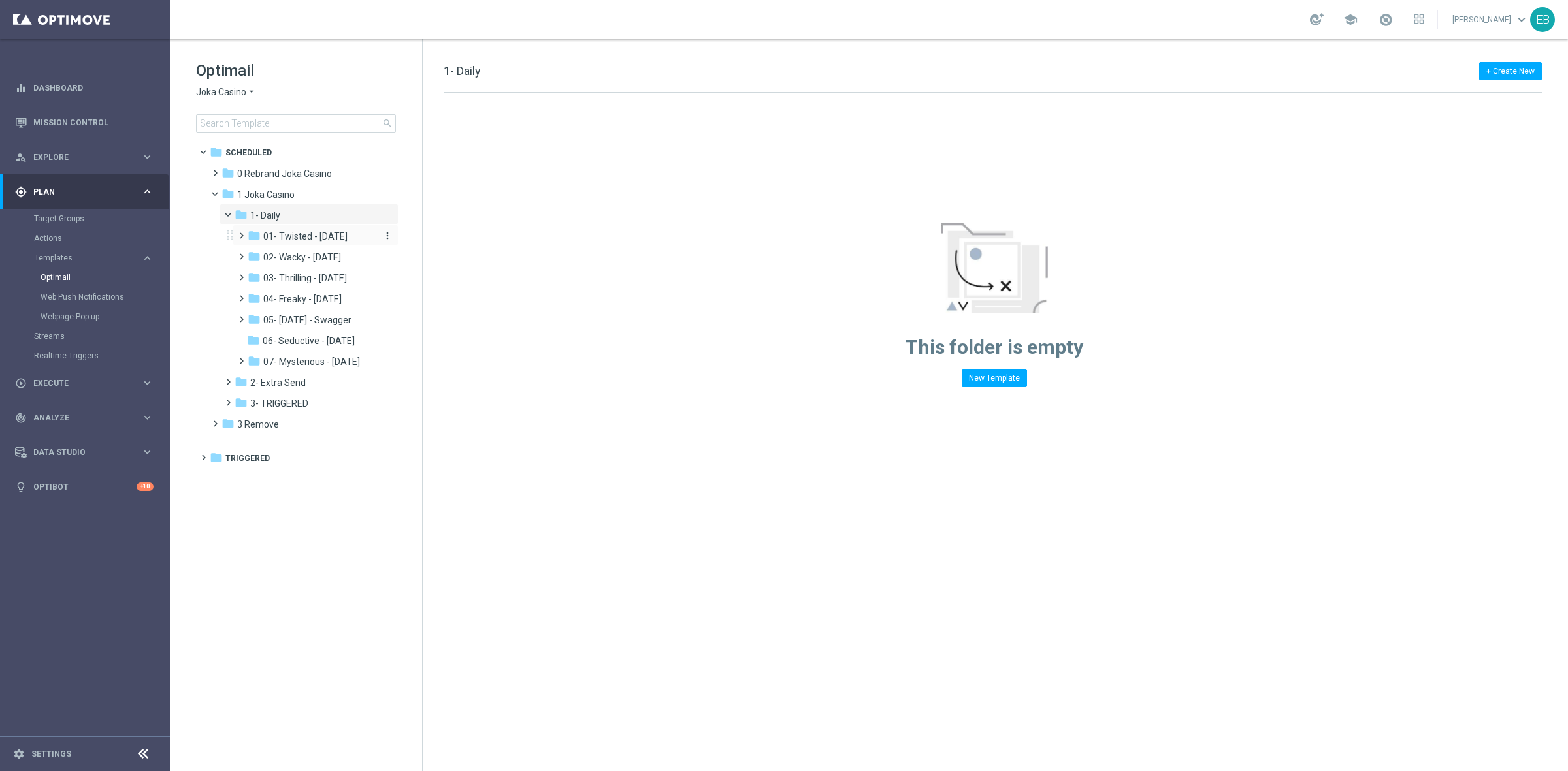
click at [334, 243] on div "folder 01- Twisted - [DATE]" at bounding box center [312, 236] width 128 height 15
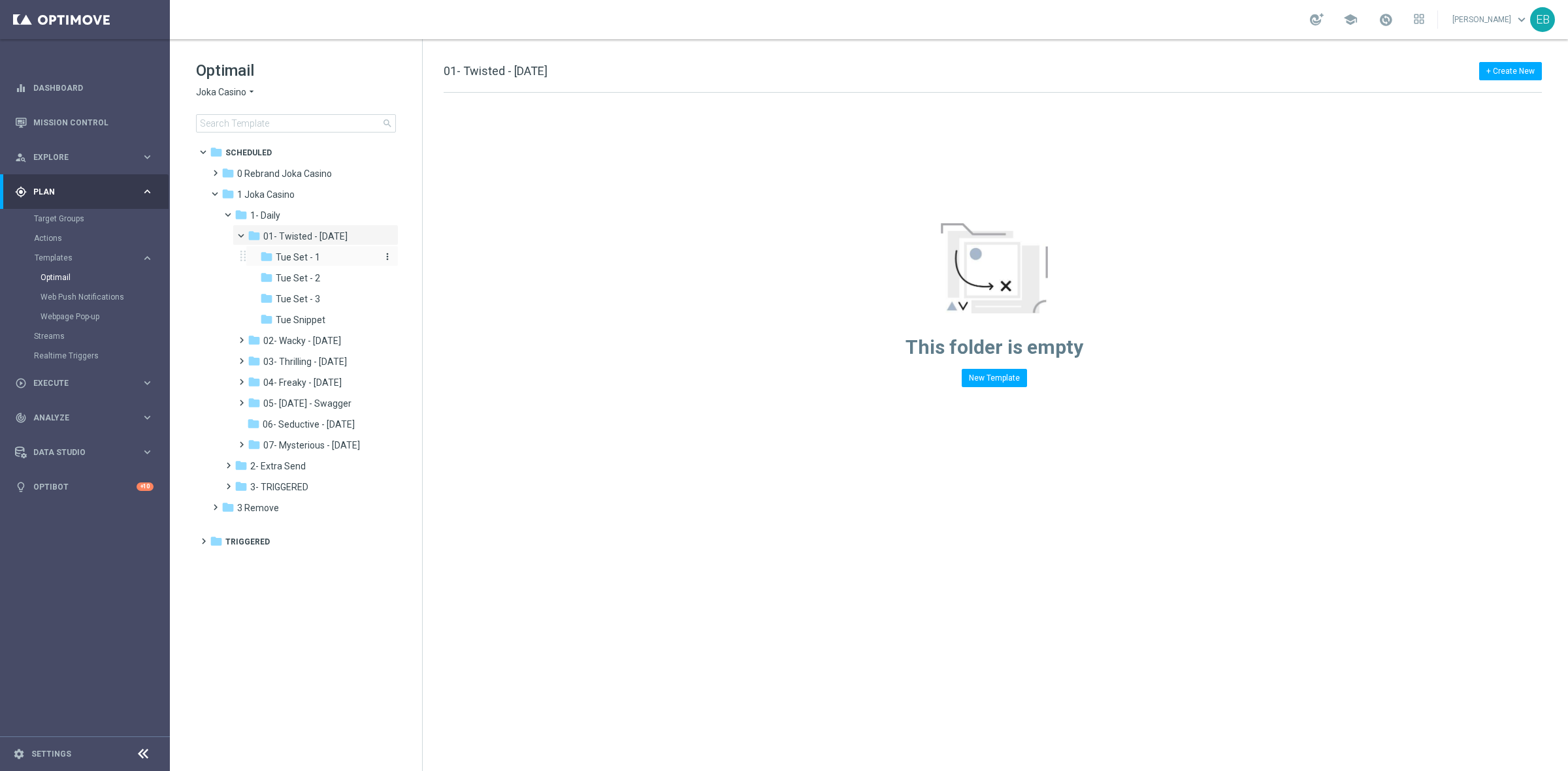
click at [304, 256] on span "Tue Set - 1" at bounding box center [297, 257] width 44 height 12
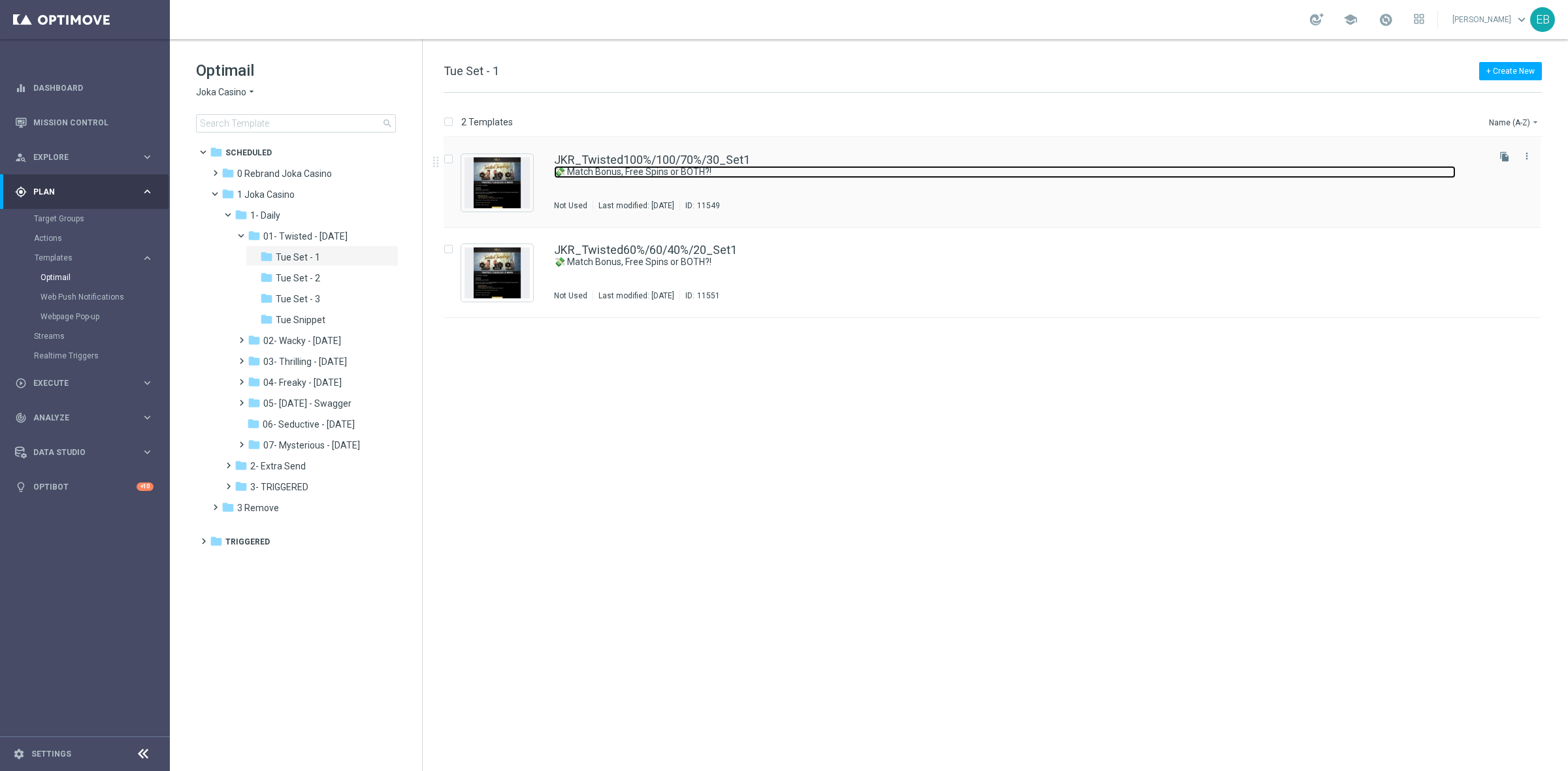
click at [644, 176] on link "💸 Match Bonus, Free Spins or BOTH?!" at bounding box center [1004, 172] width 901 height 12
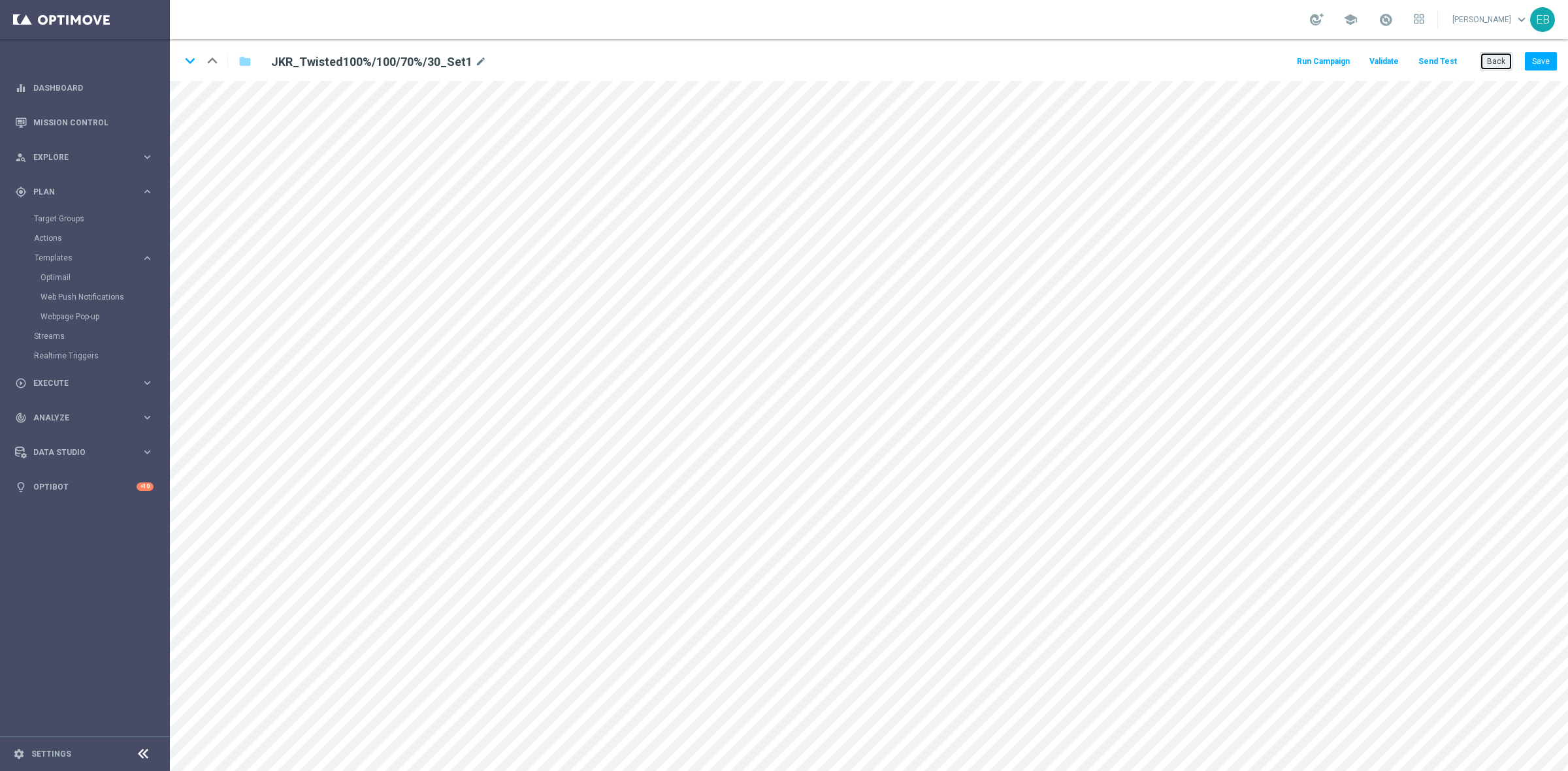
click at [1491, 63] on button "Back" at bounding box center [1495, 60] width 33 height 18
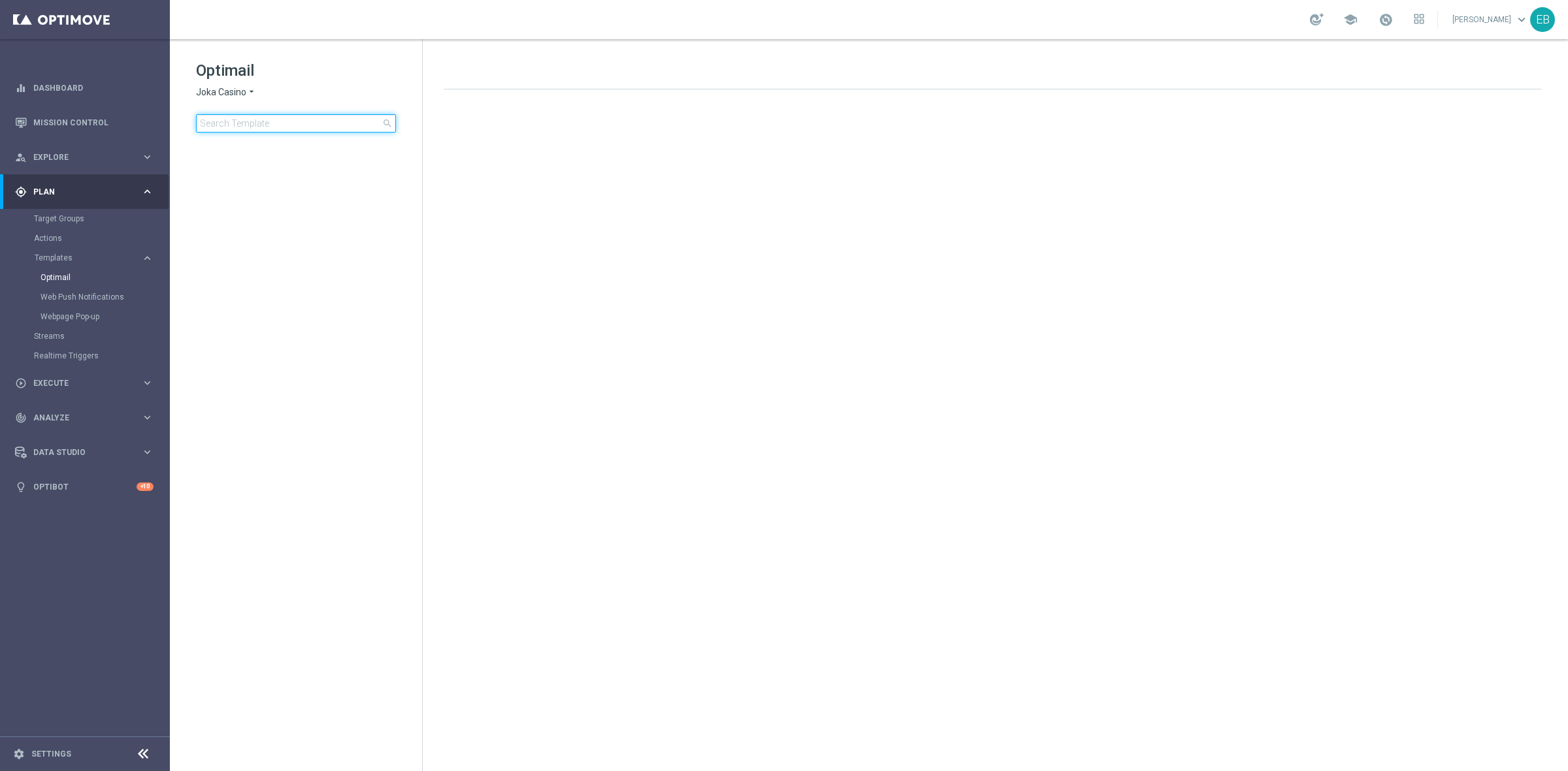
click at [262, 119] on input at bounding box center [295, 123] width 200 height 18
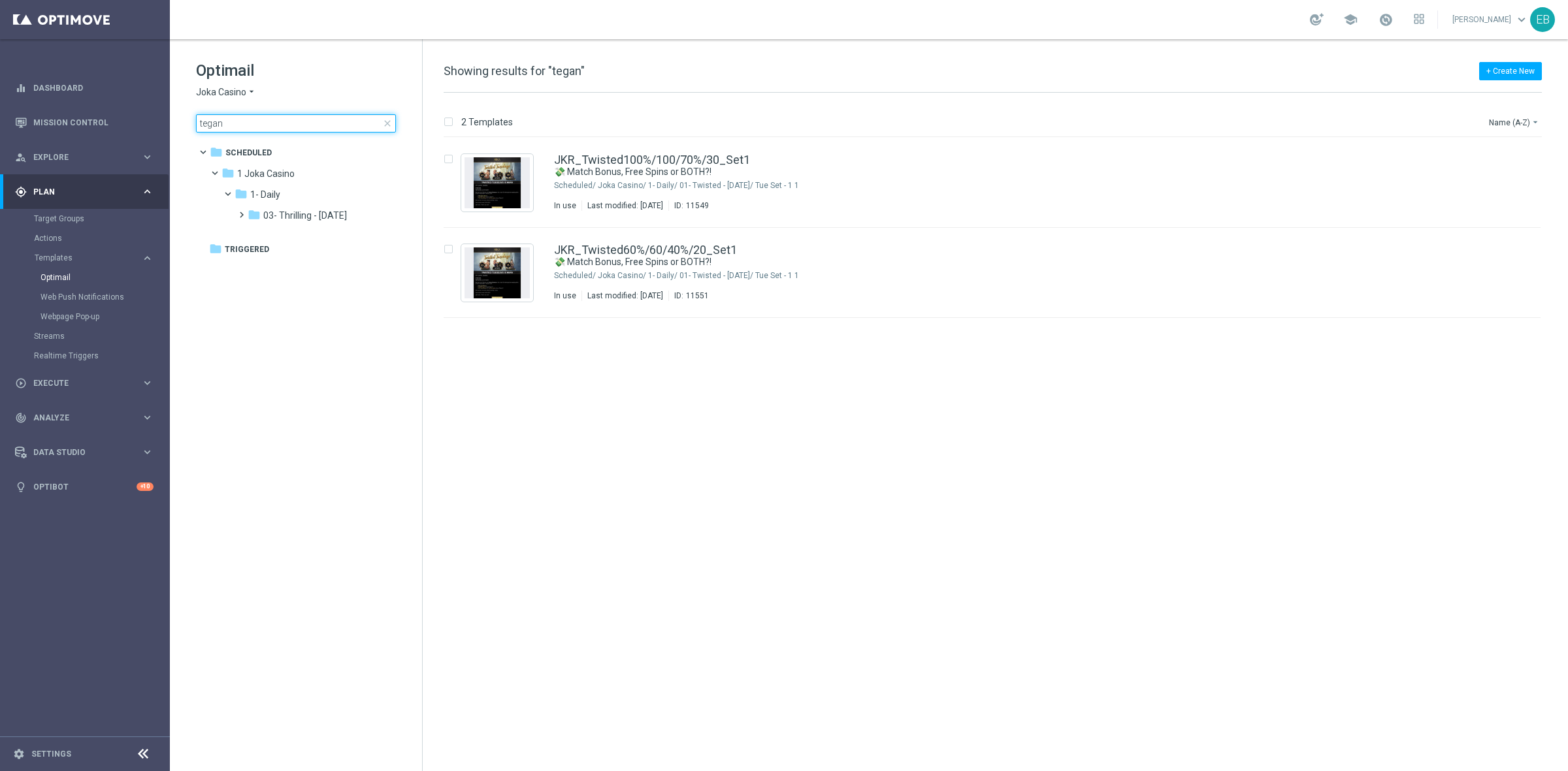
type input "tegan"
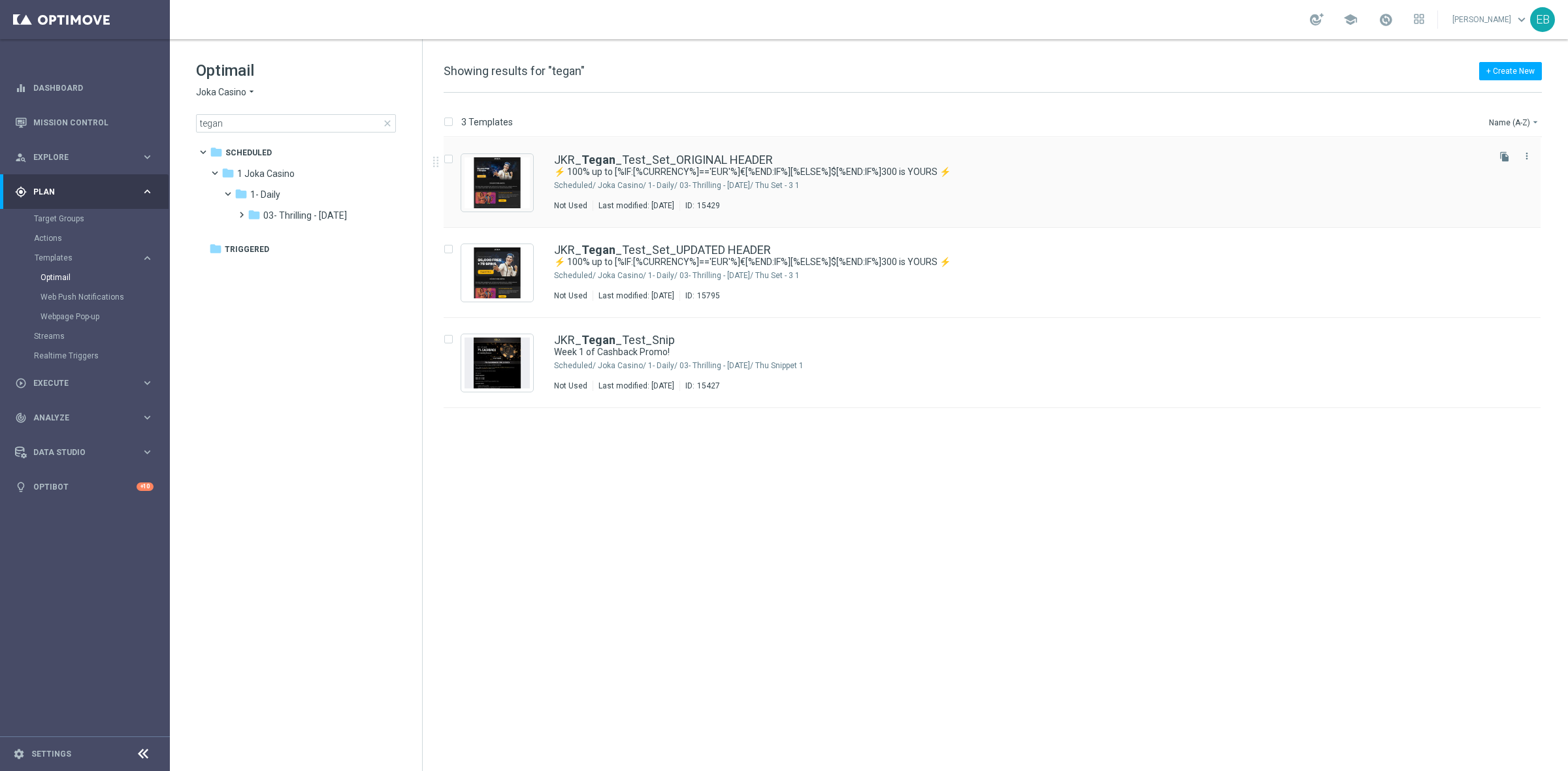
click at [1078, 194] on div "JKR_ Tegan _Test_Set_ORIGINAL HEADER ⚡ 100% up to [%IF:[%CURRENCY%]=='EUR'%]€[%…" at bounding box center [1019, 182] width 931 height 57
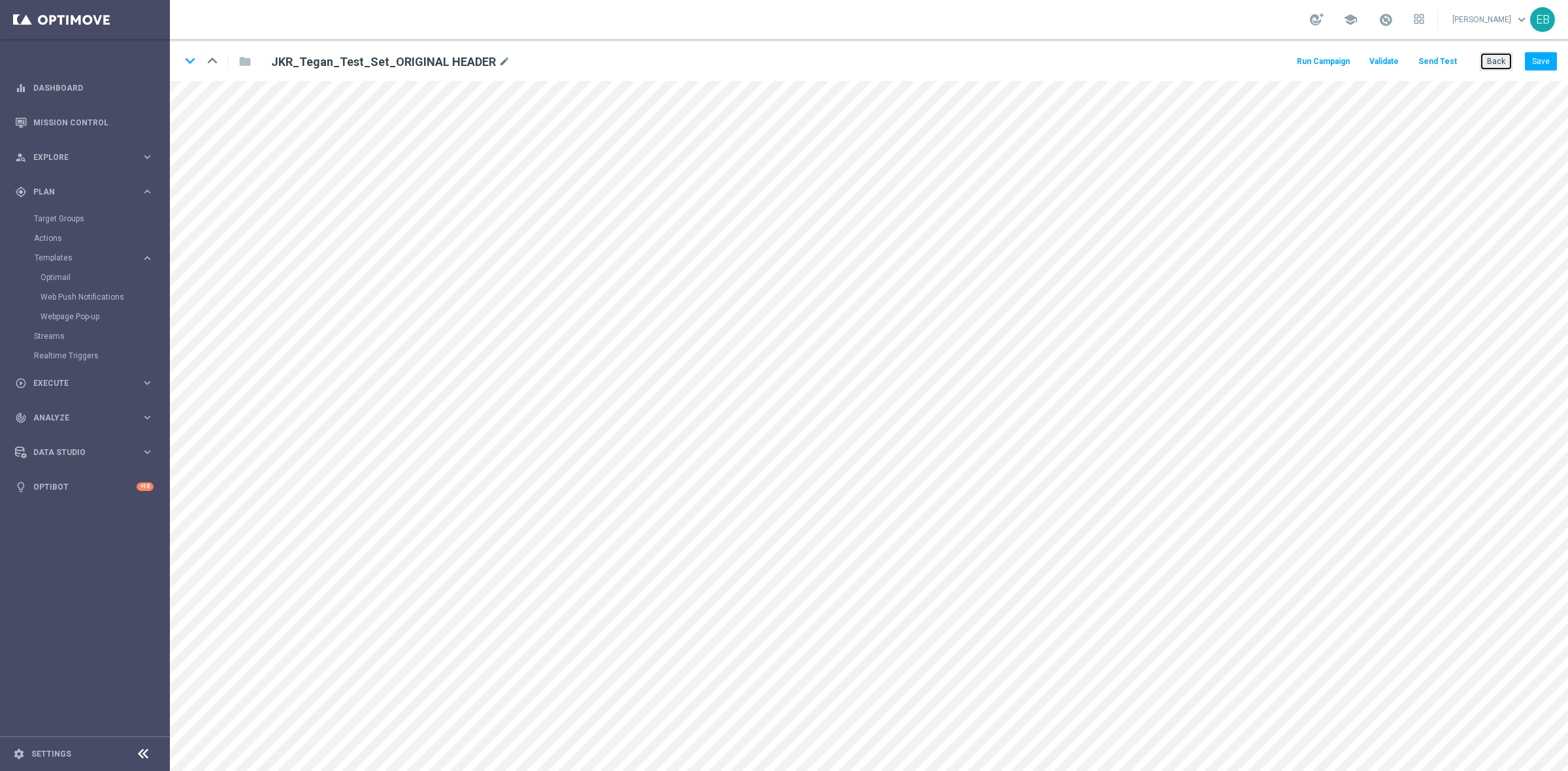
click at [1490, 57] on button "Back" at bounding box center [1495, 60] width 33 height 18
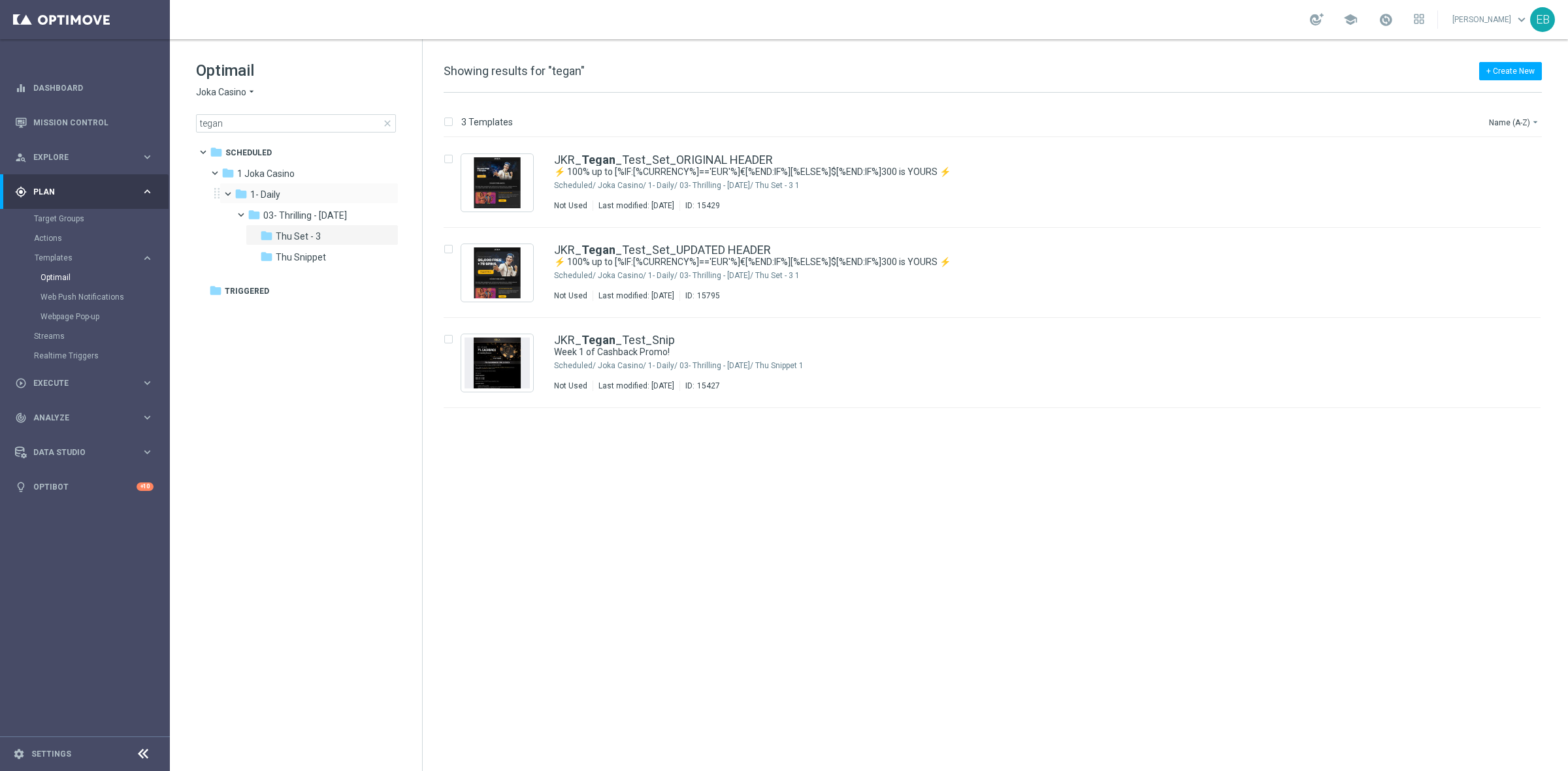
click at [292, 183] on div "folder 1- Daily more_vert" at bounding box center [308, 193] width 179 height 21
click at [295, 174] on span "1 Joka Casino" at bounding box center [265, 174] width 58 height 12
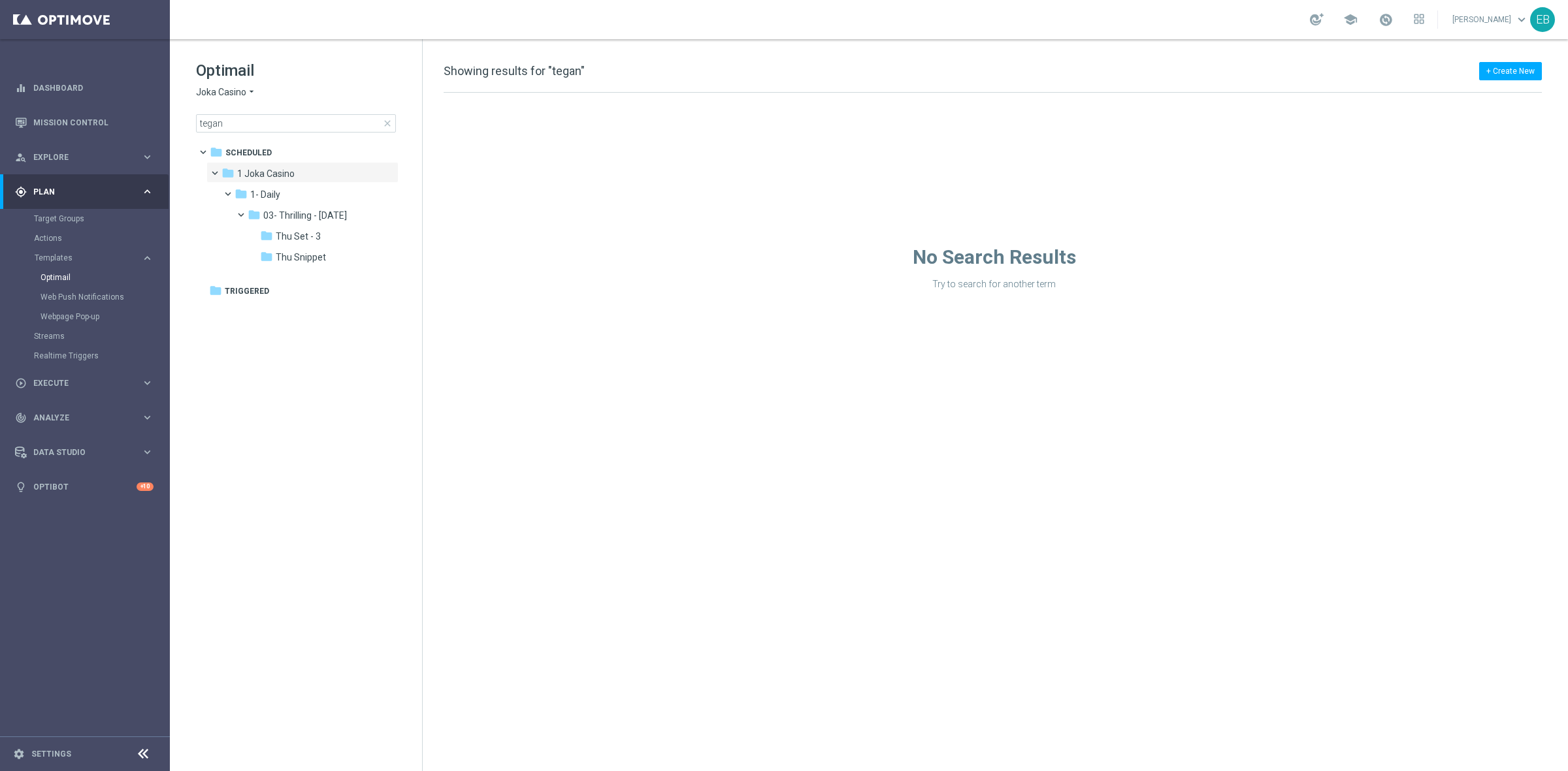
click at [386, 122] on span "close" at bounding box center [387, 123] width 10 height 10
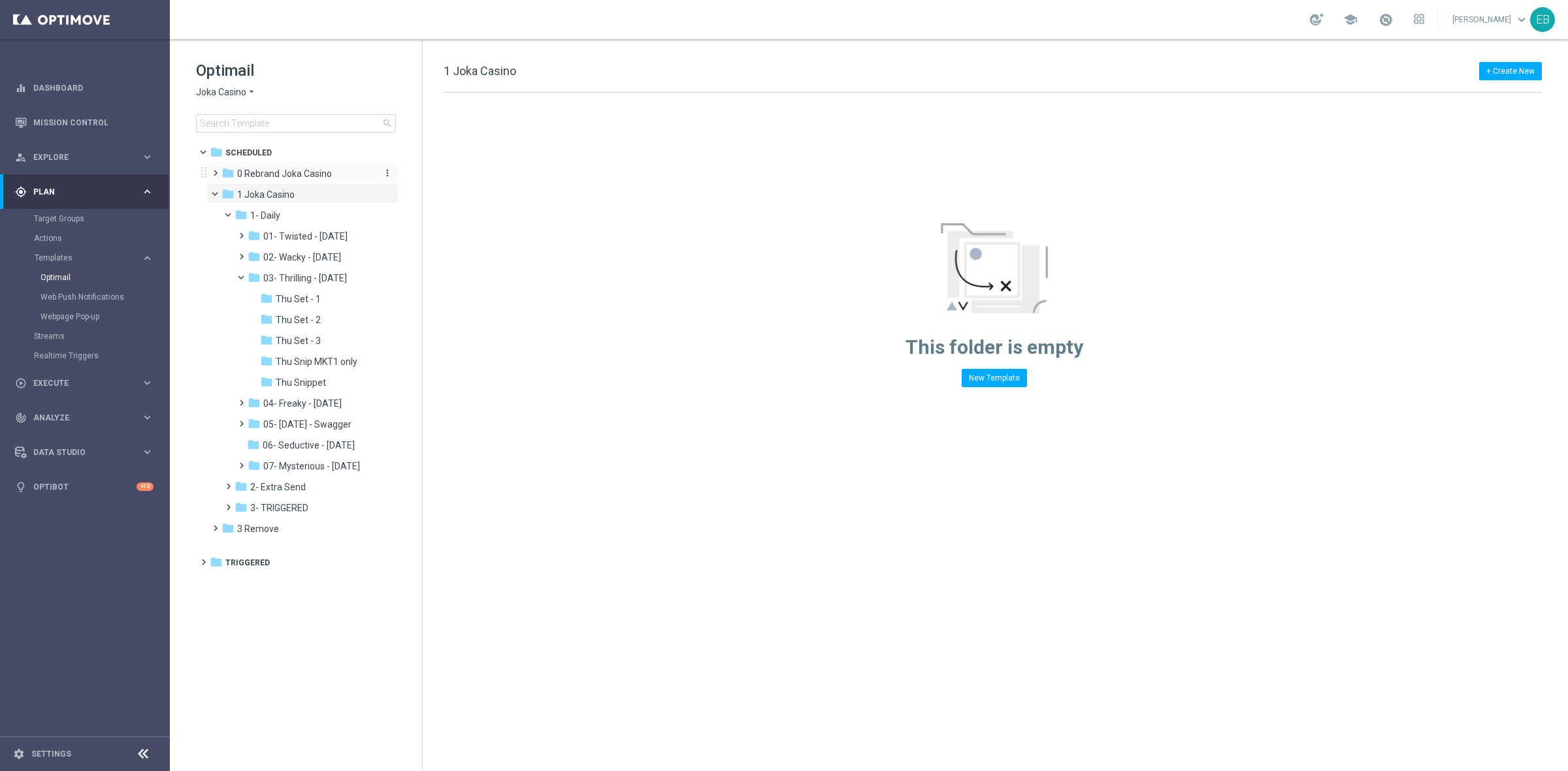
click at [278, 178] on span "0 Rebrand Joka Casino" at bounding box center [284, 174] width 95 height 12
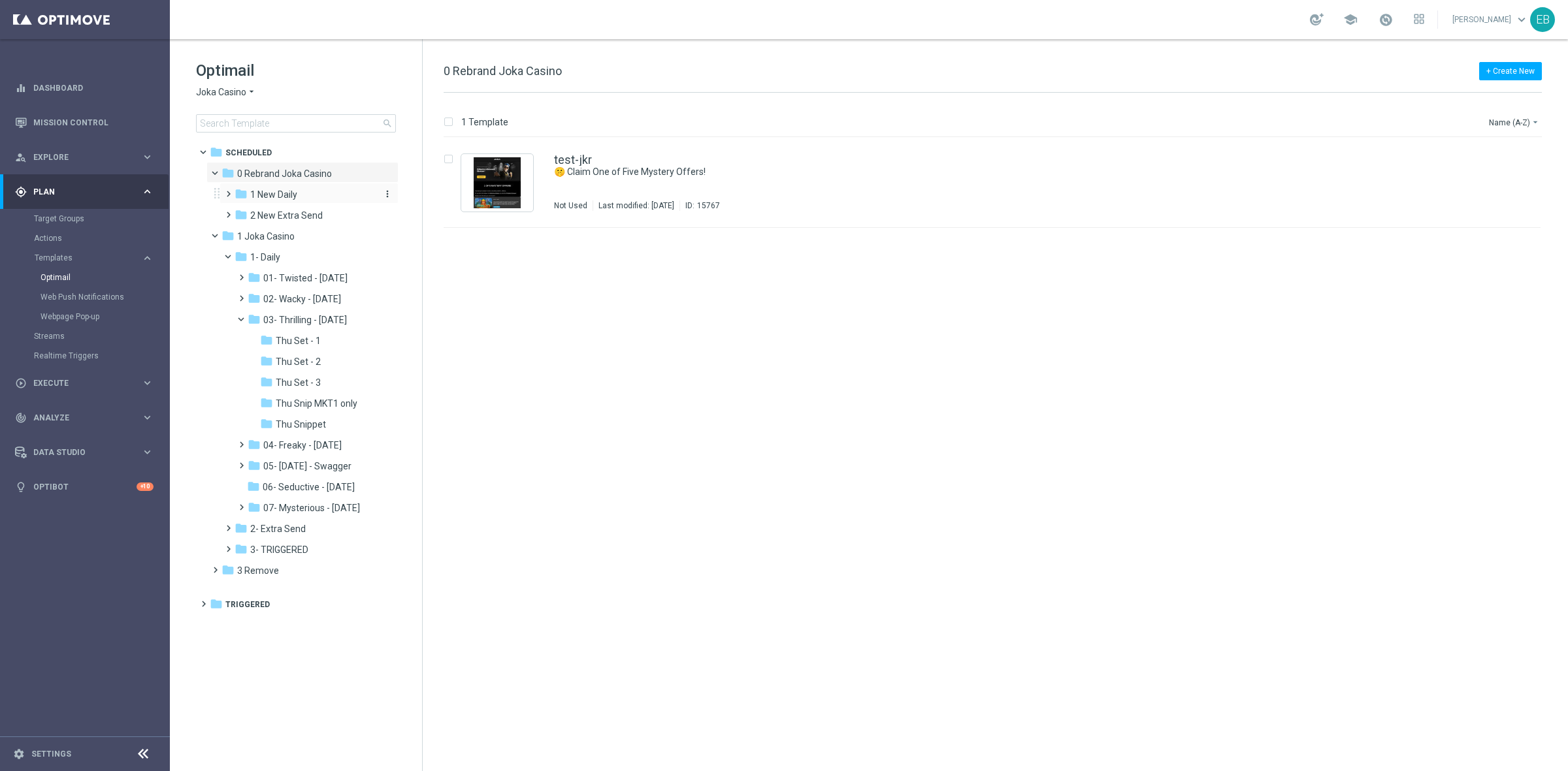
click at [299, 193] on div "folder 1 New Daily" at bounding box center [303, 194] width 139 height 15
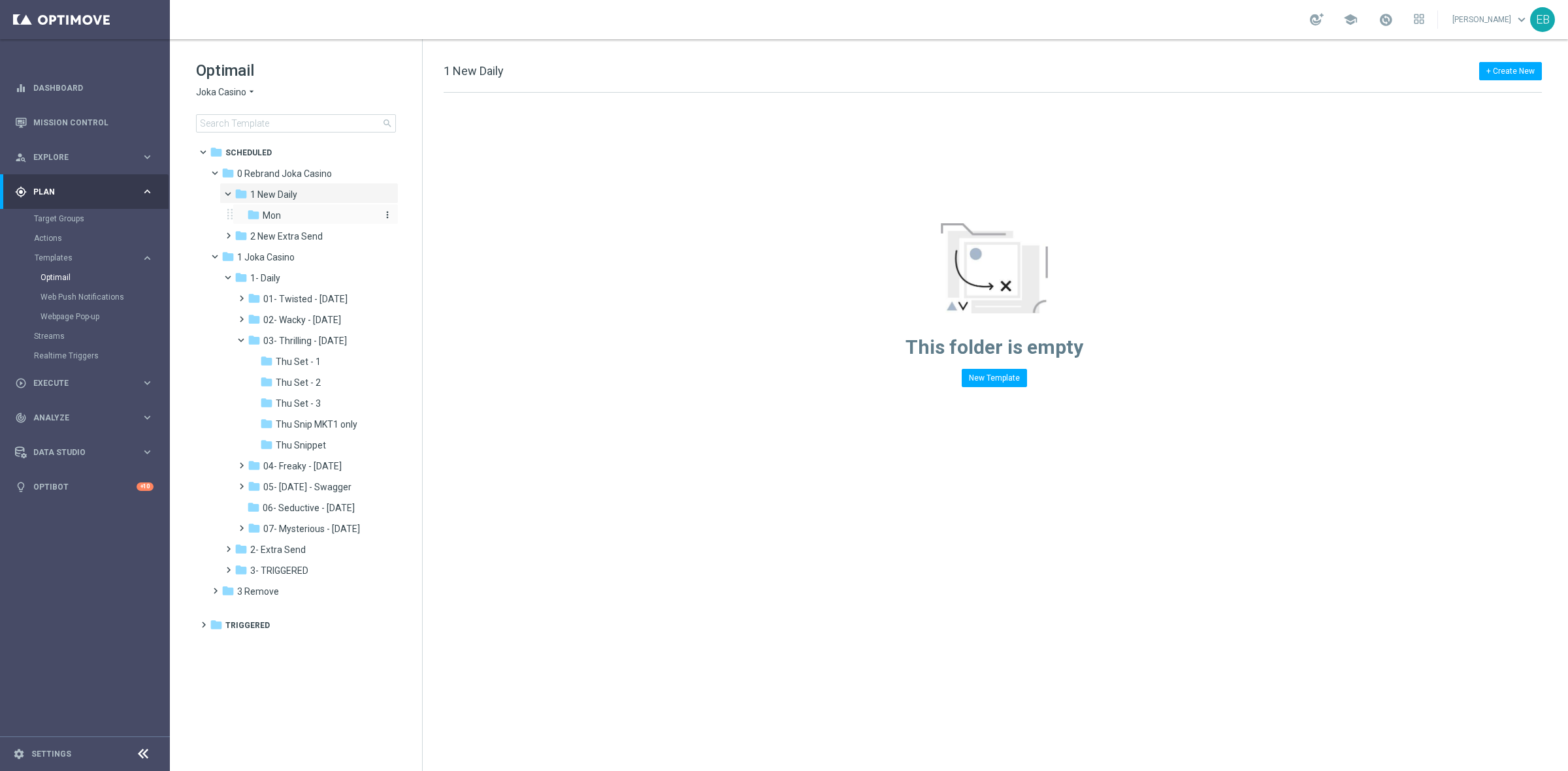
click at [302, 218] on div "folder Mon" at bounding box center [311, 215] width 129 height 15
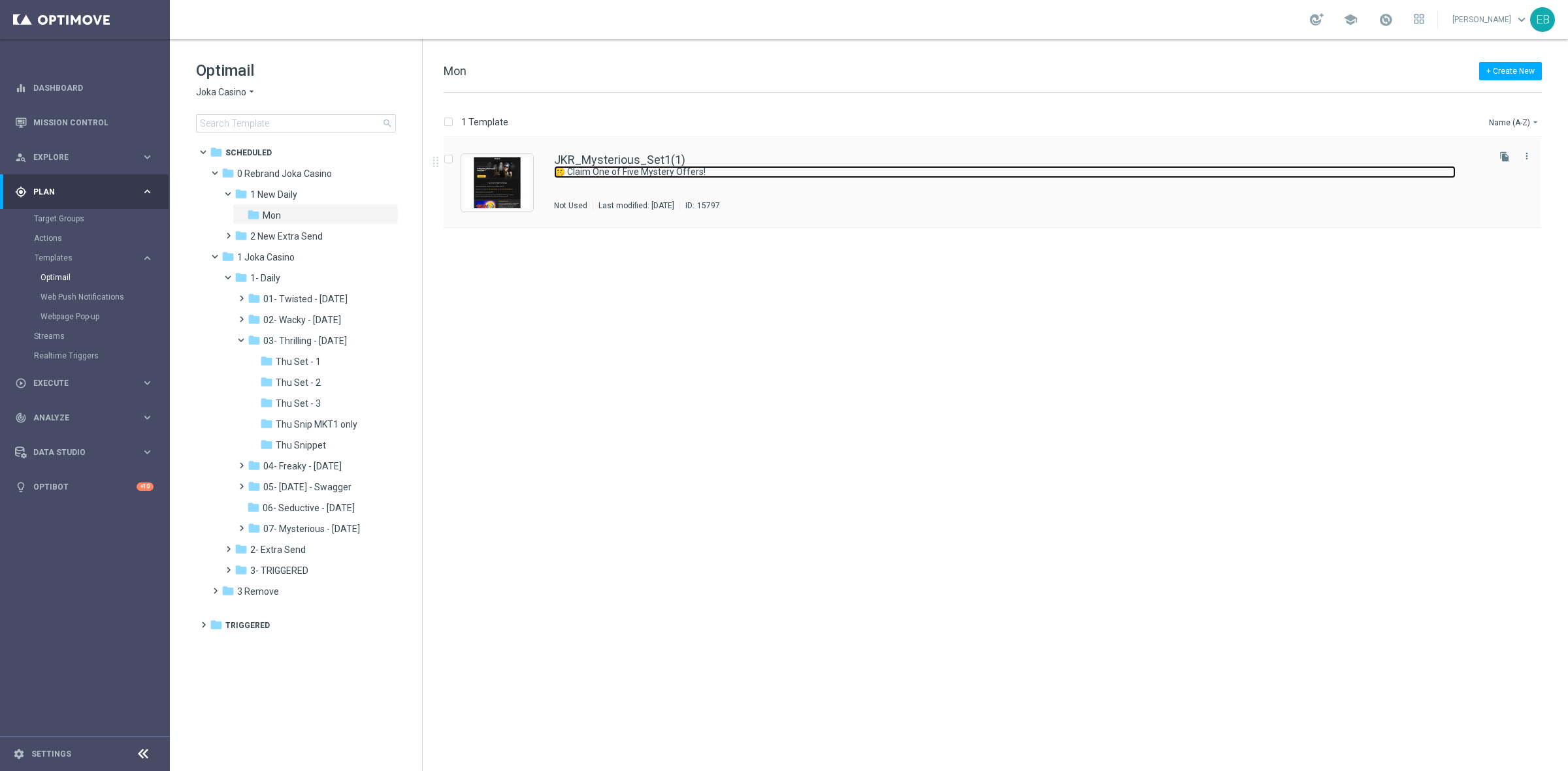
click at [828, 171] on link "🤫 Claim One of Five Mystery Offers!" at bounding box center [1004, 172] width 901 height 12
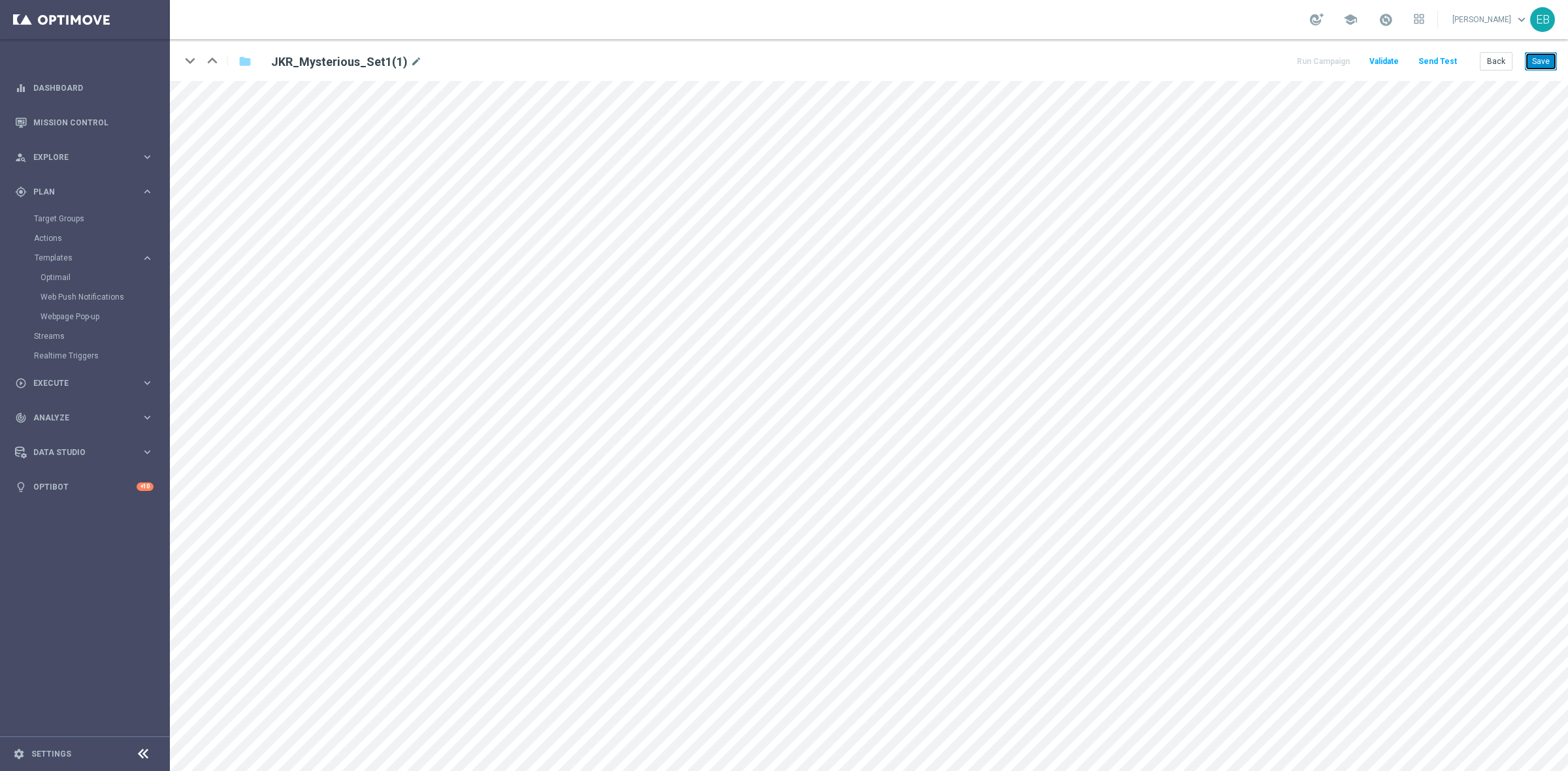
click at [1543, 63] on button "Save" at bounding box center [1540, 60] width 32 height 18
click at [1432, 59] on button "Send Test" at bounding box center [1437, 61] width 42 height 17
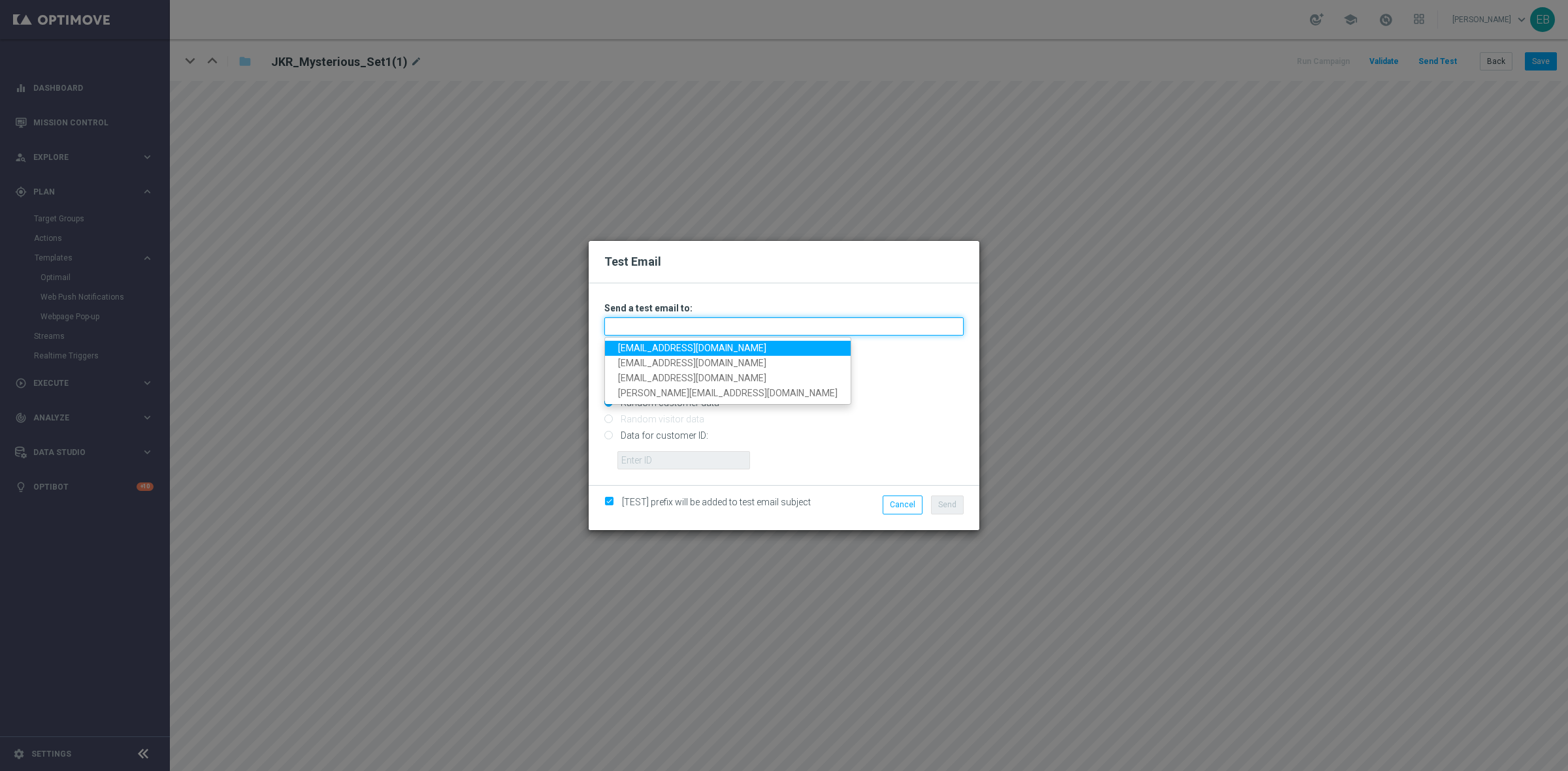
click at [670, 328] on input "text" at bounding box center [784, 325] width 359 height 18
type input "e"
type input "emile@goldmedialab.com"
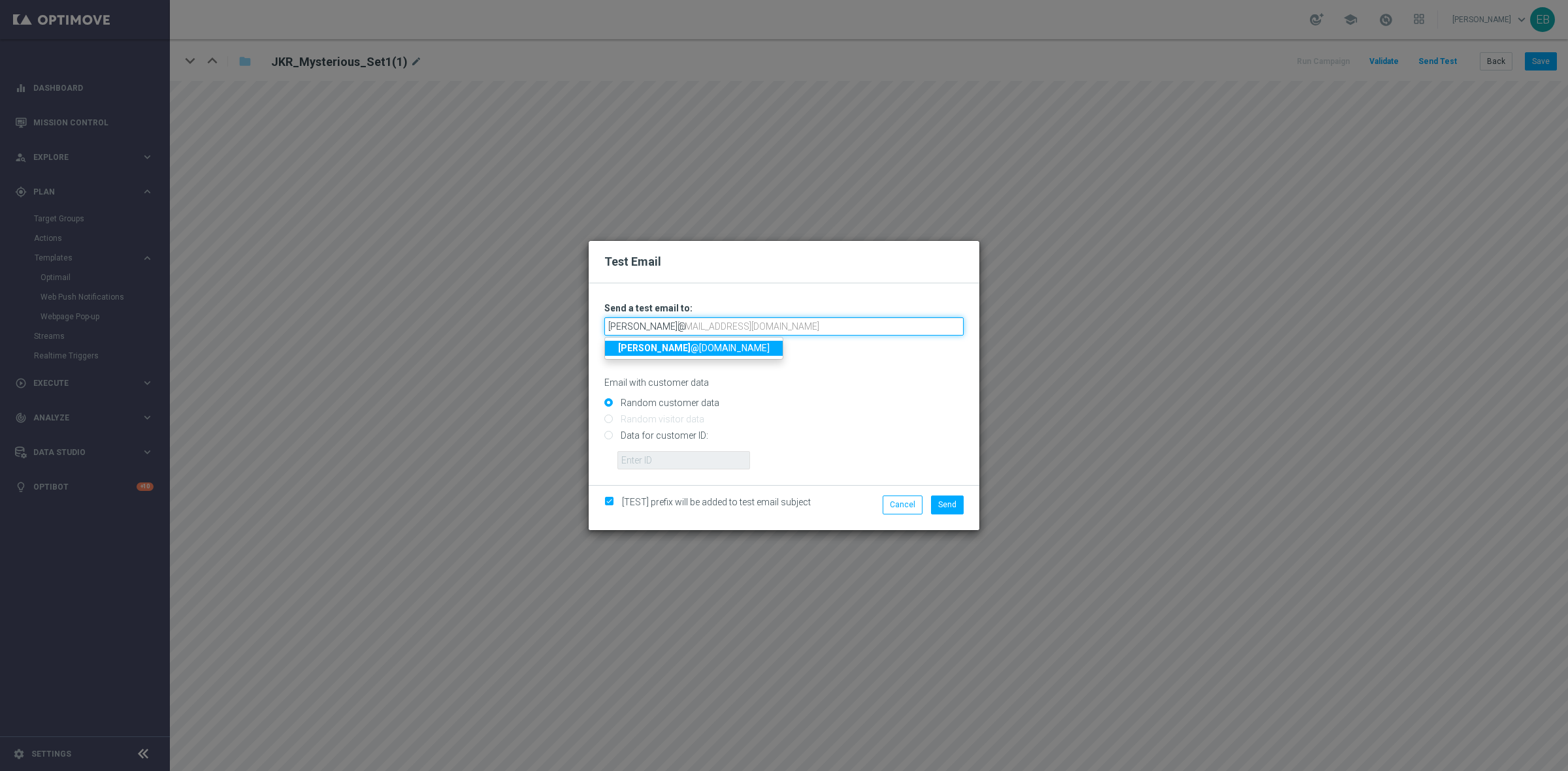
type input "emile@"
type input "emile@goldmedialab.com"
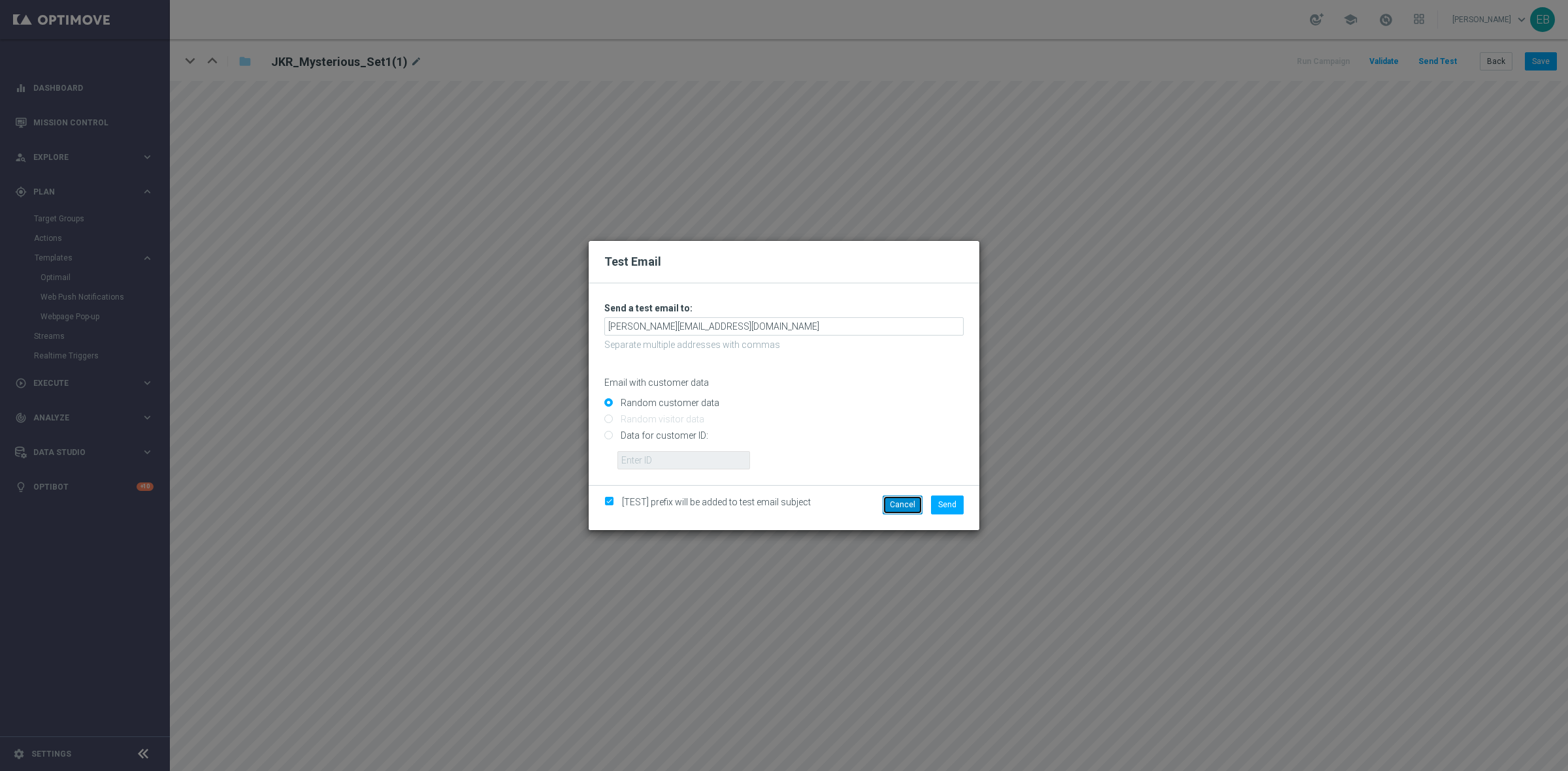
click at [910, 507] on button "Cancel" at bounding box center [902, 504] width 40 height 18
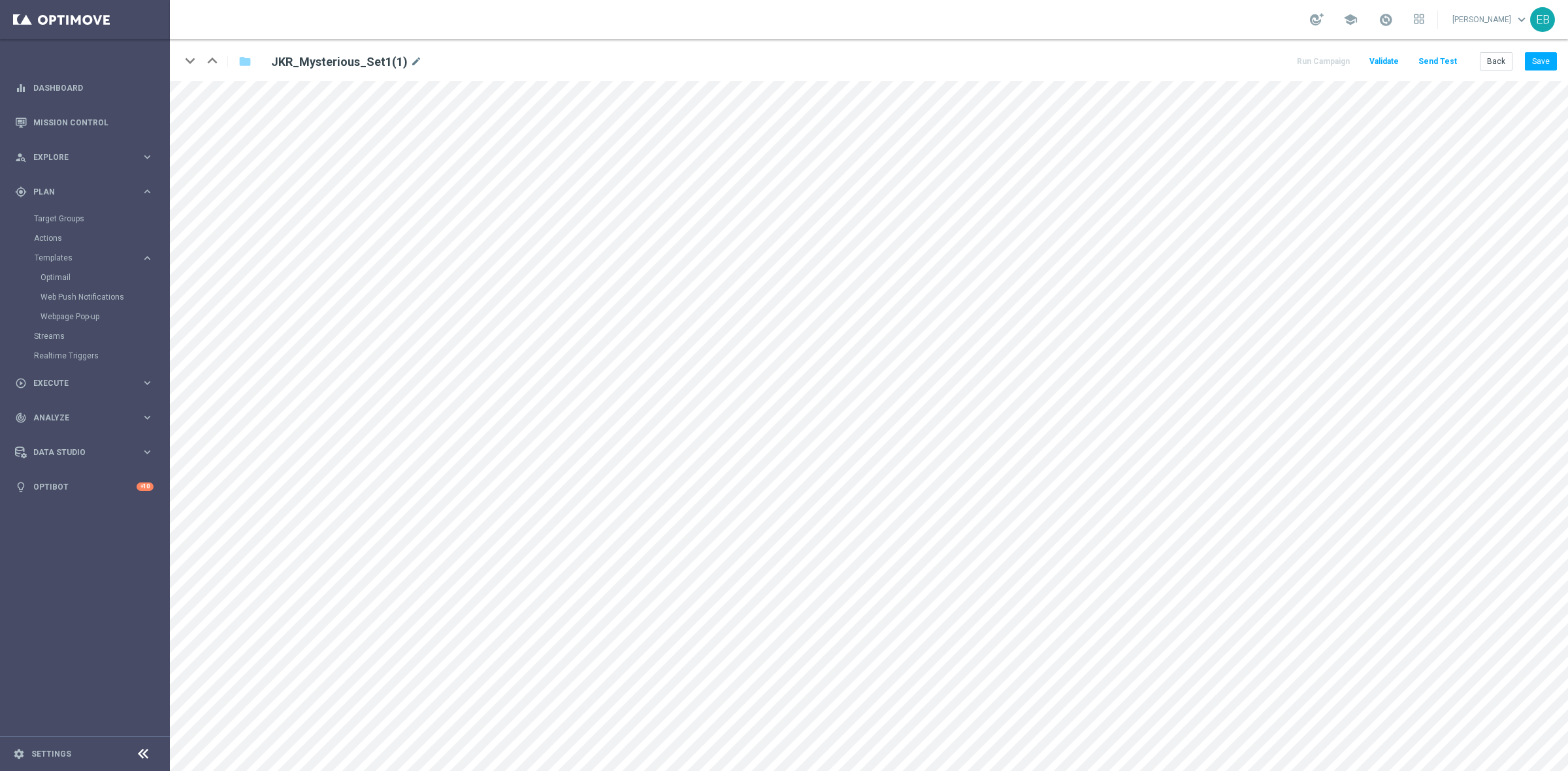
click at [1429, 55] on button "Send Test" at bounding box center [1437, 61] width 42 height 17
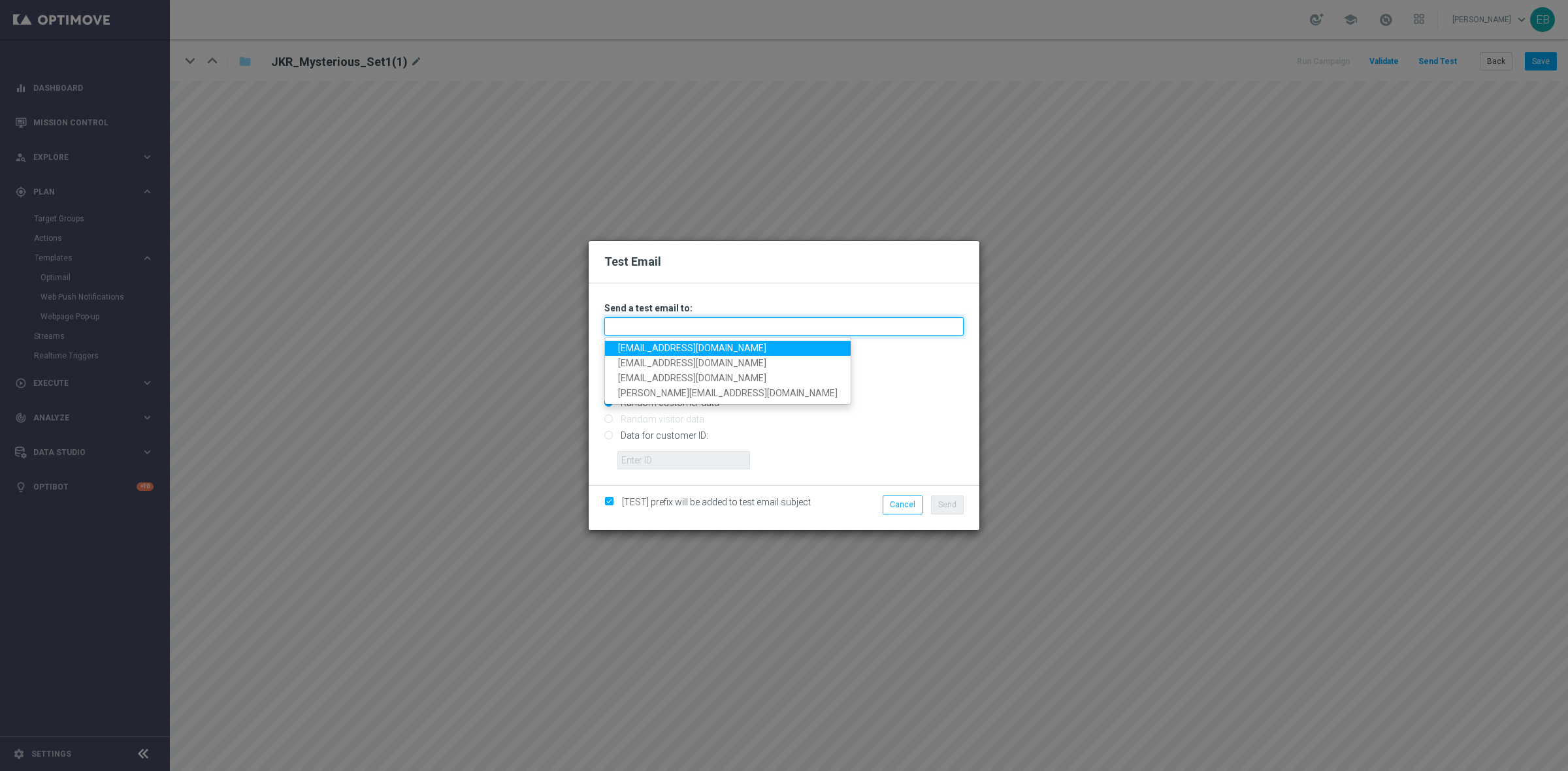
click at [617, 319] on input "text" at bounding box center [784, 325] width 359 height 18
click at [618, 318] on input "text" at bounding box center [784, 325] width 359 height 18
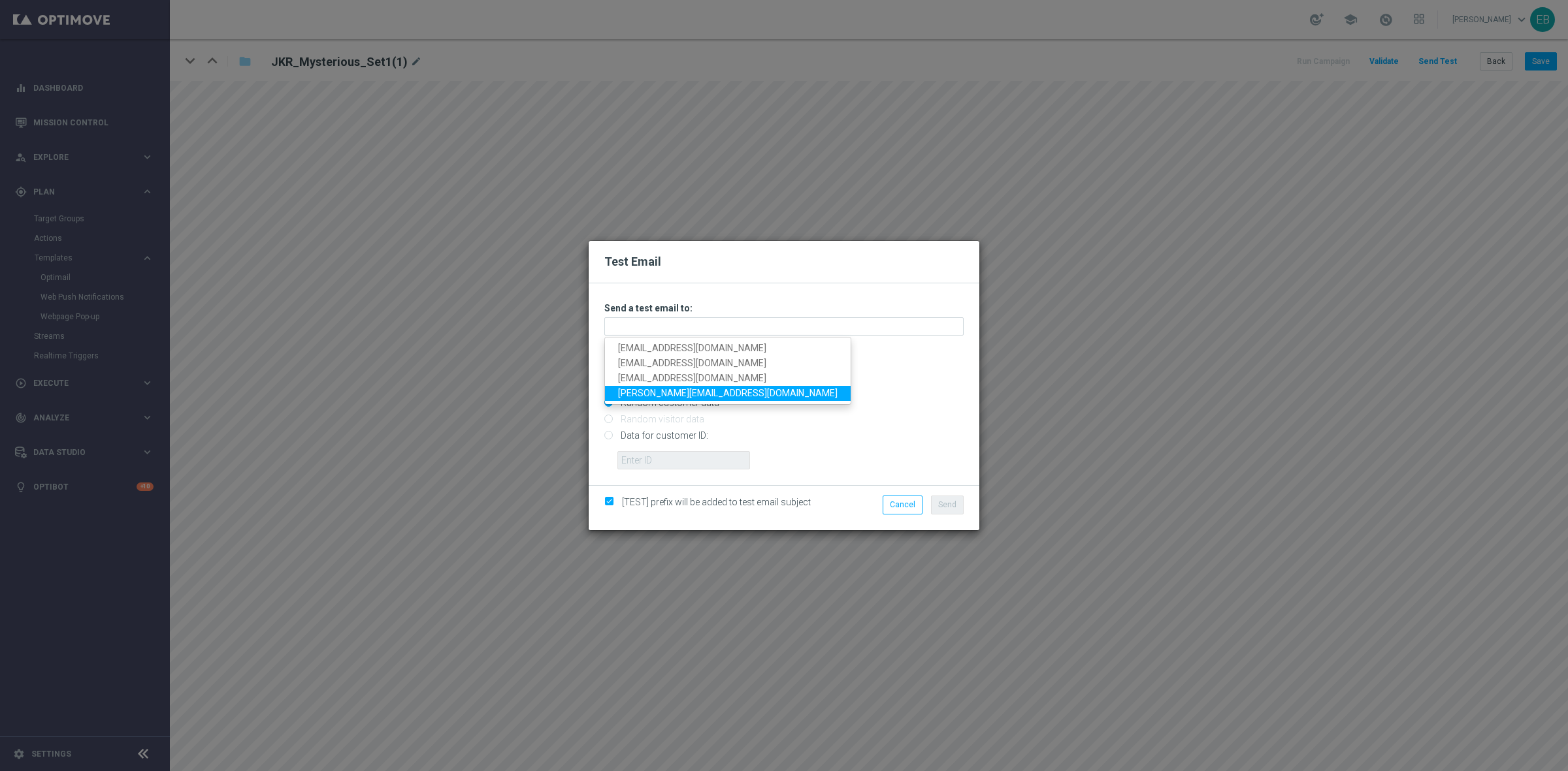
click at [640, 390] on link "emile@goldmedialab.com" at bounding box center [727, 393] width 245 height 15
type input "emile@goldmedialab.com"
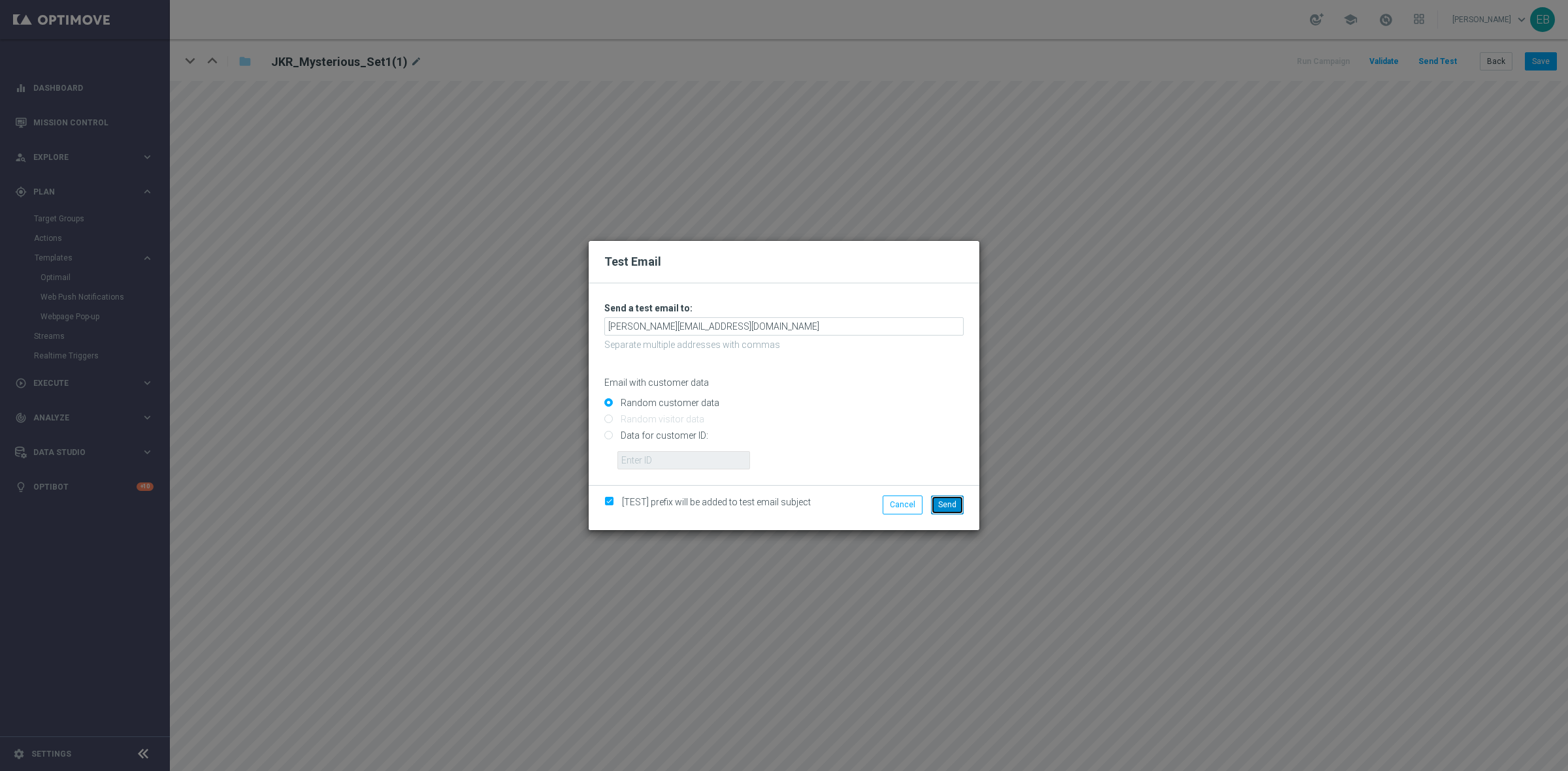
click at [938, 496] on button "Send" at bounding box center [947, 504] width 33 height 18
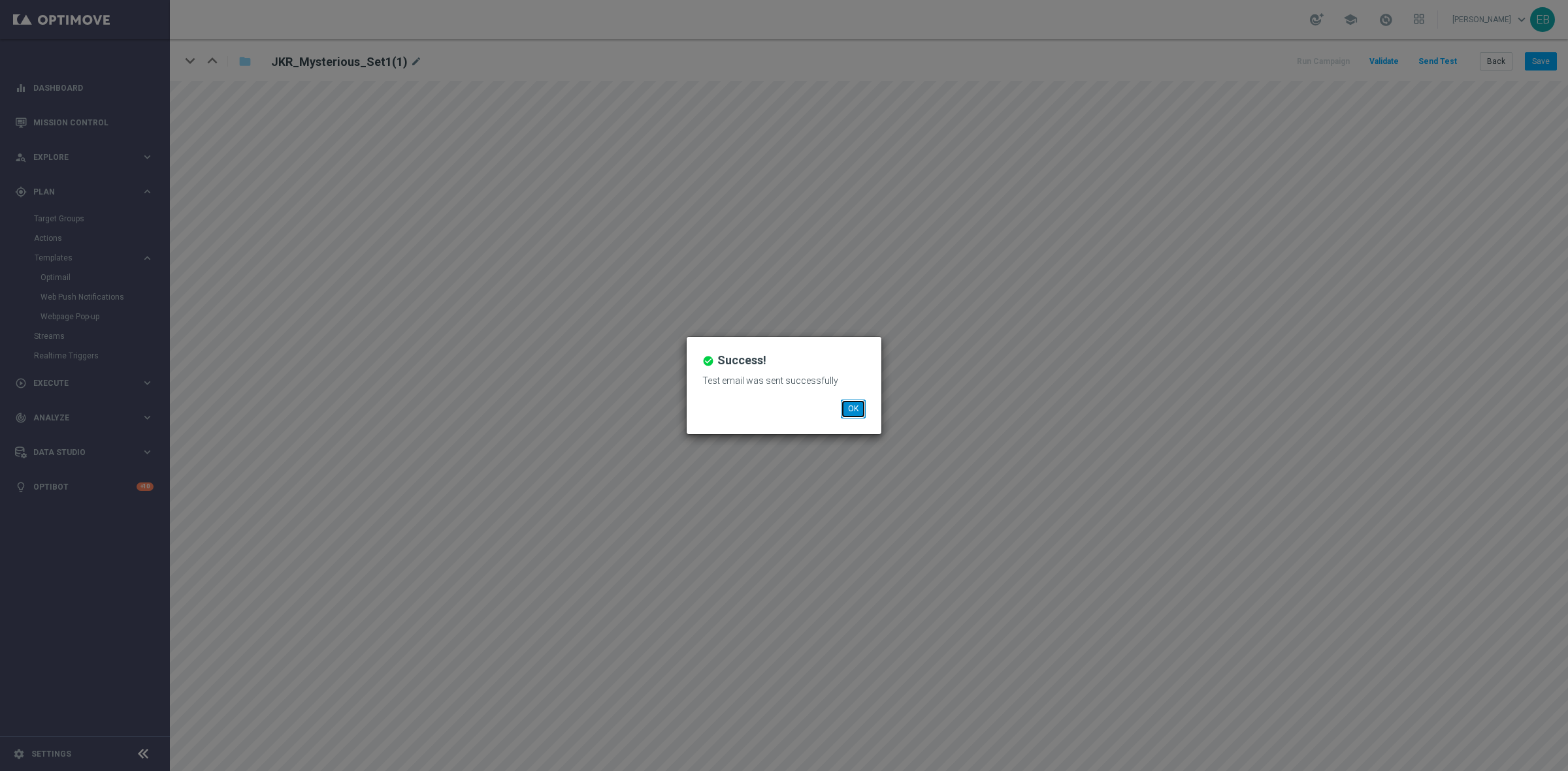
click at [856, 409] on button "OK" at bounding box center [853, 408] width 25 height 18
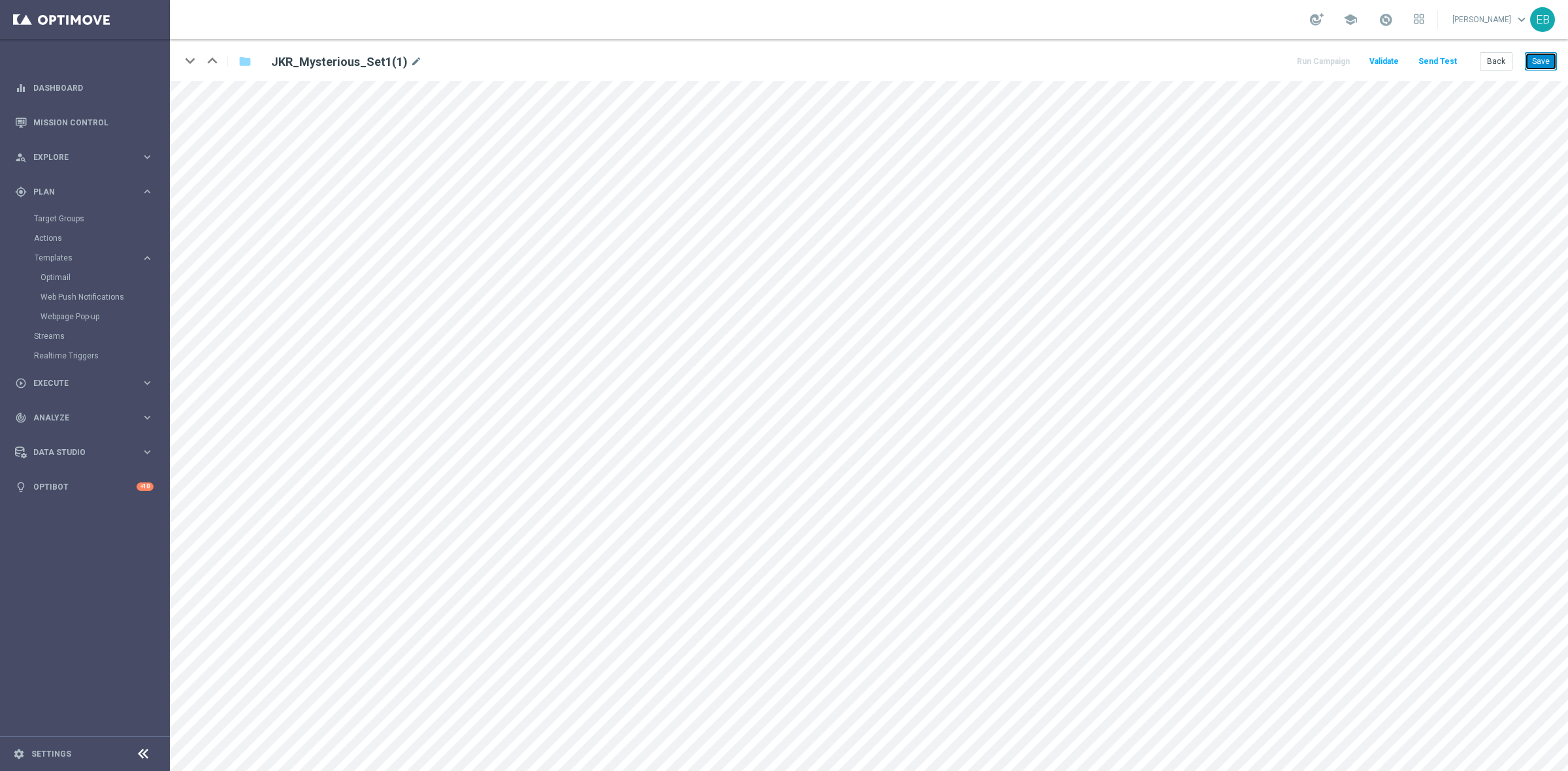
click at [1530, 60] on button "Save" at bounding box center [1540, 60] width 32 height 18
click at [1533, 58] on button "Save" at bounding box center [1540, 60] width 32 height 18
click at [1549, 57] on button "Save" at bounding box center [1540, 60] width 32 height 18
click at [1539, 62] on button "Save" at bounding box center [1540, 60] width 32 height 18
click at [1533, 60] on button "Save" at bounding box center [1540, 60] width 32 height 18
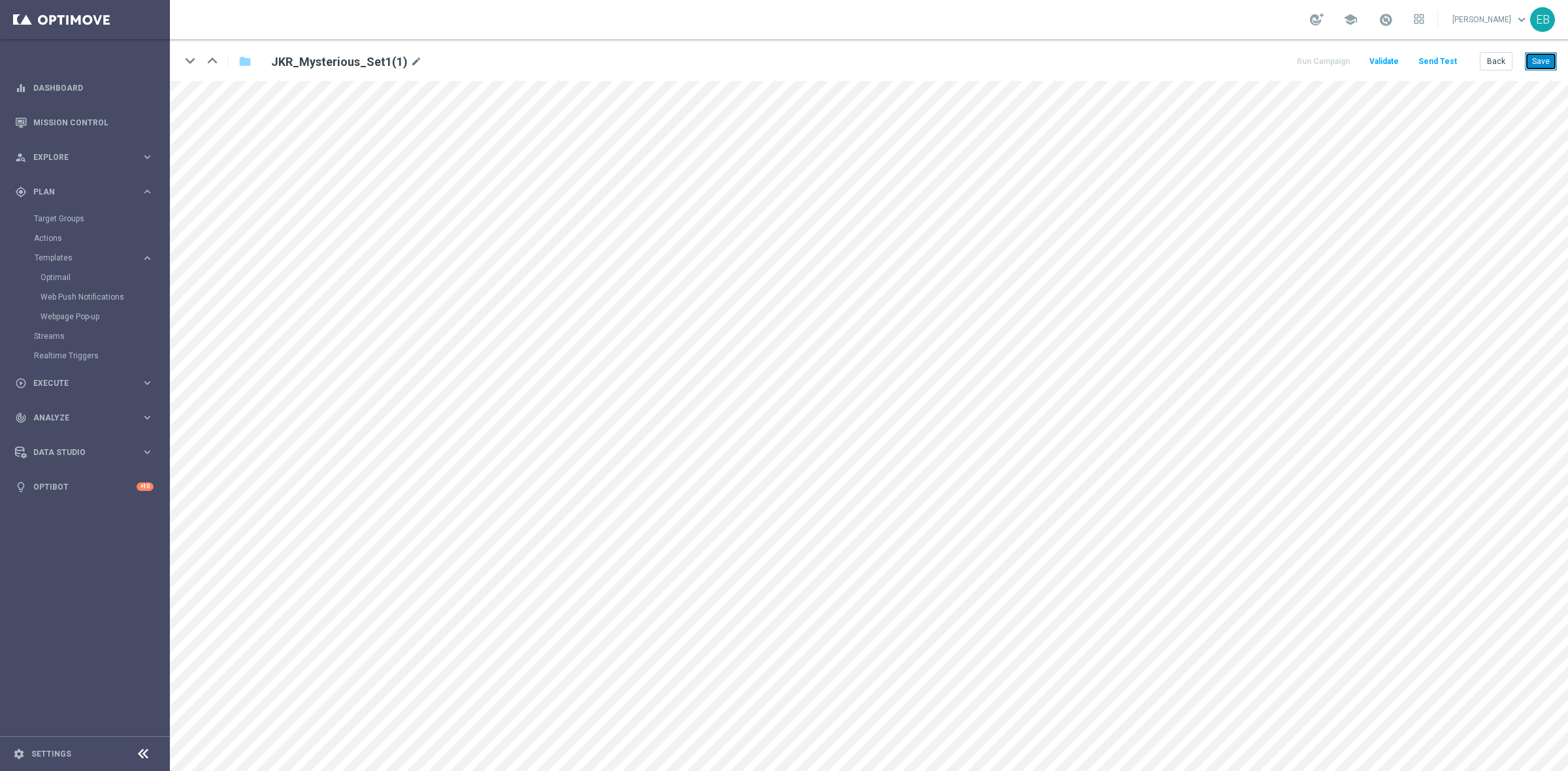
click at [1543, 62] on button "Save" at bounding box center [1540, 60] width 32 height 18
click at [1444, 63] on button "Send Test" at bounding box center [1437, 61] width 42 height 17
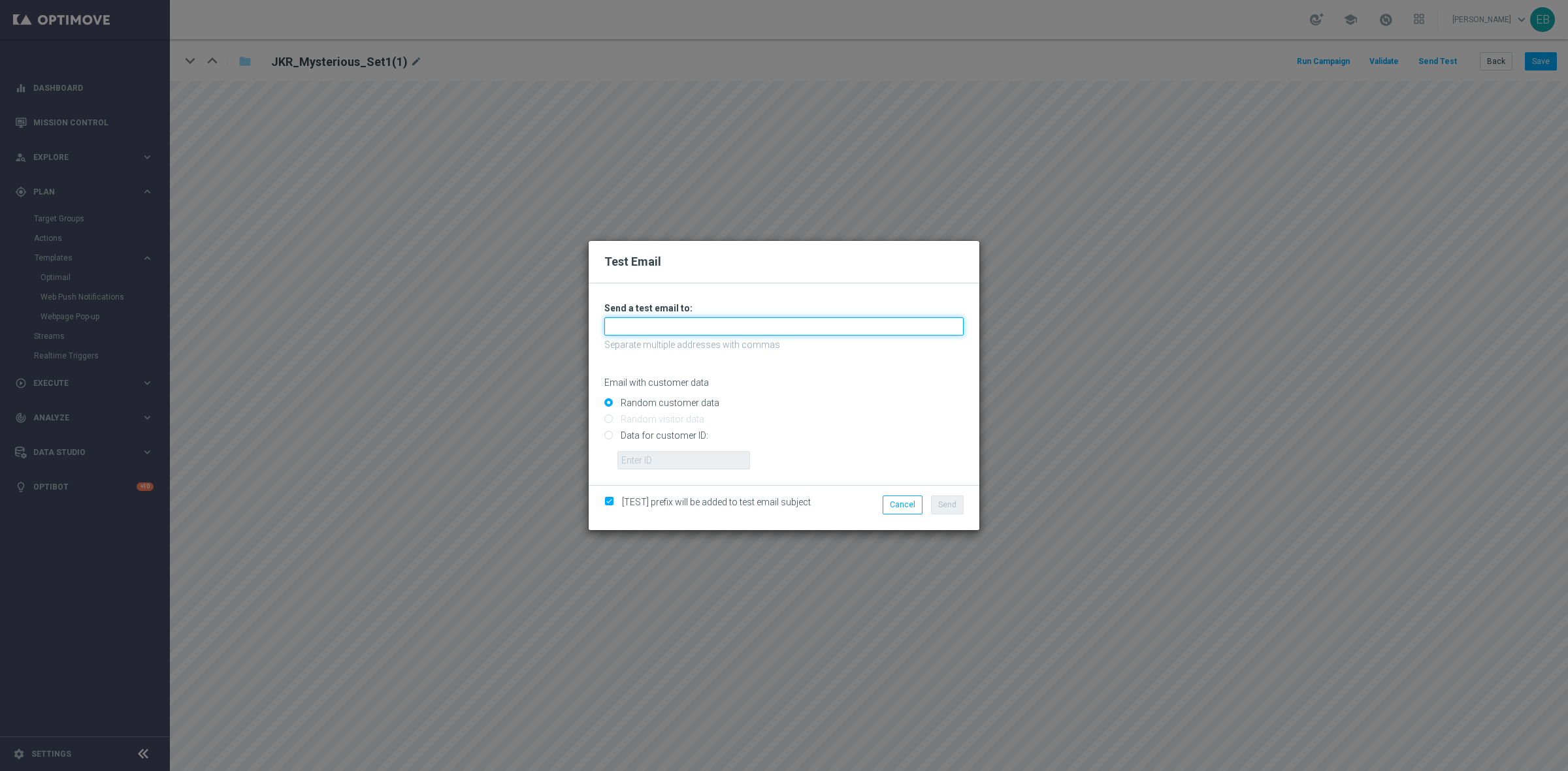
drag, startPoint x: 662, startPoint y: 323, endPoint x: 640, endPoint y: 335, distance: 25.1
click at [662, 323] on input "text" at bounding box center [784, 325] width 359 height 18
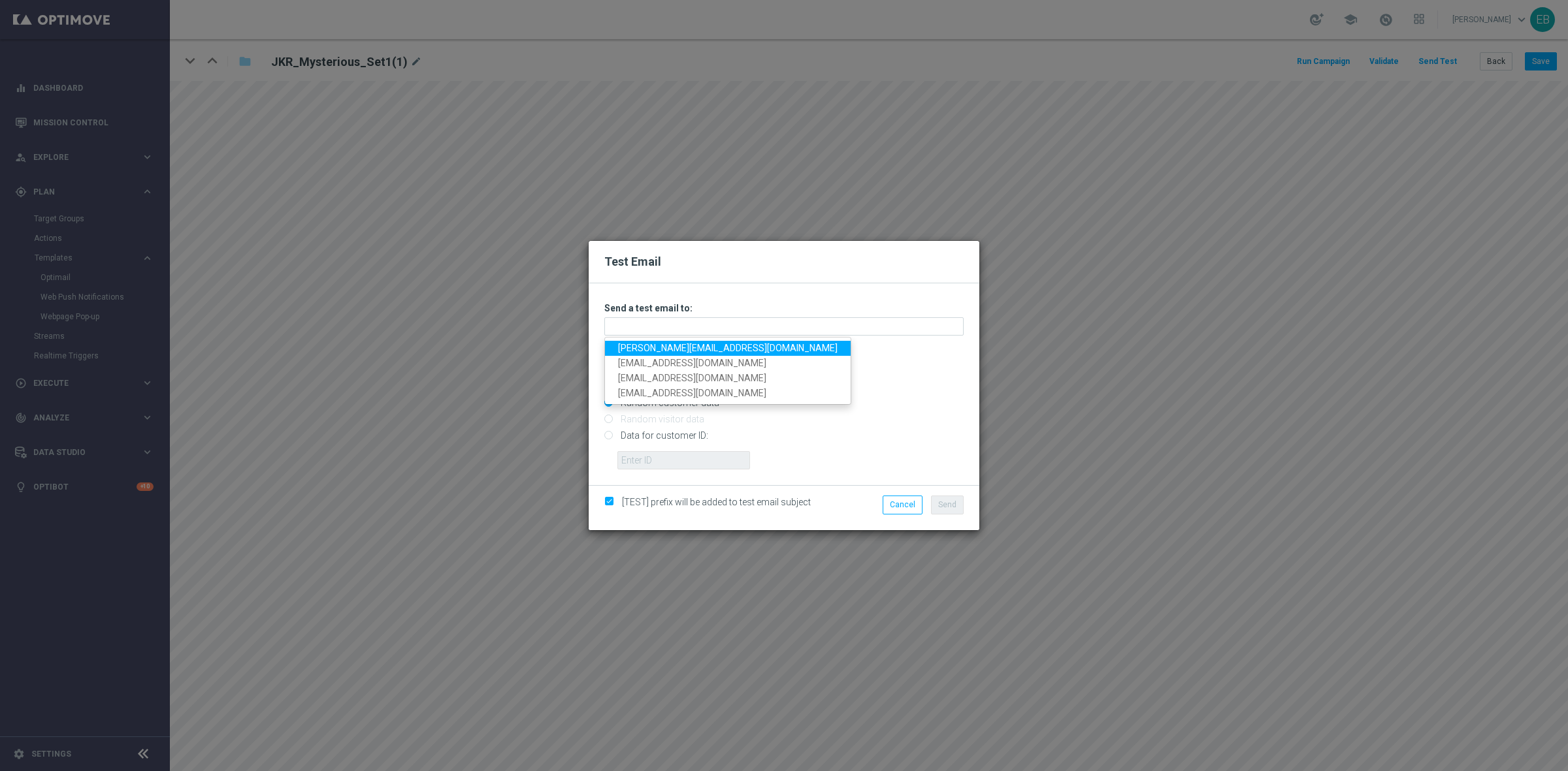
click at [625, 353] on link "emile@goldmedialab.com" at bounding box center [727, 348] width 245 height 15
type input "emile@goldmedialab.com"
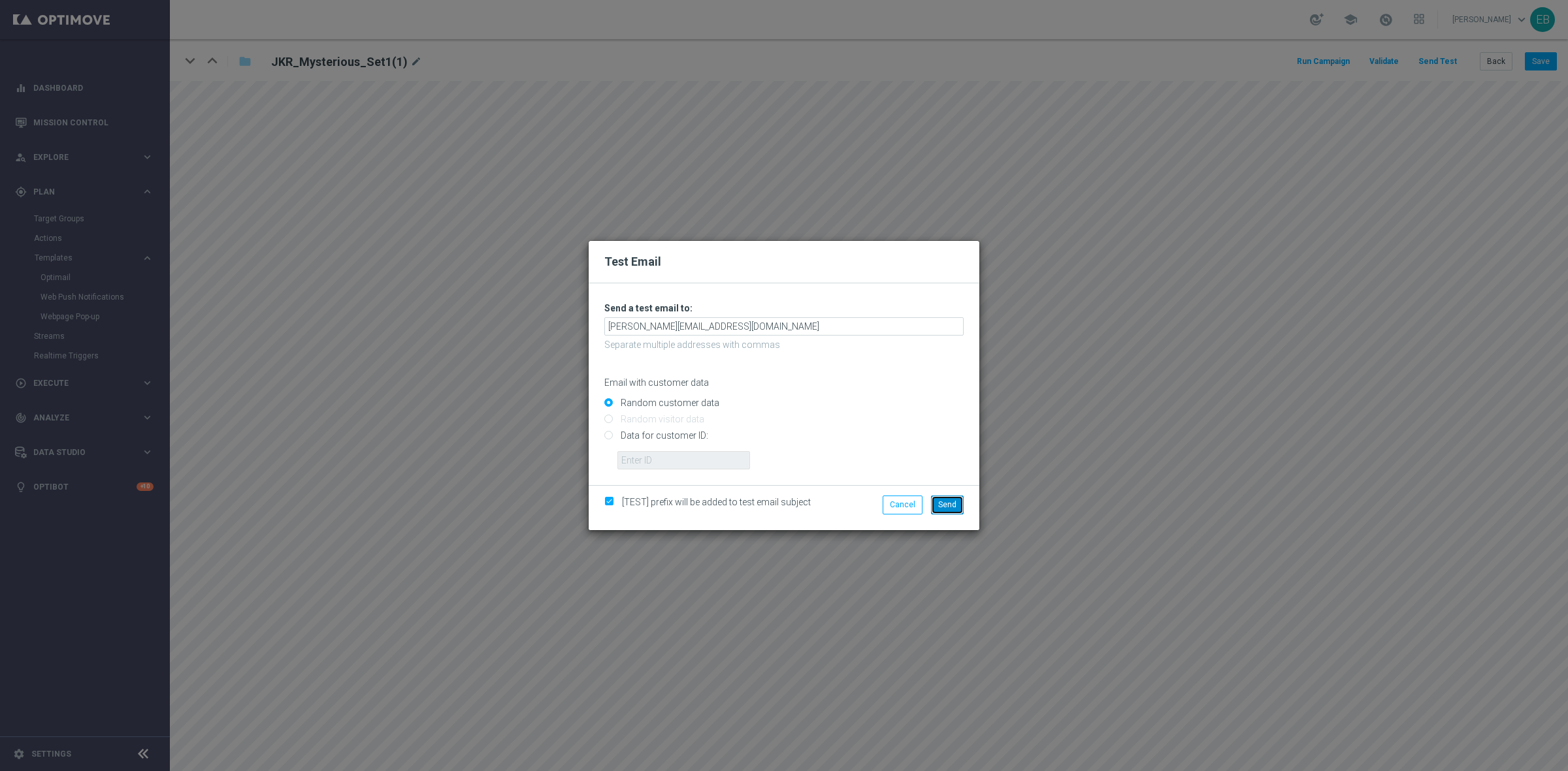
click at [957, 508] on button "Send" at bounding box center [947, 504] width 33 height 18
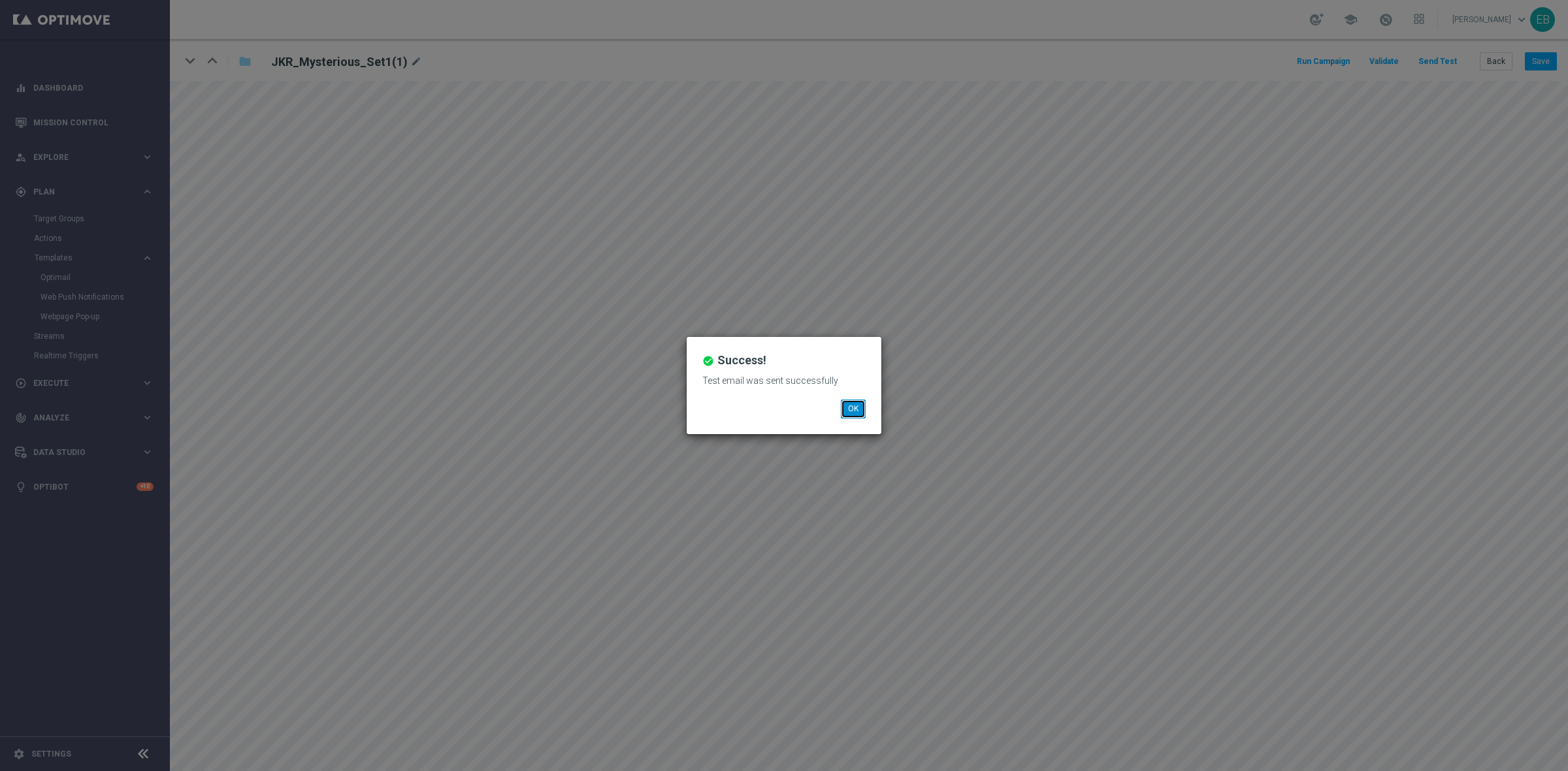
click at [860, 406] on button "OK" at bounding box center [853, 408] width 25 height 18
